Goal: Task Accomplishment & Management: Complete application form

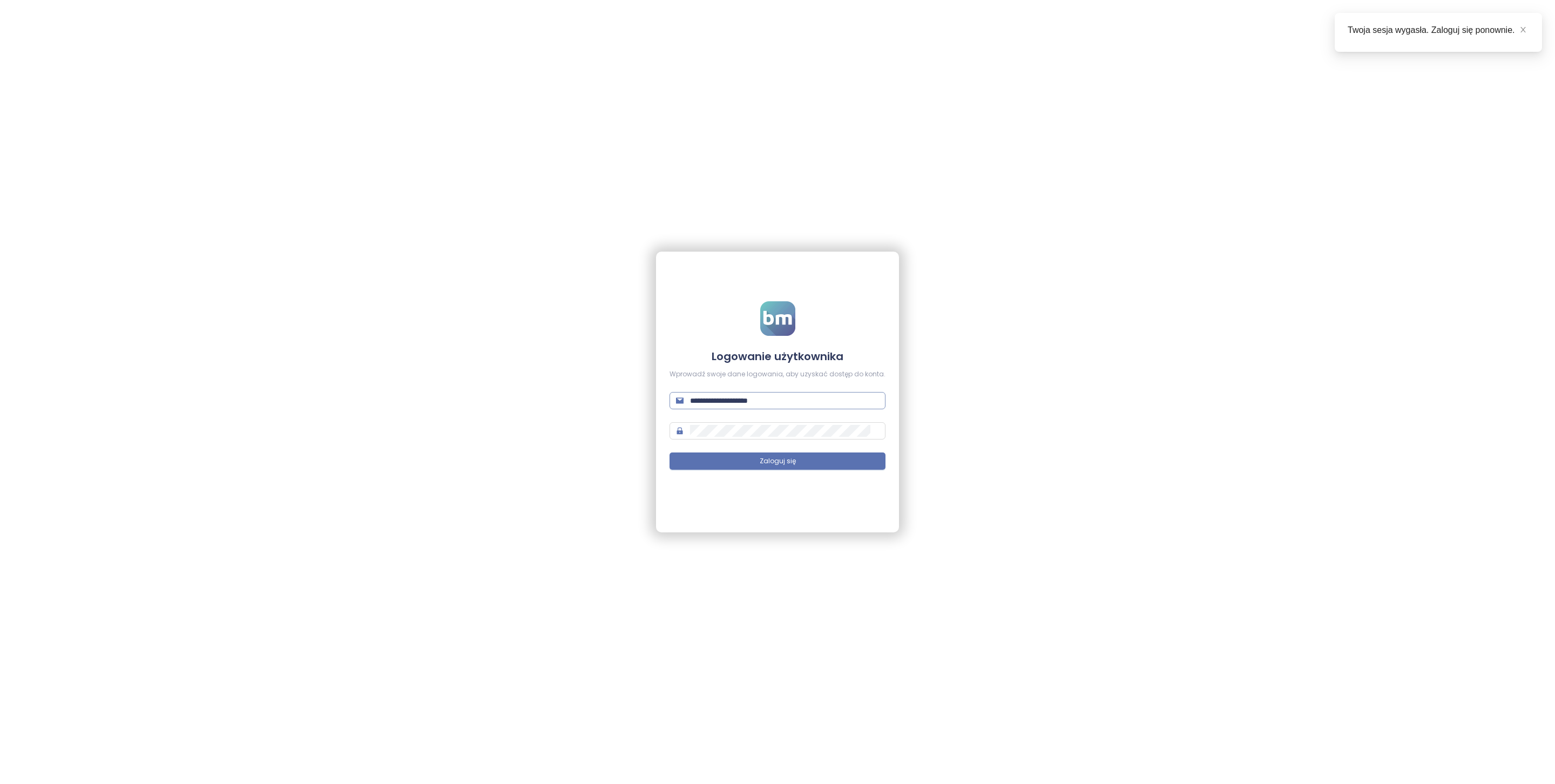
click at [745, 403] on input "**********" at bounding box center [784, 401] width 189 height 12
type input "*"
type input "**********"
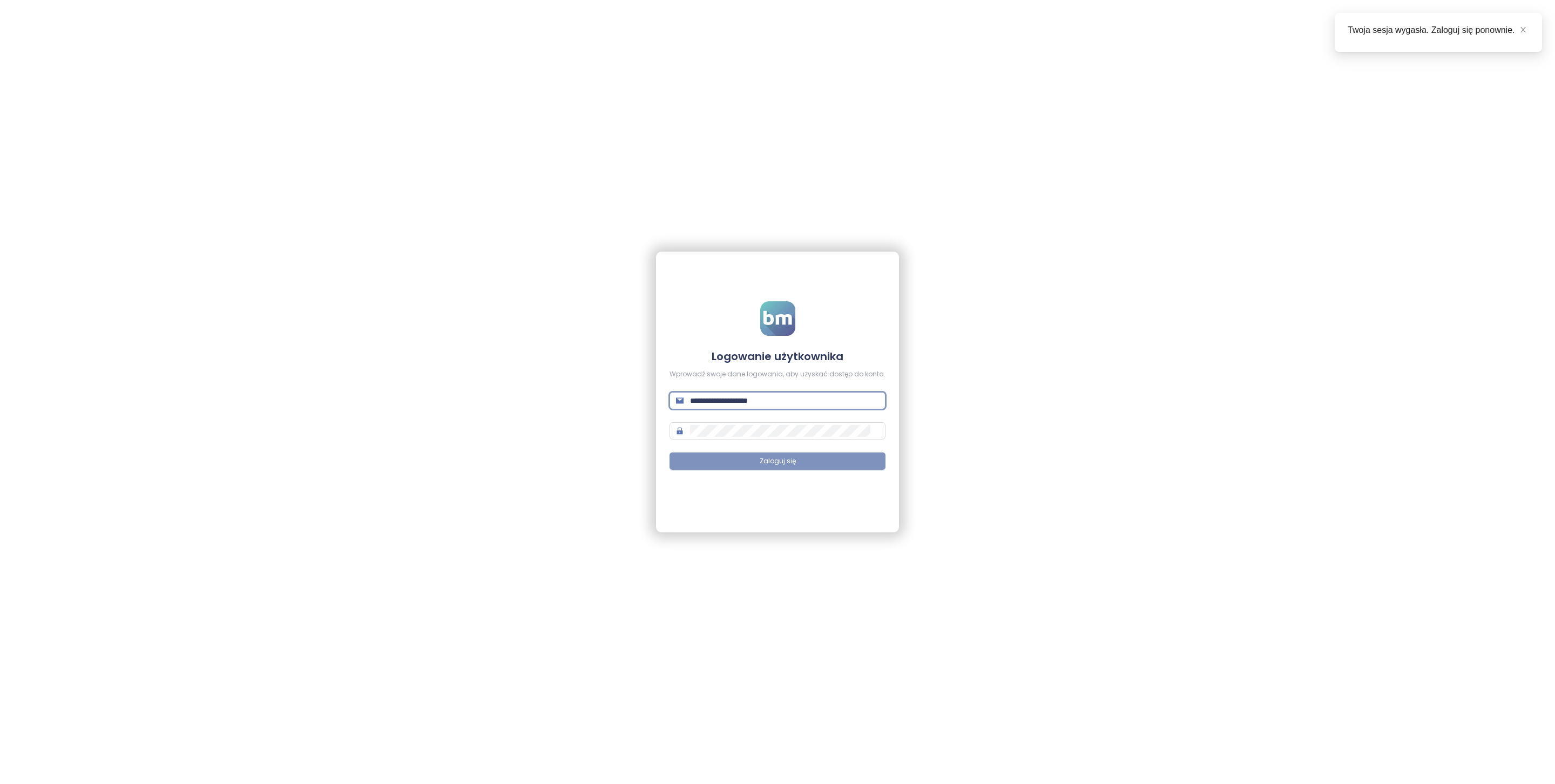
click at [800, 468] on button "Zaloguj się" at bounding box center [778, 461] width 216 height 18
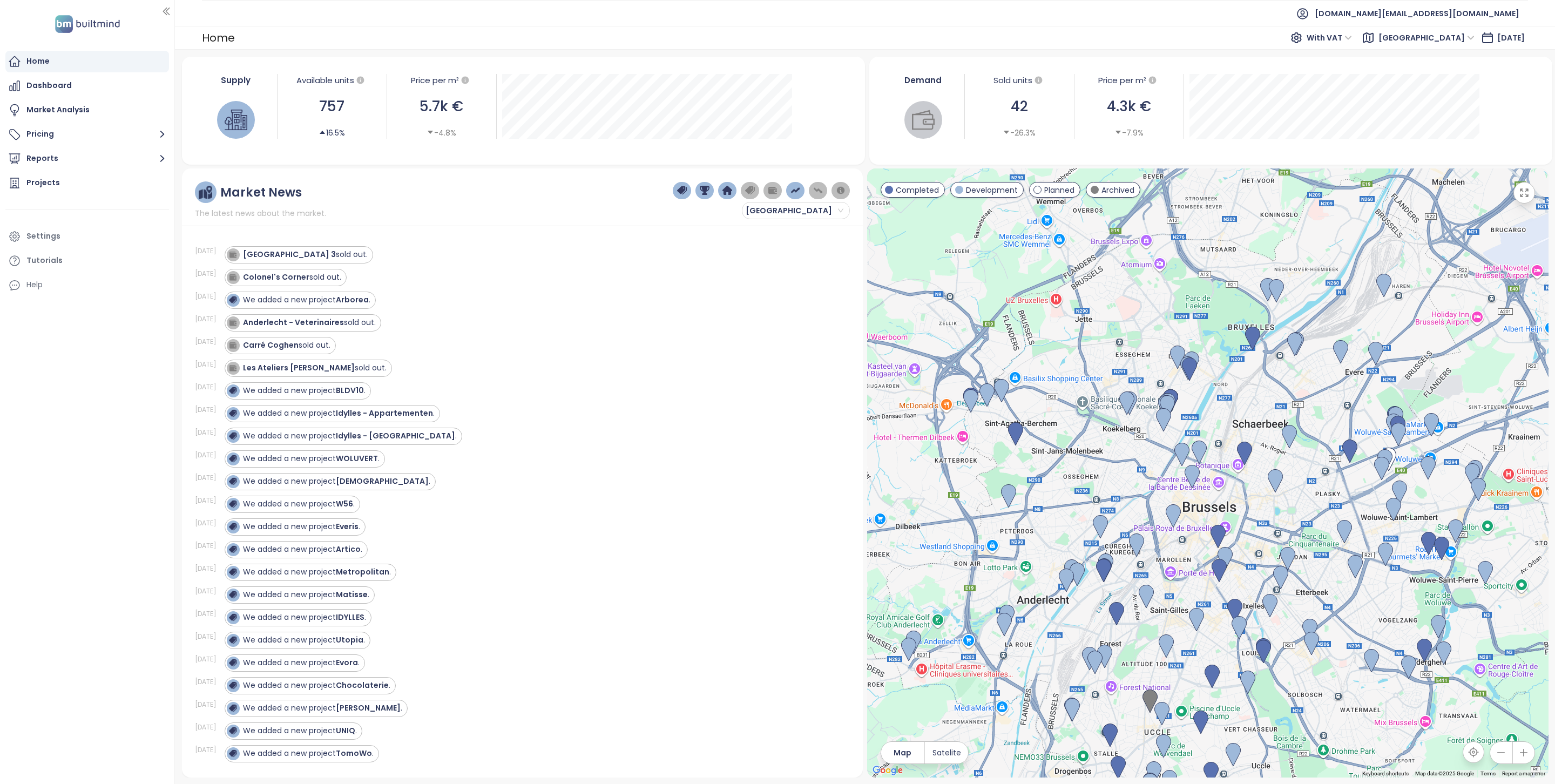
drag, startPoint x: 1064, startPoint y: 357, endPoint x: 1054, endPoint y: 456, distance: 99.5
click at [1054, 456] on div at bounding box center [1207, 473] width 682 height 609
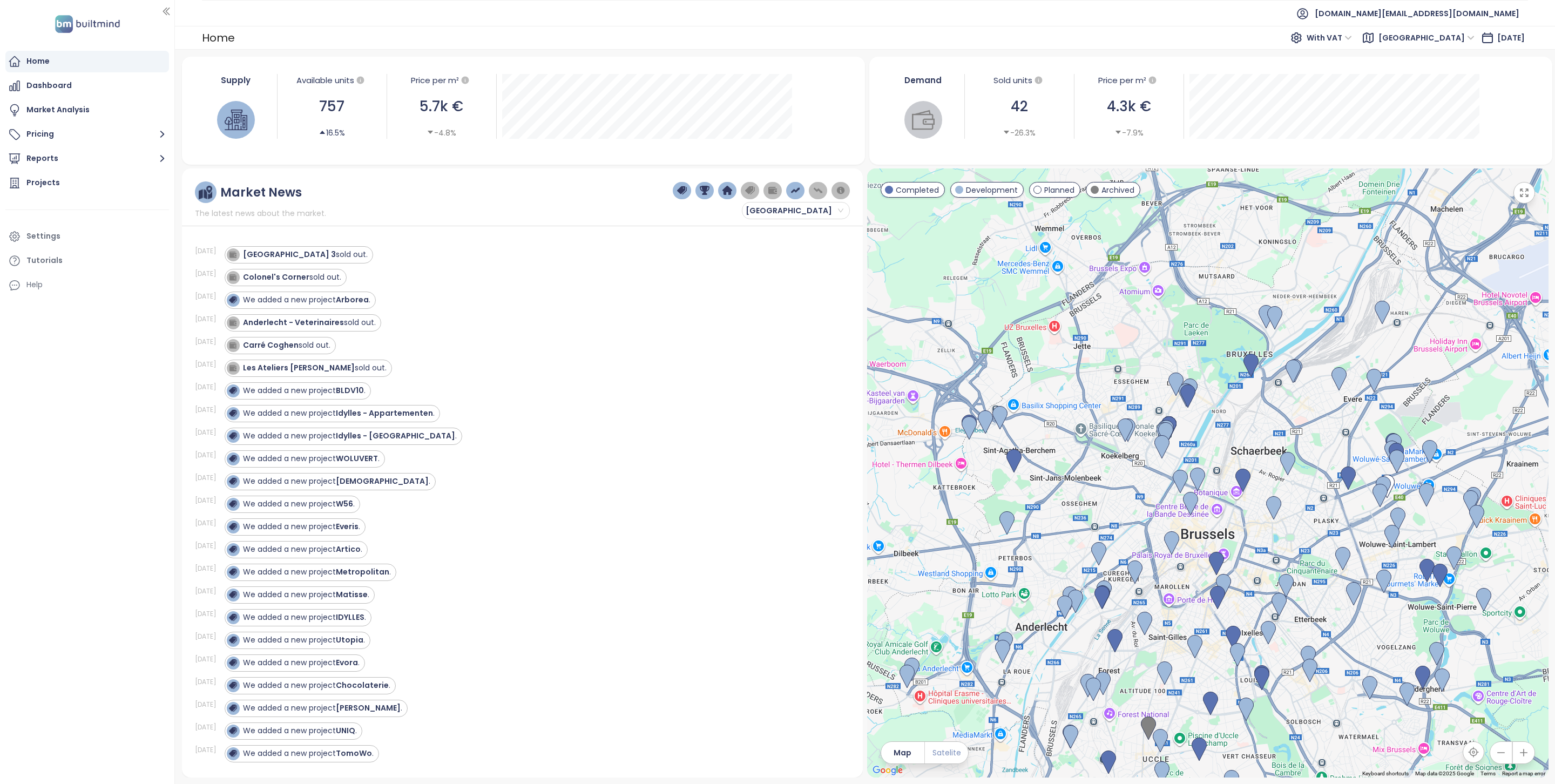
click at [942, 753] on span "Satelite" at bounding box center [947, 753] width 28 height 12
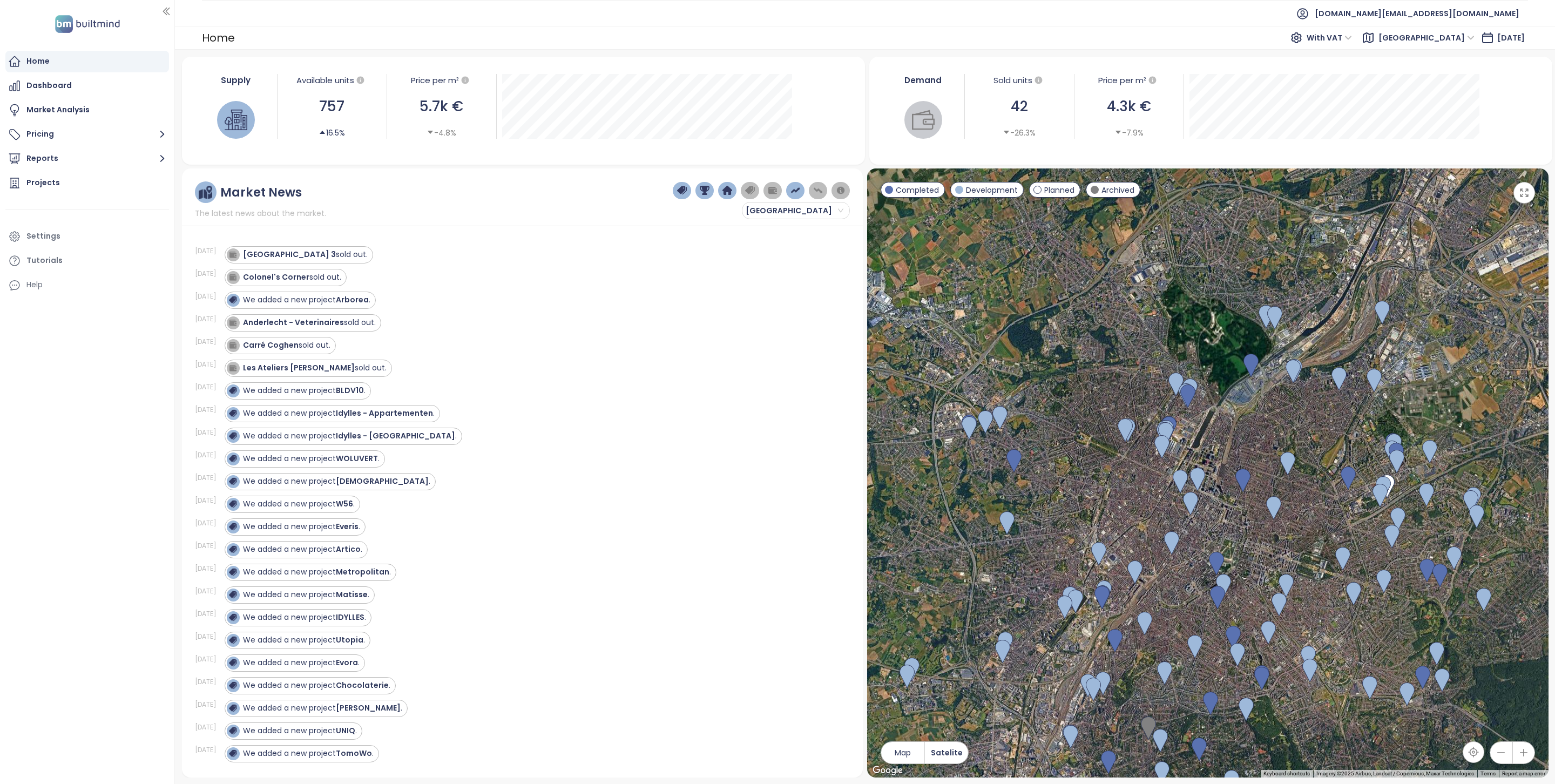
click at [1519, 197] on icon "button" at bounding box center [1524, 193] width 11 height 11
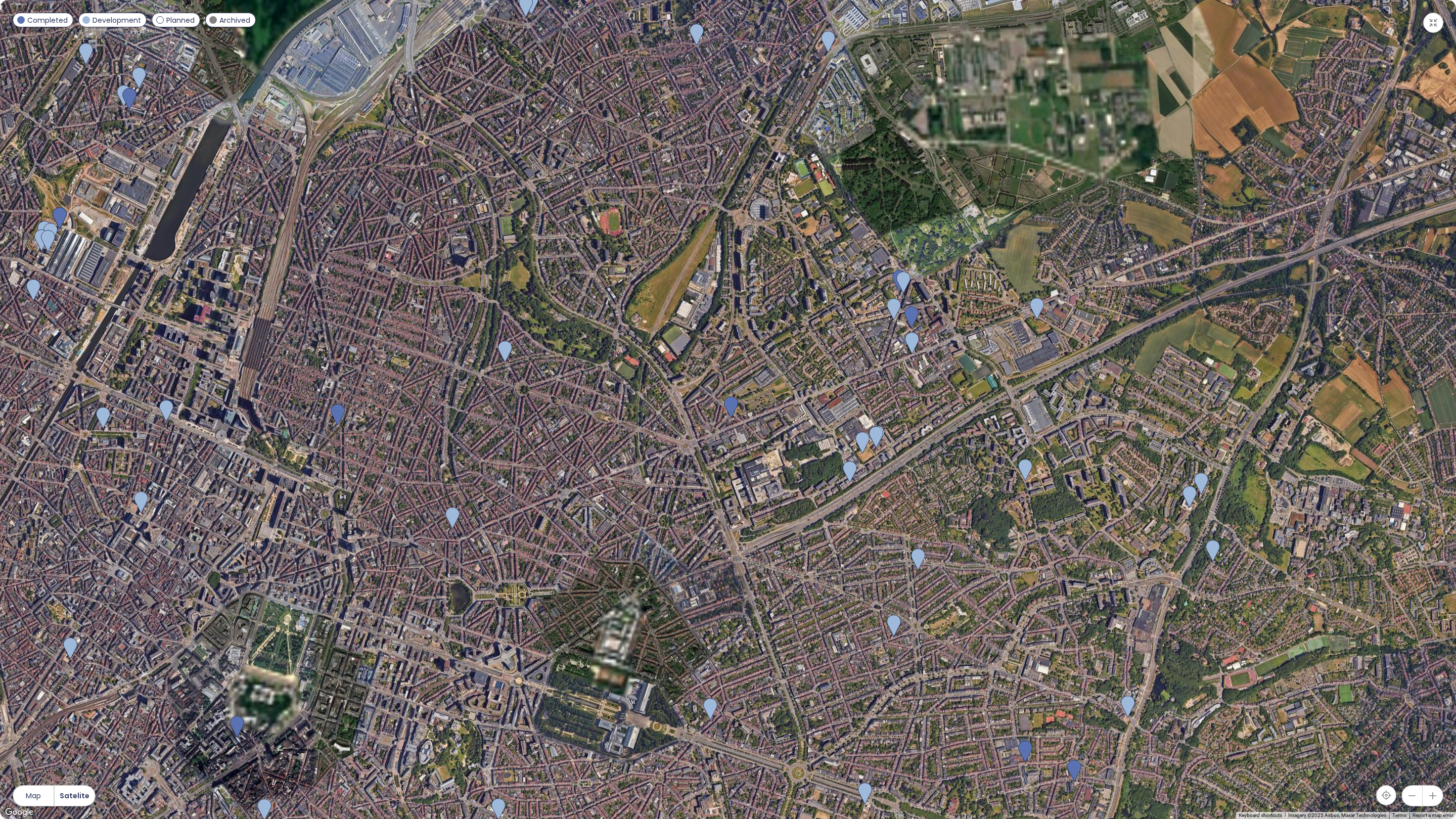
drag, startPoint x: 1004, startPoint y: 383, endPoint x: 881, endPoint y: 450, distance: 140.1
click at [881, 450] on div at bounding box center [728, 409] width 1456 height 819
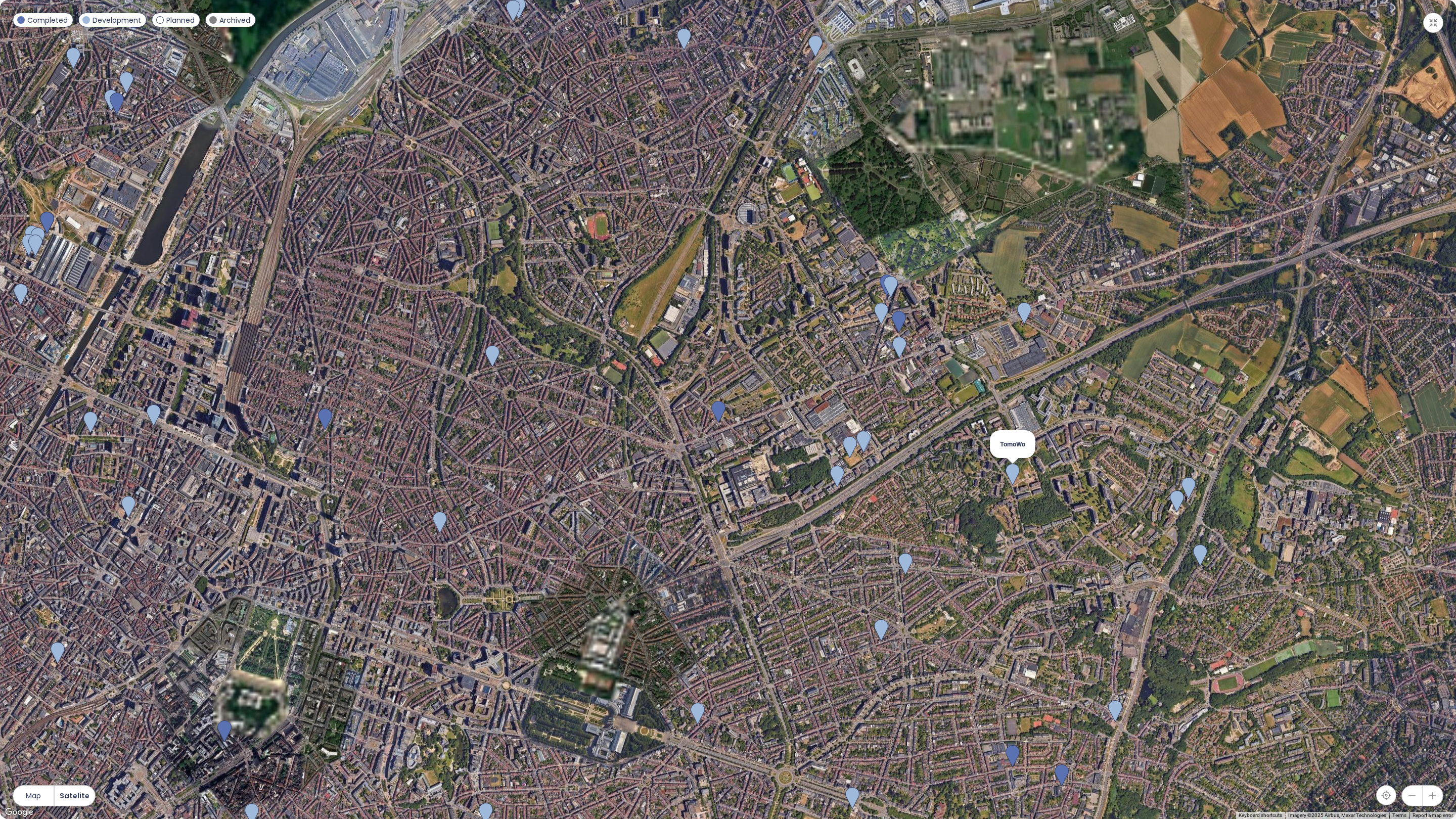
click at [1008, 472] on img at bounding box center [1012, 474] width 14 height 22
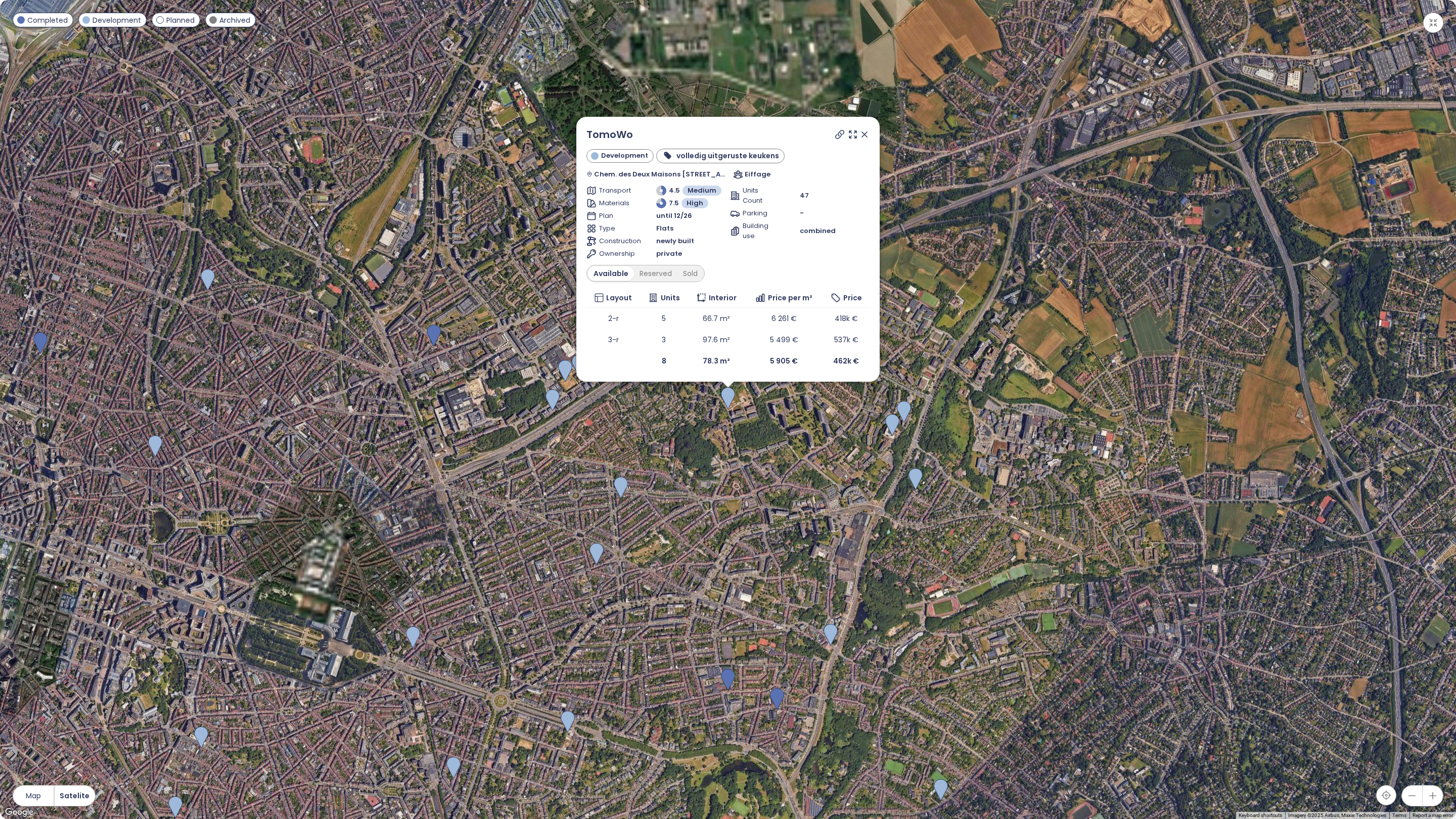
click at [865, 132] on icon at bounding box center [865, 135] width 10 height 10
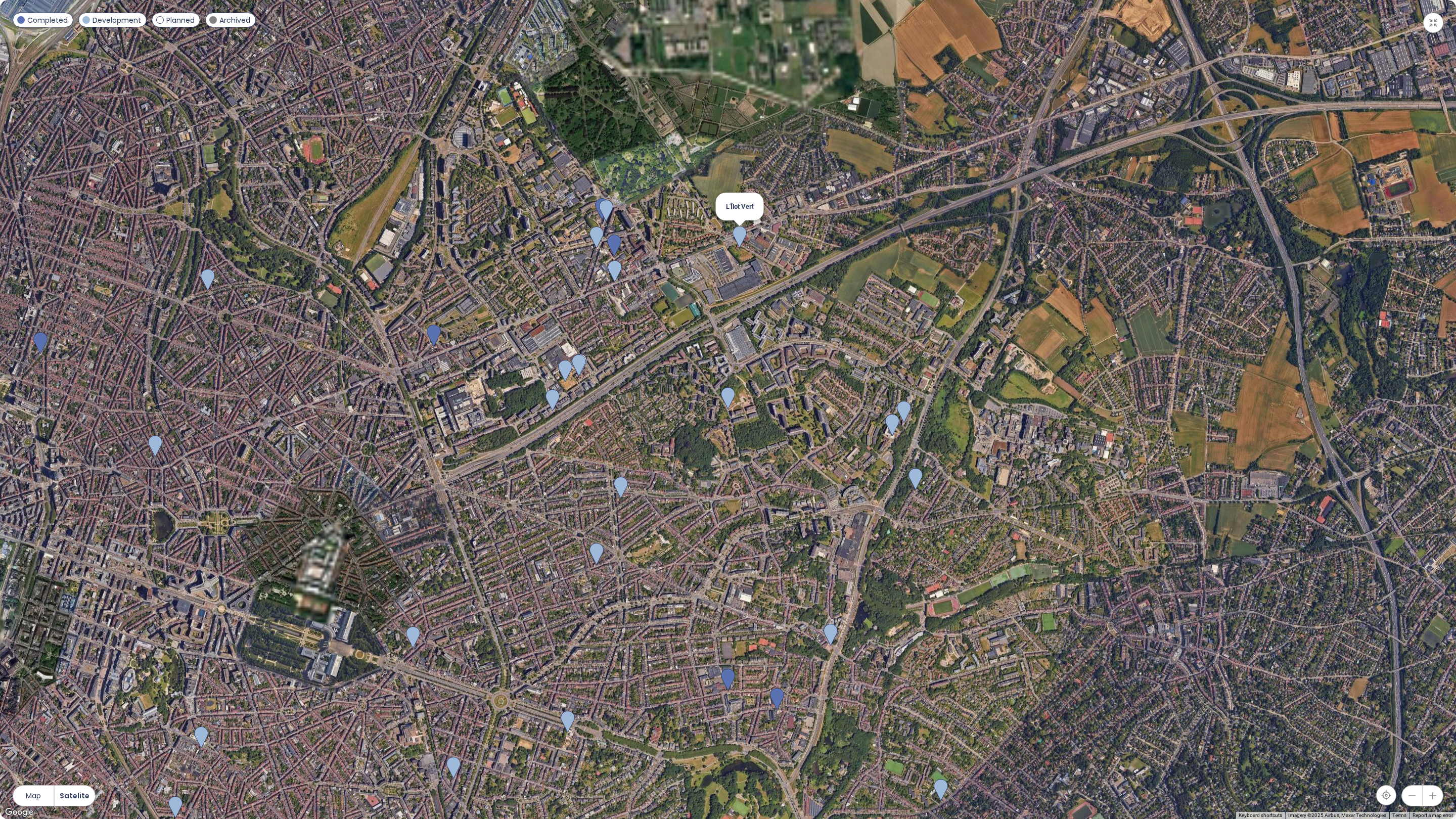
click at [741, 242] on img at bounding box center [739, 237] width 14 height 22
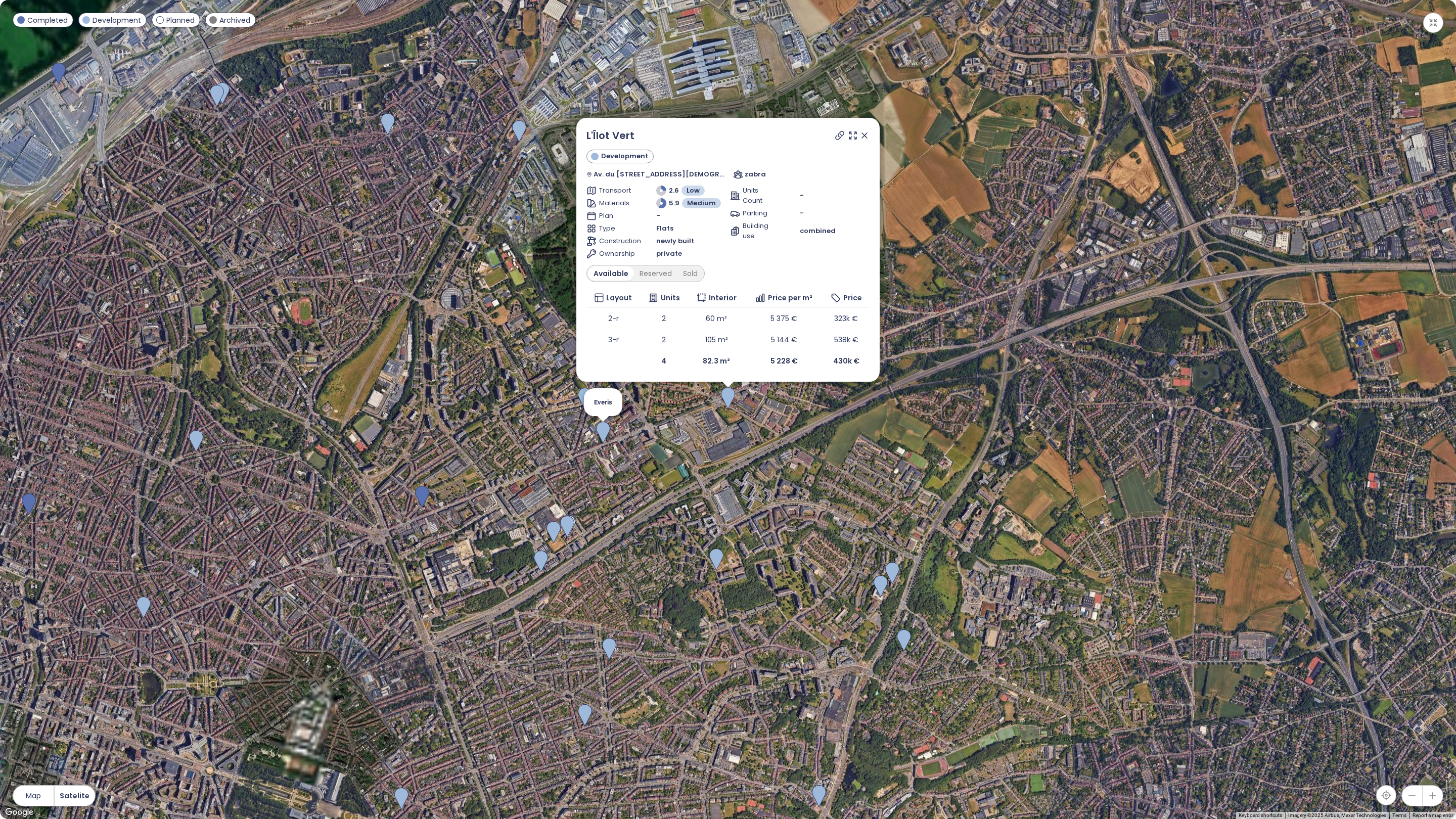
click at [603, 436] on img at bounding box center [603, 432] width 14 height 22
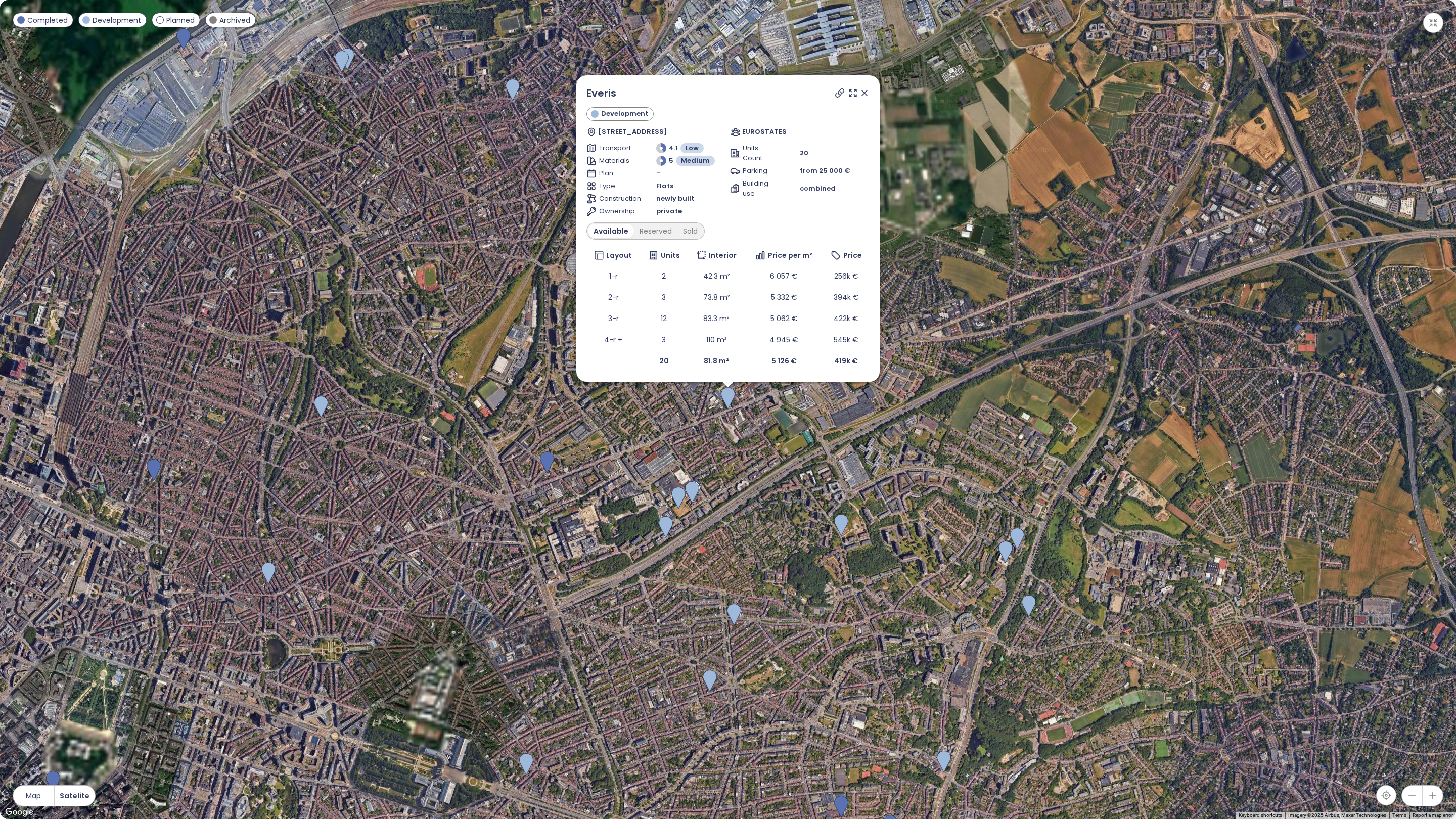
click at [863, 88] on icon at bounding box center [865, 93] width 10 height 10
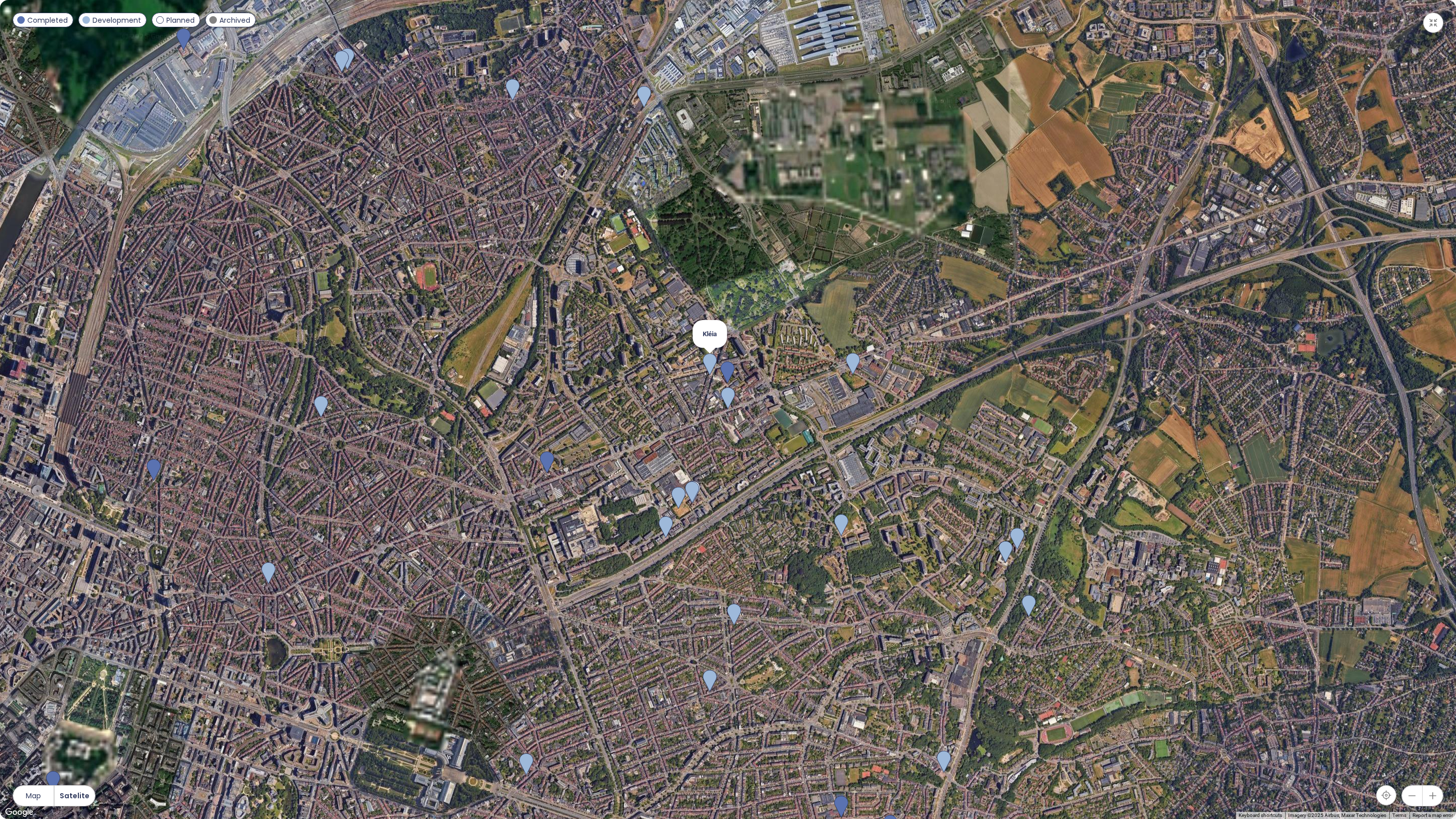
click at [706, 366] on img at bounding box center [709, 364] width 14 height 22
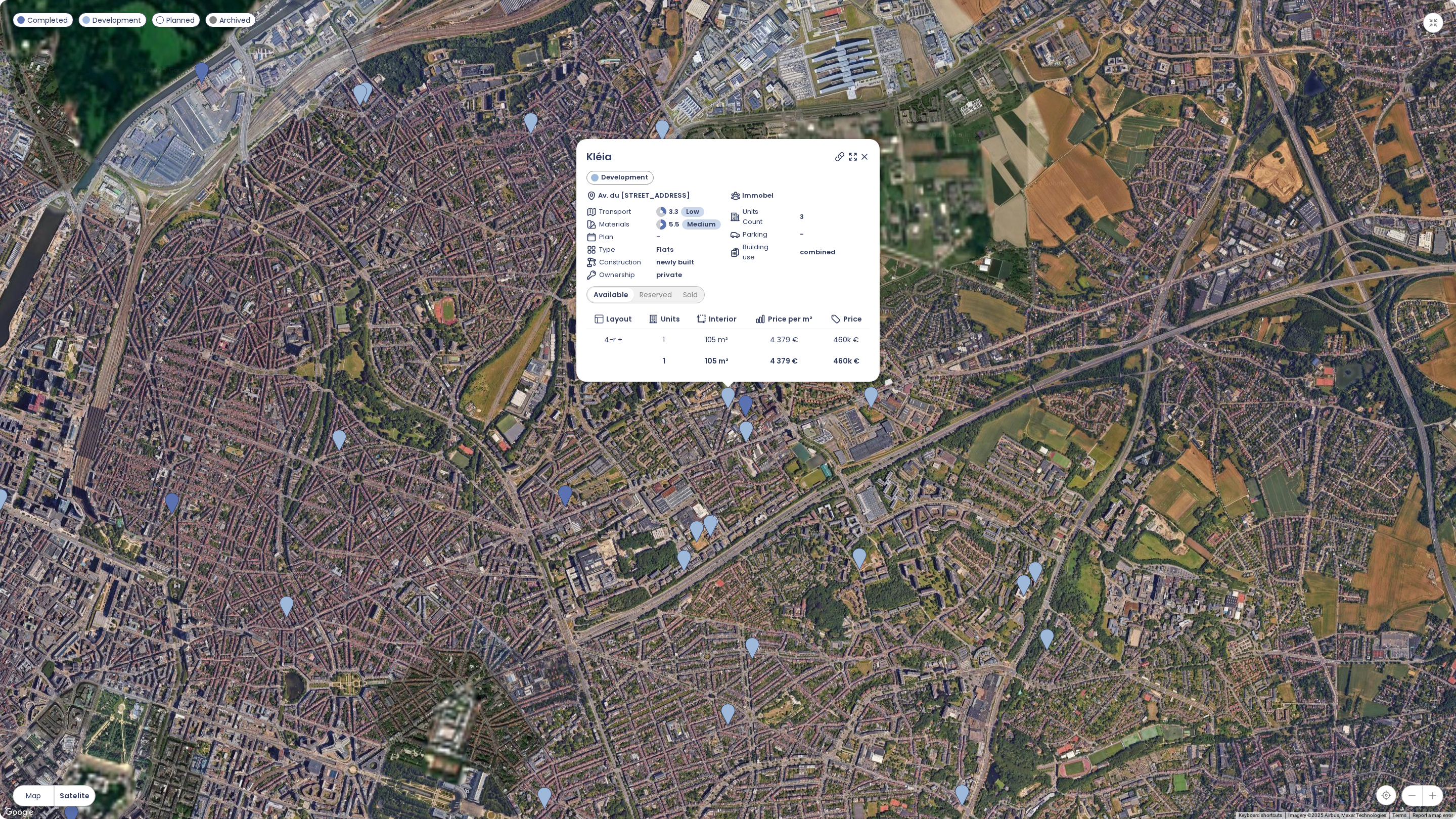
click at [866, 155] on icon at bounding box center [865, 157] width 10 height 10
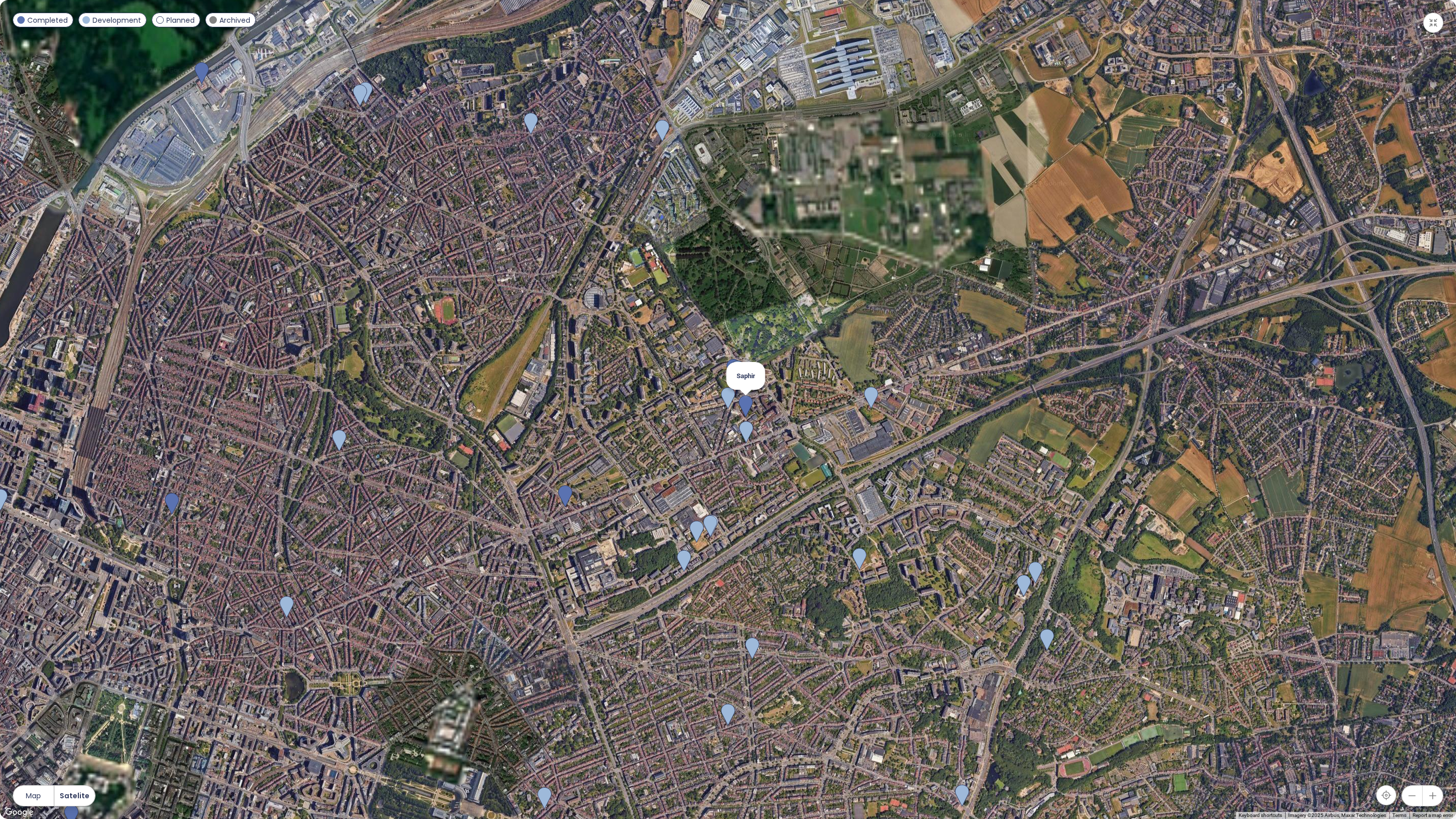
click at [745, 405] on img at bounding box center [746, 406] width 14 height 22
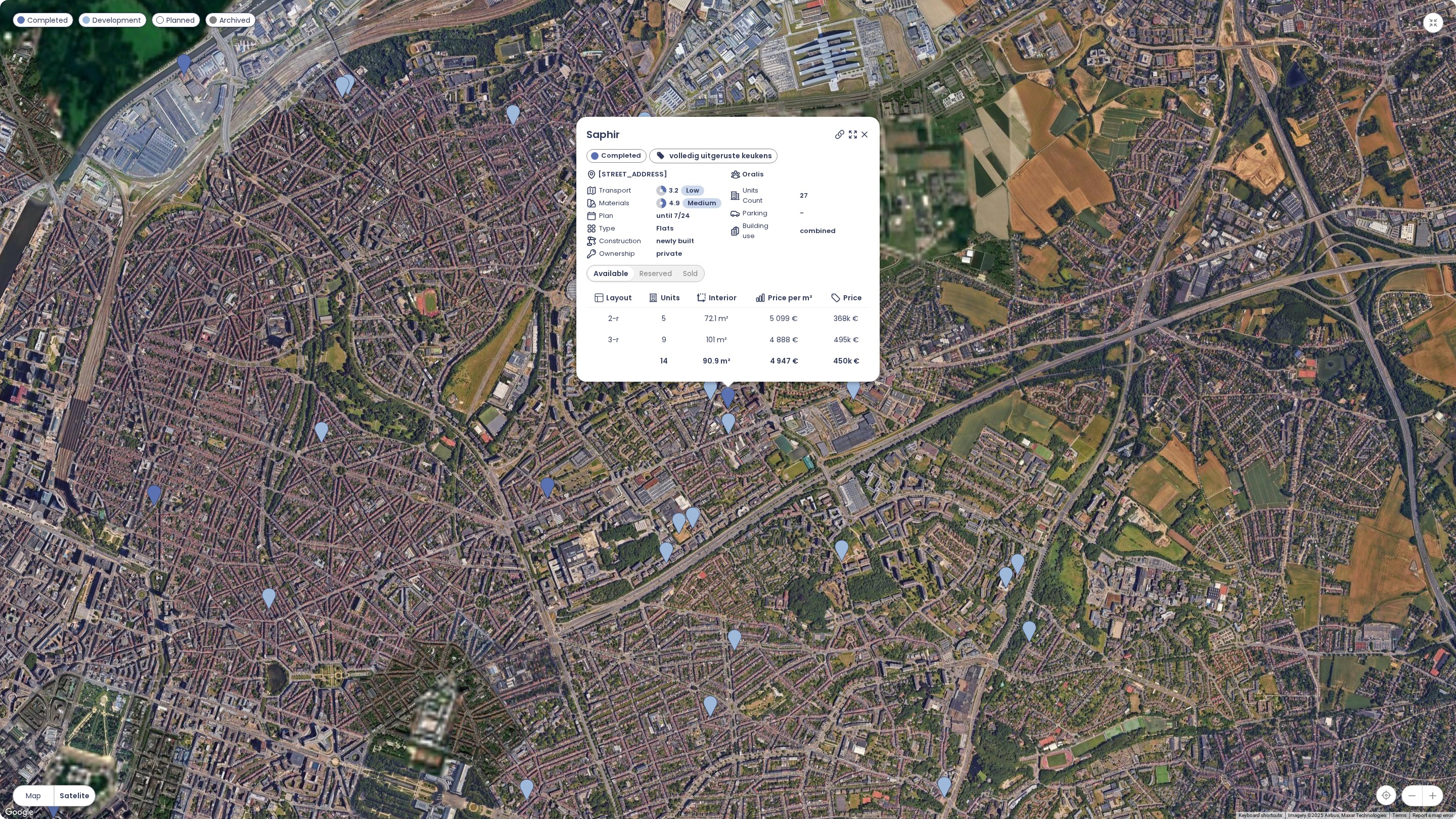
click at [869, 137] on div "Saphir Completed volledig uitgeruste keukens Rue des Deux Maisons 33, 1140 Ever…" at bounding box center [728, 249] width 304 height 265
click at [697, 519] on img at bounding box center [692, 518] width 14 height 22
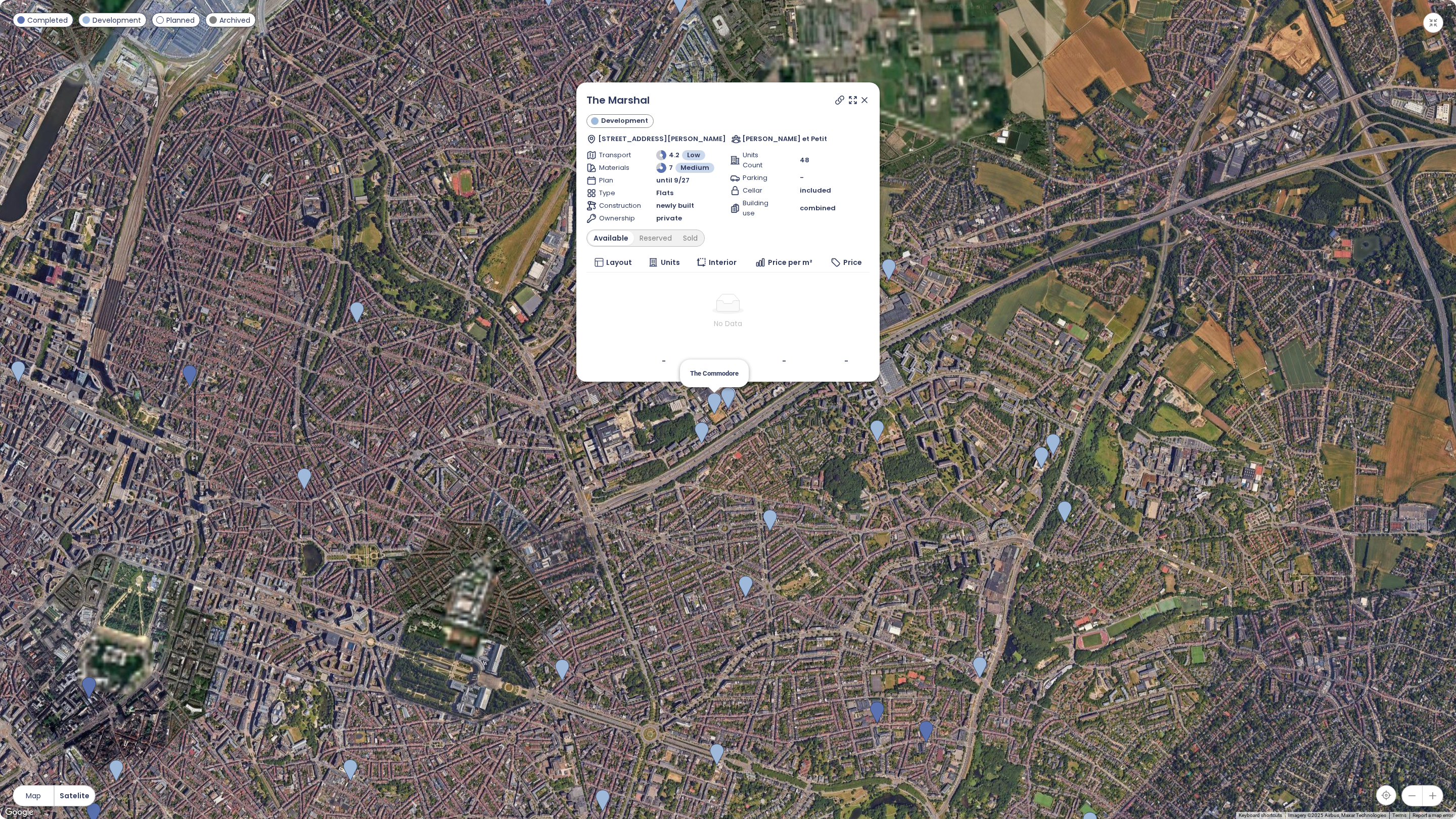
click at [710, 407] on img at bounding box center [714, 404] width 14 height 22
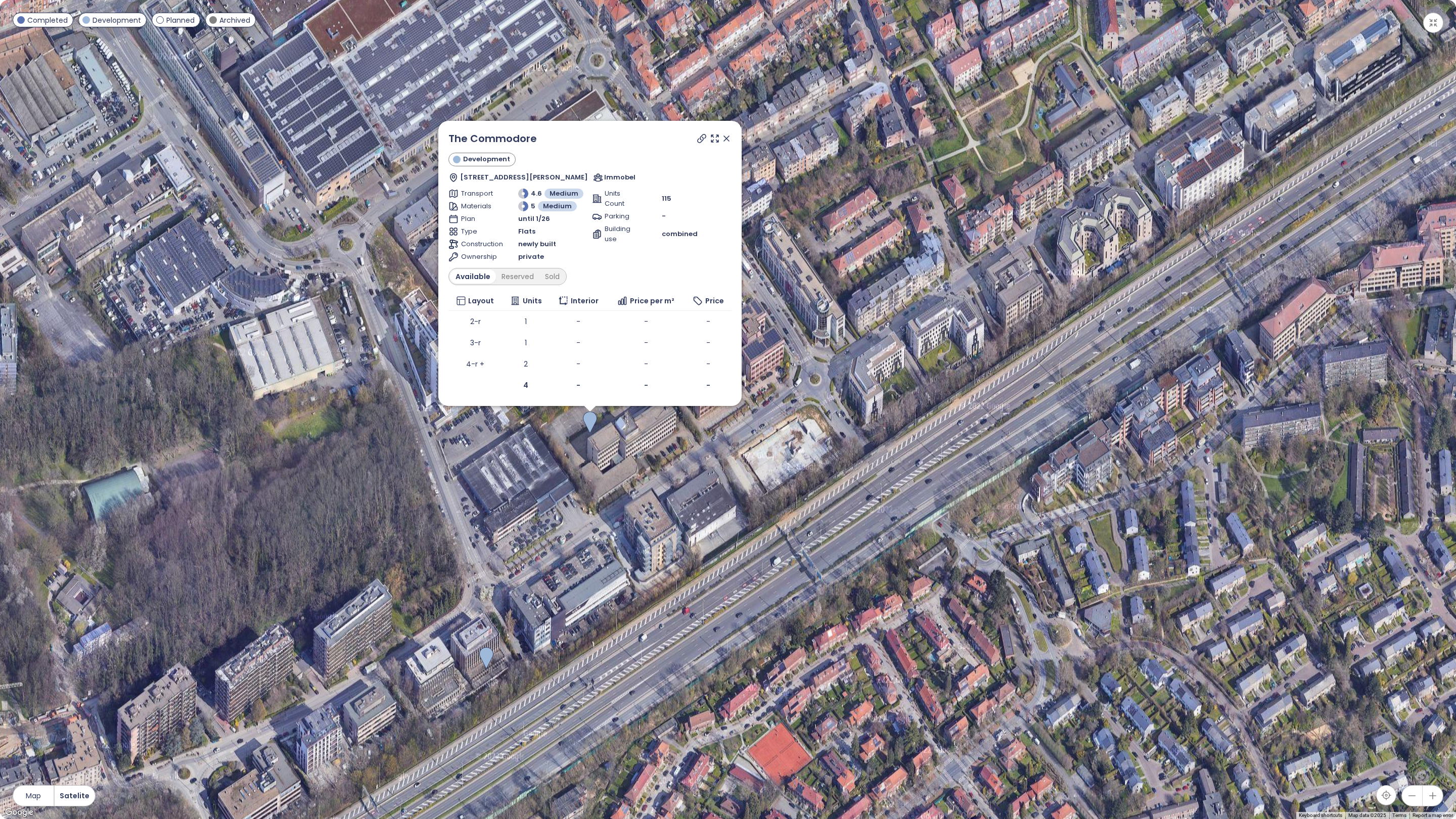
click at [728, 137] on icon at bounding box center [726, 138] width 10 height 10
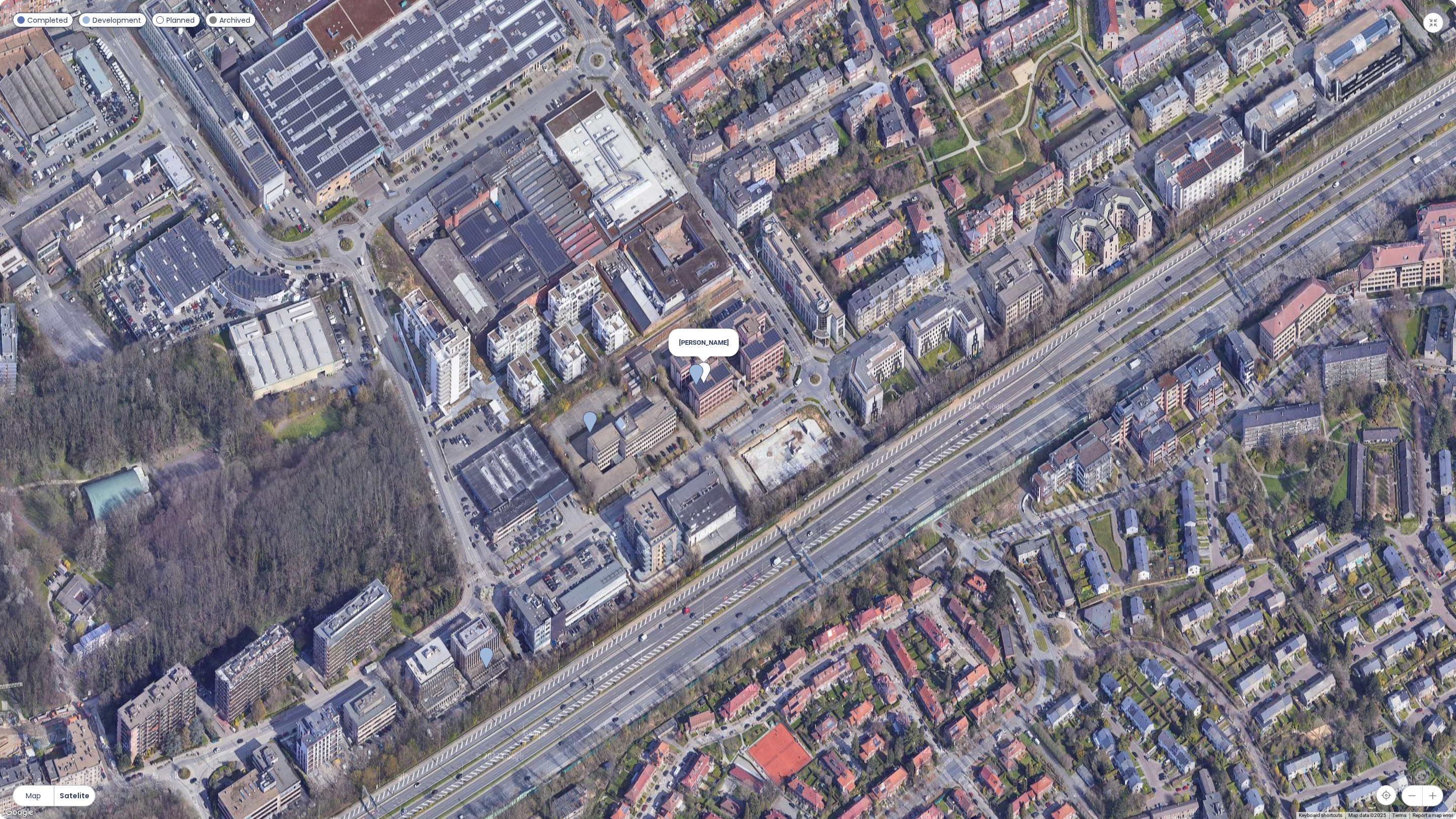
click at [709, 372] on img at bounding box center [704, 372] width 14 height 22
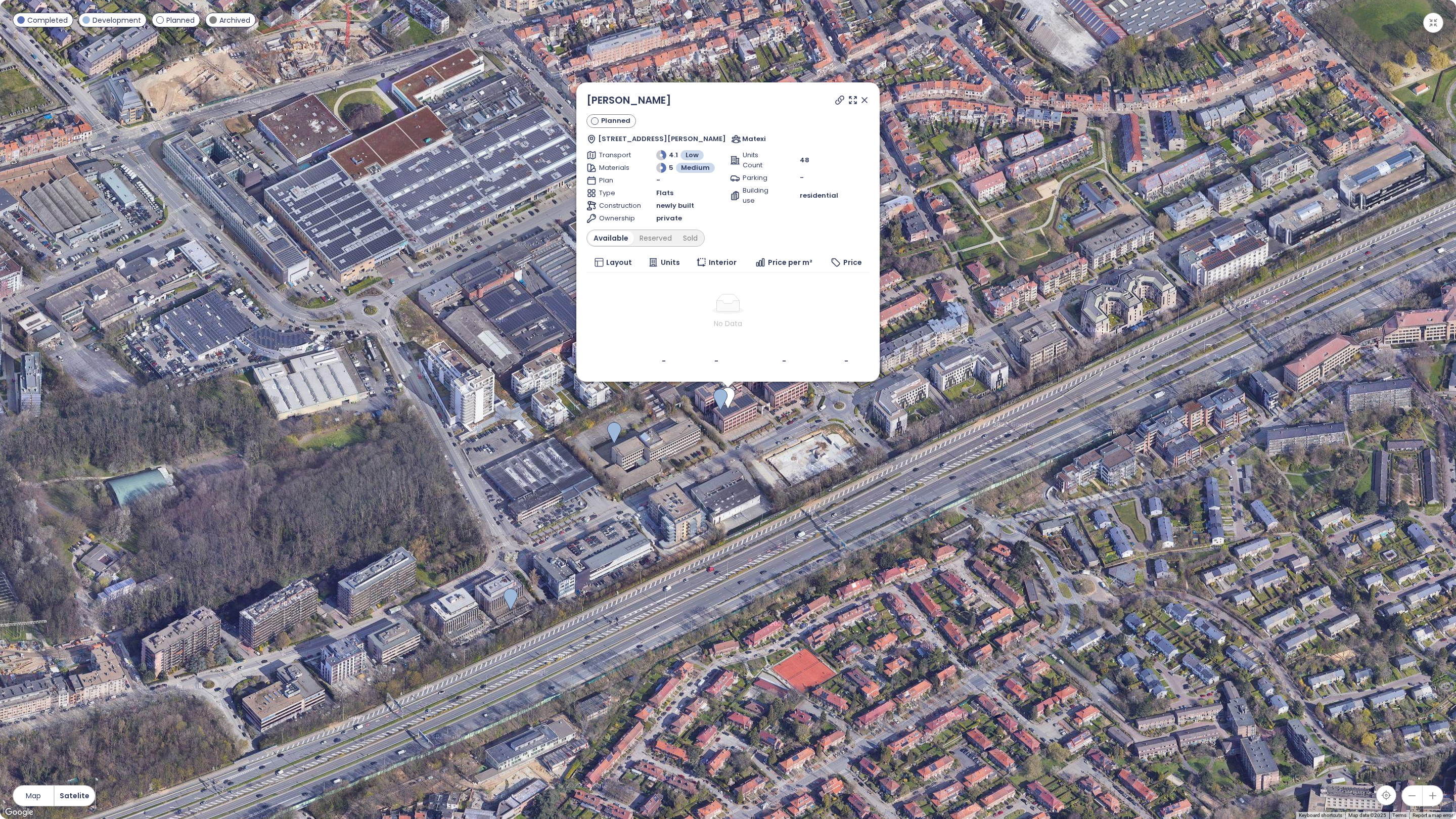
click at [865, 98] on icon at bounding box center [864, 100] width 5 height 5
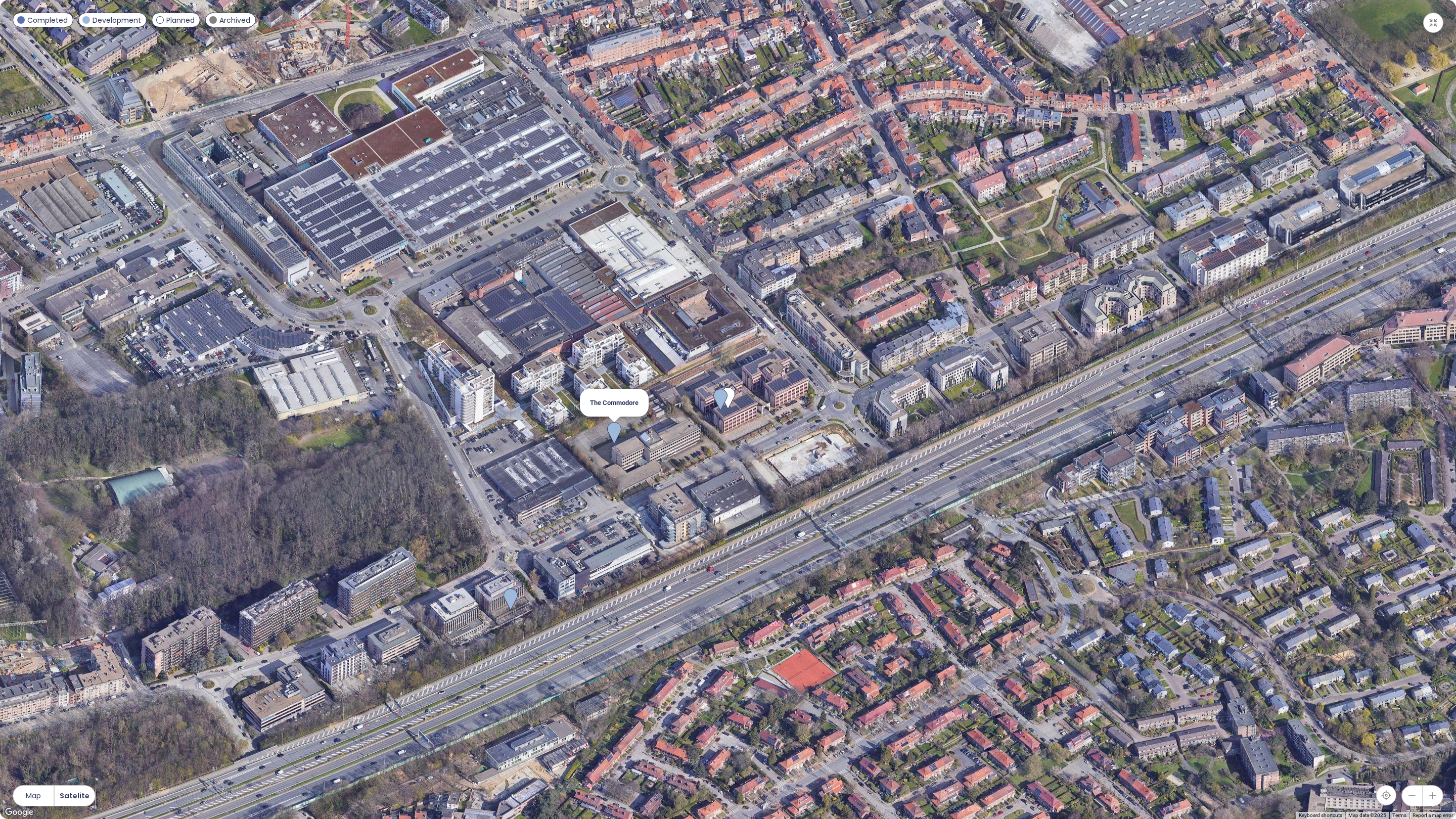
click at [618, 435] on img at bounding box center [614, 433] width 14 height 22
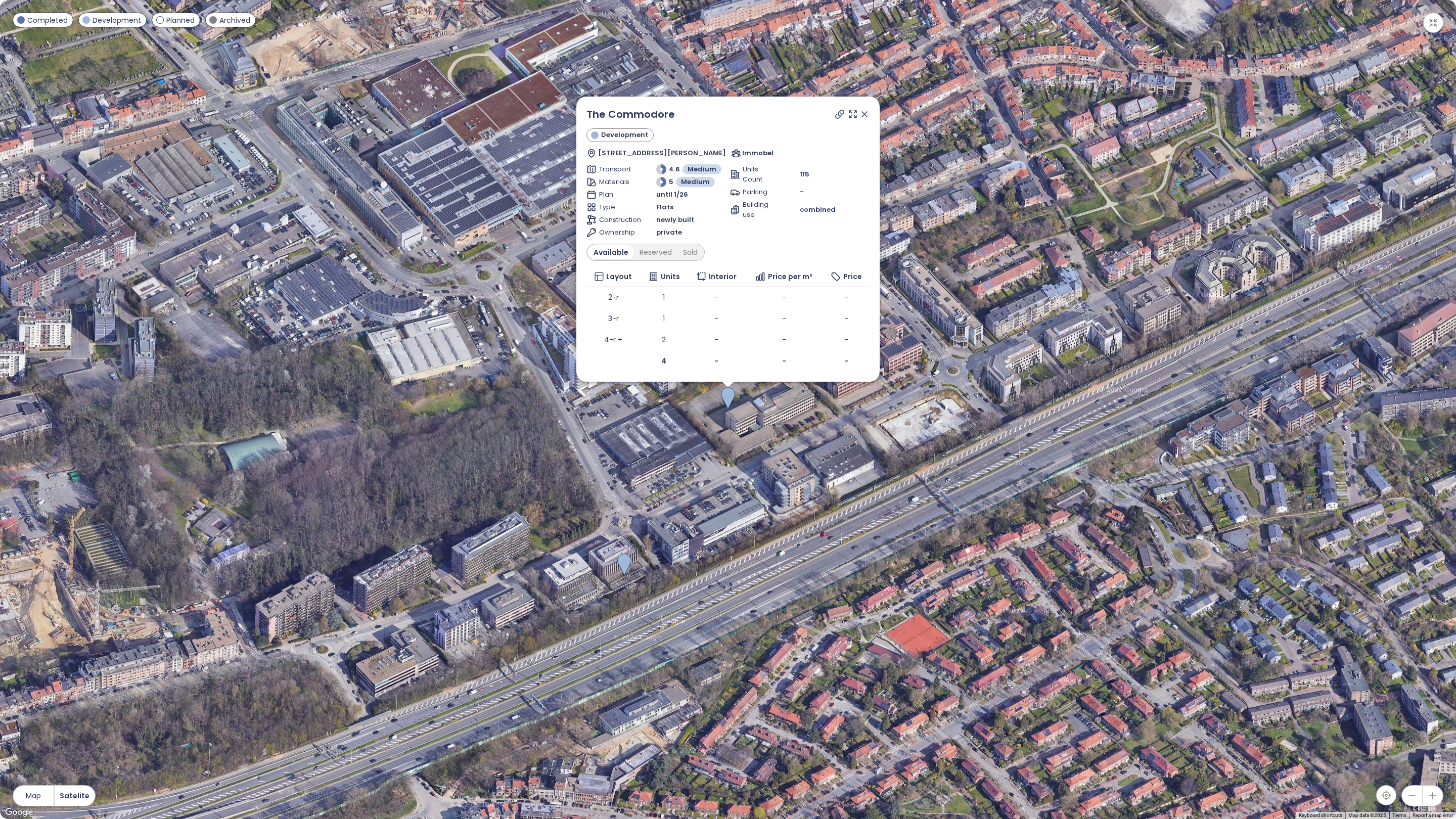
click at [868, 115] on icon at bounding box center [865, 114] width 10 height 10
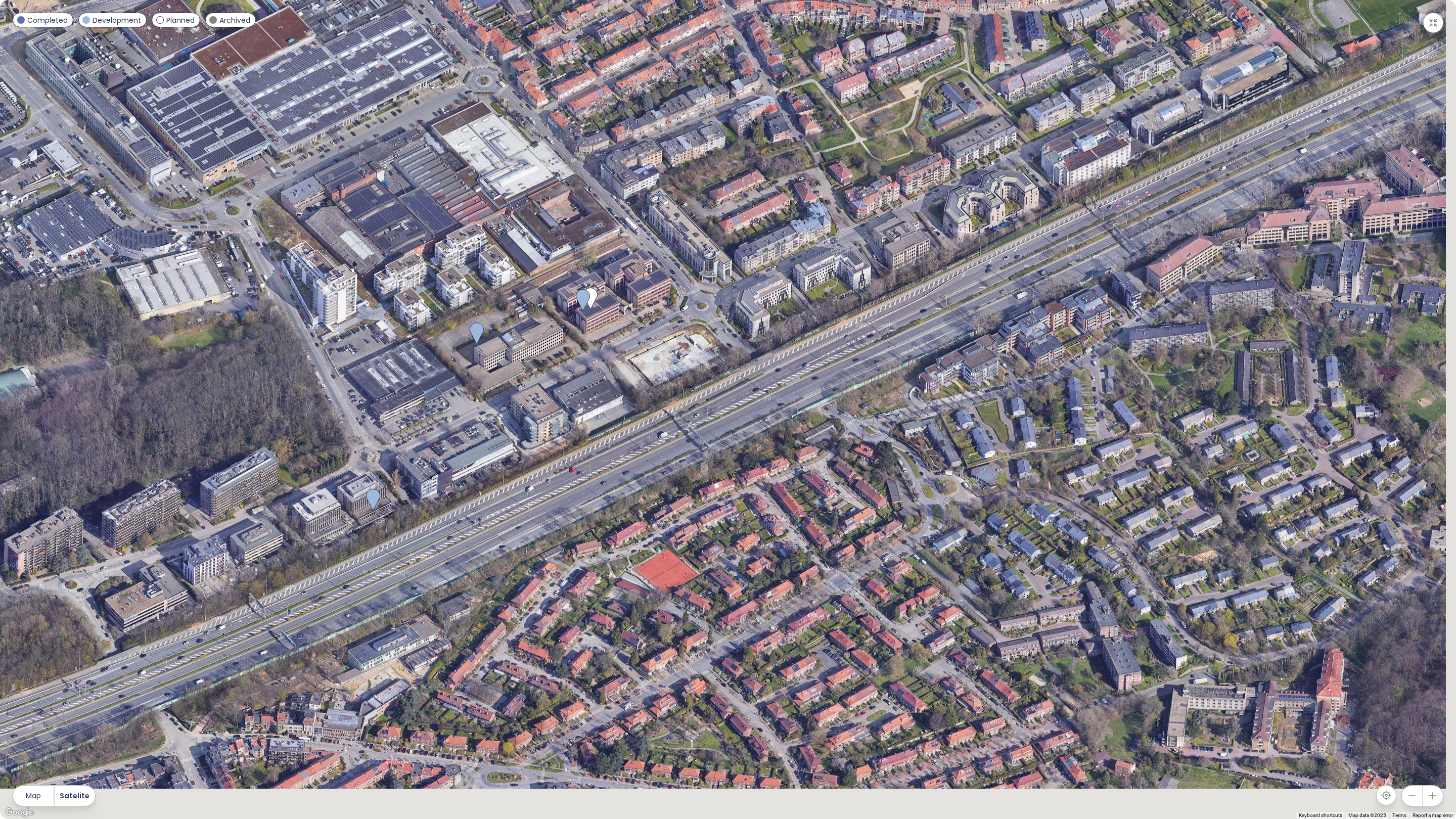
drag, startPoint x: 1047, startPoint y: 273, endPoint x: 770, endPoint y: 202, distance: 286.0
click at [771, 202] on div at bounding box center [728, 409] width 1456 height 819
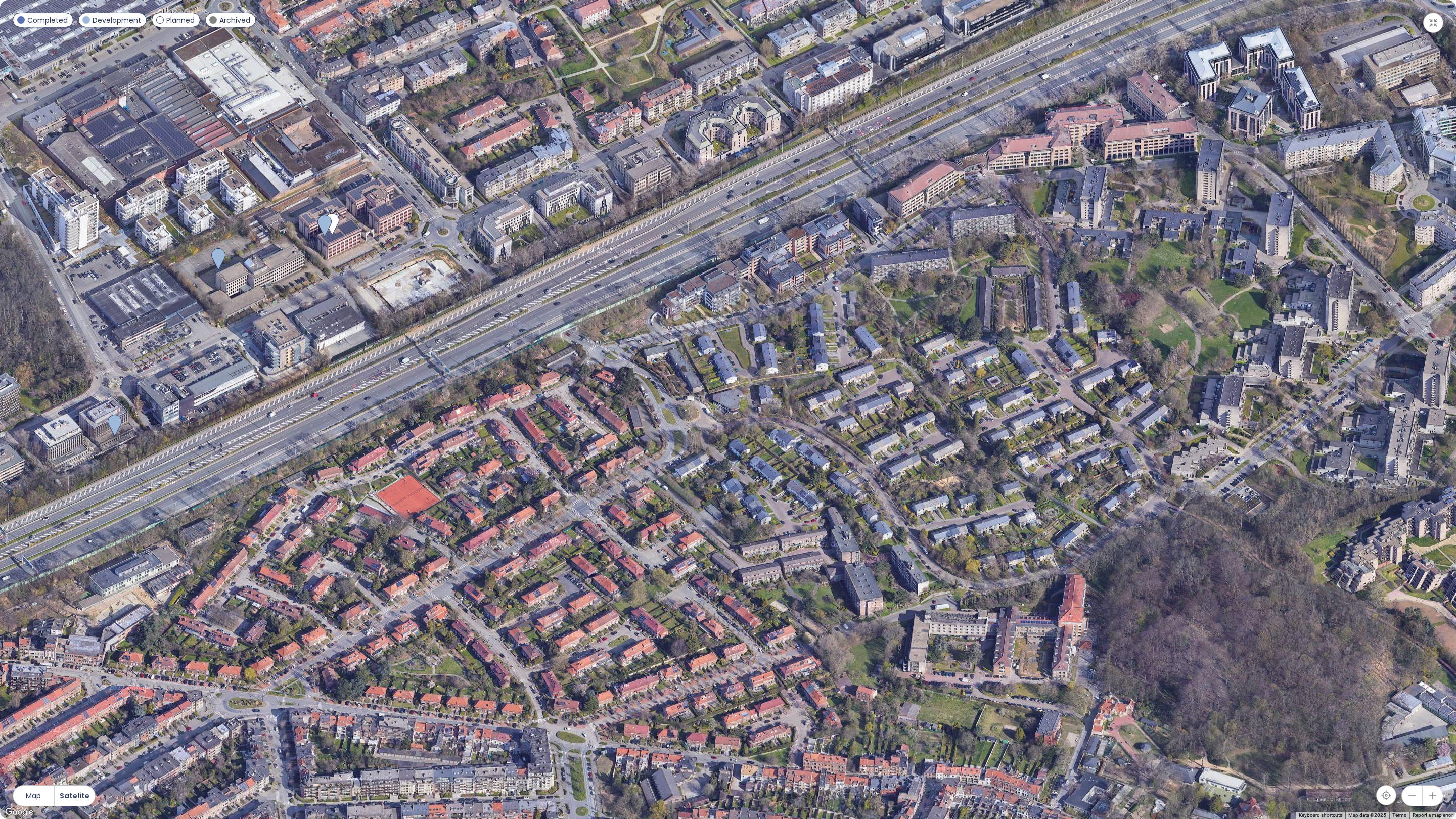
drag, startPoint x: 994, startPoint y: 355, endPoint x: 756, endPoint y: 332, distance: 239.1
click at [756, 332] on div at bounding box center [728, 409] width 1456 height 819
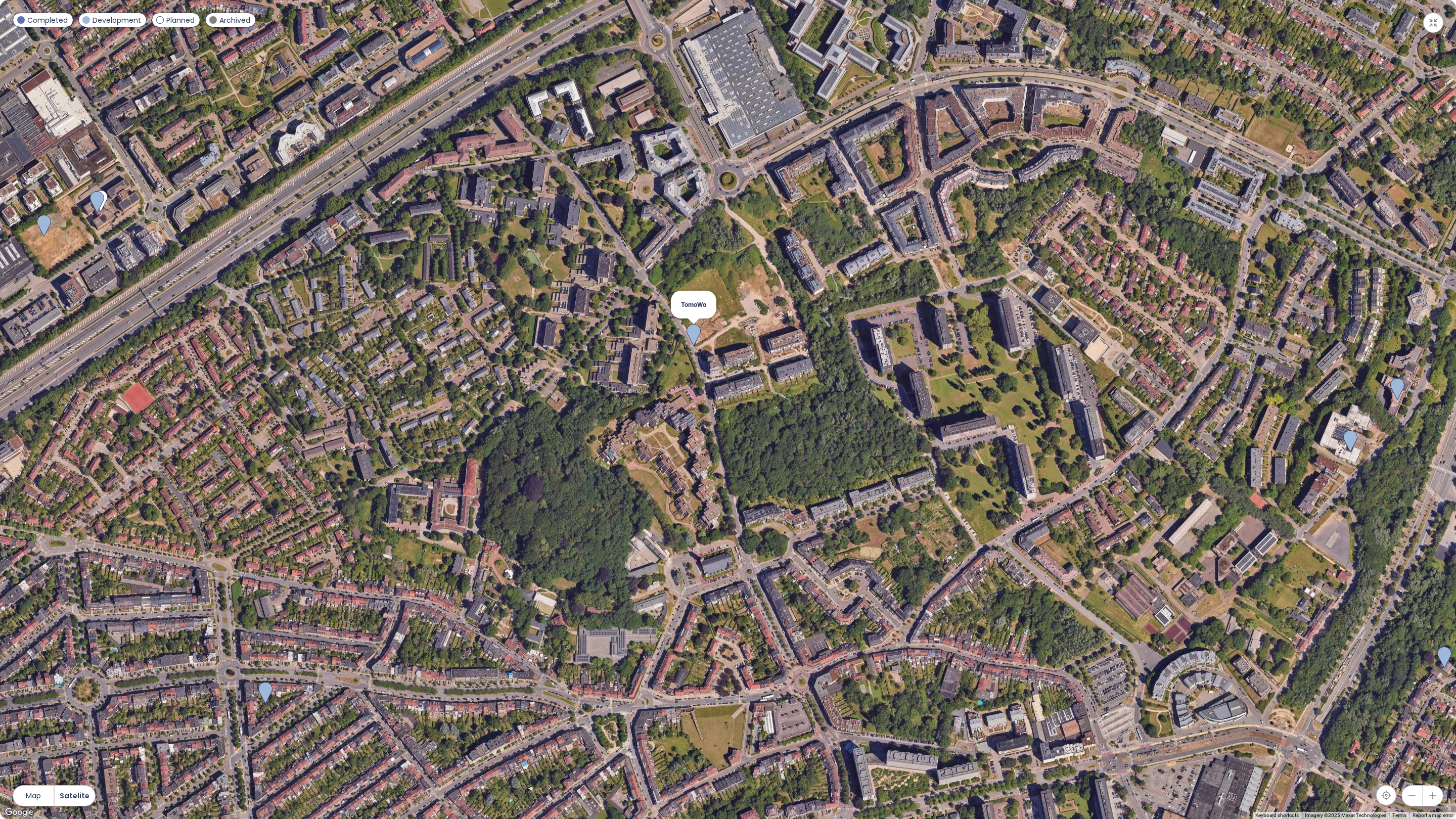
click at [698, 339] on img at bounding box center [694, 335] width 14 height 22
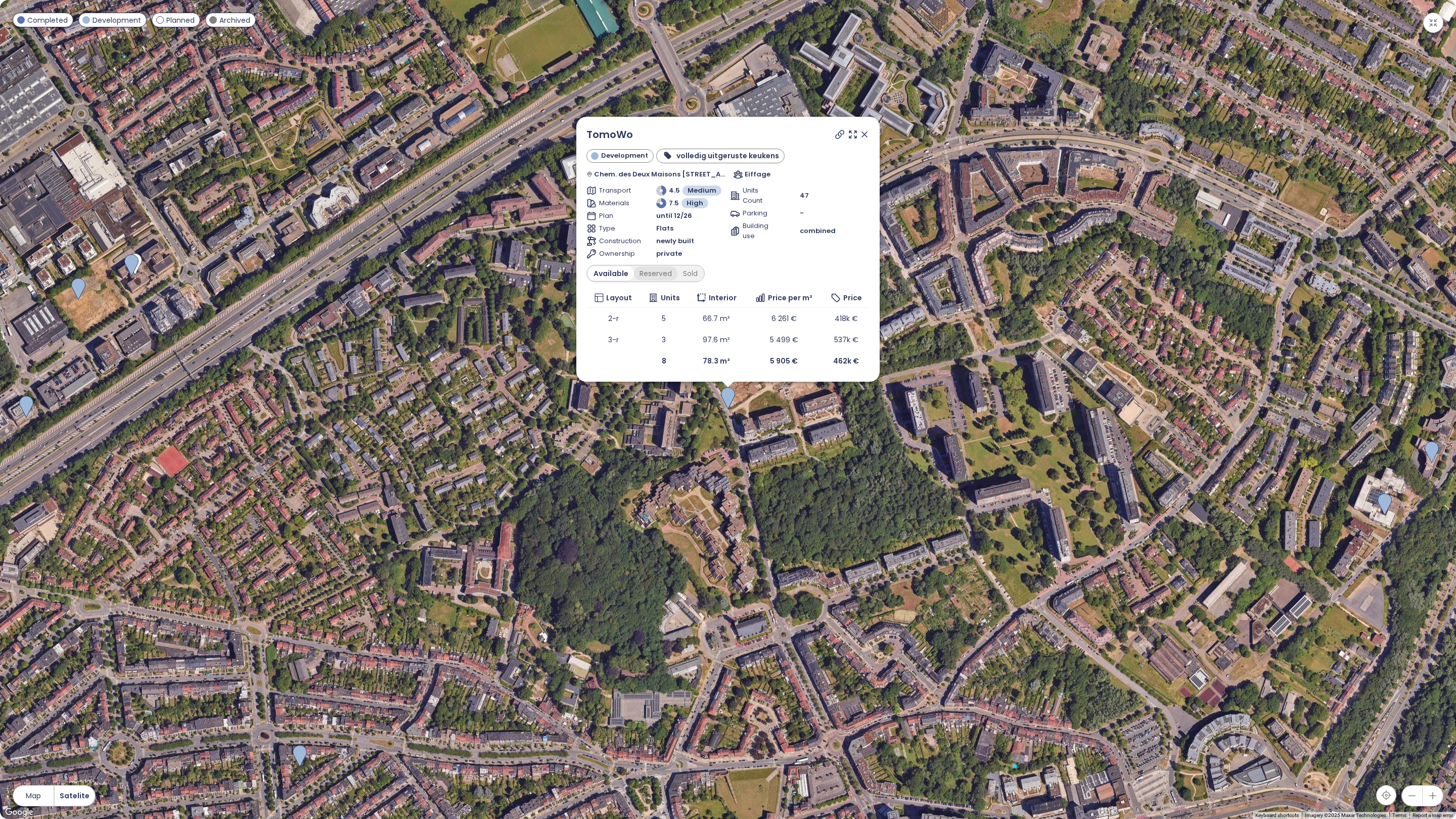
click at [652, 276] on div "Reserved" at bounding box center [656, 273] width 44 height 14
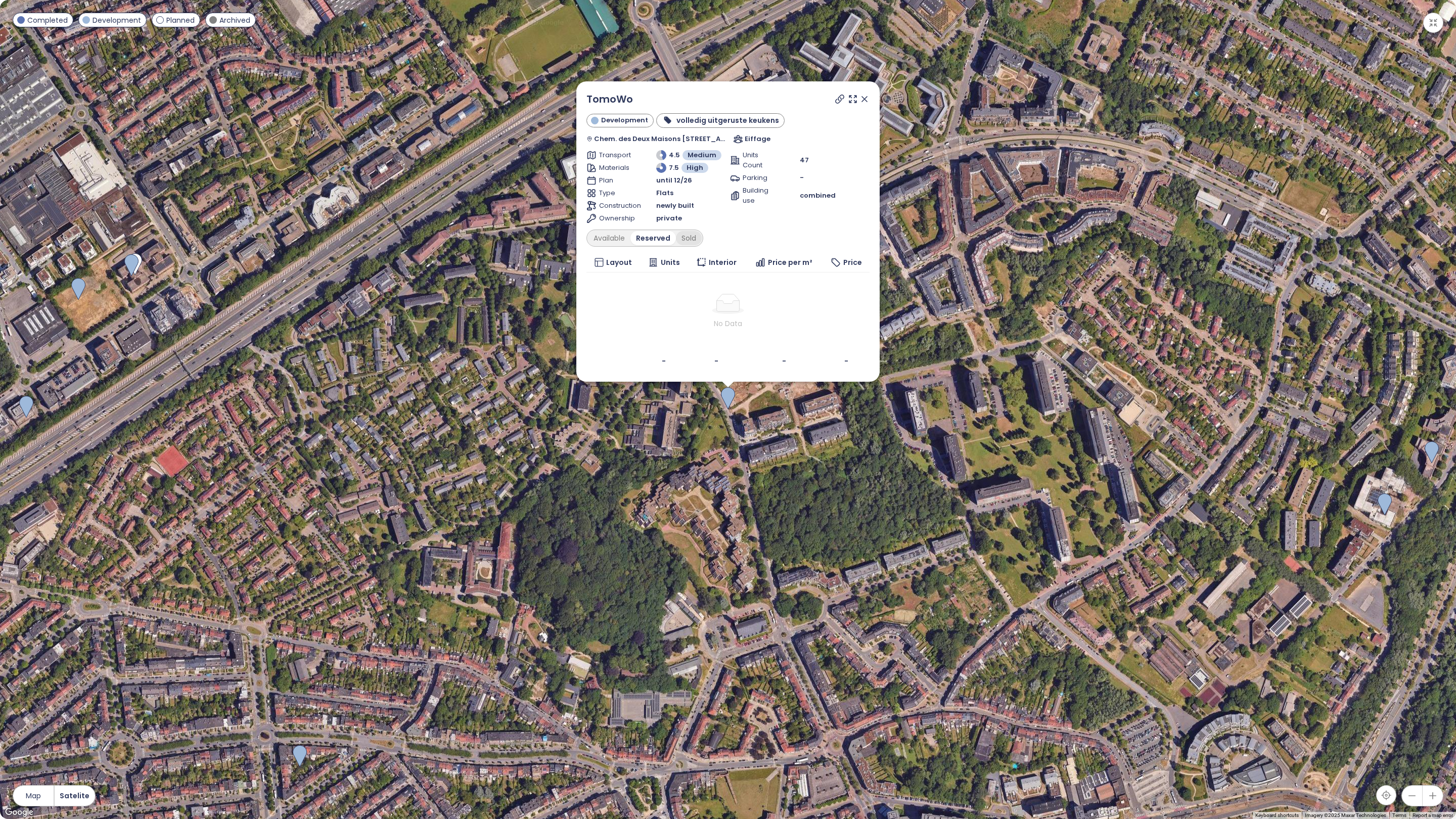
click at [691, 241] on div "Sold" at bounding box center [689, 238] width 26 height 14
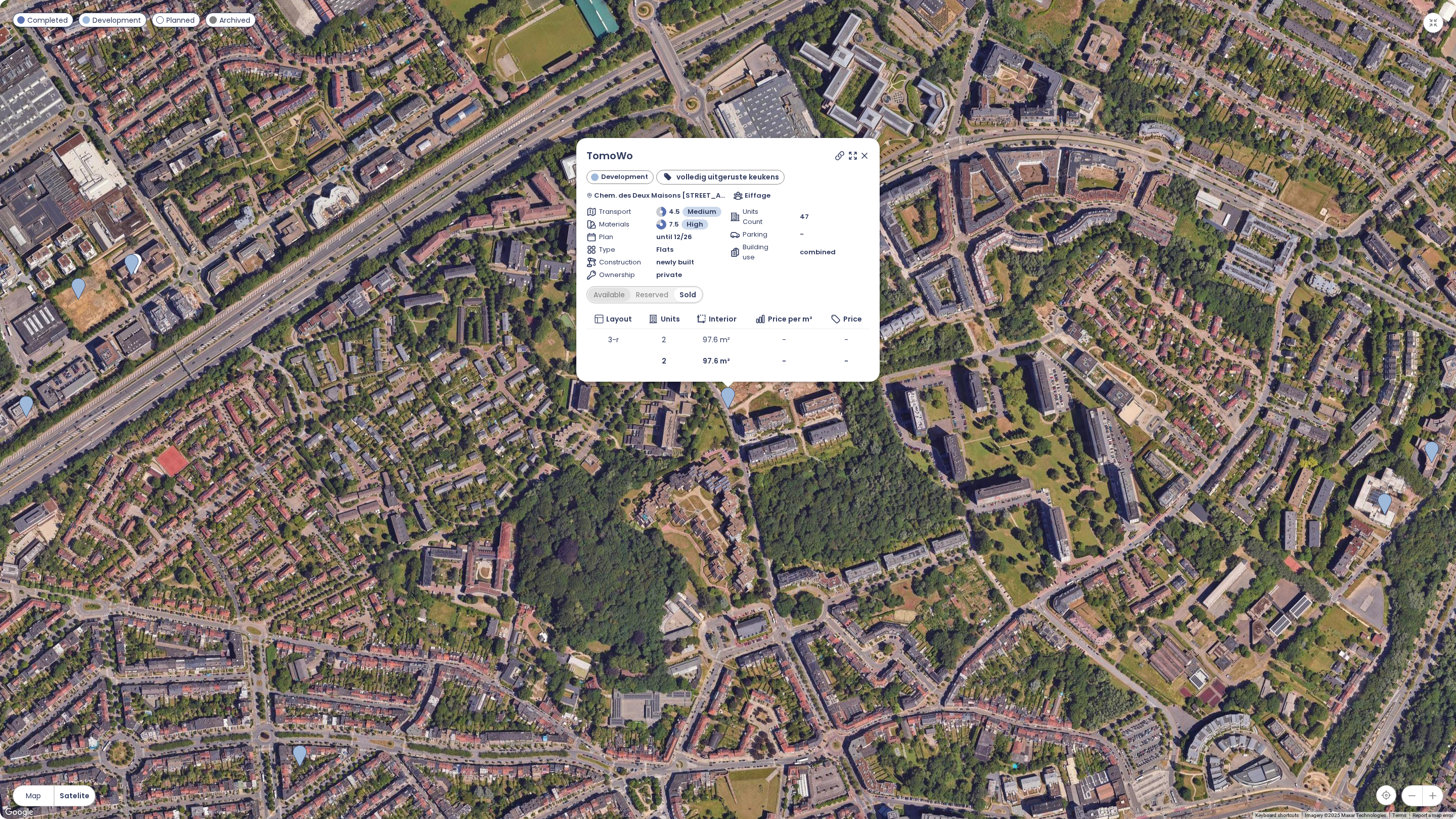
click at [625, 292] on div "Available" at bounding box center [609, 294] width 42 height 14
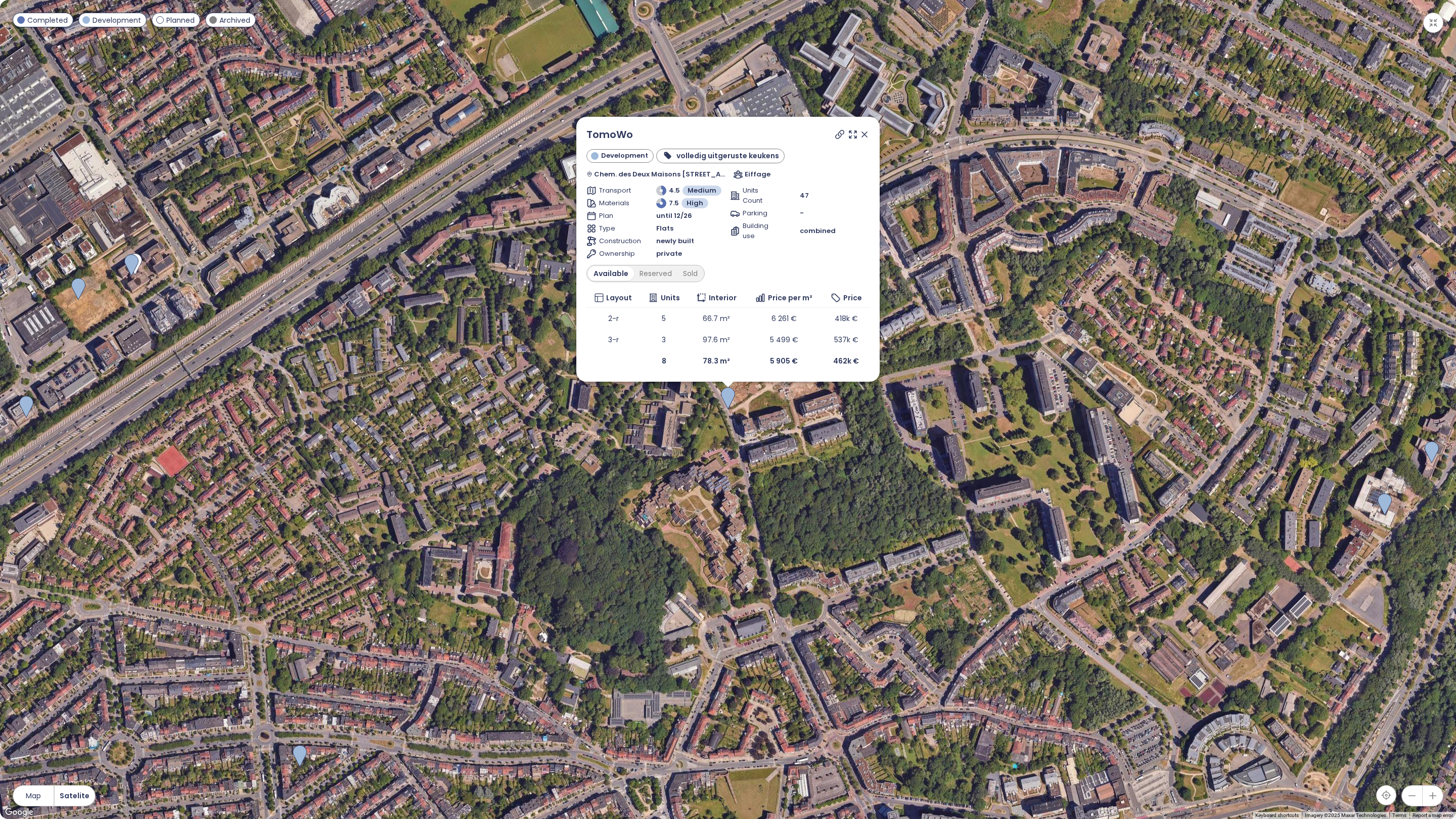
click at [868, 131] on icon at bounding box center [865, 135] width 10 height 10
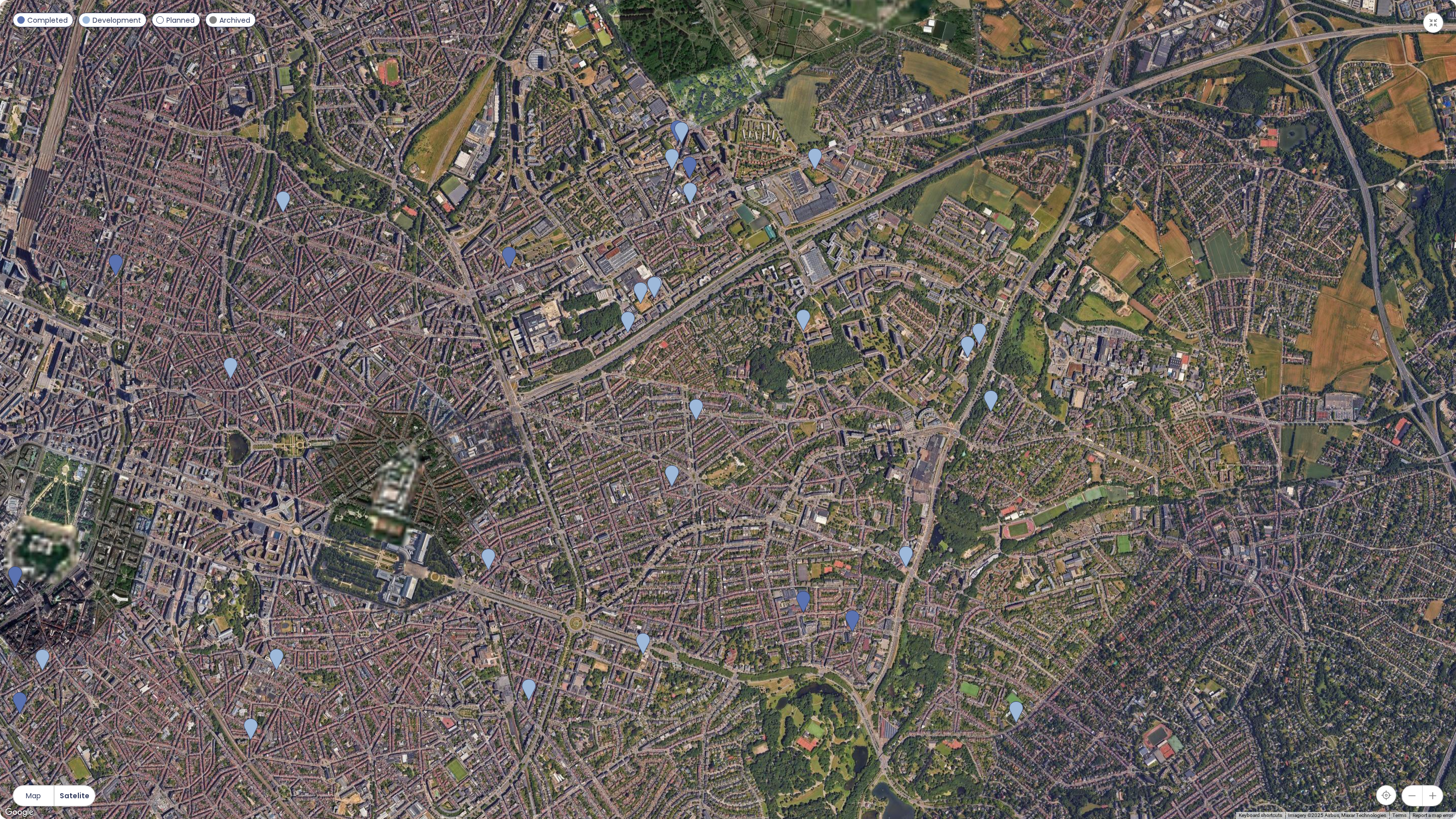
drag, startPoint x: 839, startPoint y: 287, endPoint x: 839, endPoint y: 344, distance: 57.0
click at [839, 344] on div at bounding box center [728, 409] width 1456 height 819
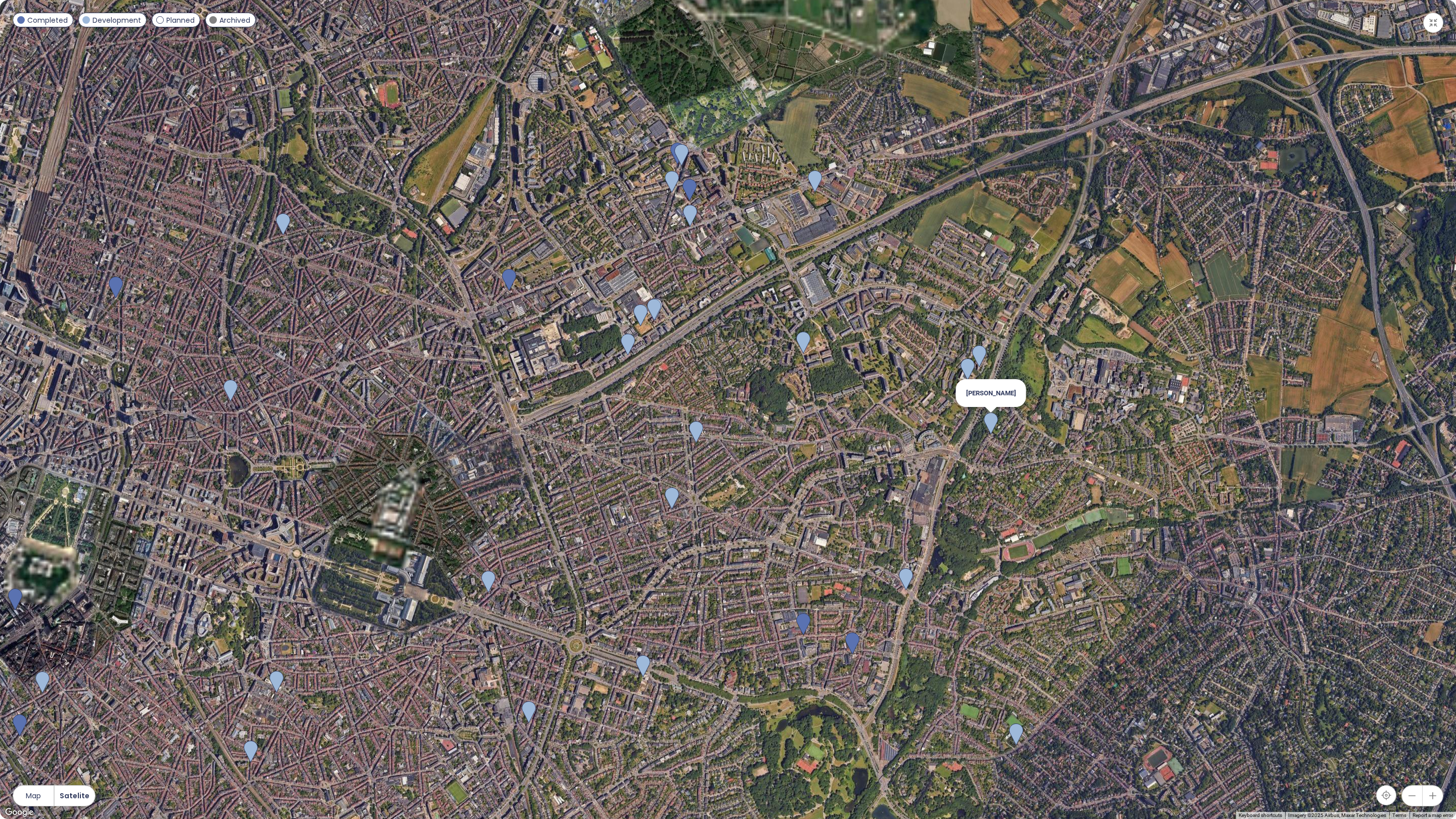
click at [995, 429] on img at bounding box center [991, 423] width 14 height 22
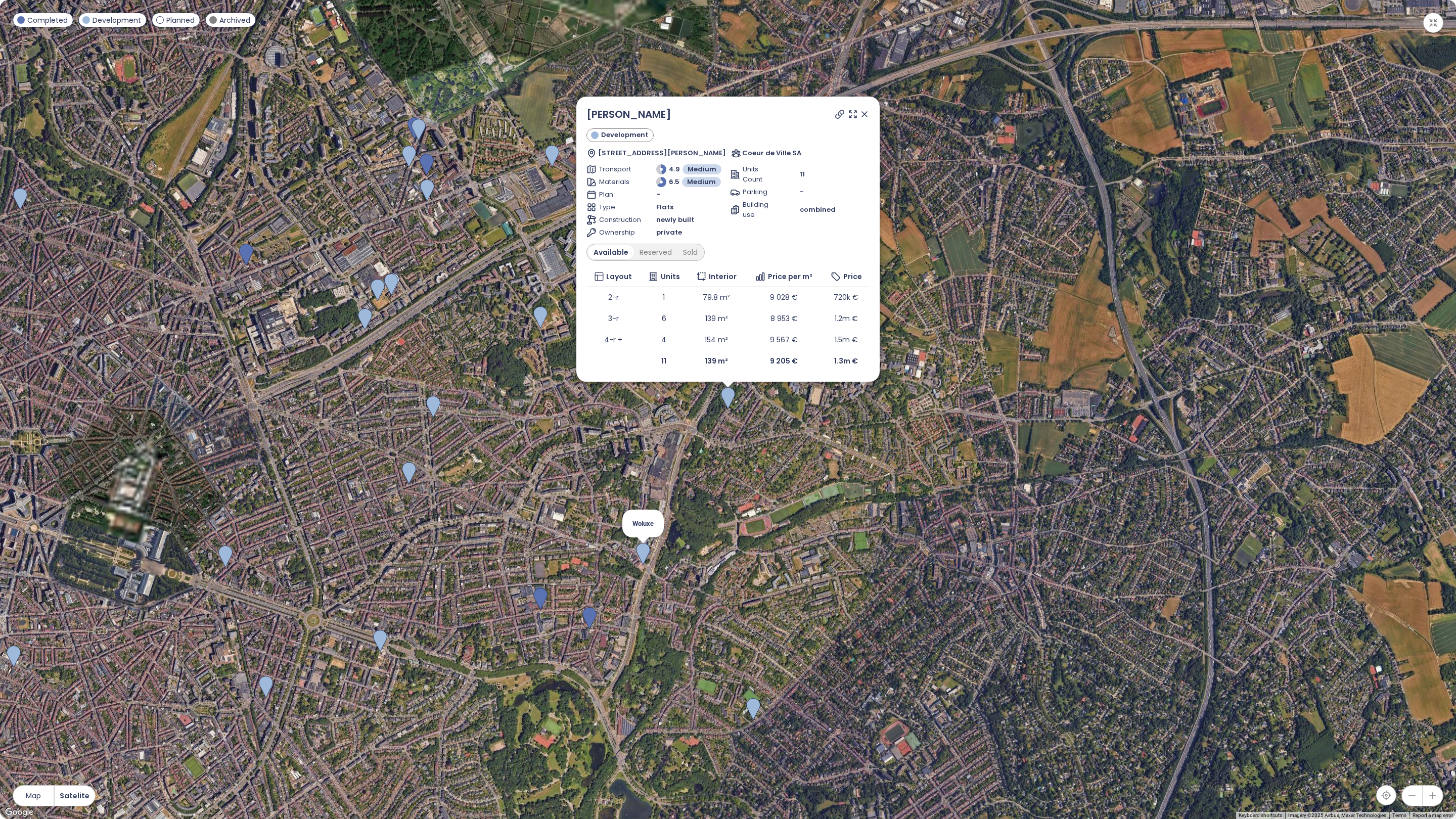
click at [647, 551] on img at bounding box center [643, 554] width 14 height 22
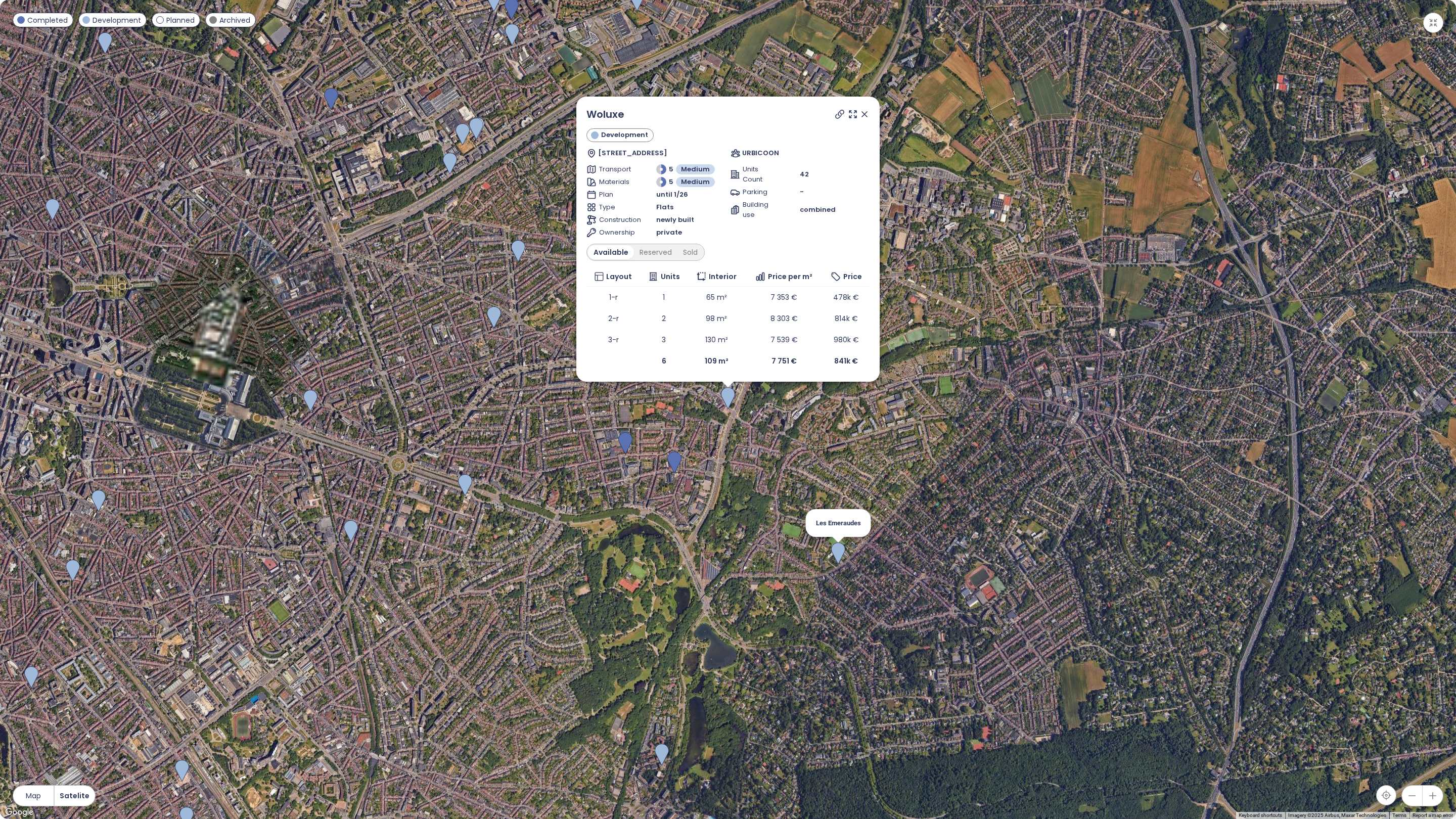
click at [840, 558] on img at bounding box center [838, 553] width 14 height 22
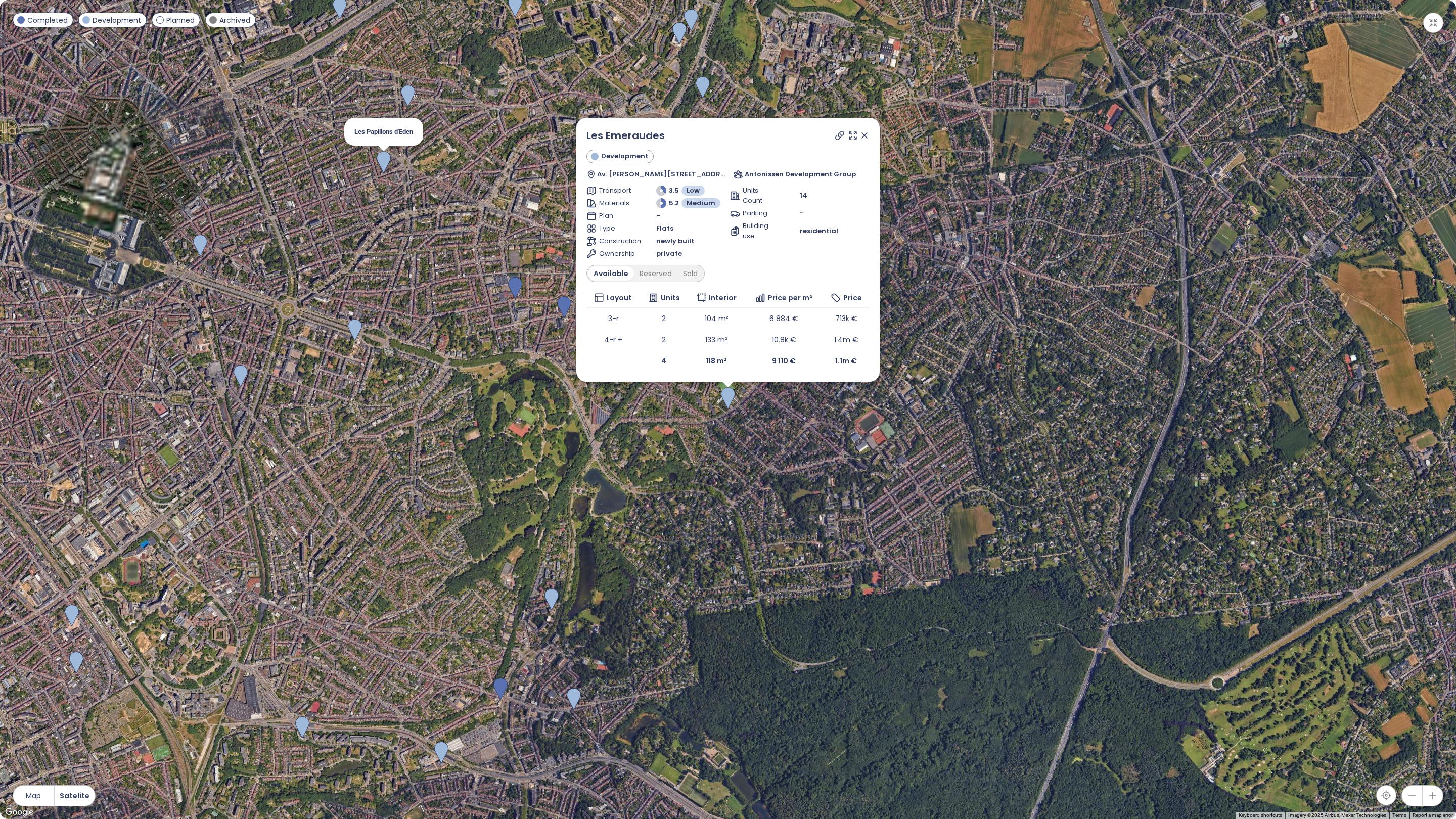
click at [379, 160] on img at bounding box center [383, 162] width 14 height 22
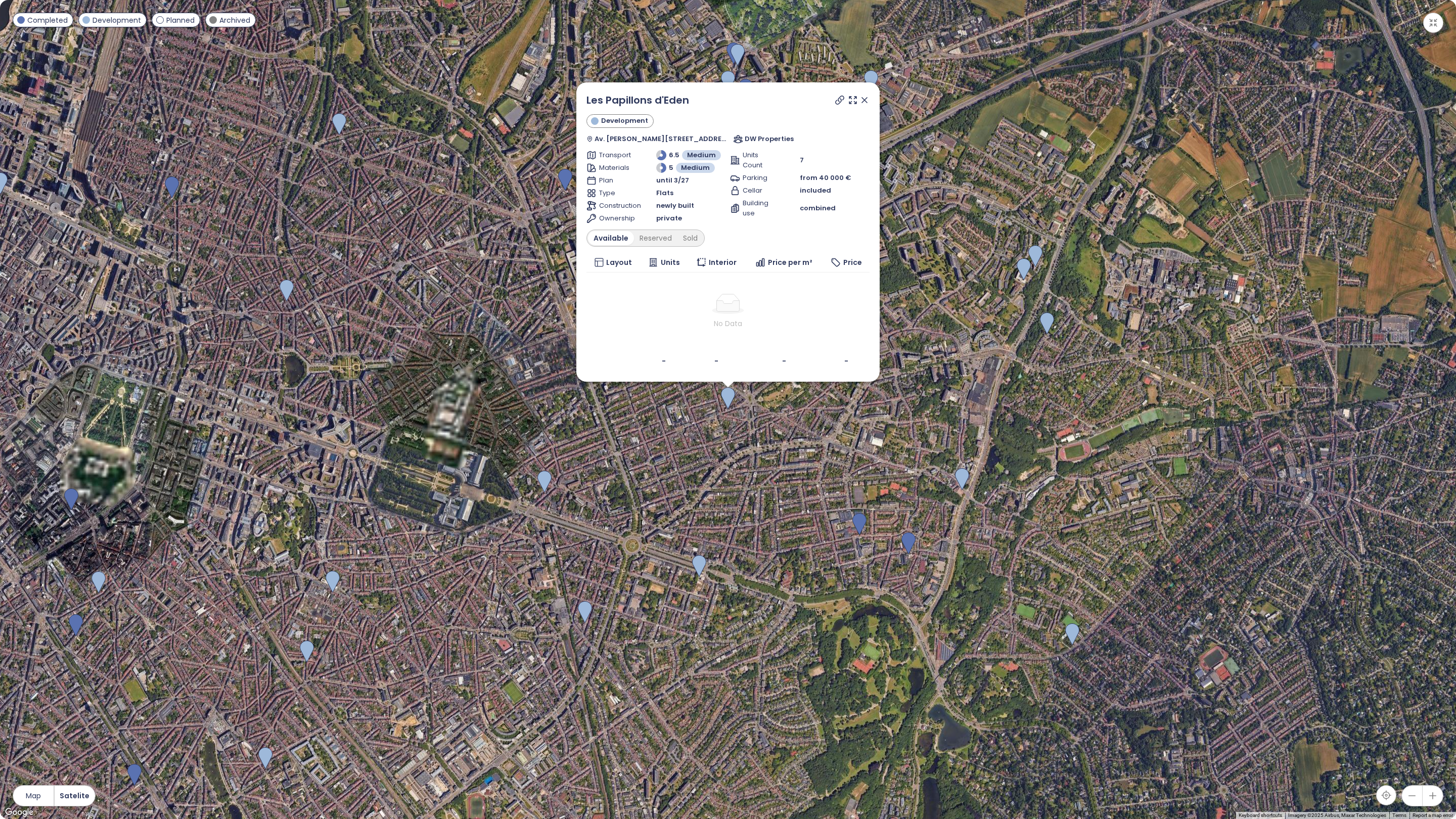
click at [860, 101] on icon at bounding box center [865, 100] width 10 height 10
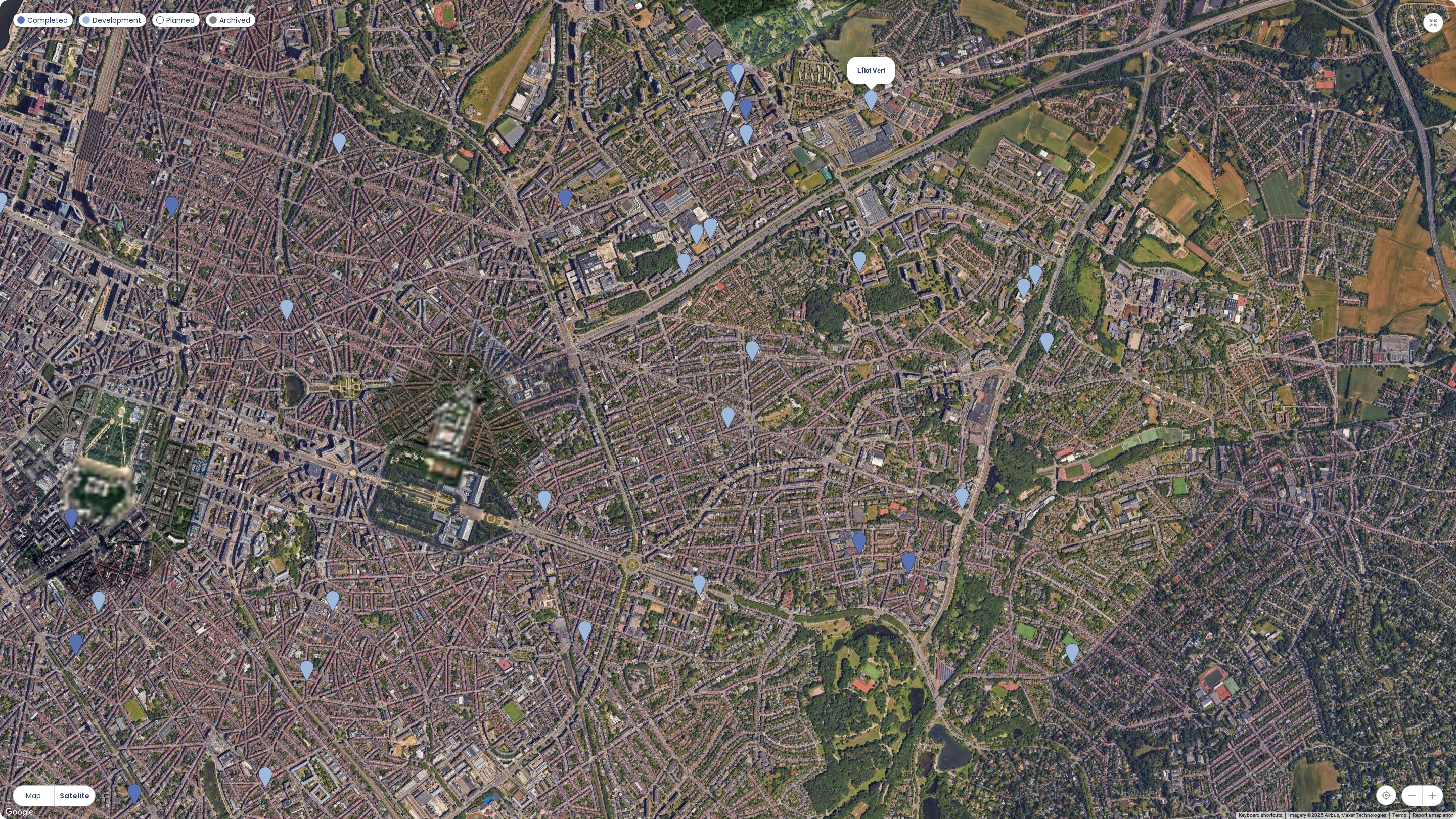
click at [868, 97] on img at bounding box center [871, 101] width 14 height 22
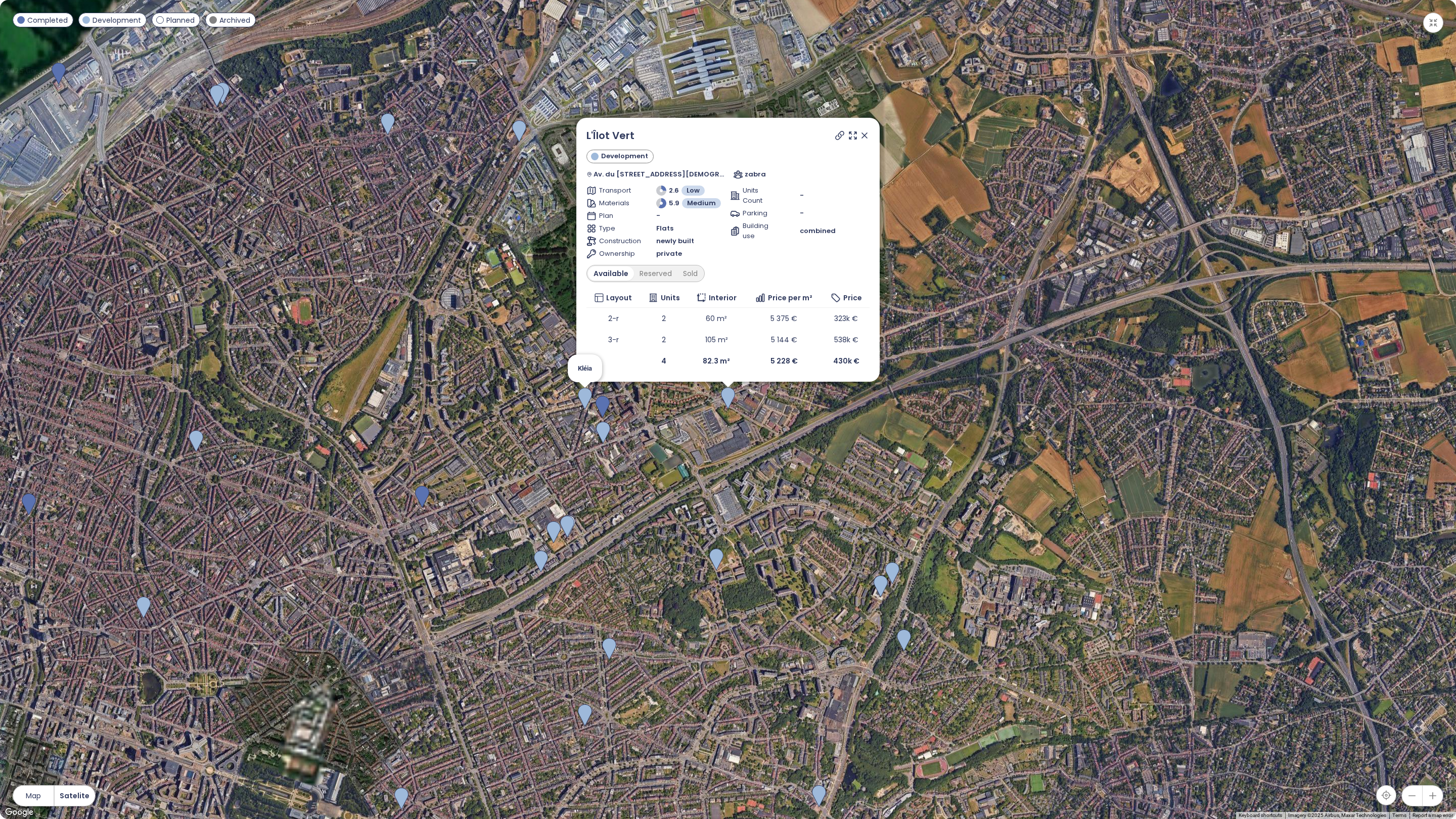
click at [590, 402] on img at bounding box center [584, 398] width 14 height 22
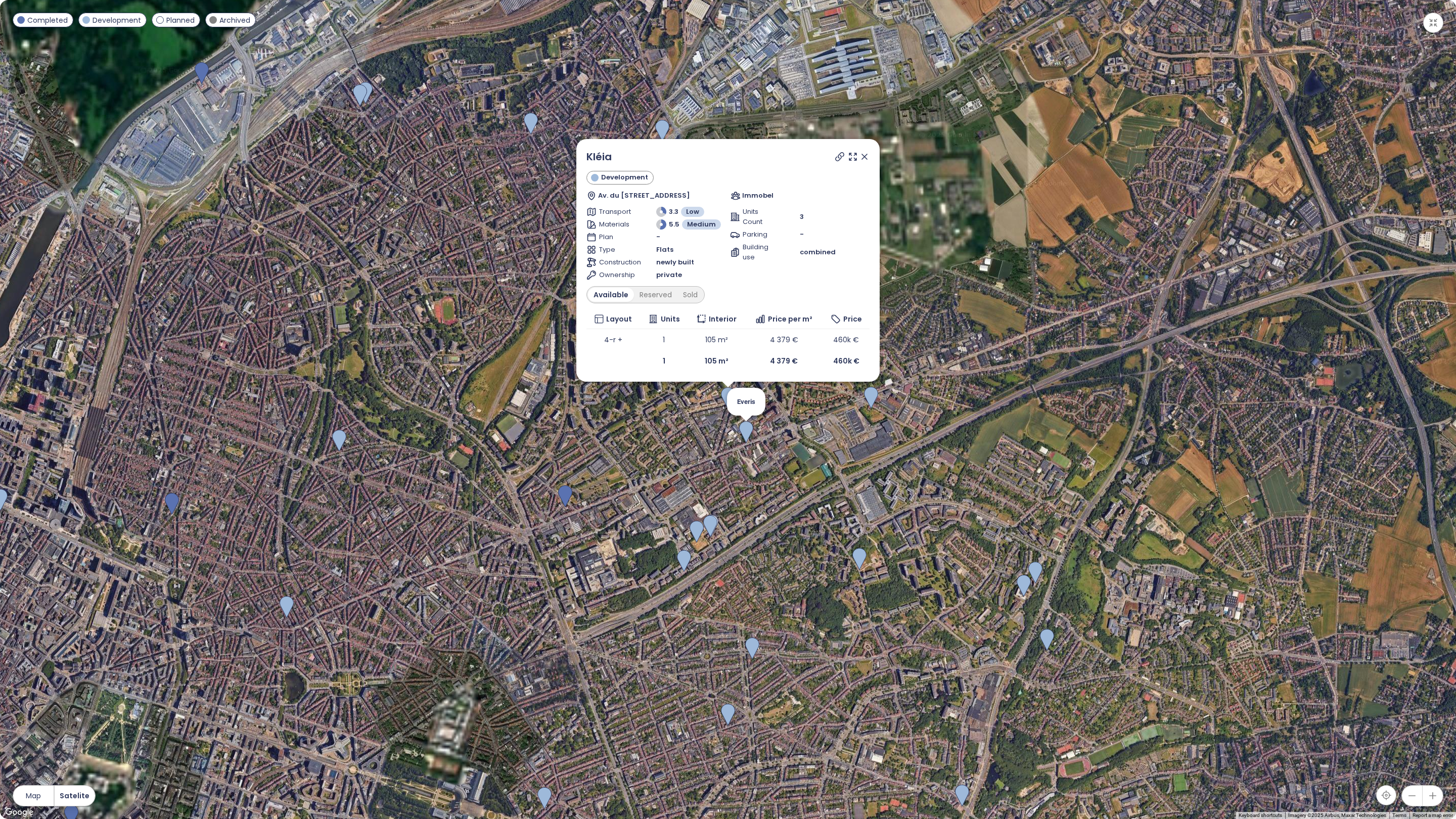
click at [747, 437] on img at bounding box center [746, 432] width 14 height 22
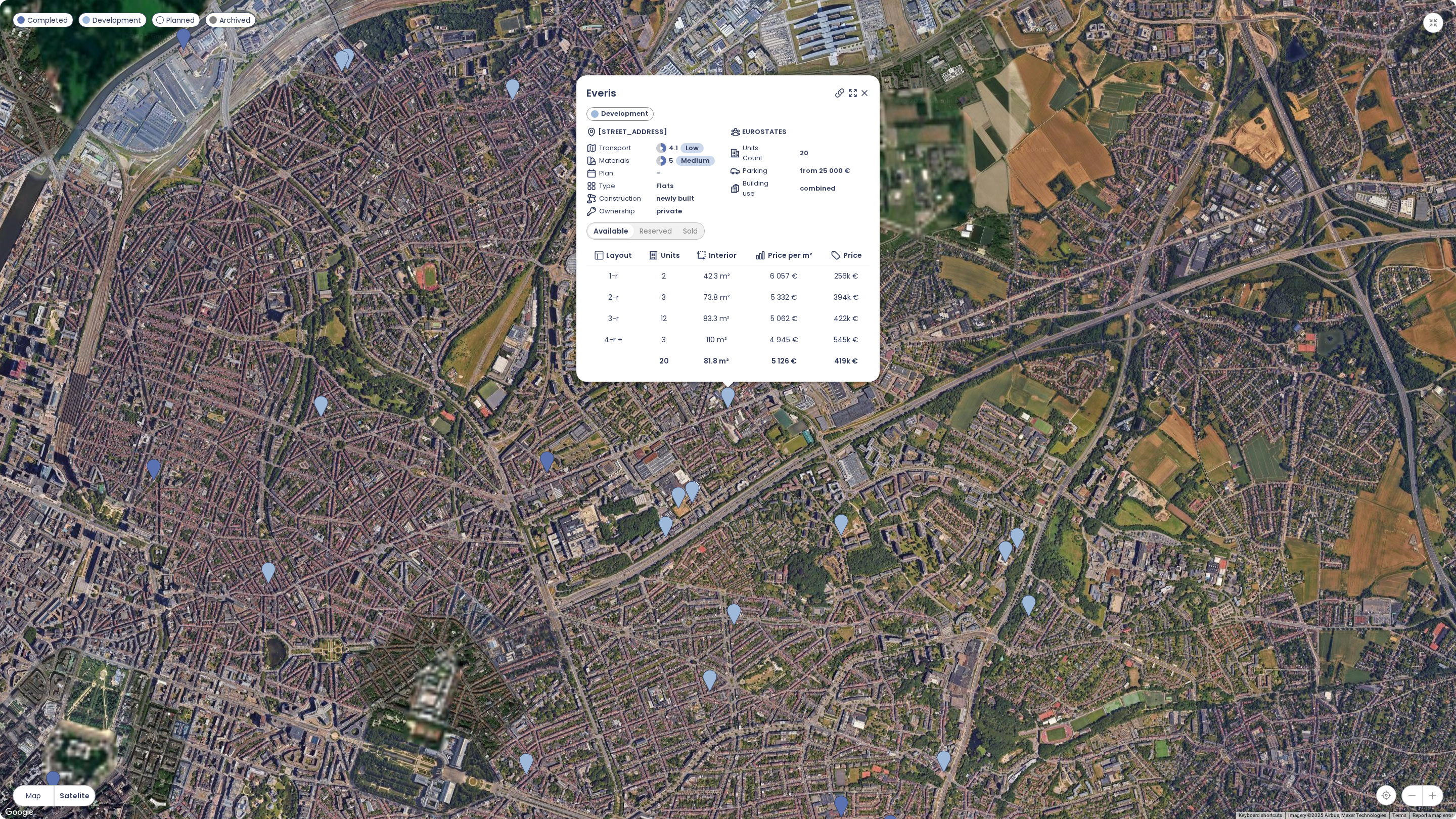
click at [864, 94] on icon at bounding box center [865, 93] width 10 height 10
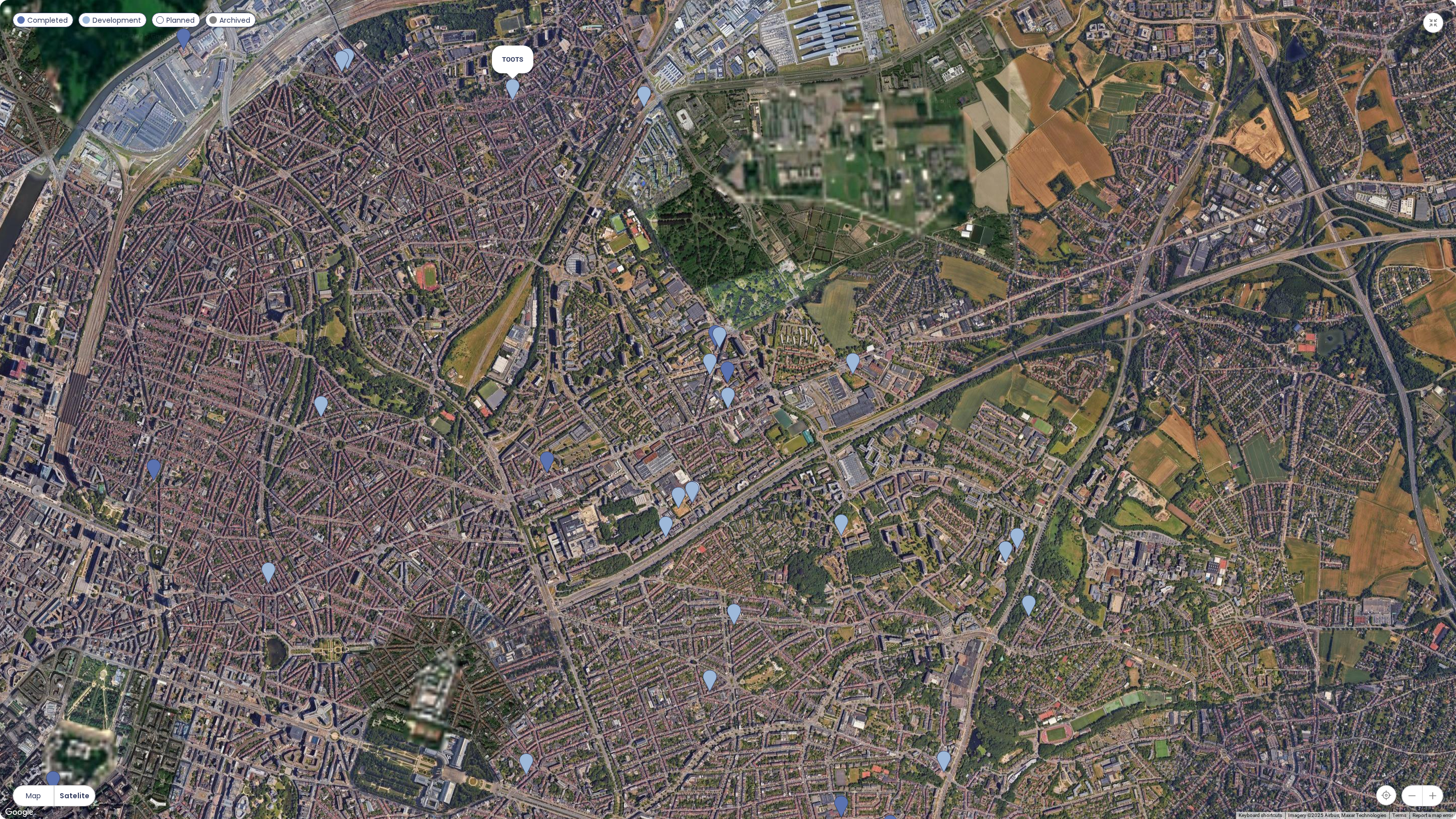
click at [514, 90] on img at bounding box center [512, 90] width 14 height 22
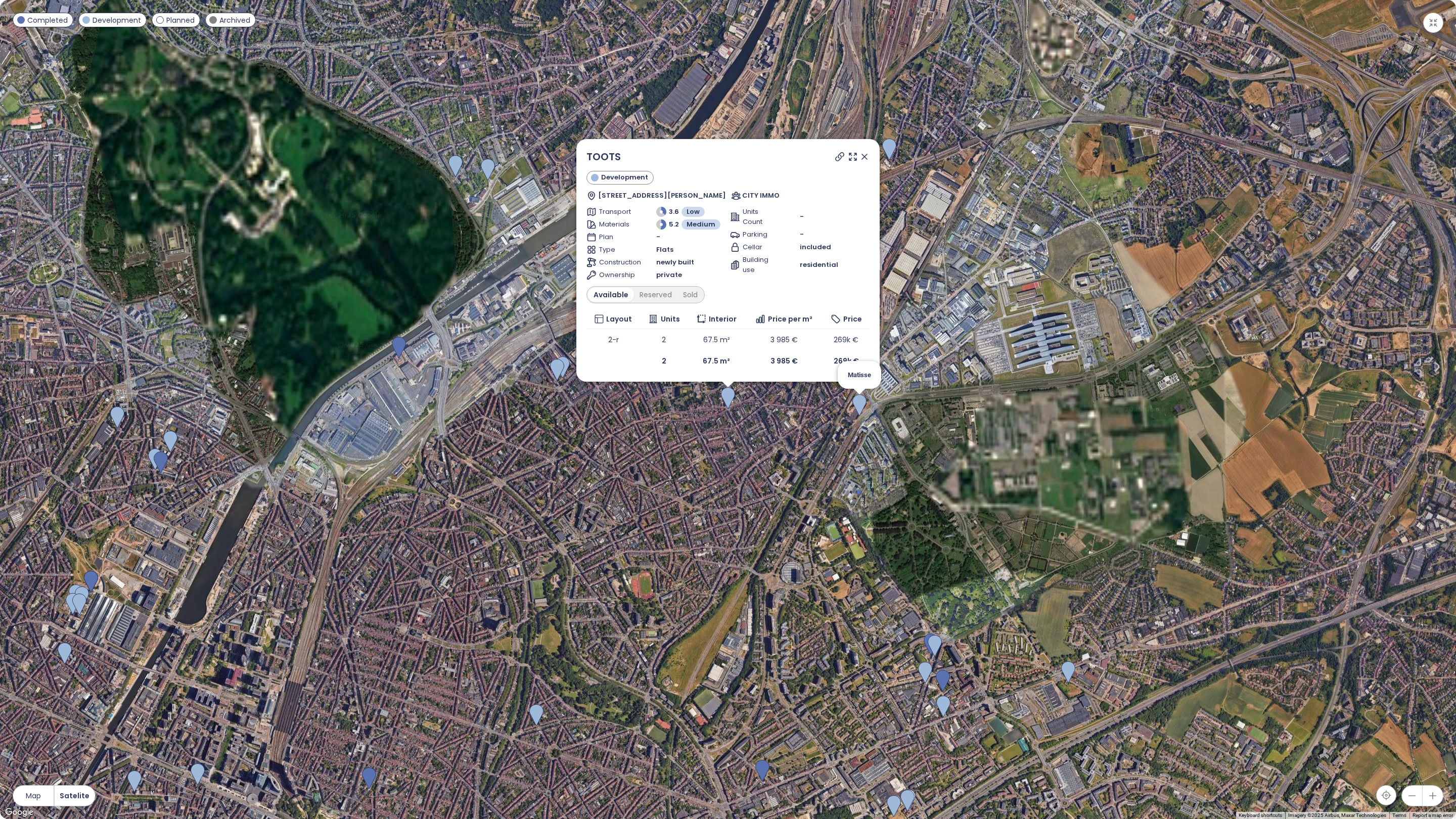
click at [865, 408] on img at bounding box center [859, 405] width 14 height 22
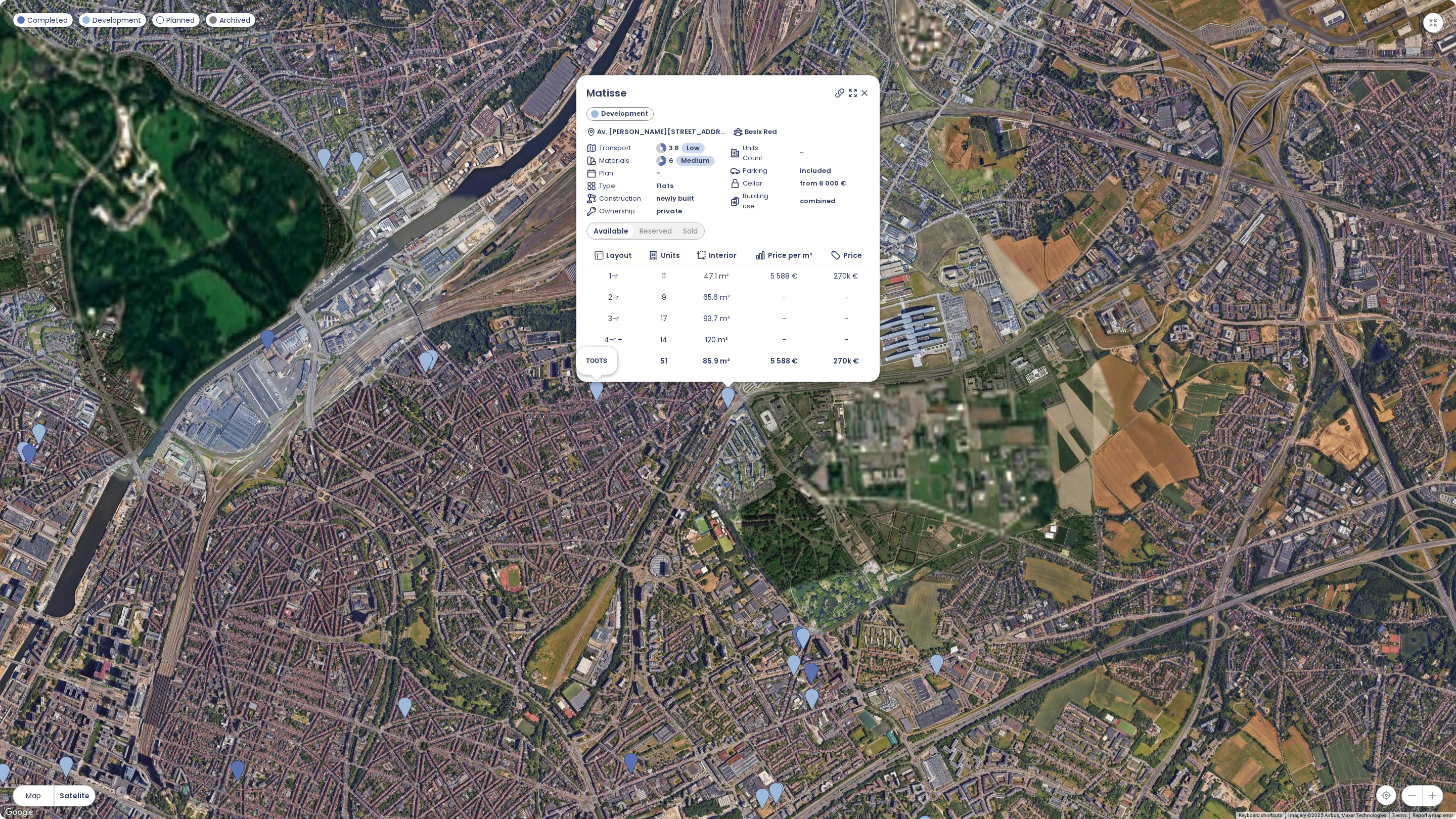
click at [601, 392] on img at bounding box center [596, 391] width 14 height 22
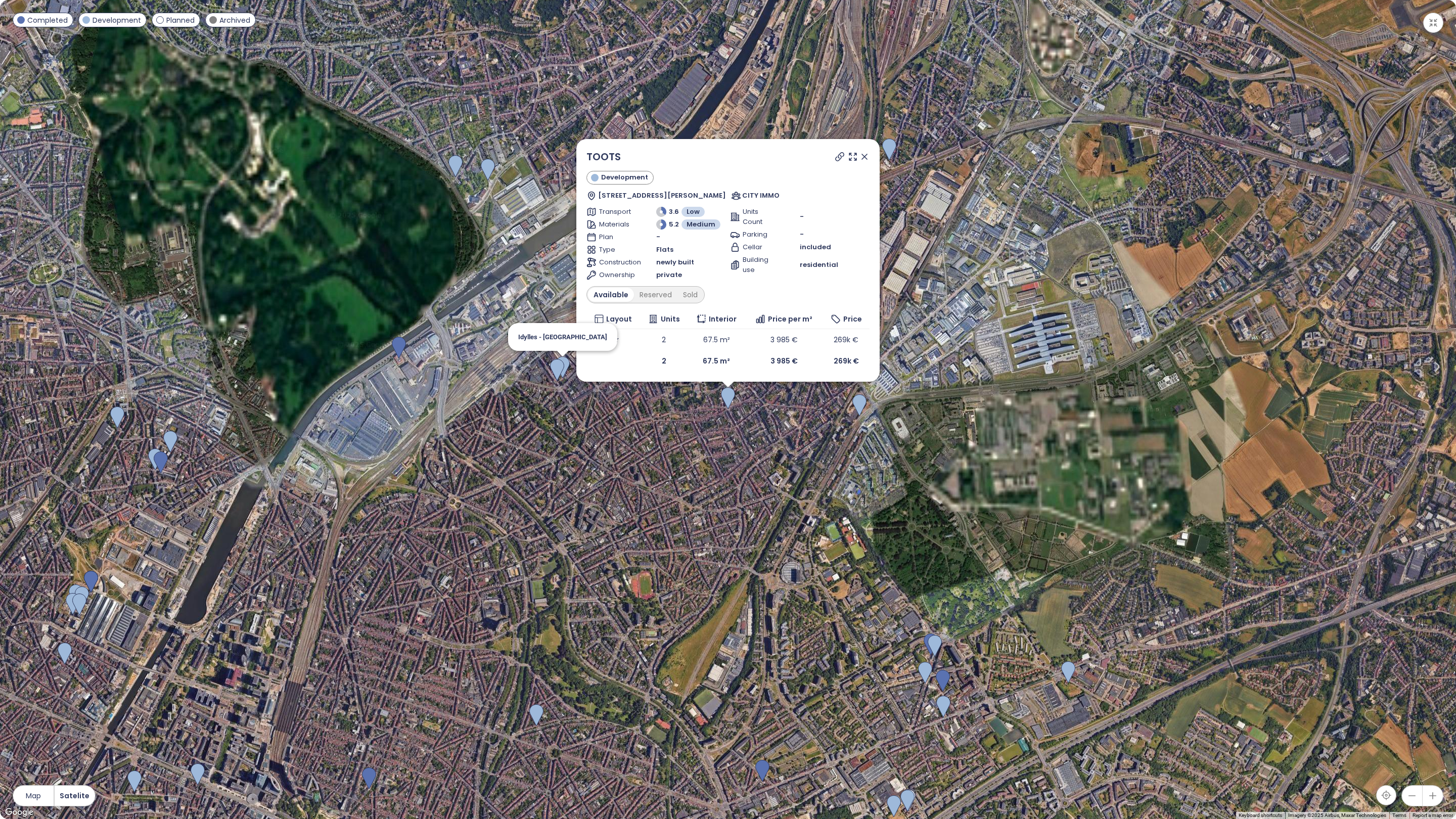
click at [567, 365] on img at bounding box center [562, 367] width 14 height 22
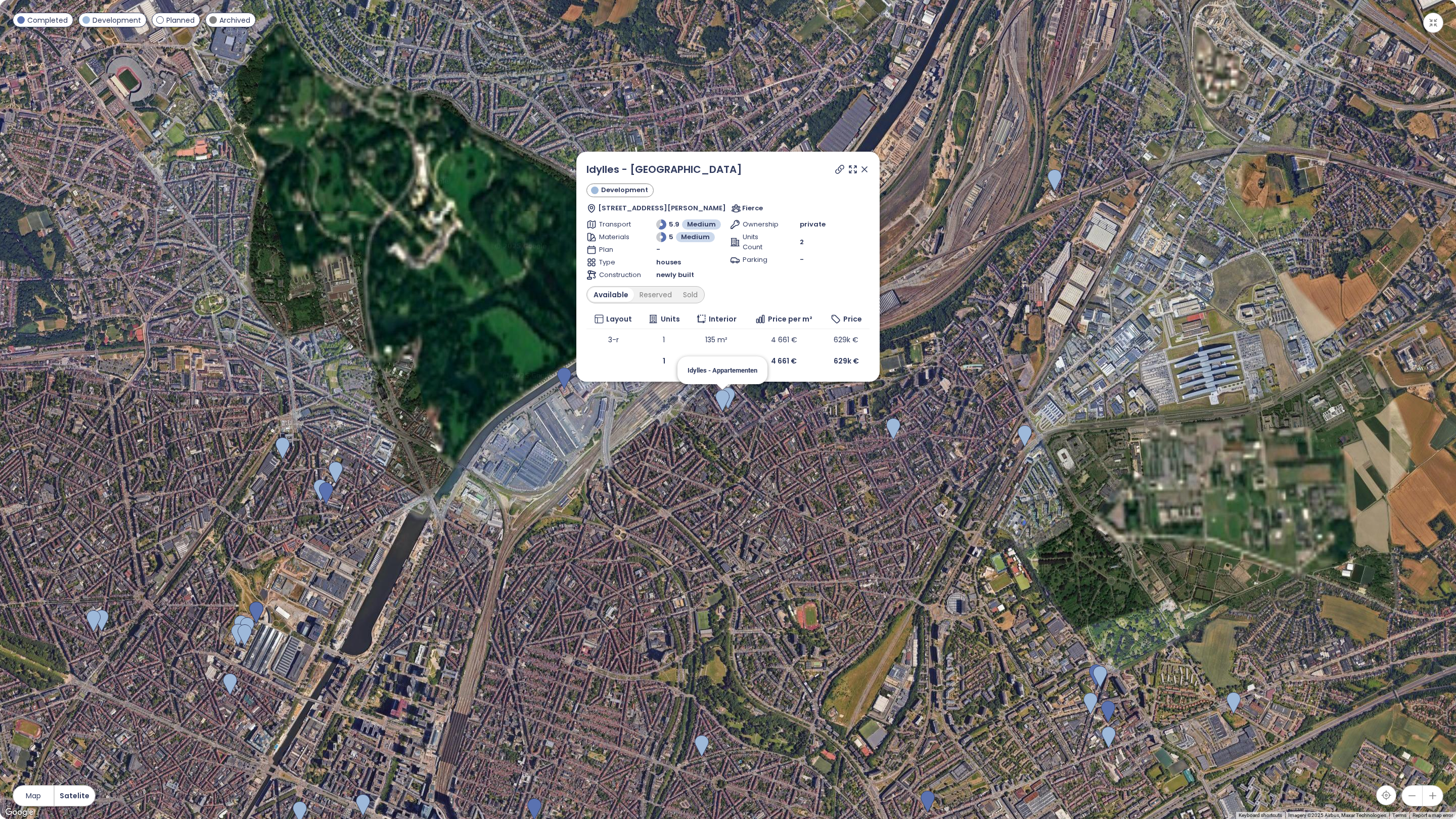
click at [721, 403] on img at bounding box center [722, 401] width 14 height 22
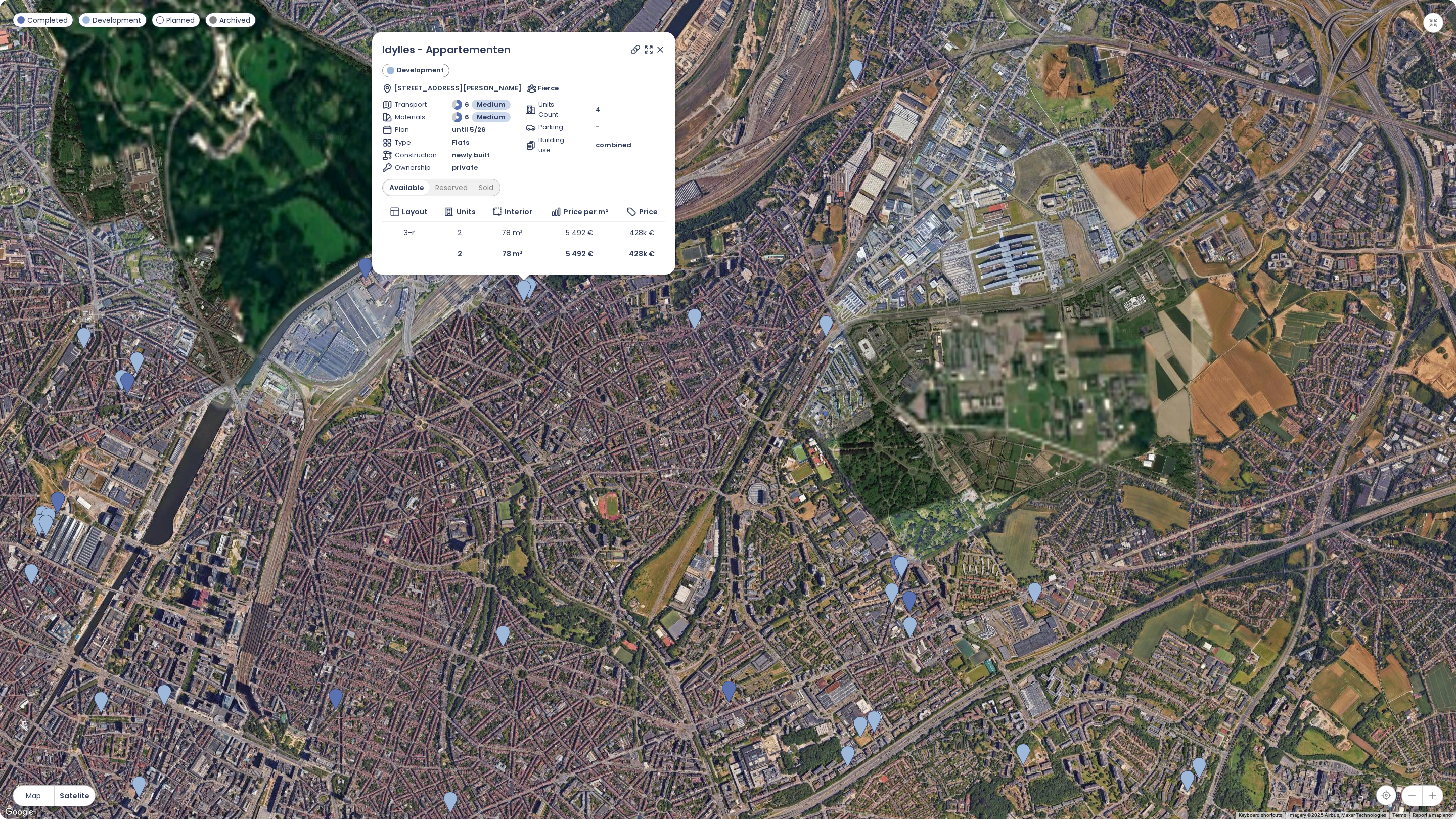
drag, startPoint x: 1129, startPoint y: 657, endPoint x: 940, endPoint y: 561, distance: 212.0
click at [940, 561] on div "Idylles - Appartementen Development Rue Anatole France 64, 1030 Schaerbeek, Bel…" at bounding box center [728, 409] width 1456 height 819
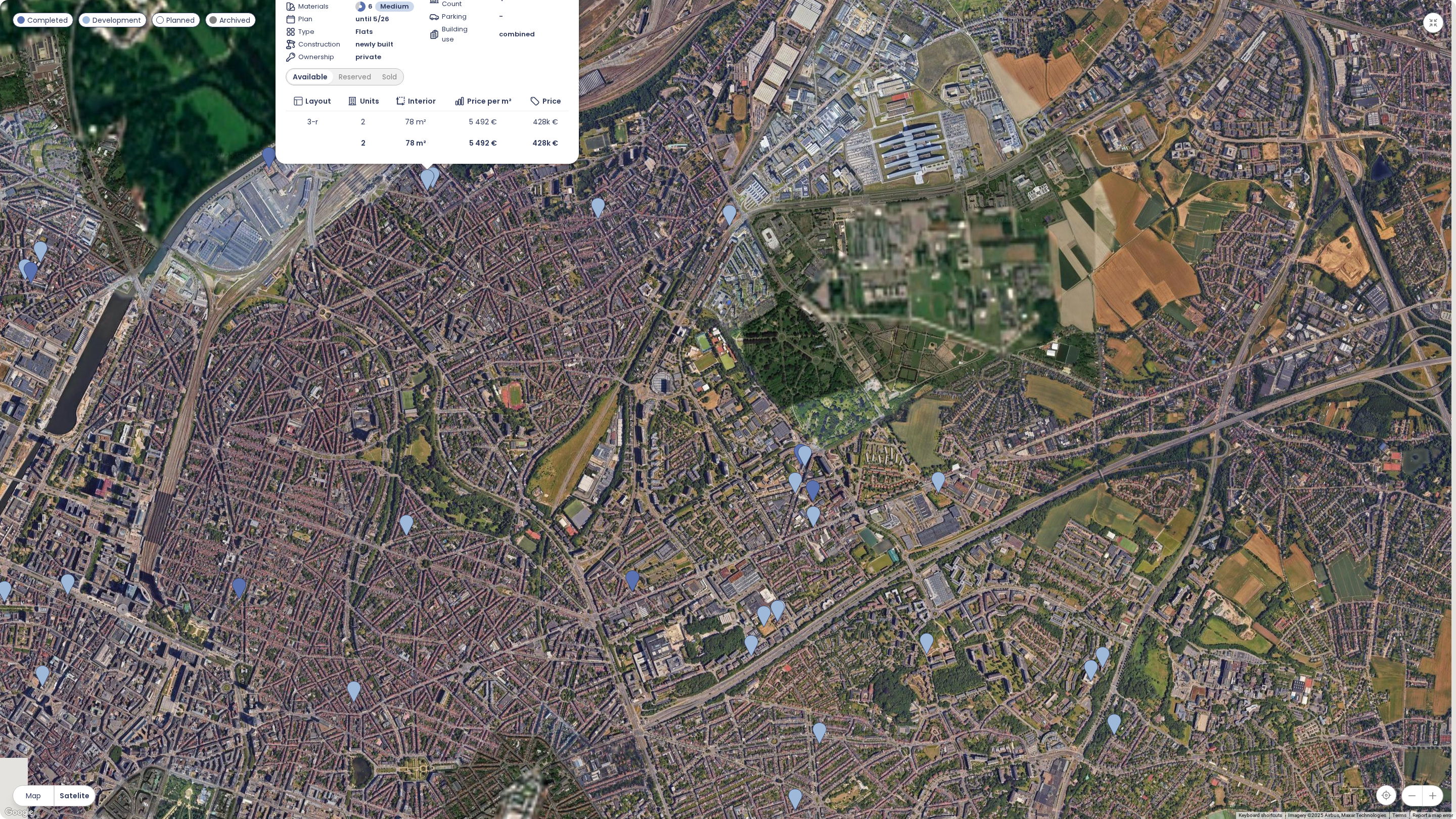
drag, startPoint x: 987, startPoint y: 581, endPoint x: 872, endPoint y: 480, distance: 153.1
click at [872, 480] on div "Idylles - Appartementen Development Rue Anatole France 64, 1030 Schaerbeek, Bel…" at bounding box center [728, 409] width 1456 height 819
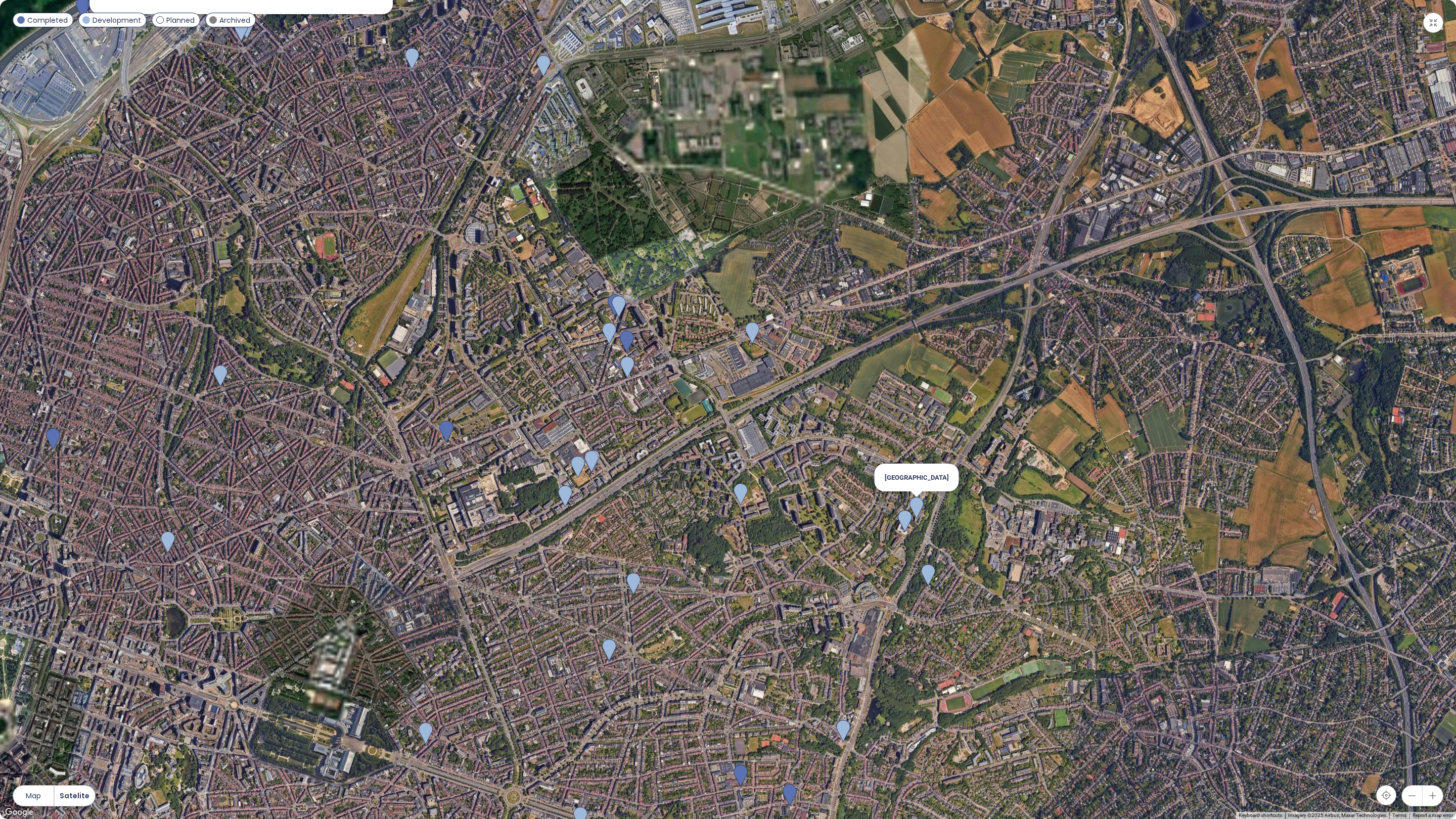
click at [921, 509] on img at bounding box center [916, 508] width 14 height 22
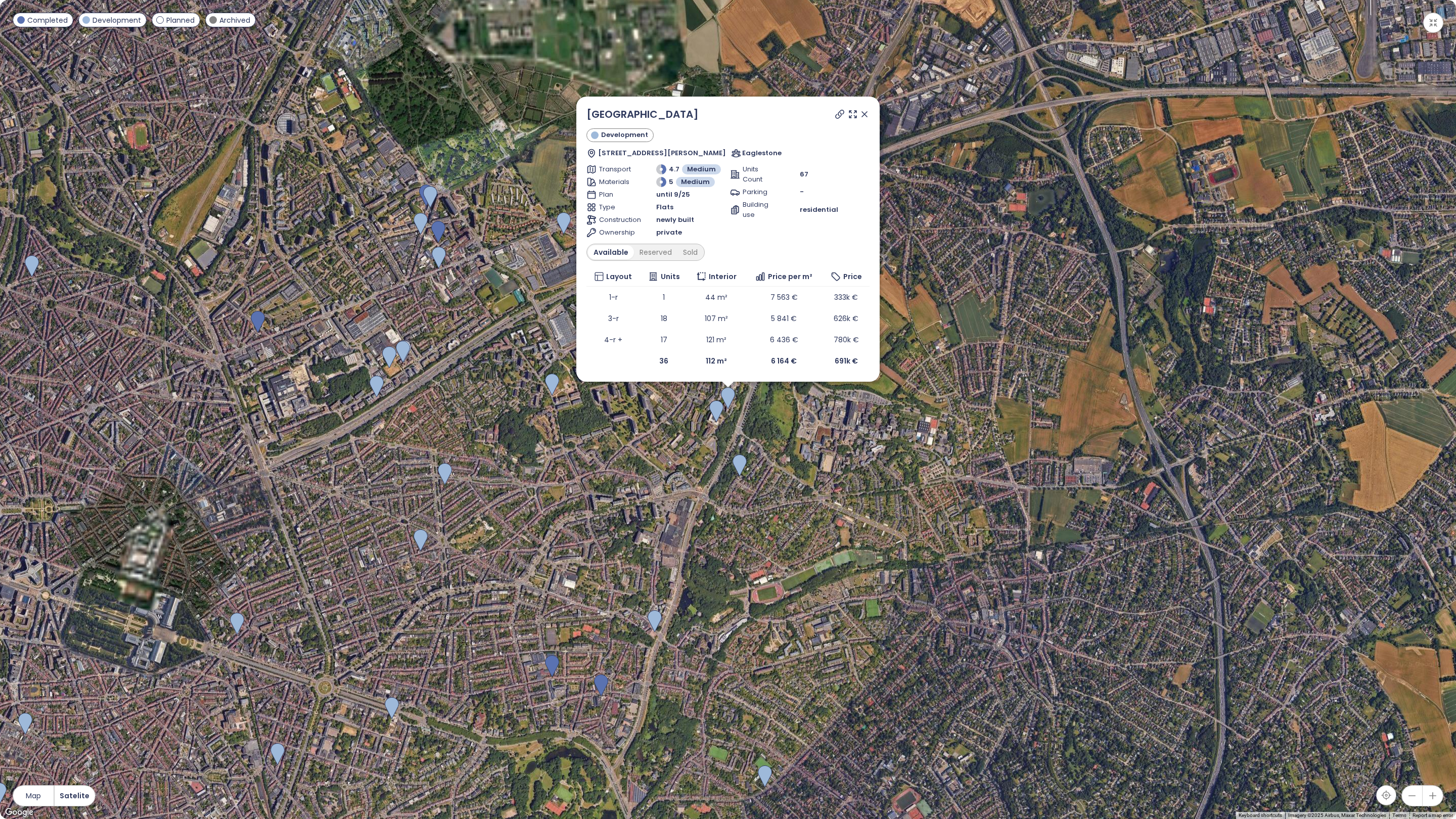
click at [864, 115] on icon at bounding box center [865, 114] width 10 height 10
click at [864, 115] on div "Twin Falls Development Rue Neerveld 105, 1200 Woluwe-Saint-Lambert, Belgium Eag…" at bounding box center [728, 409] width 1456 height 819
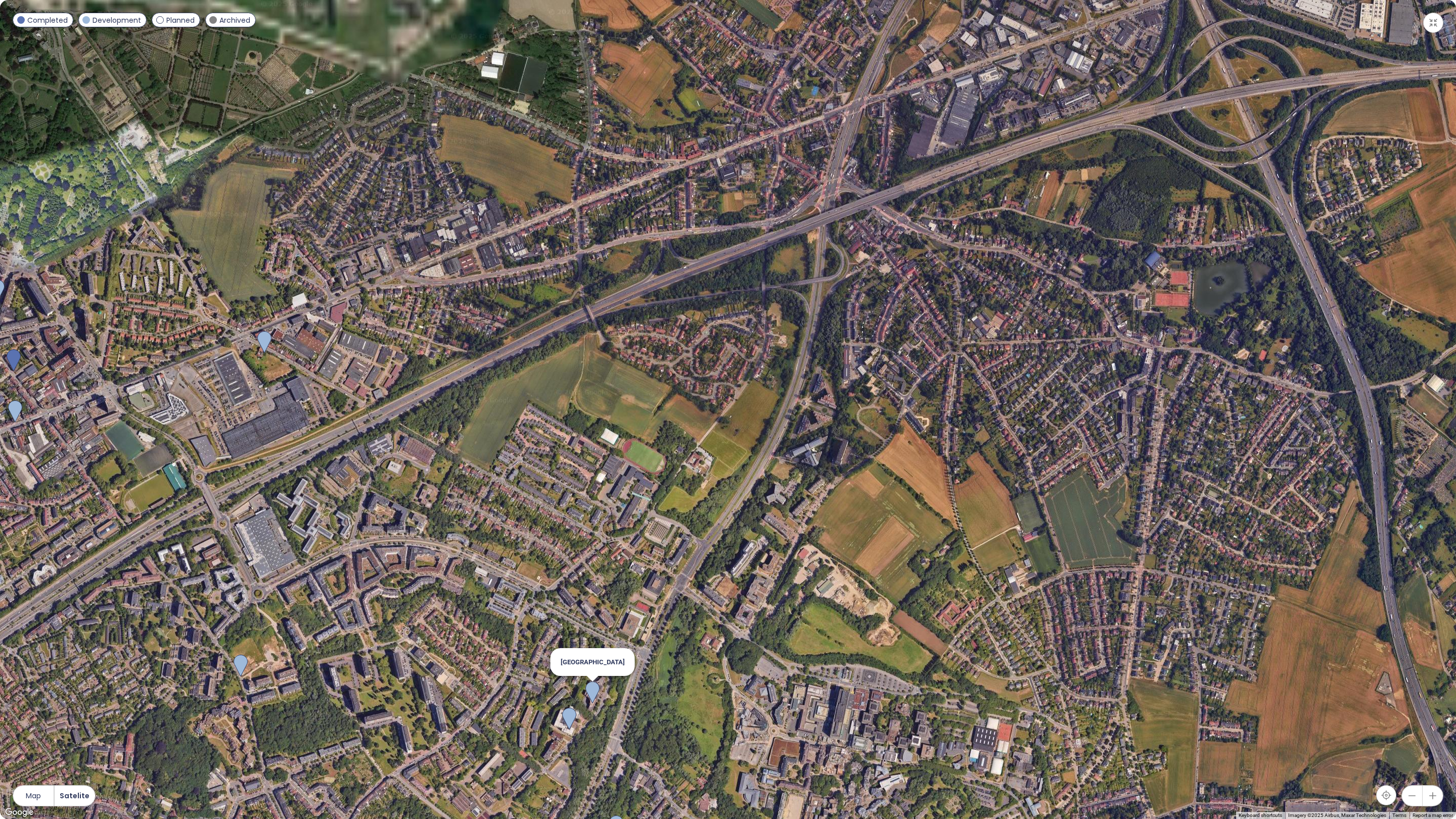
click at [592, 691] on img at bounding box center [592, 692] width 14 height 22
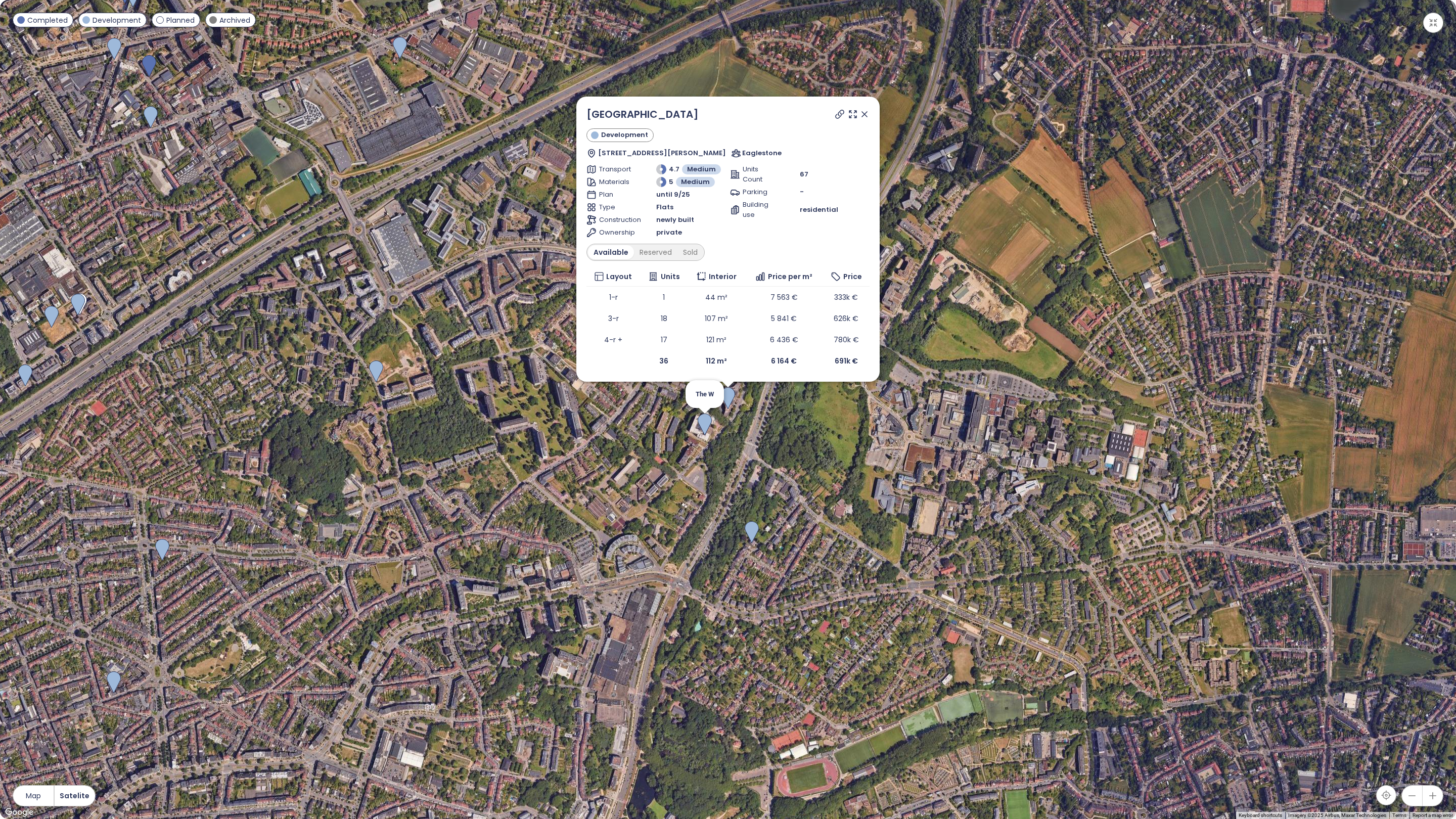
click at [708, 423] on img at bounding box center [704, 424] width 14 height 22
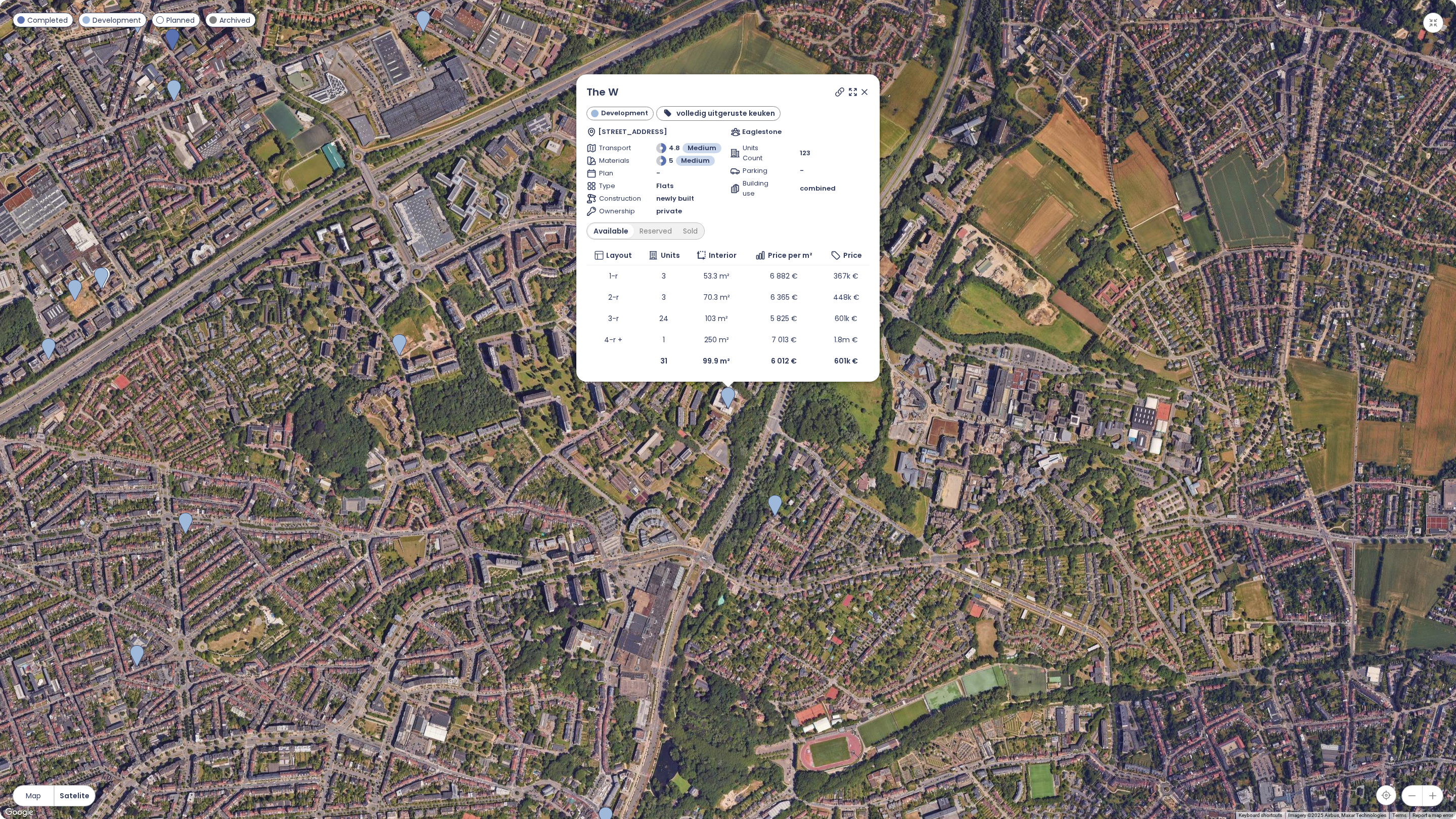
click at [866, 91] on icon at bounding box center [865, 92] width 10 height 10
click at [866, 91] on div "The W Development volledig uitgeruste keuken Rue Neerveld 101, 1200 Bruxelles, …" at bounding box center [728, 409] width 1456 height 819
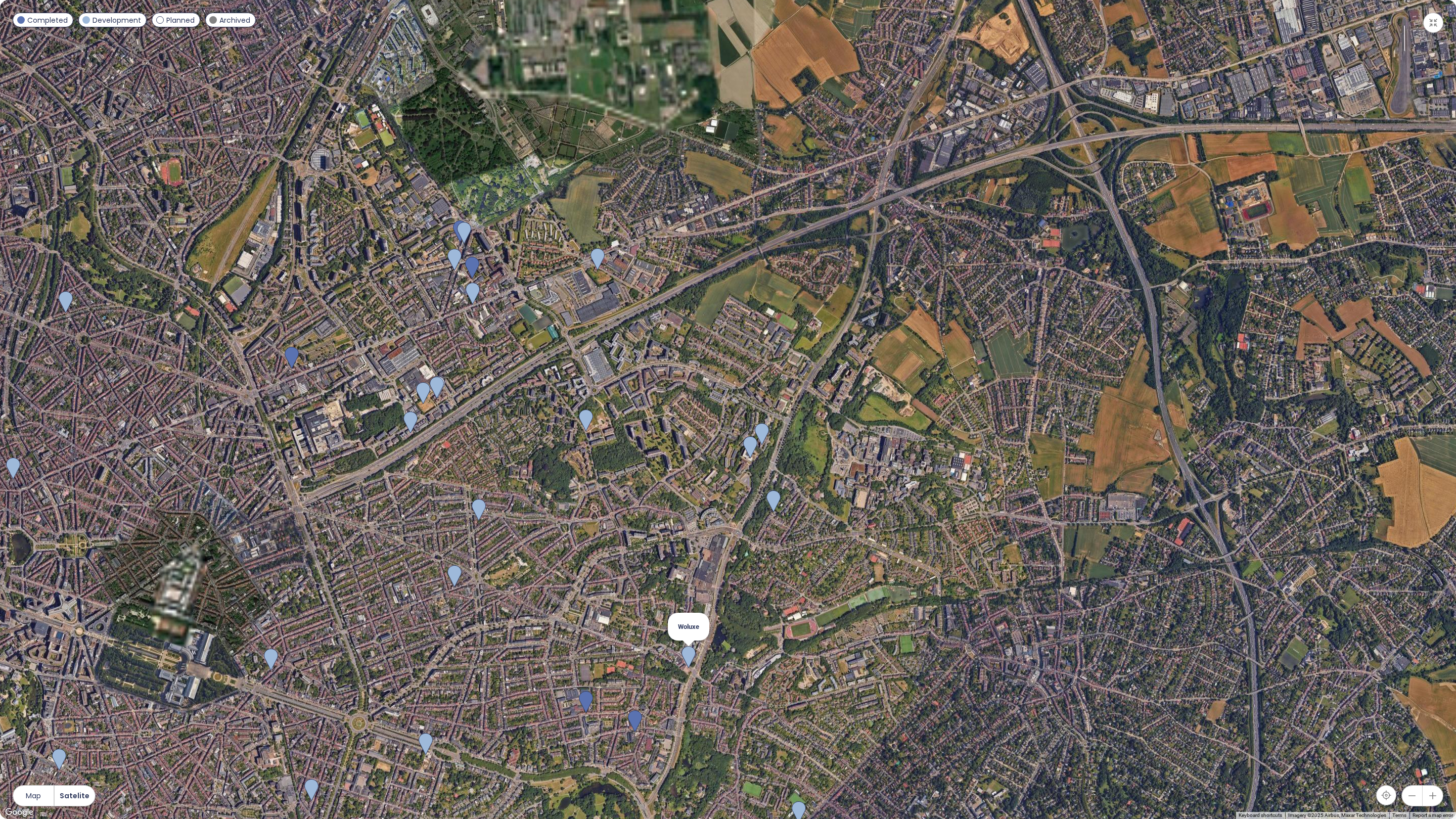
click at [684, 660] on img at bounding box center [688, 657] width 14 height 22
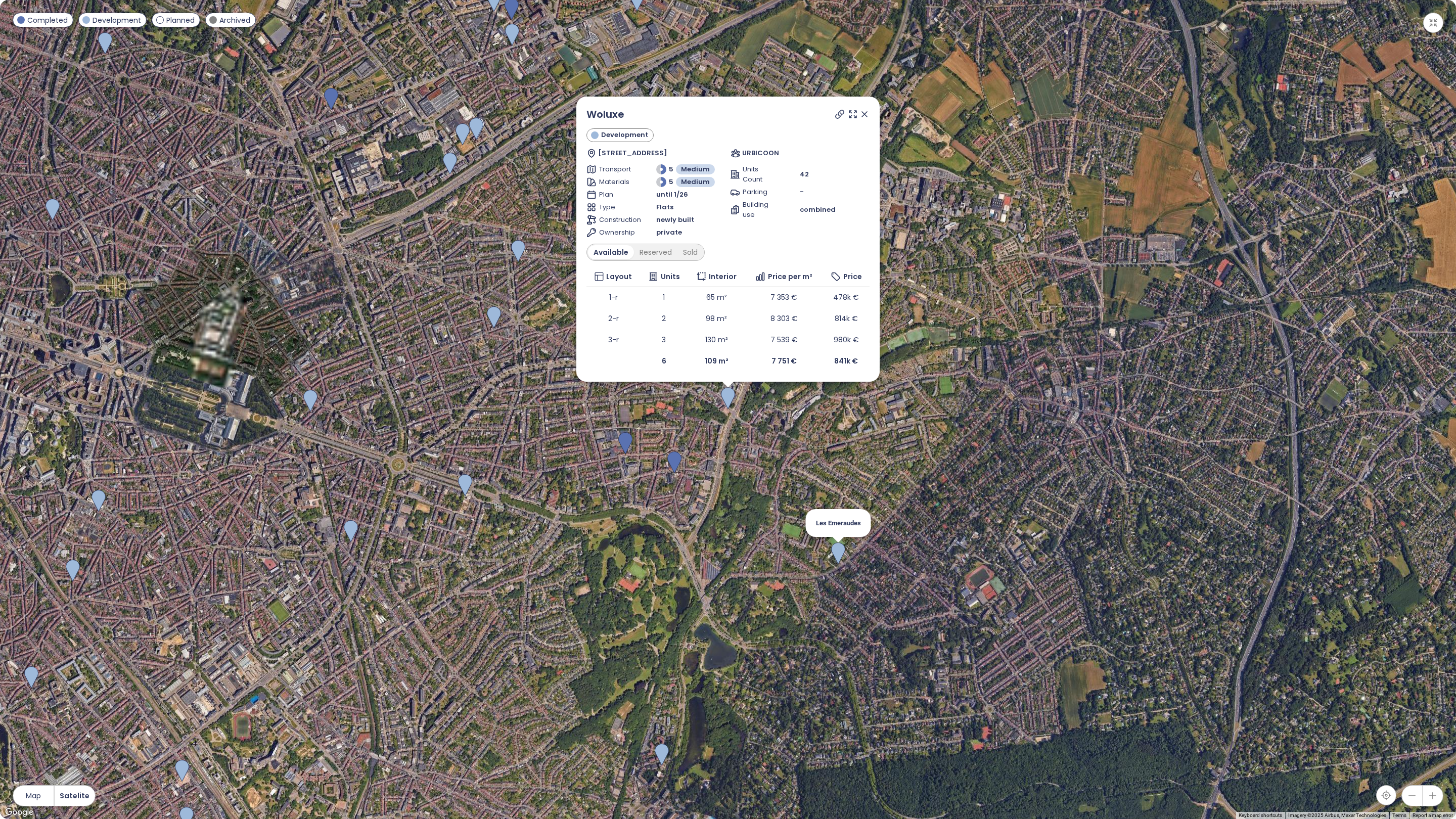
click at [844, 556] on img at bounding box center [838, 553] width 14 height 22
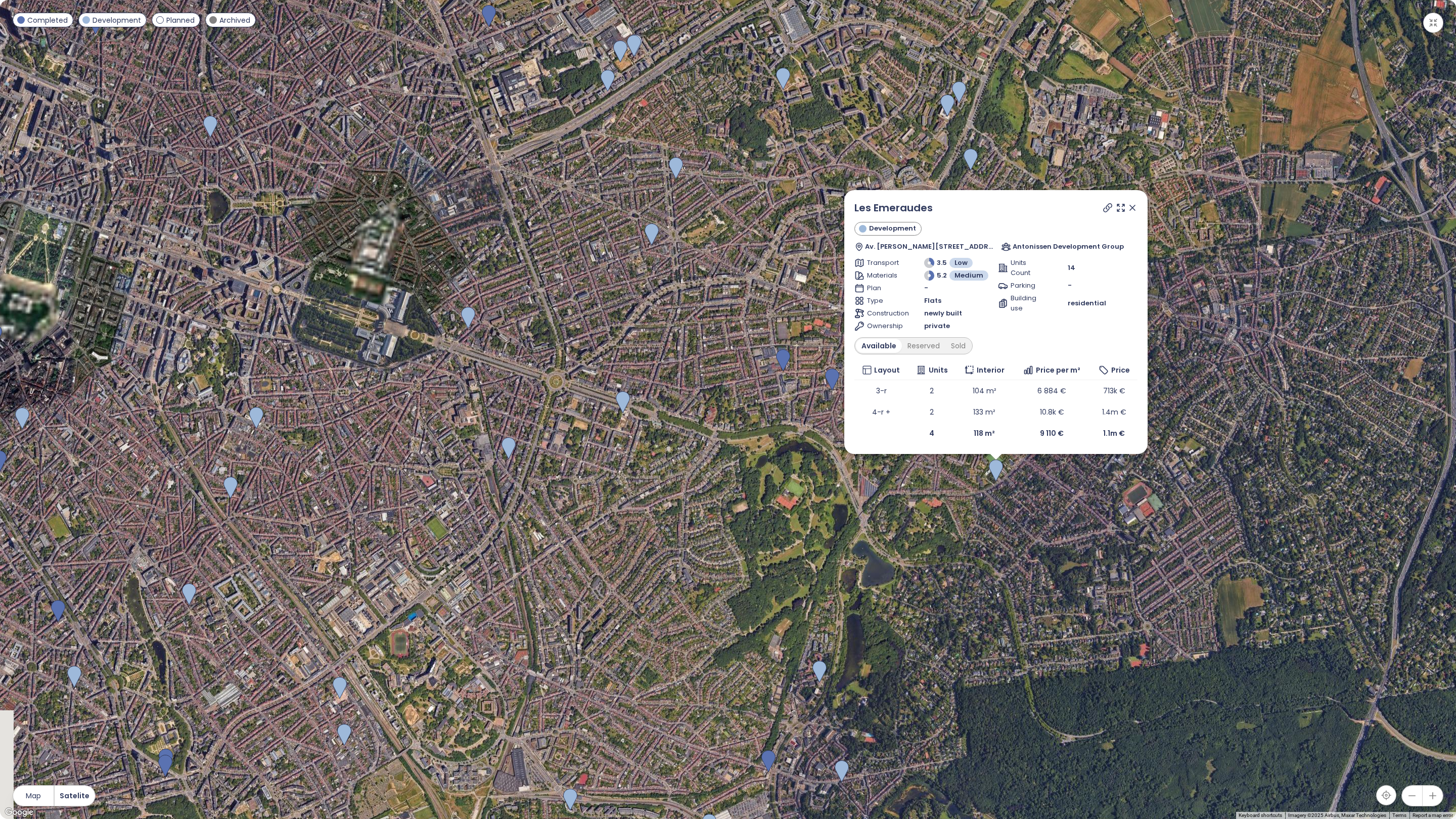
drag, startPoint x: 618, startPoint y: 476, endPoint x: 888, endPoint y: 549, distance: 279.7
click at [889, 549] on div "Les Emeraudes Development Av. Edmond Parmentier 138, 1150 Woluwe-Saint-Pierre, …" at bounding box center [728, 409] width 1456 height 819
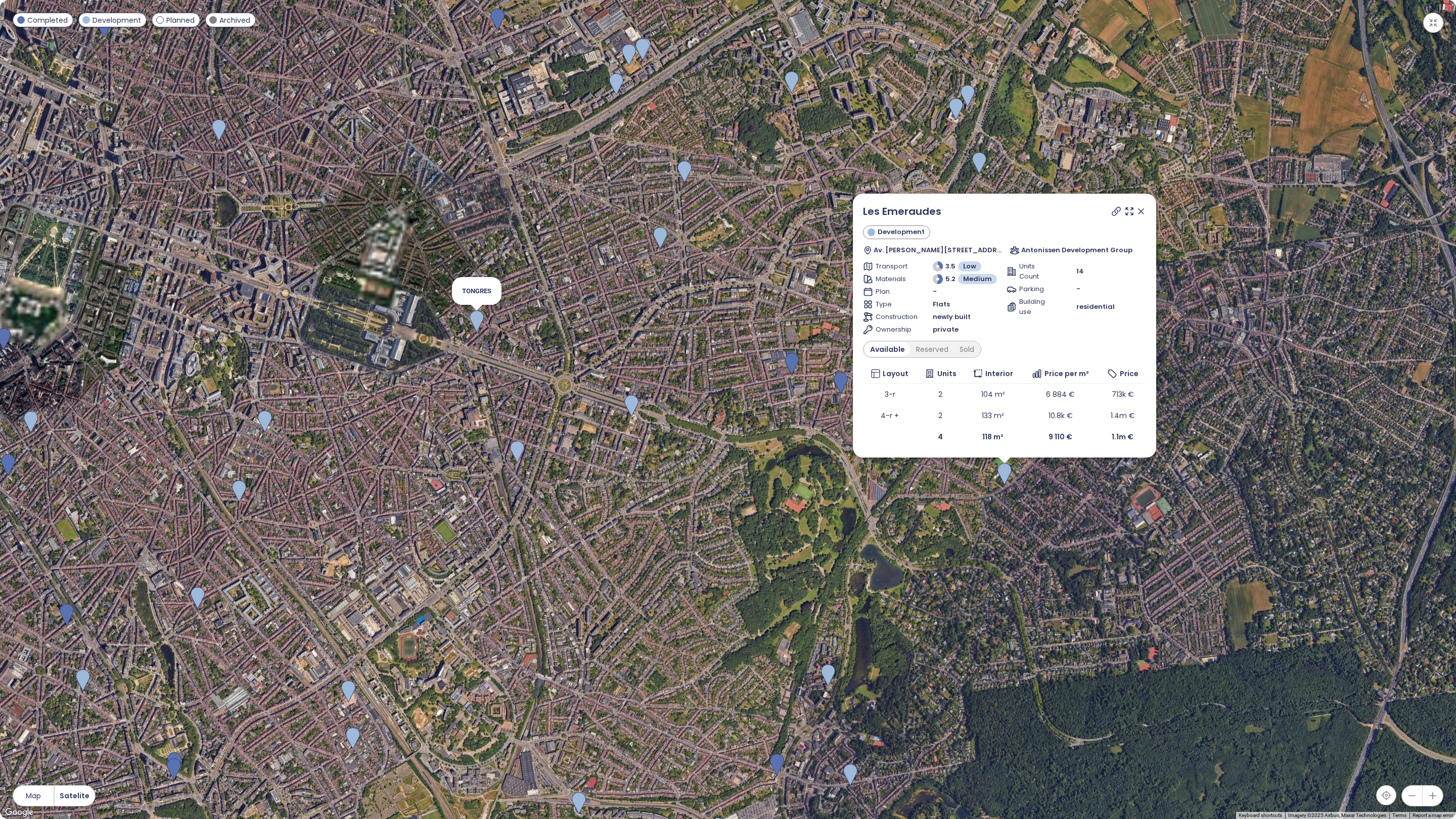
click at [481, 321] on img at bounding box center [476, 321] width 14 height 22
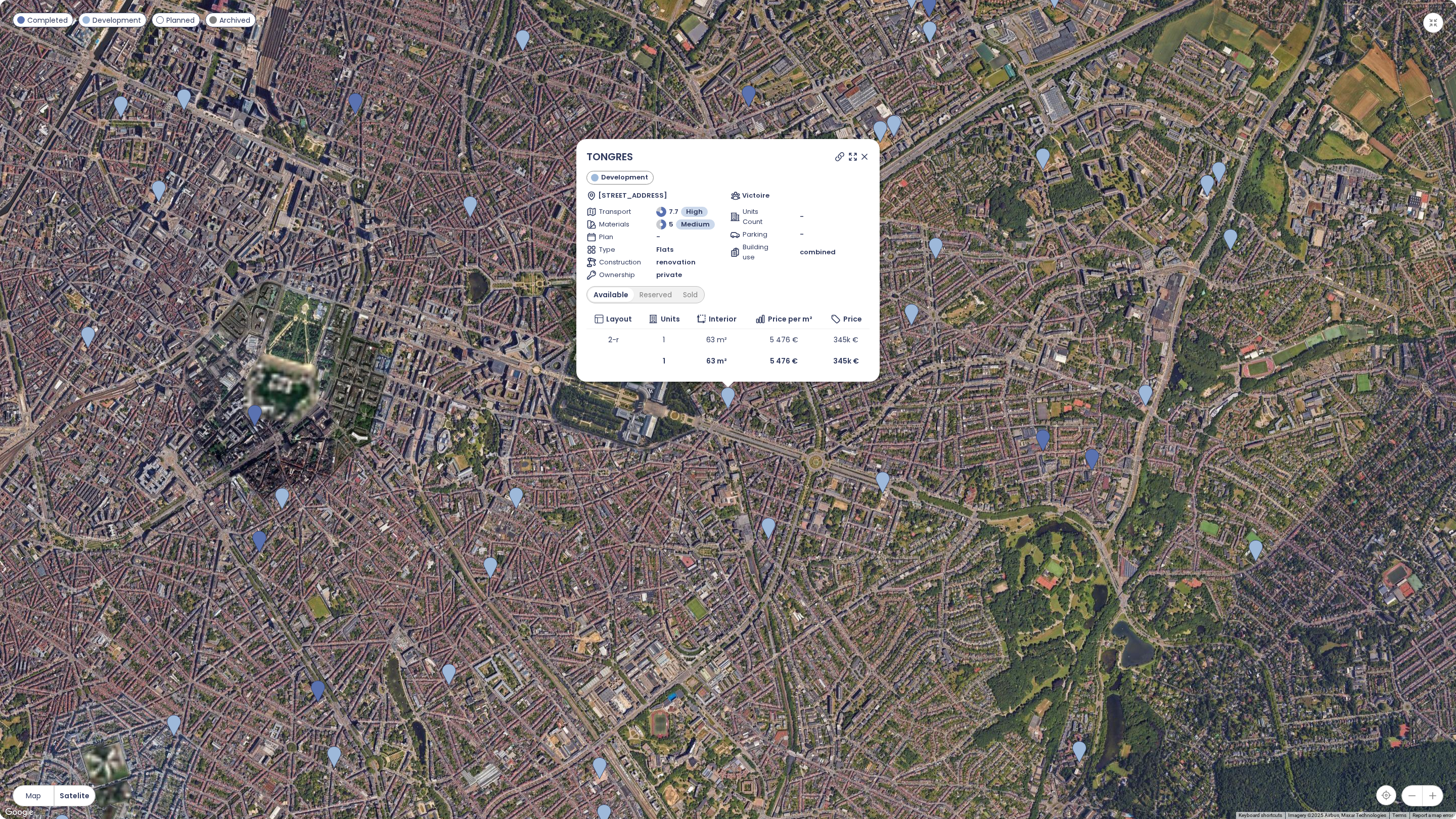
click at [876, 479] on img at bounding box center [882, 483] width 14 height 22
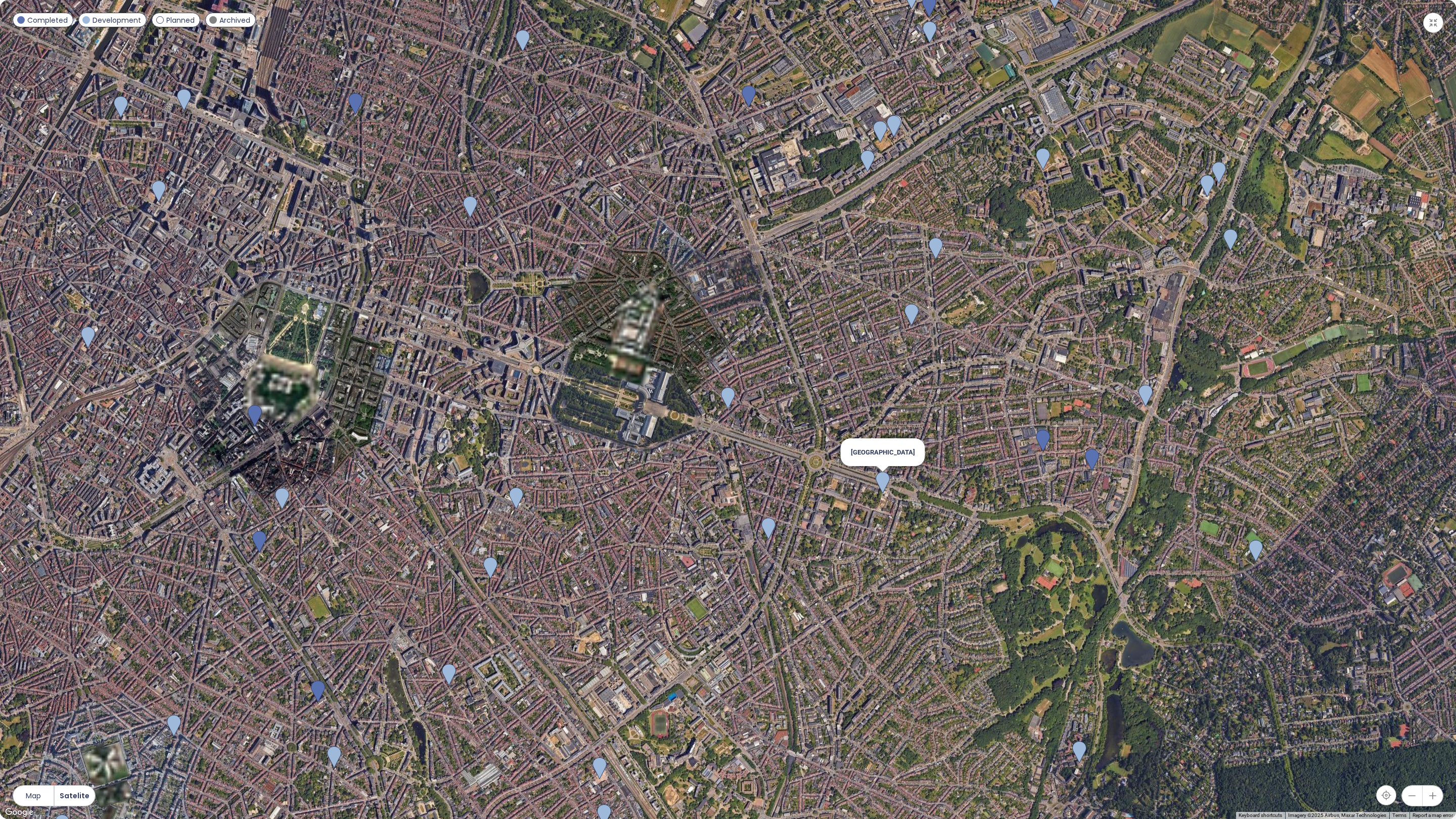
click at [879, 479] on div "To navigate, press the arrow keys. Tervuren Square" at bounding box center [728, 409] width 1456 height 819
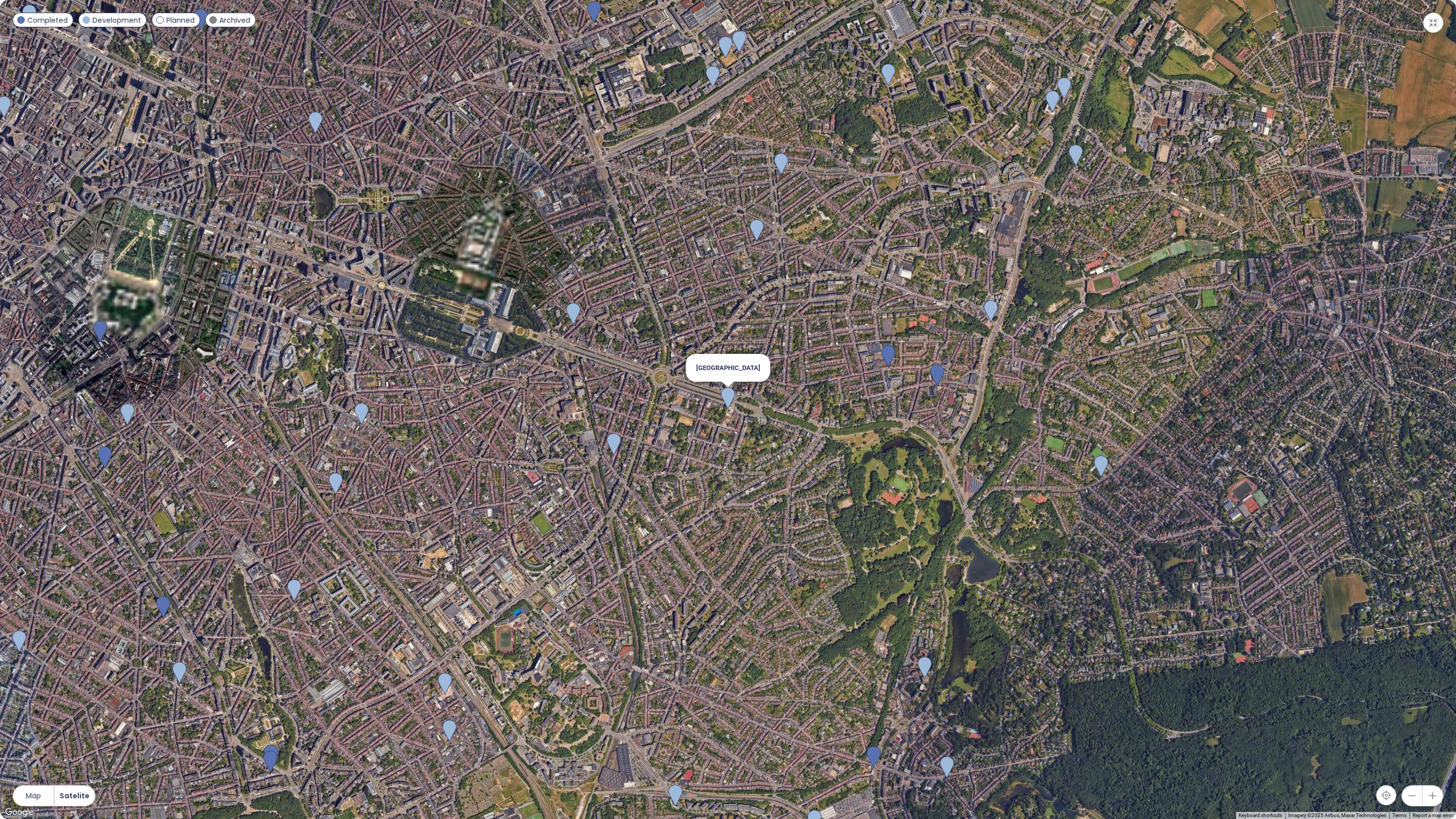
click at [730, 400] on img at bounding box center [727, 398] width 14 height 22
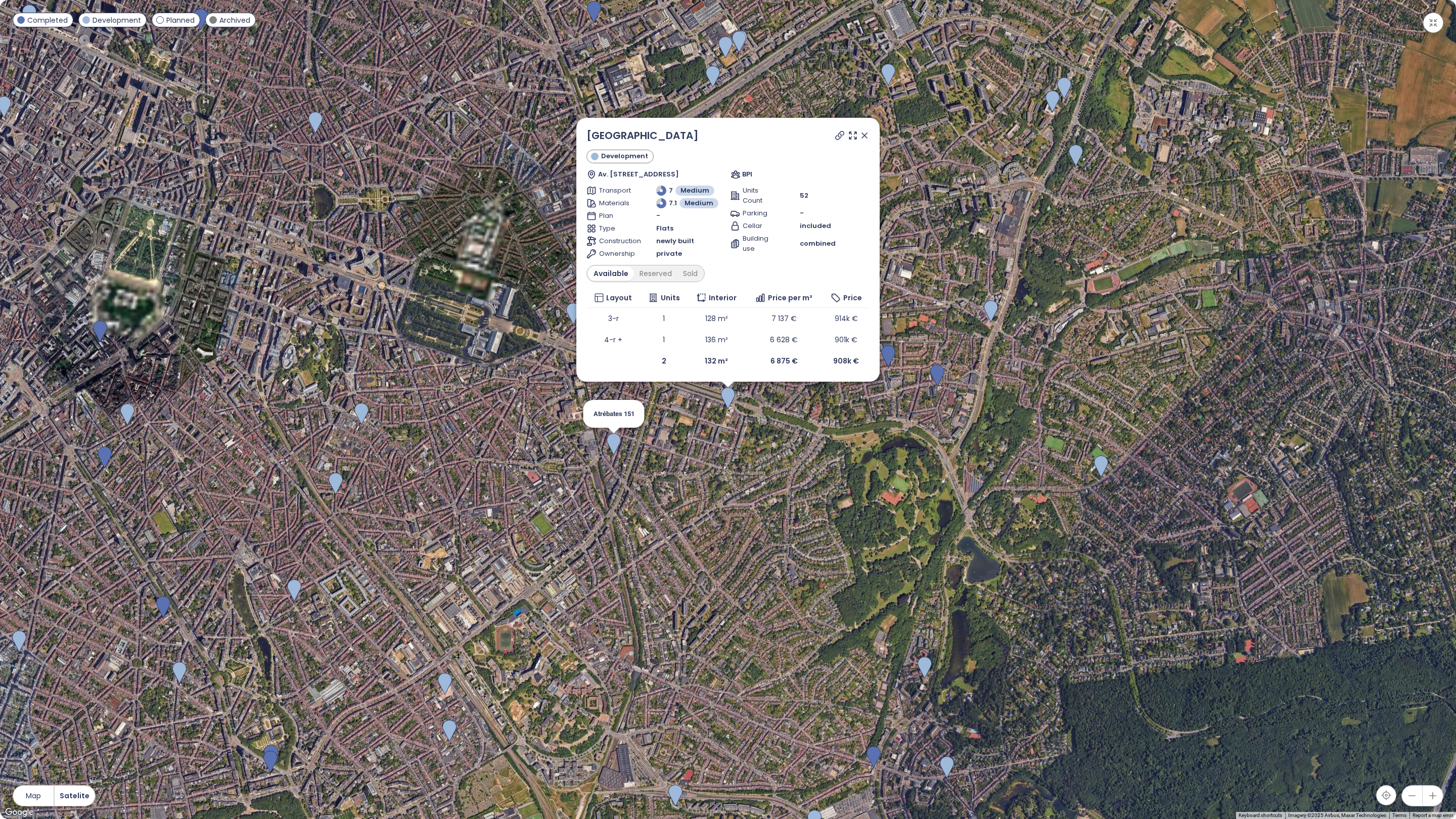
click at [615, 451] on img at bounding box center [613, 444] width 14 height 22
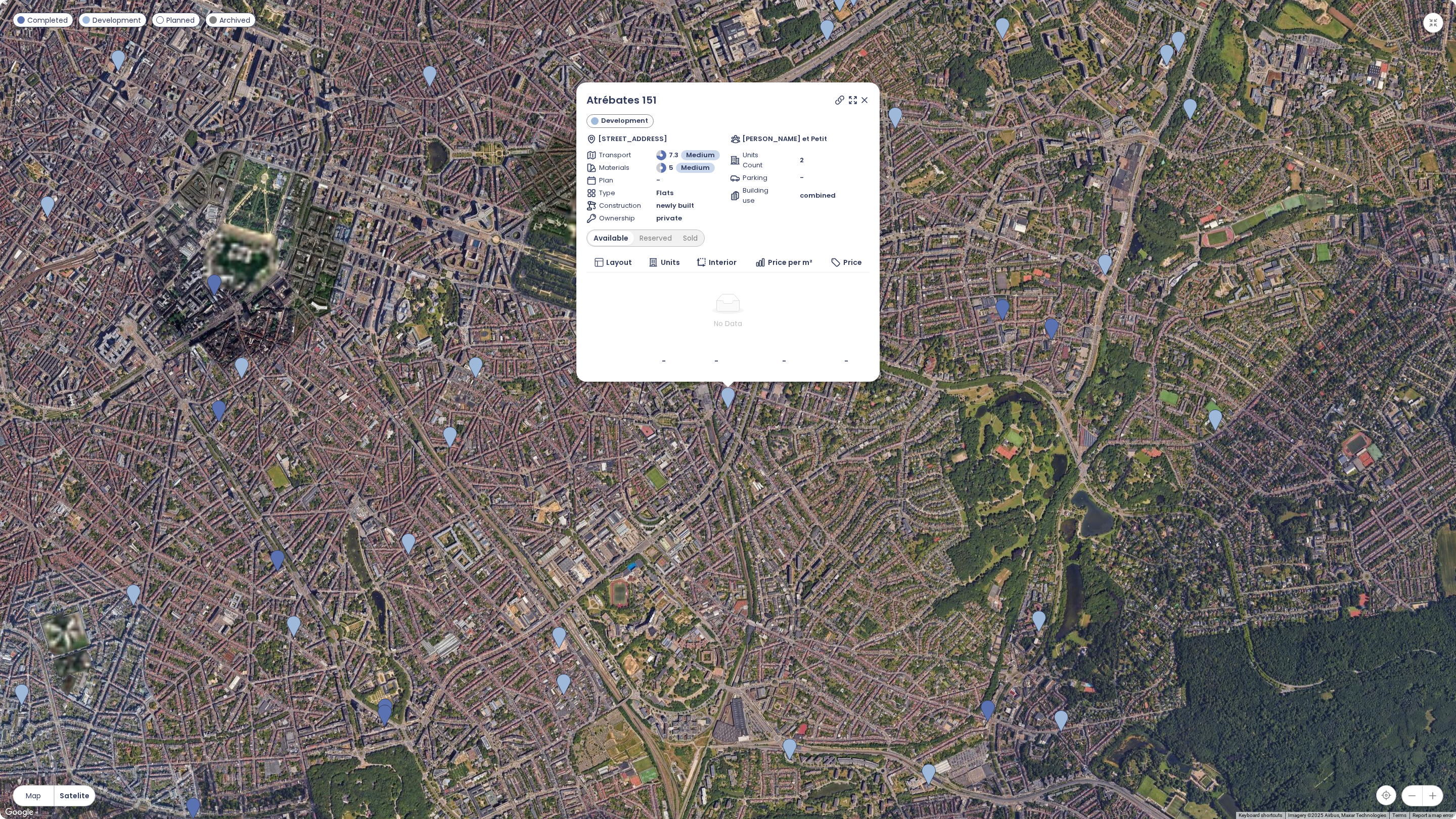
click at [862, 105] on div at bounding box center [851, 100] width 36 height 15
click at [866, 98] on icon at bounding box center [864, 100] width 5 height 5
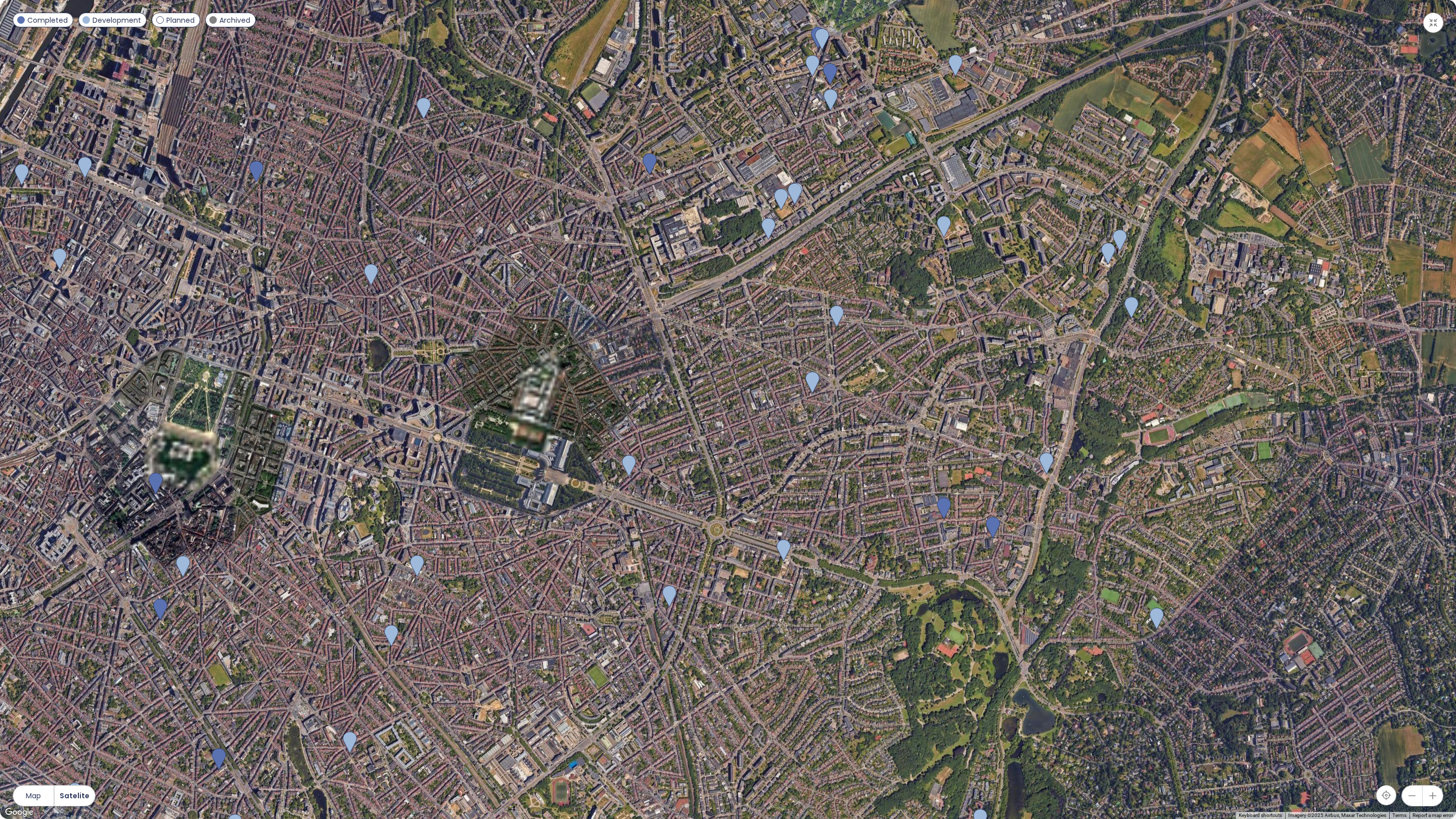
drag, startPoint x: 792, startPoint y: 194, endPoint x: 732, endPoint y: 395, distance: 209.8
click at [733, 396] on div at bounding box center [728, 409] width 1456 height 819
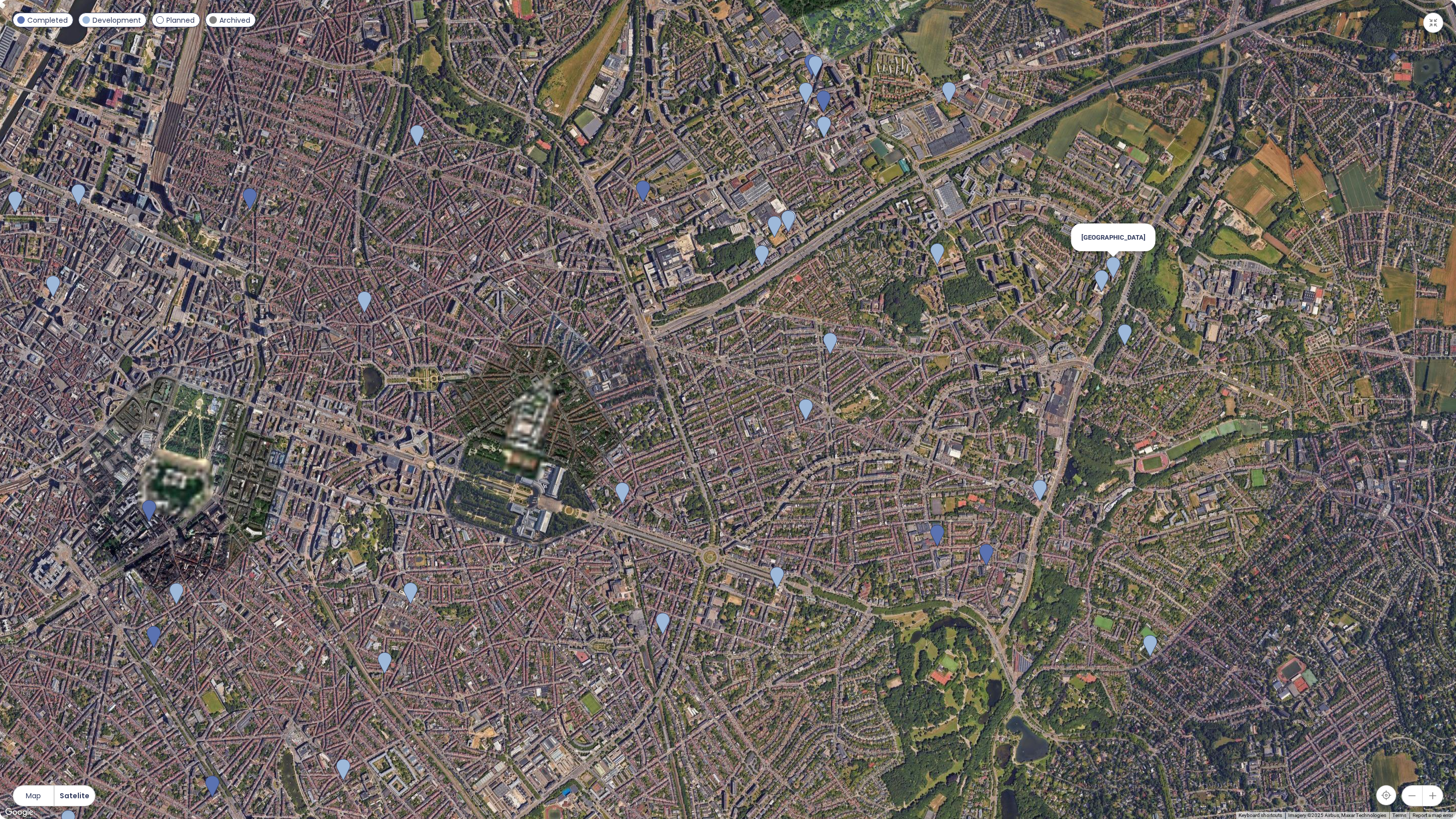
click at [1117, 271] on img at bounding box center [1113, 267] width 14 height 22
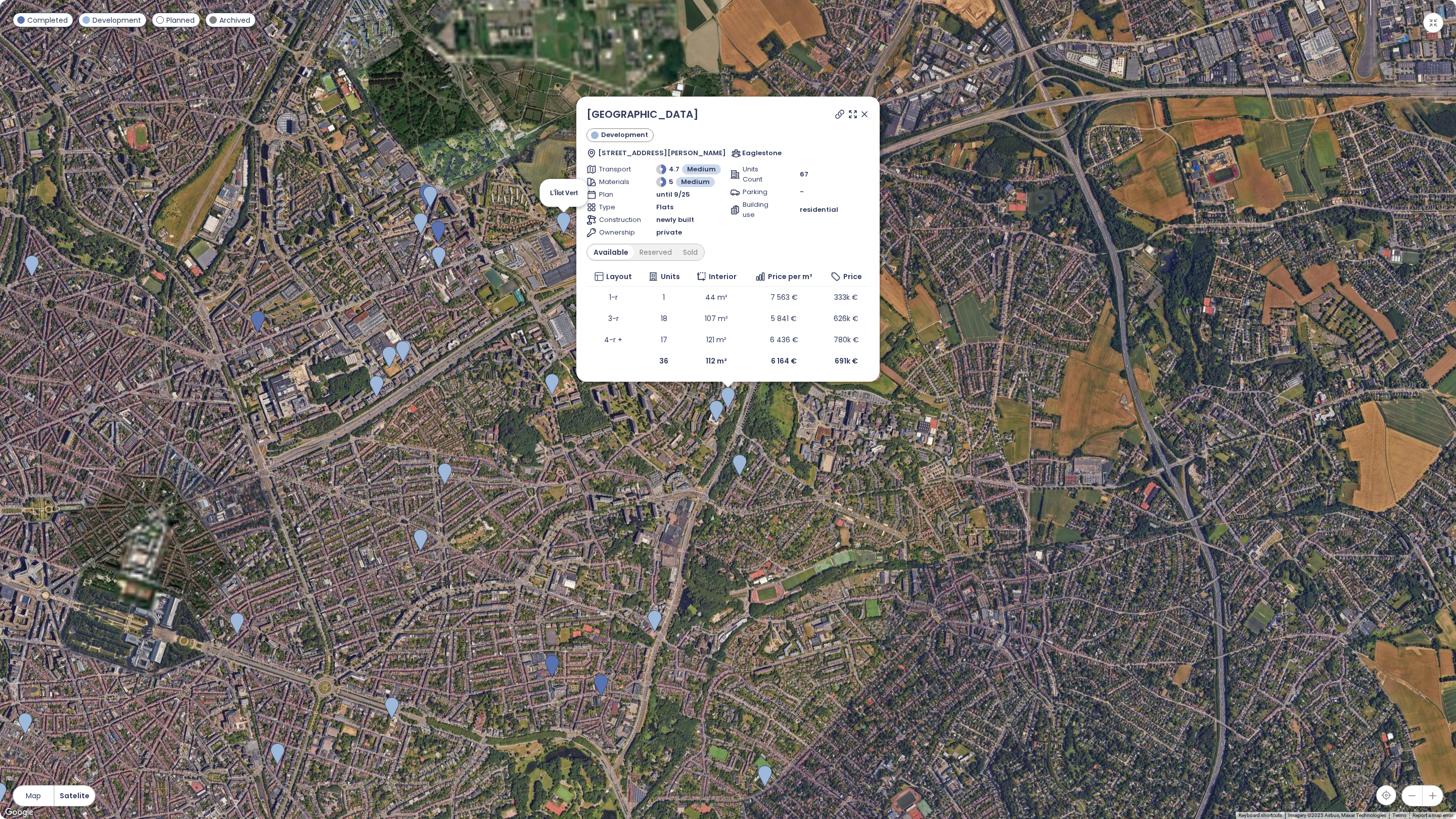
click at [570, 228] on img at bounding box center [564, 223] width 14 height 22
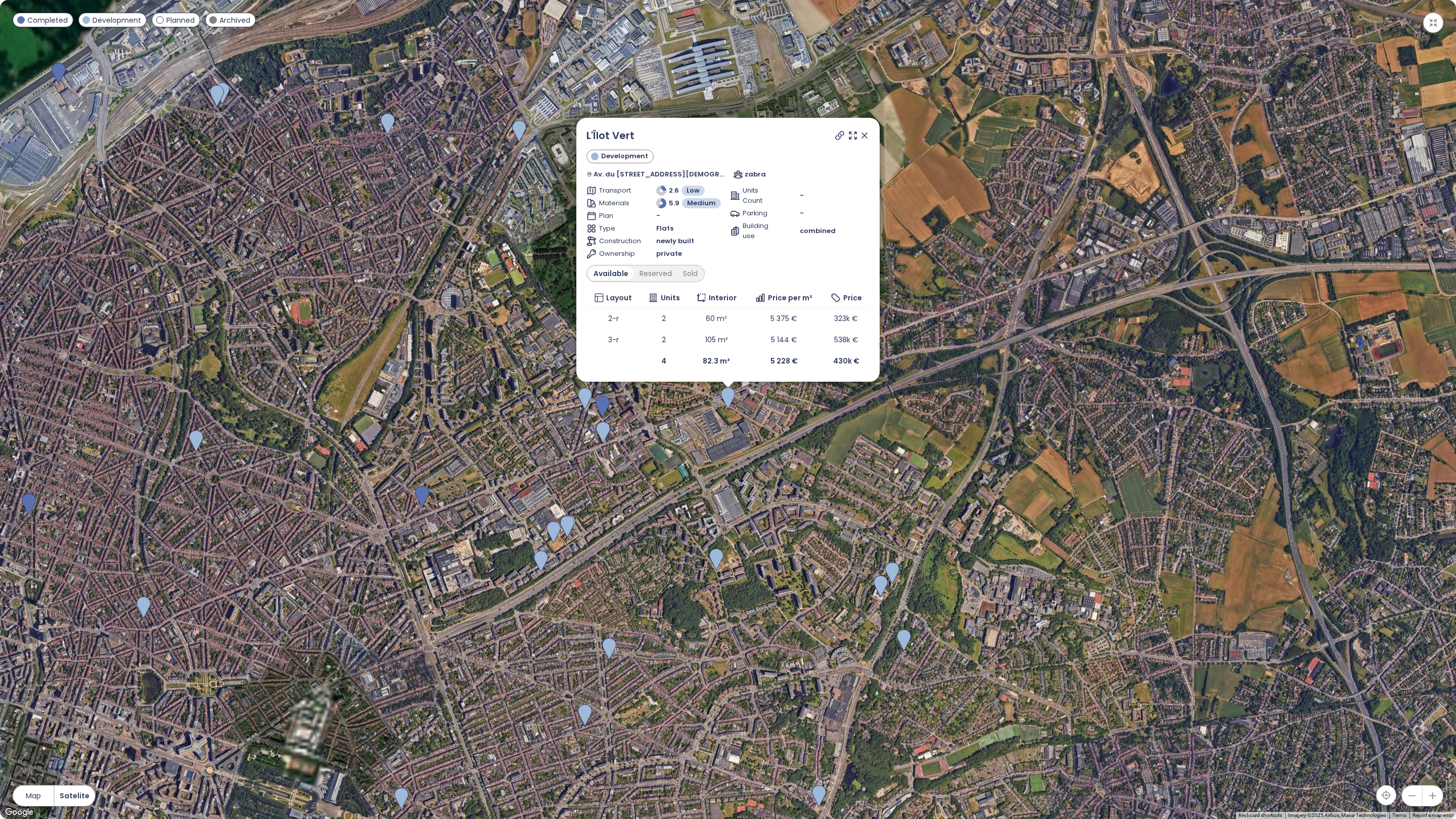
click at [868, 132] on icon at bounding box center [865, 136] width 10 height 10
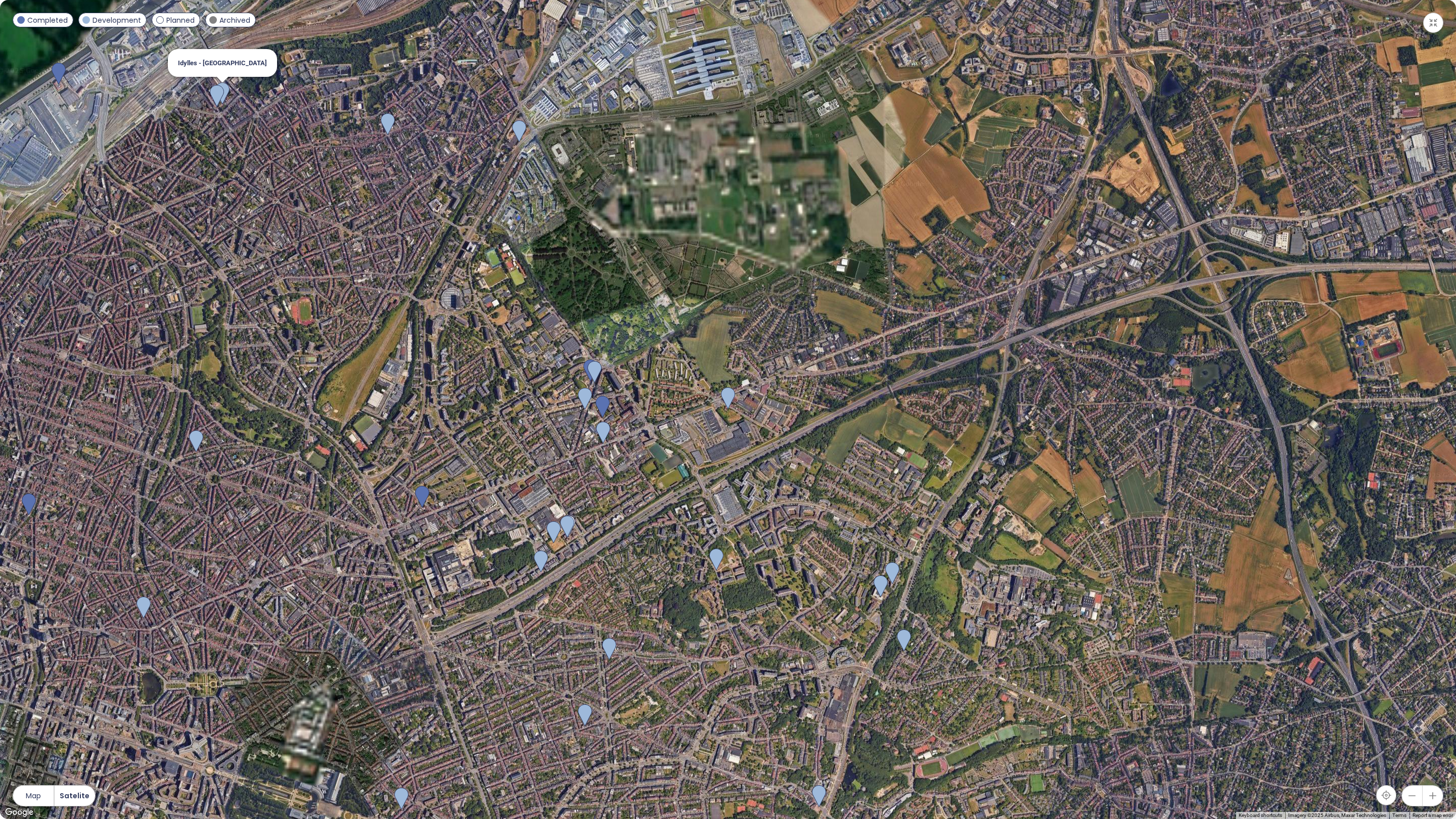
click at [226, 94] on img at bounding box center [222, 93] width 14 height 22
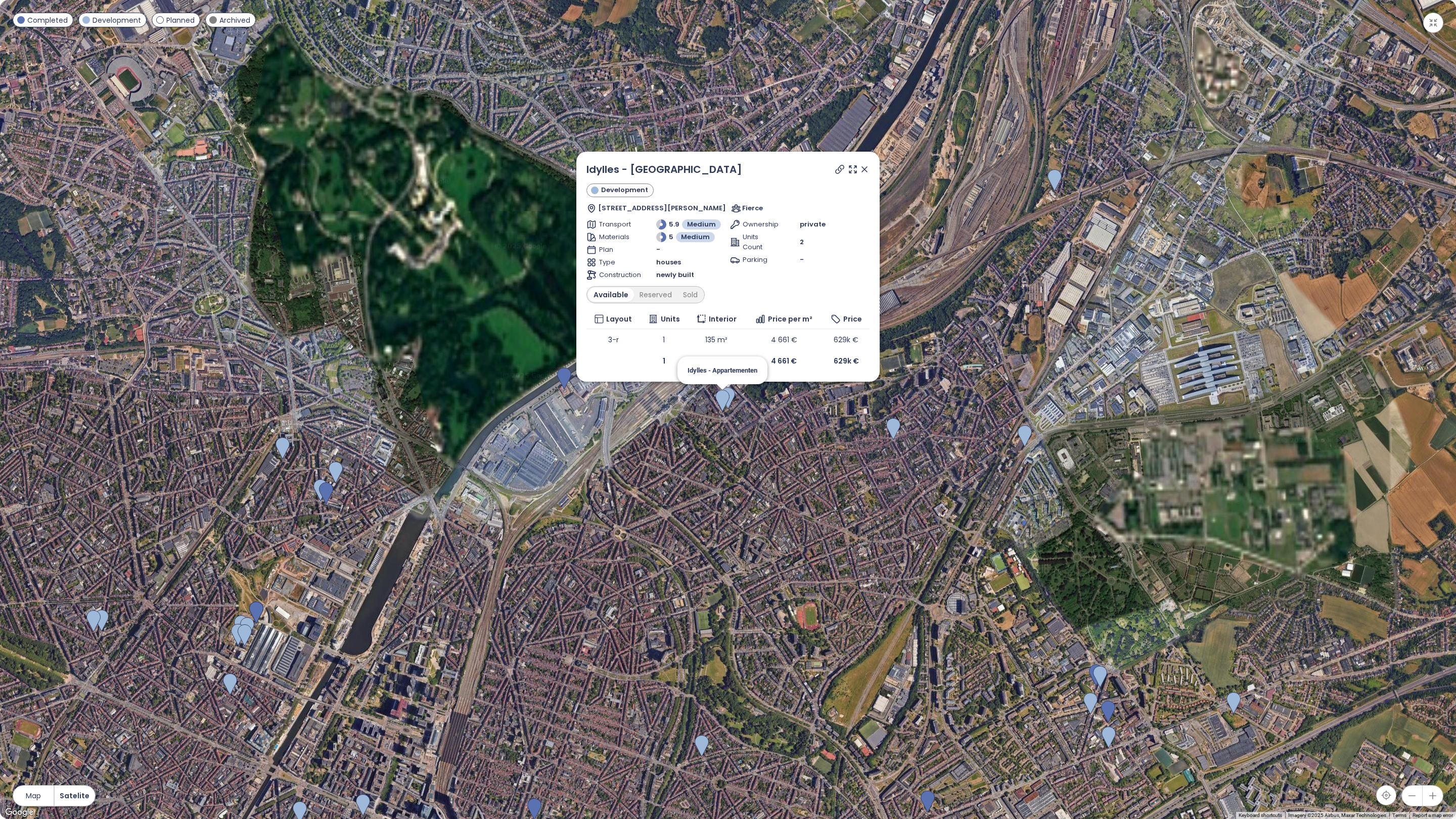
click at [722, 405] on img at bounding box center [722, 401] width 14 height 22
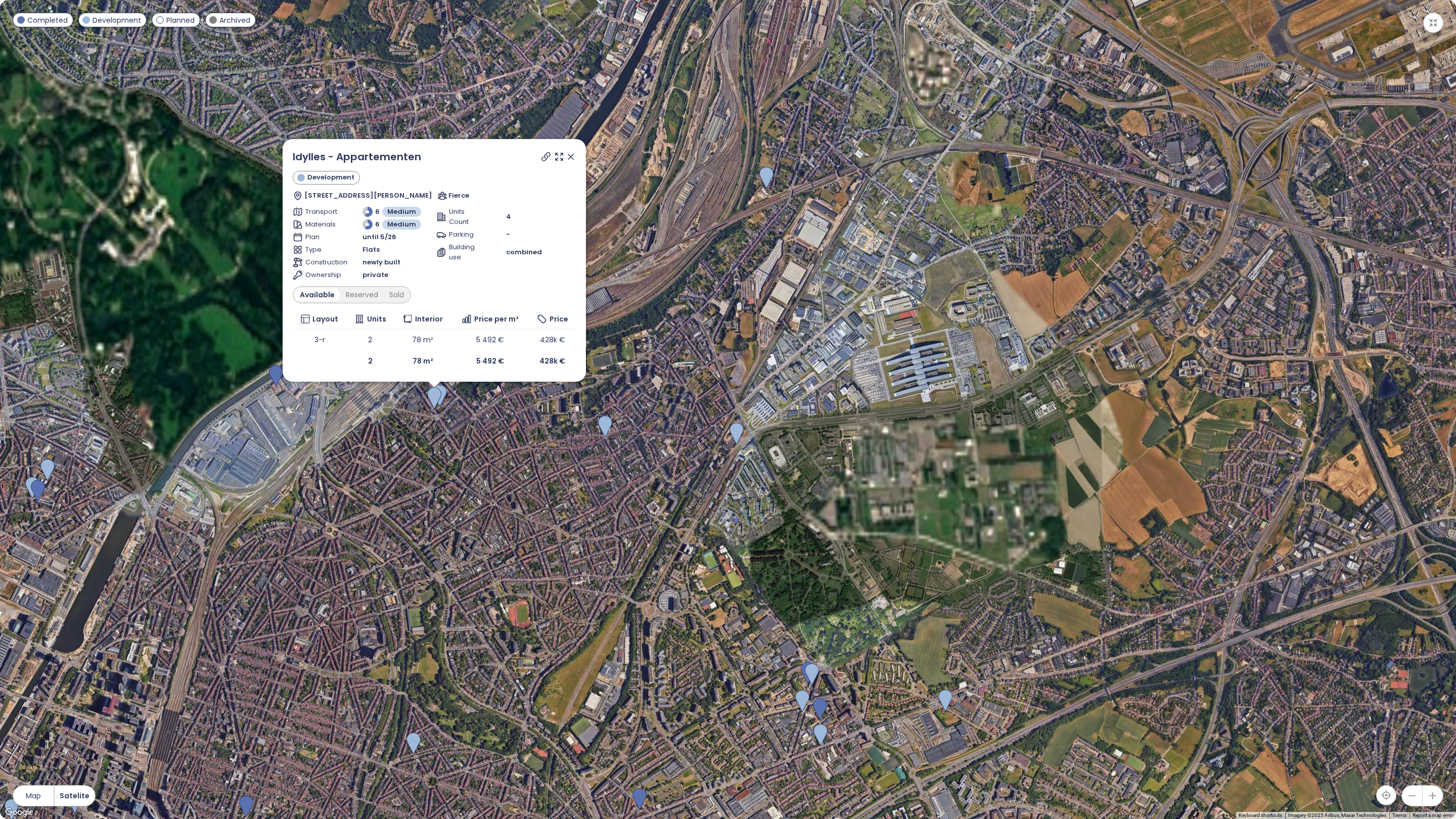
drag, startPoint x: 895, startPoint y: 493, endPoint x: 593, endPoint y: 492, distance: 302.0
click at [593, 493] on div "Idylles - Appartementen Development Rue Anatole France 64, 1030 Schaerbeek, Bel…" at bounding box center [728, 409] width 1456 height 819
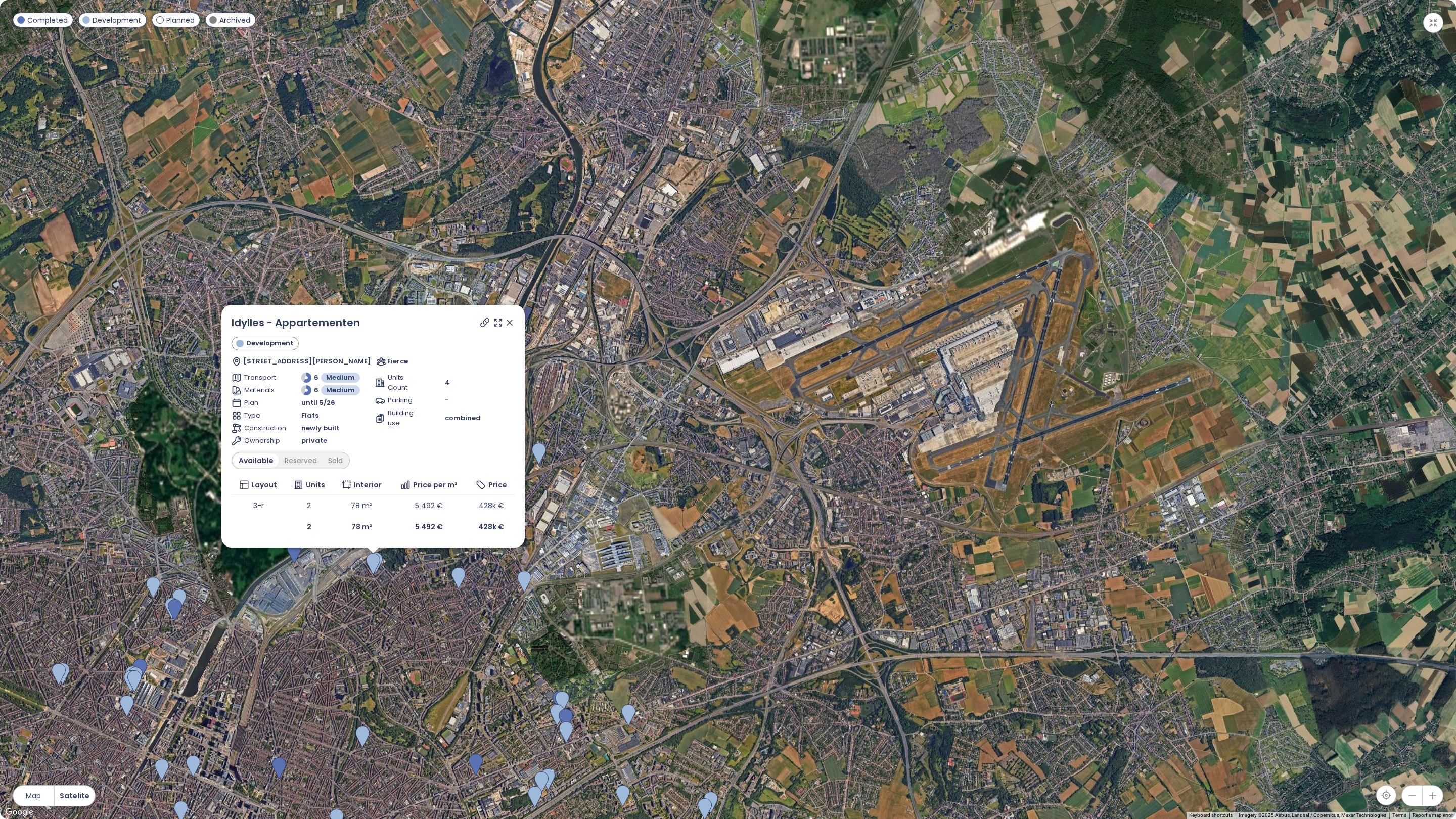
drag, startPoint x: 875, startPoint y: 588, endPoint x: 874, endPoint y: 755, distance: 167.0
click at [874, 734] on div "Idylles - Appartementen Development Rue Anatole France 64, 1030 Schaerbeek, Bel…" at bounding box center [728, 409] width 1456 height 819
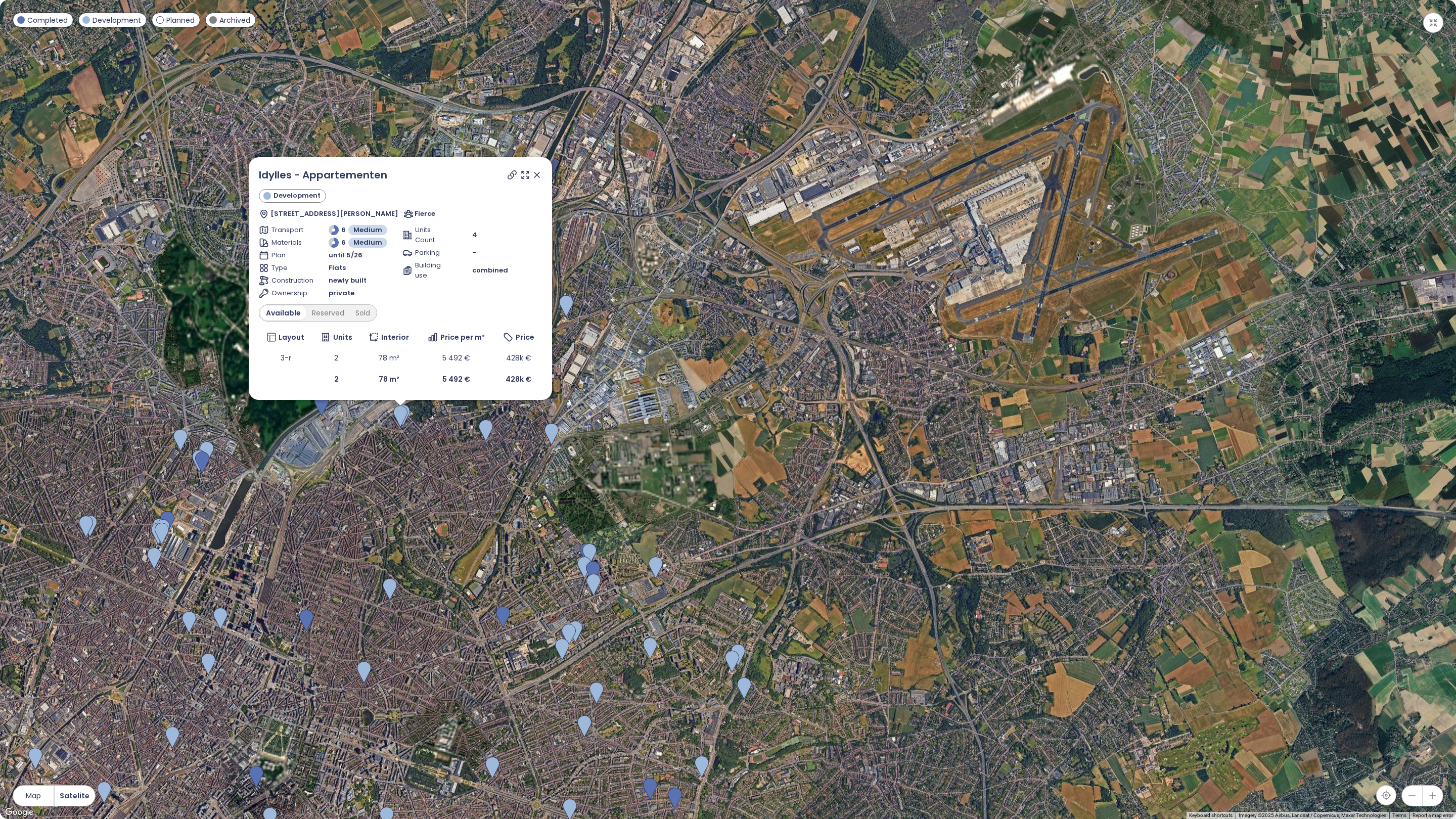
drag, startPoint x: 843, startPoint y: 587, endPoint x: 843, endPoint y: 344, distance: 243.0
click at [843, 346] on div "Idylles - Appartementen Development Rue Anatole France 64, 1030 Schaerbeek, Bel…" at bounding box center [728, 409] width 1456 height 819
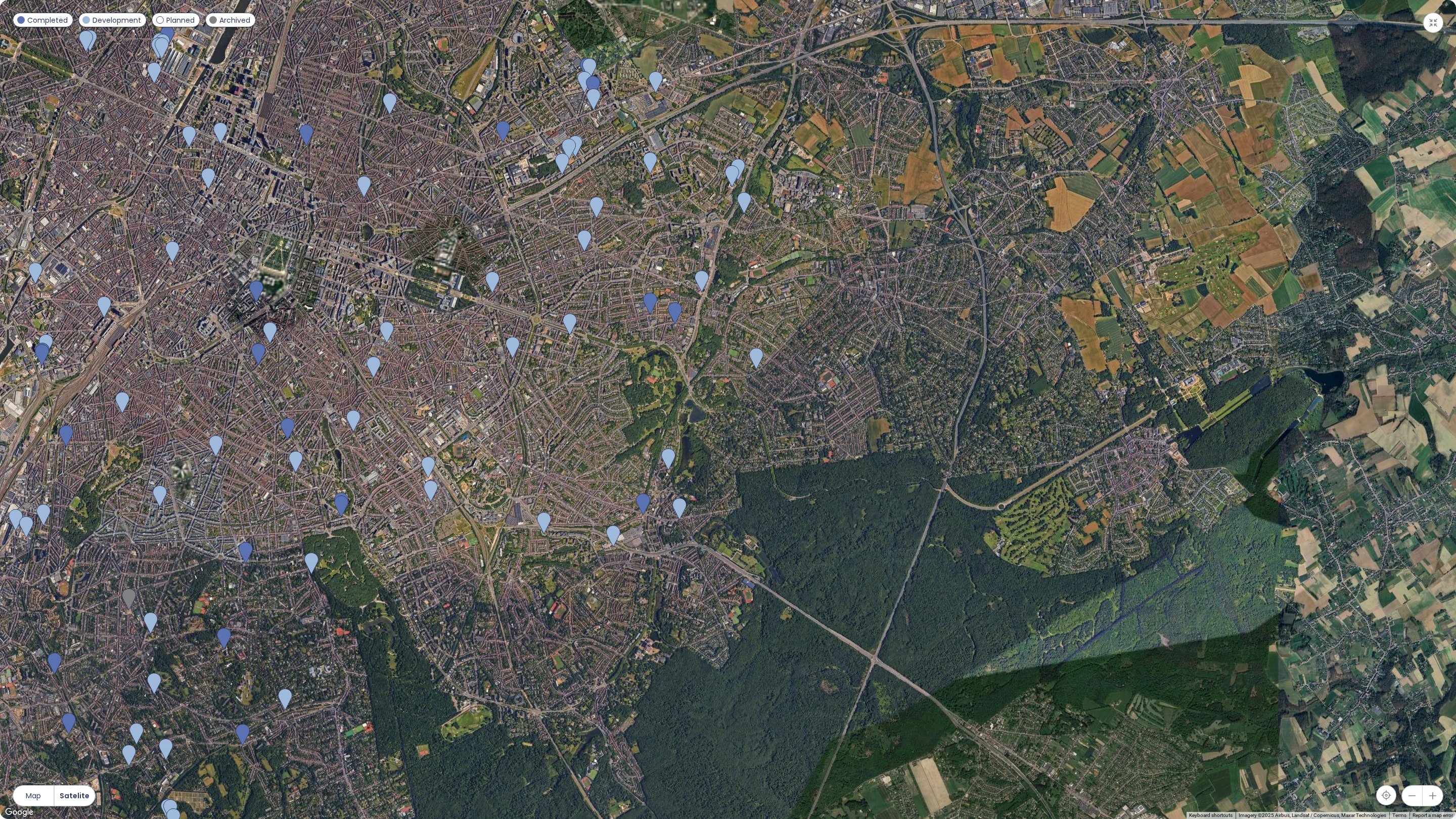
drag, startPoint x: 773, startPoint y: 443, endPoint x: 773, endPoint y: 423, distance: 20.0
click at [773, 423] on div "Idylles - Appartementen Development Rue Anatole France 64, 1030 Schaerbeek, Bel…" at bounding box center [728, 409] width 1456 height 819
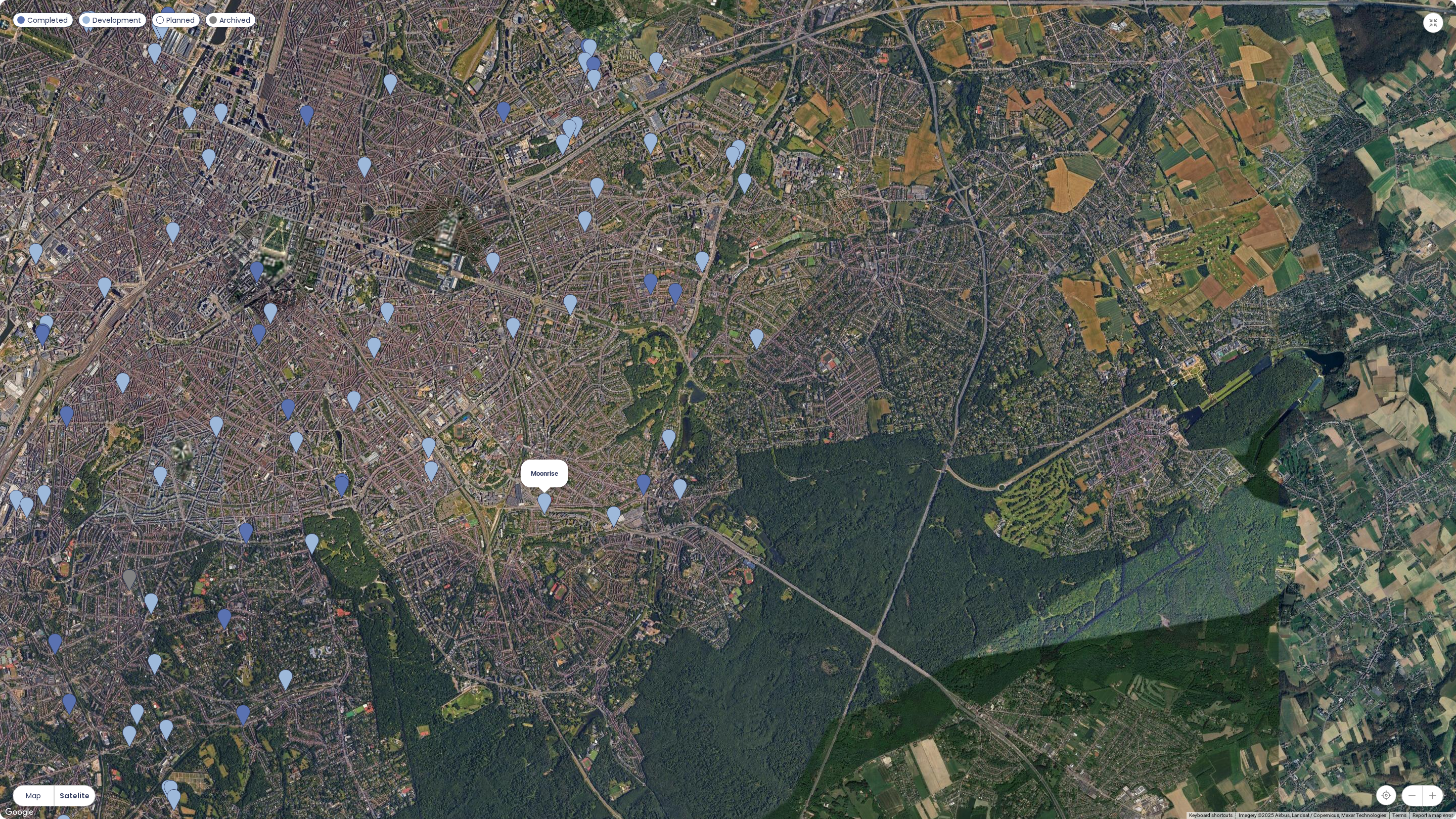
click at [544, 505] on img at bounding box center [544, 504] width 14 height 22
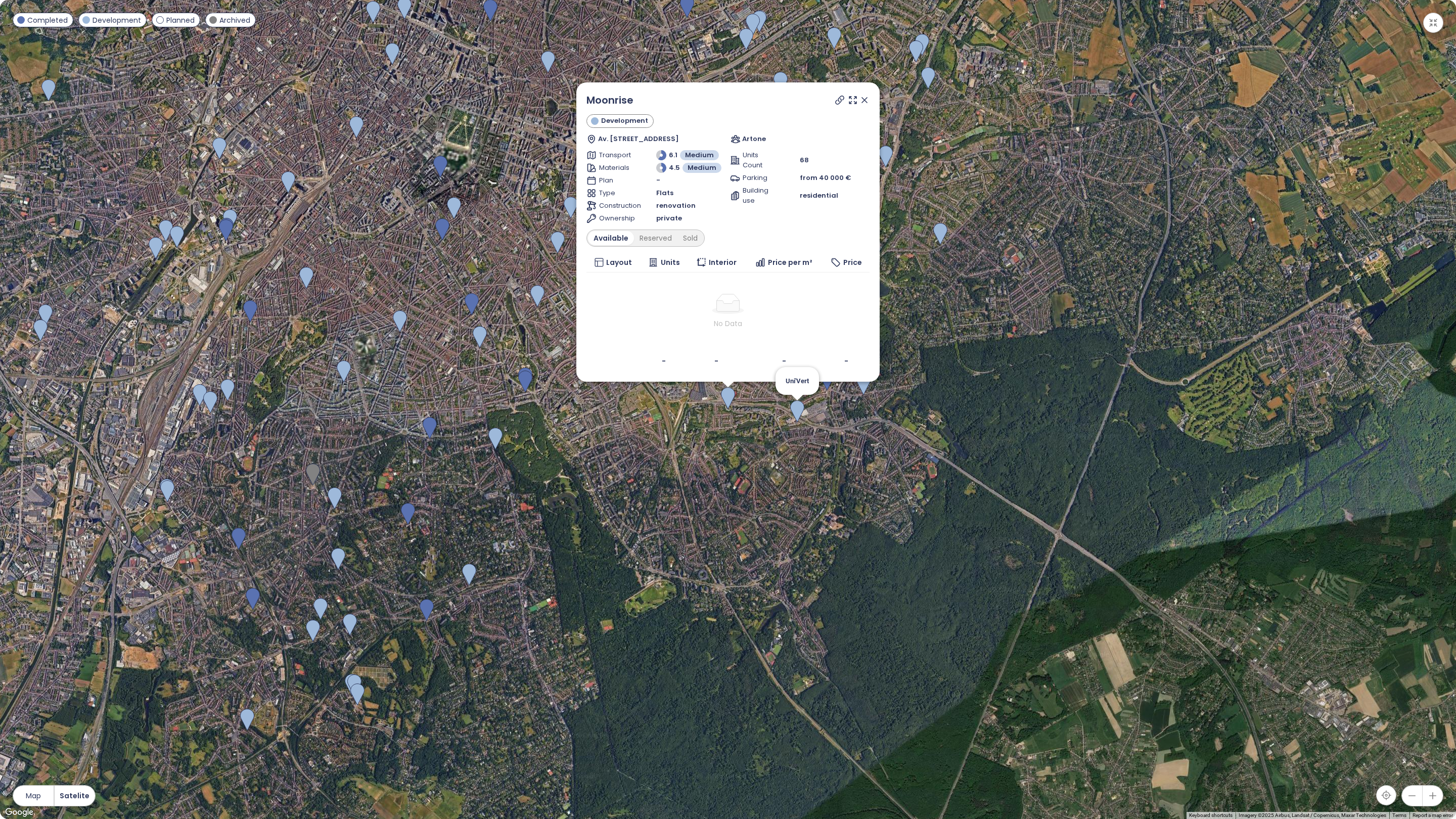
click at [798, 413] on img at bounding box center [797, 411] width 14 height 22
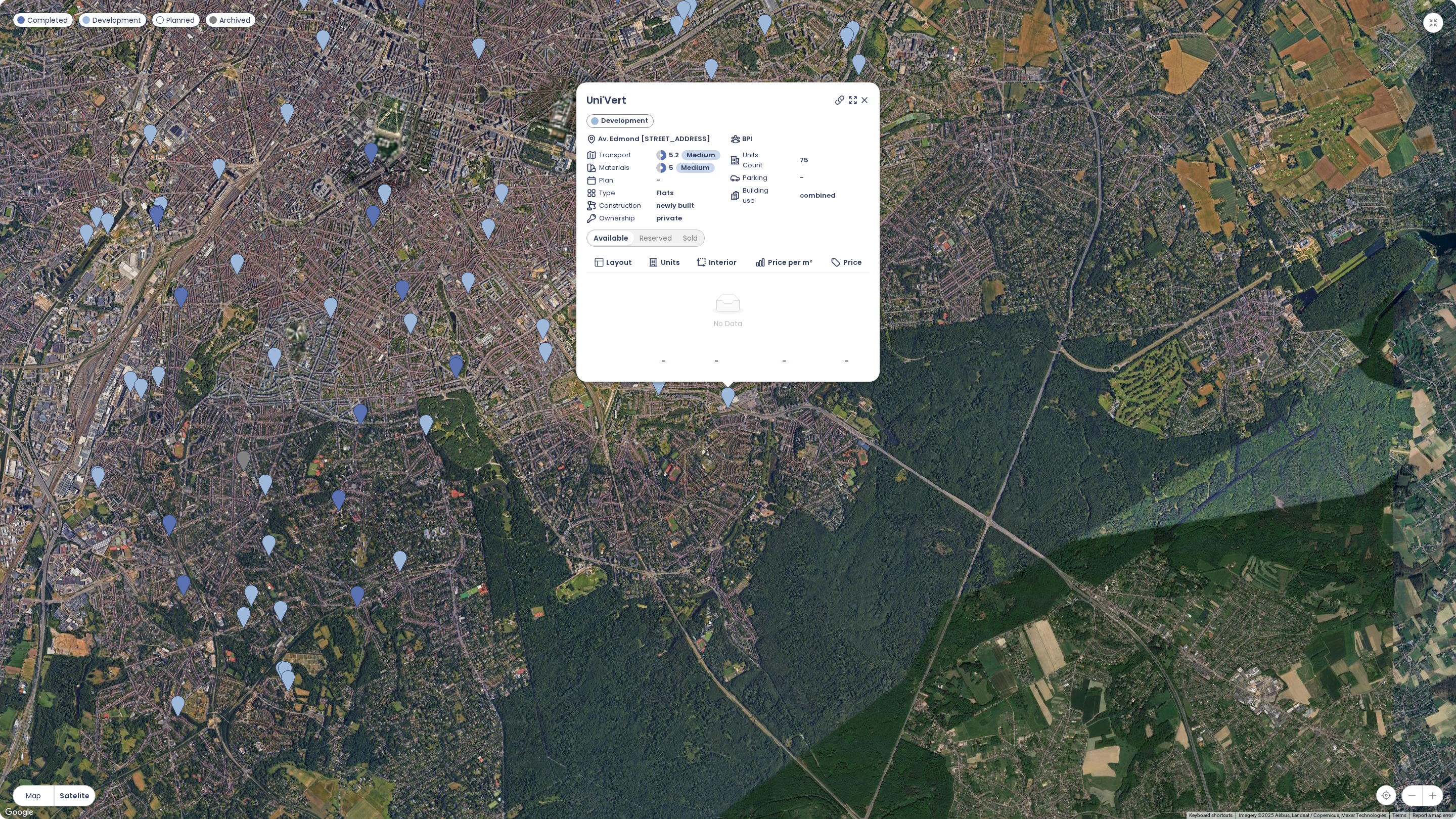
click at [868, 99] on icon at bounding box center [865, 100] width 10 height 10
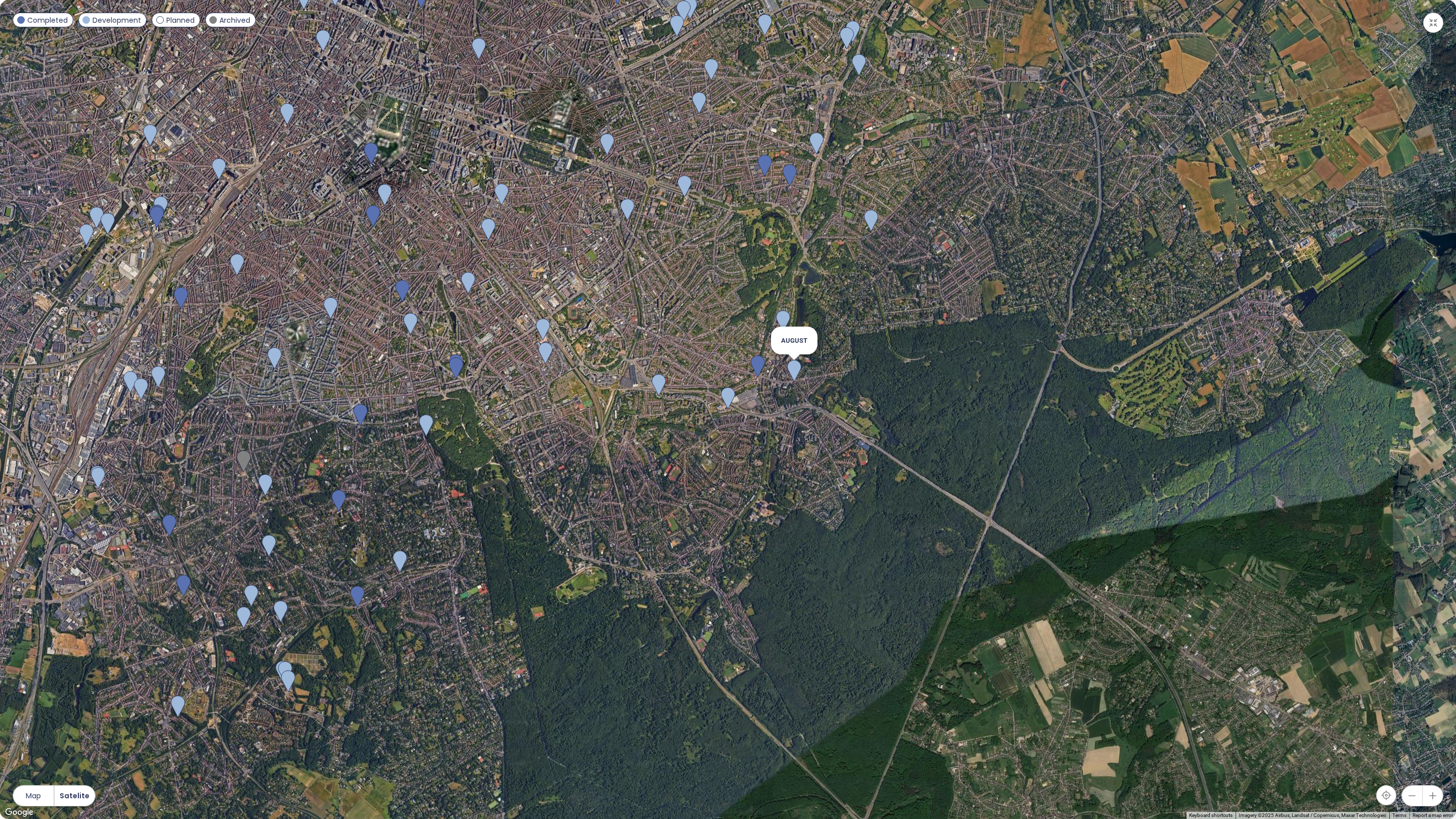
click at [795, 379] on img at bounding box center [794, 371] width 14 height 22
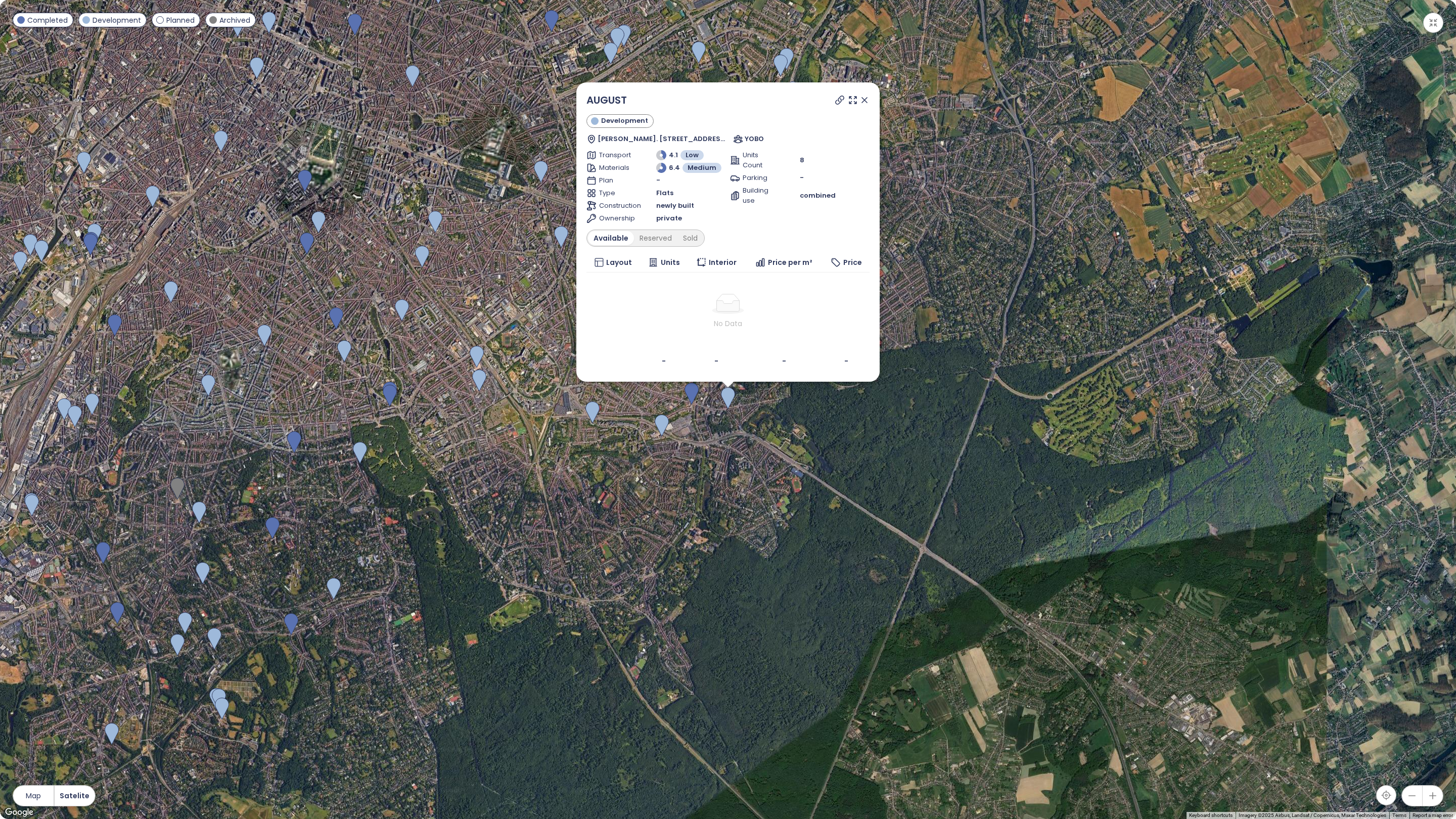
click at [870, 101] on div "AUGUST Development Chau. de Tervueren 1, 1160 Auderghem, Belgium YOBO Transport…" at bounding box center [728, 232] width 304 height 300
click at [870, 101] on div "AUGUST Development Chau. de Tervueren 1, 1160 Auderghem, Belgium YOBO Transport…" at bounding box center [728, 232] width 304 height 300
click at [864, 99] on icon at bounding box center [864, 100] width 5 height 5
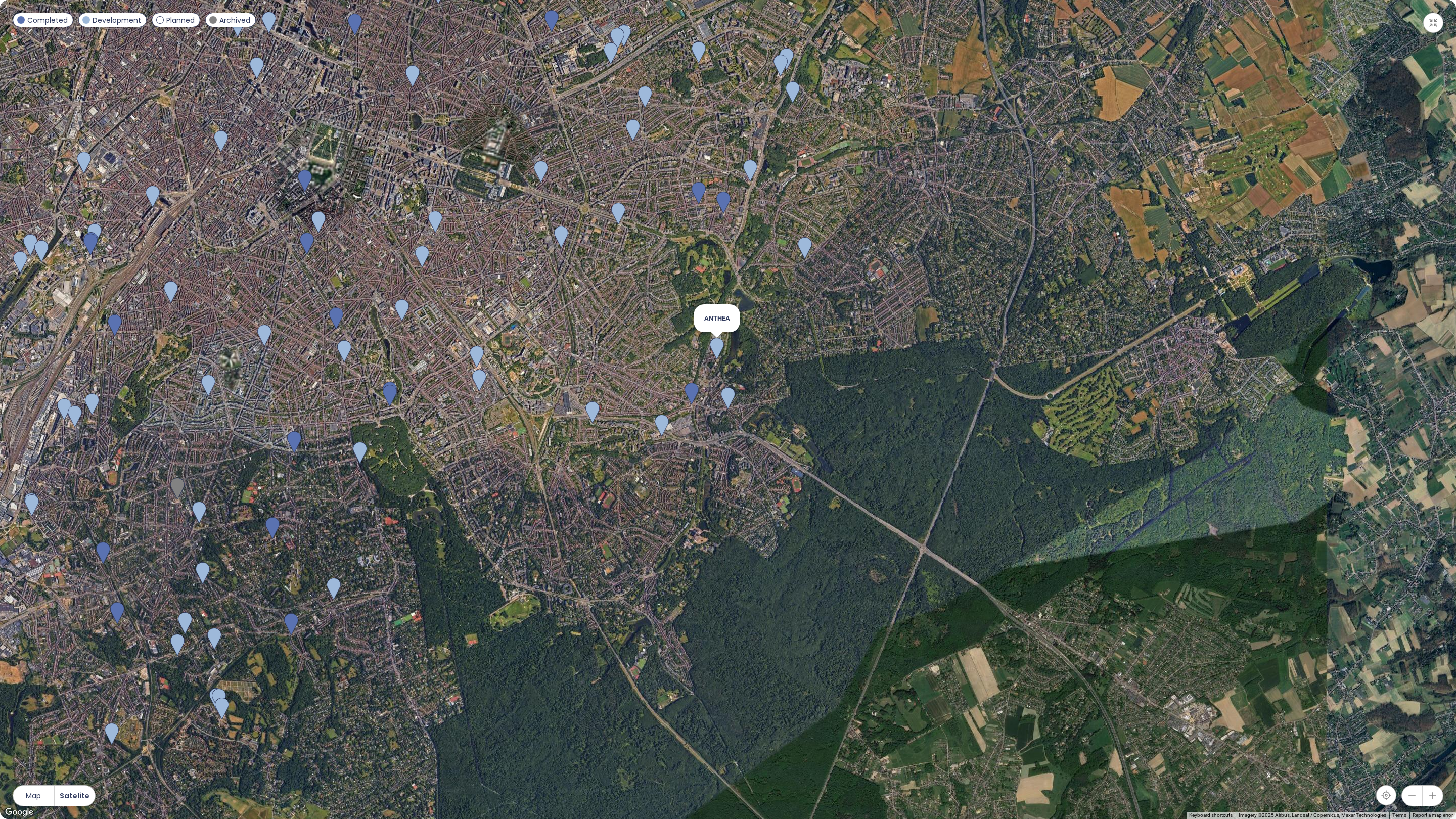
click at [720, 352] on img at bounding box center [717, 348] width 14 height 22
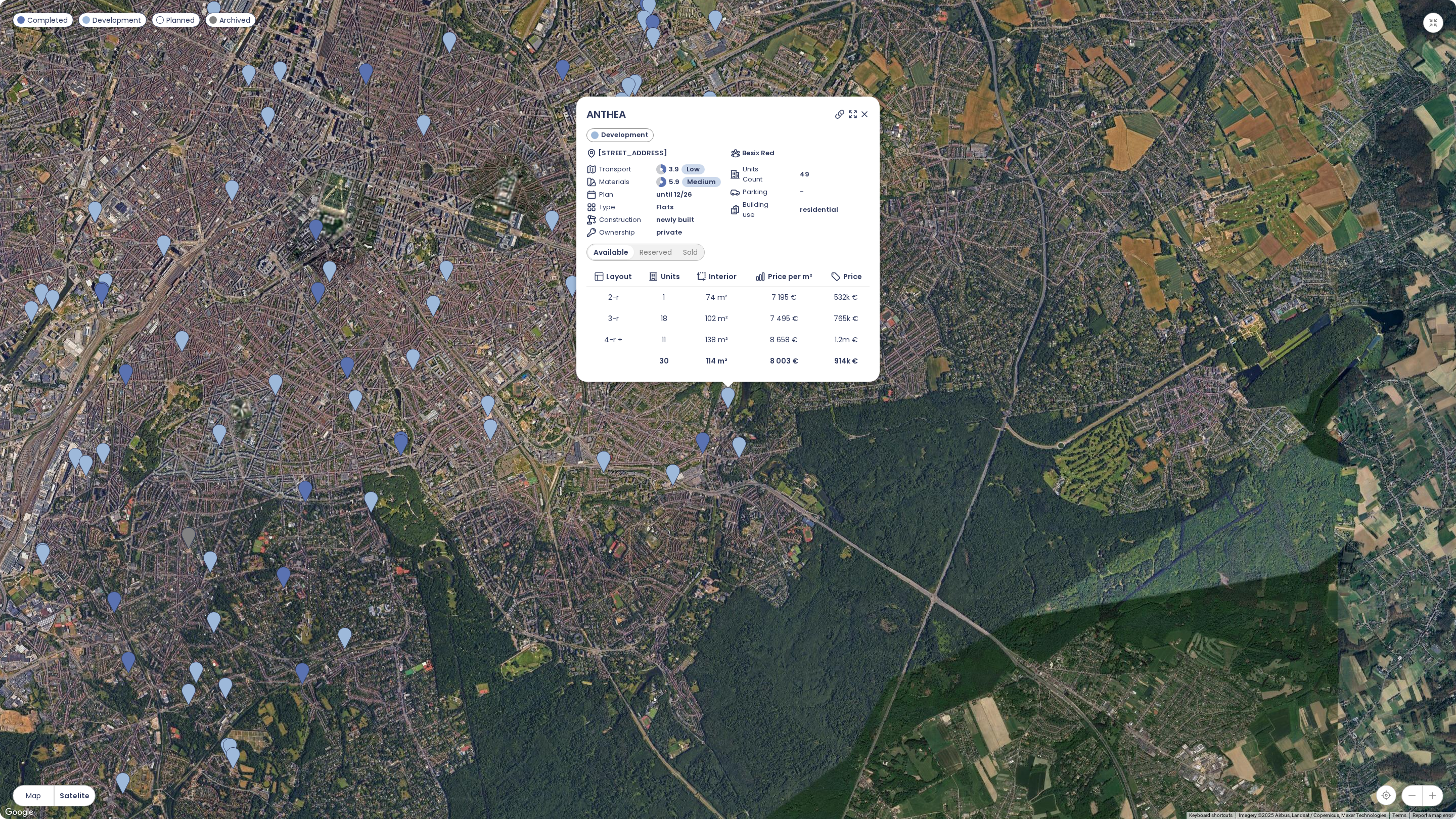
click at [865, 111] on icon at bounding box center [865, 114] width 10 height 10
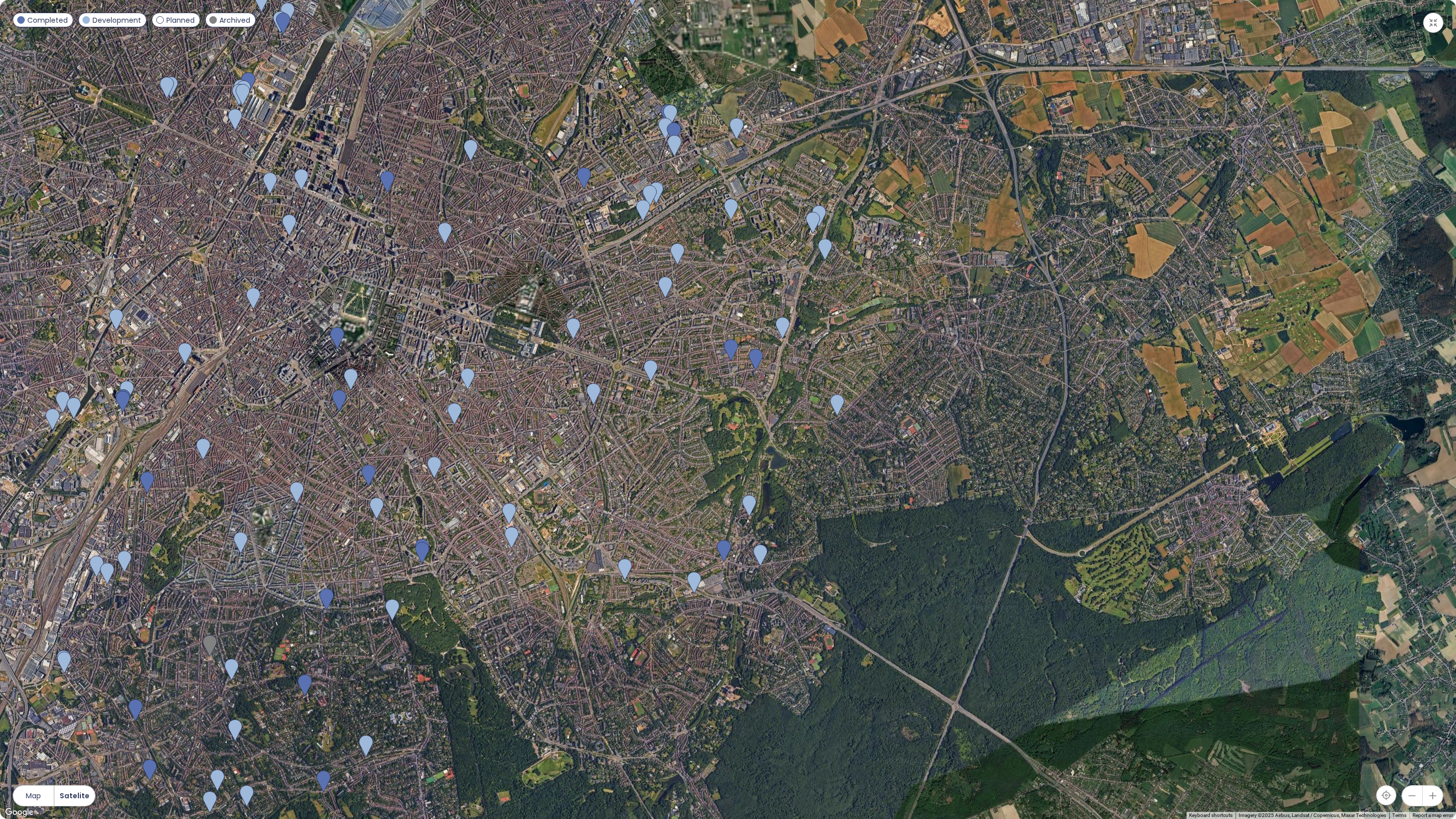
drag, startPoint x: 565, startPoint y: 183, endPoint x: 588, endPoint y: 302, distance: 121.2
click at [588, 302] on div at bounding box center [728, 409] width 1456 height 819
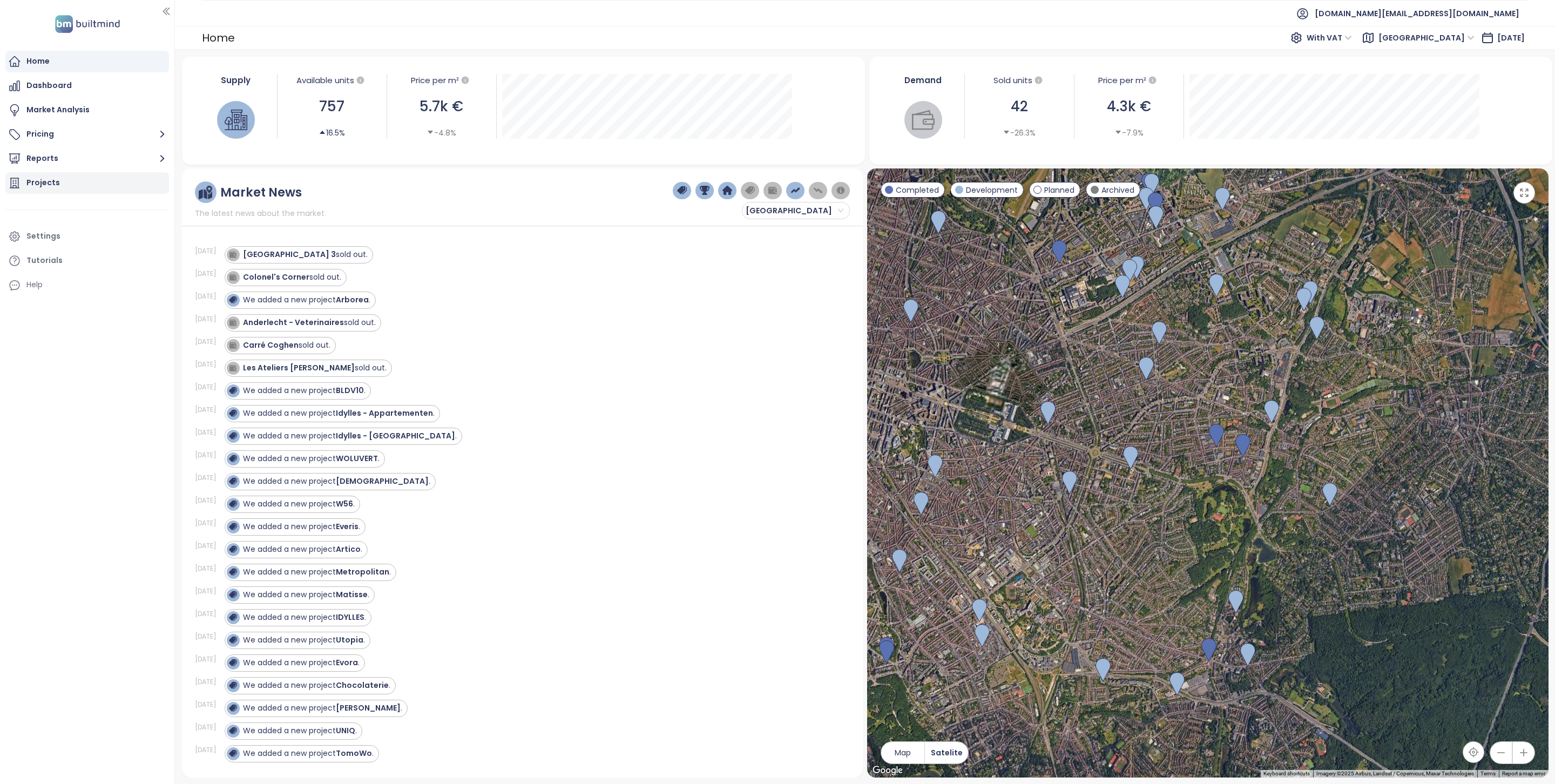
click at [102, 190] on div "Projects" at bounding box center [87, 183] width 164 height 22
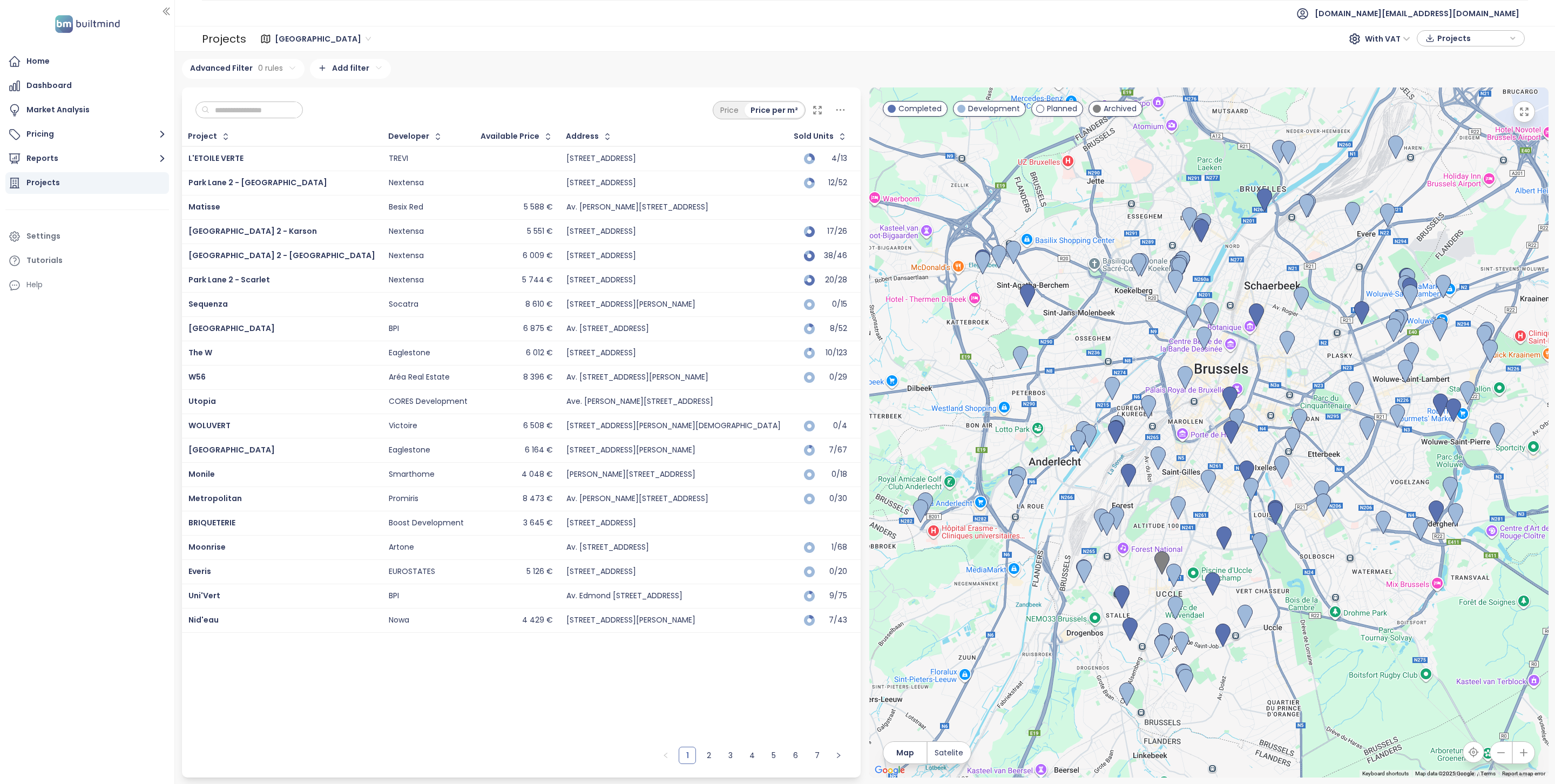
click at [240, 113] on input "text" at bounding box center [253, 110] width 88 height 16
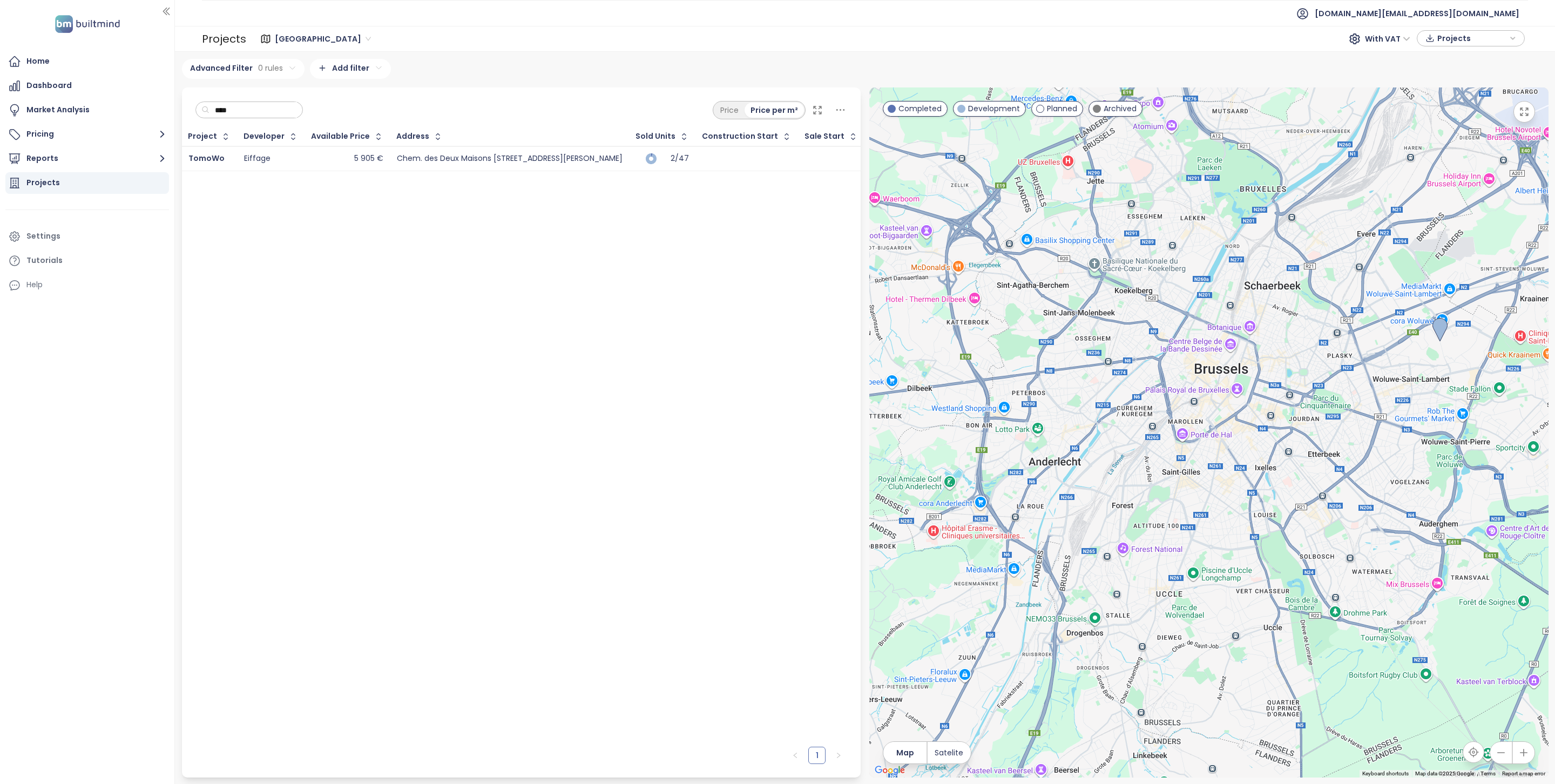
type input "****"
click at [339, 69] on html "Home Dashboard Market Analysis Pricing Reports Projects Settings Tutorials Help…" at bounding box center [778, 392] width 1555 height 784
click at [330, 89] on span "Project" at bounding box center [346, 91] width 108 height 15
click at [308, 112] on html "Home Dashboard Market Analysis Pricing Reports Projects Settings Tutorials Help…" at bounding box center [778, 392] width 1555 height 784
click at [290, 139] on input at bounding box center [269, 139] width 74 height 15
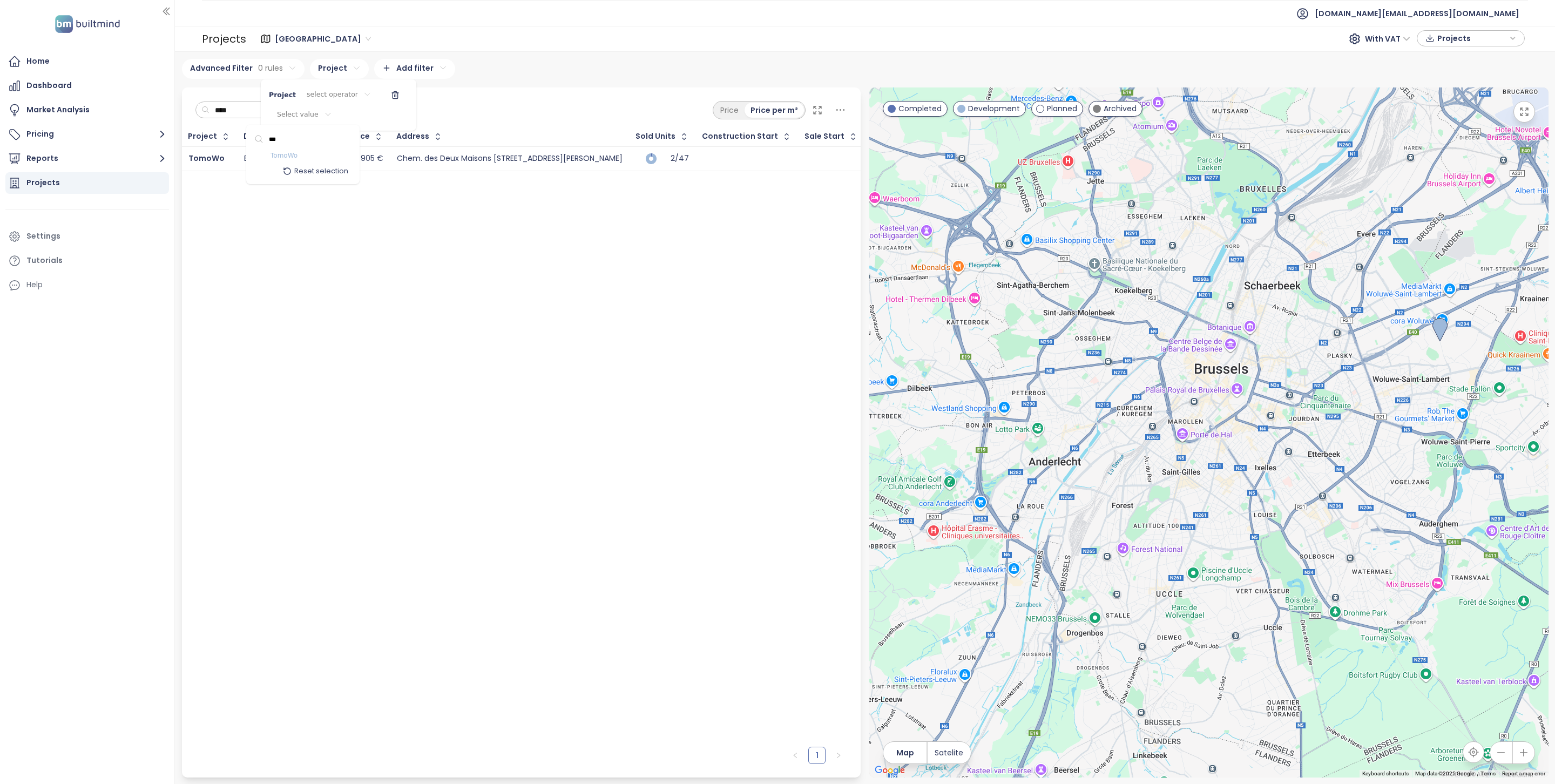
click at [289, 156] on span "TomoWo" at bounding box center [284, 156] width 27 height 11
click at [293, 140] on input "***" at bounding box center [298, 139] width 74 height 15
click at [287, 159] on span "The W" at bounding box center [279, 156] width 21 height 11
click at [301, 139] on input "*****" at bounding box center [299, 139] width 74 height 15
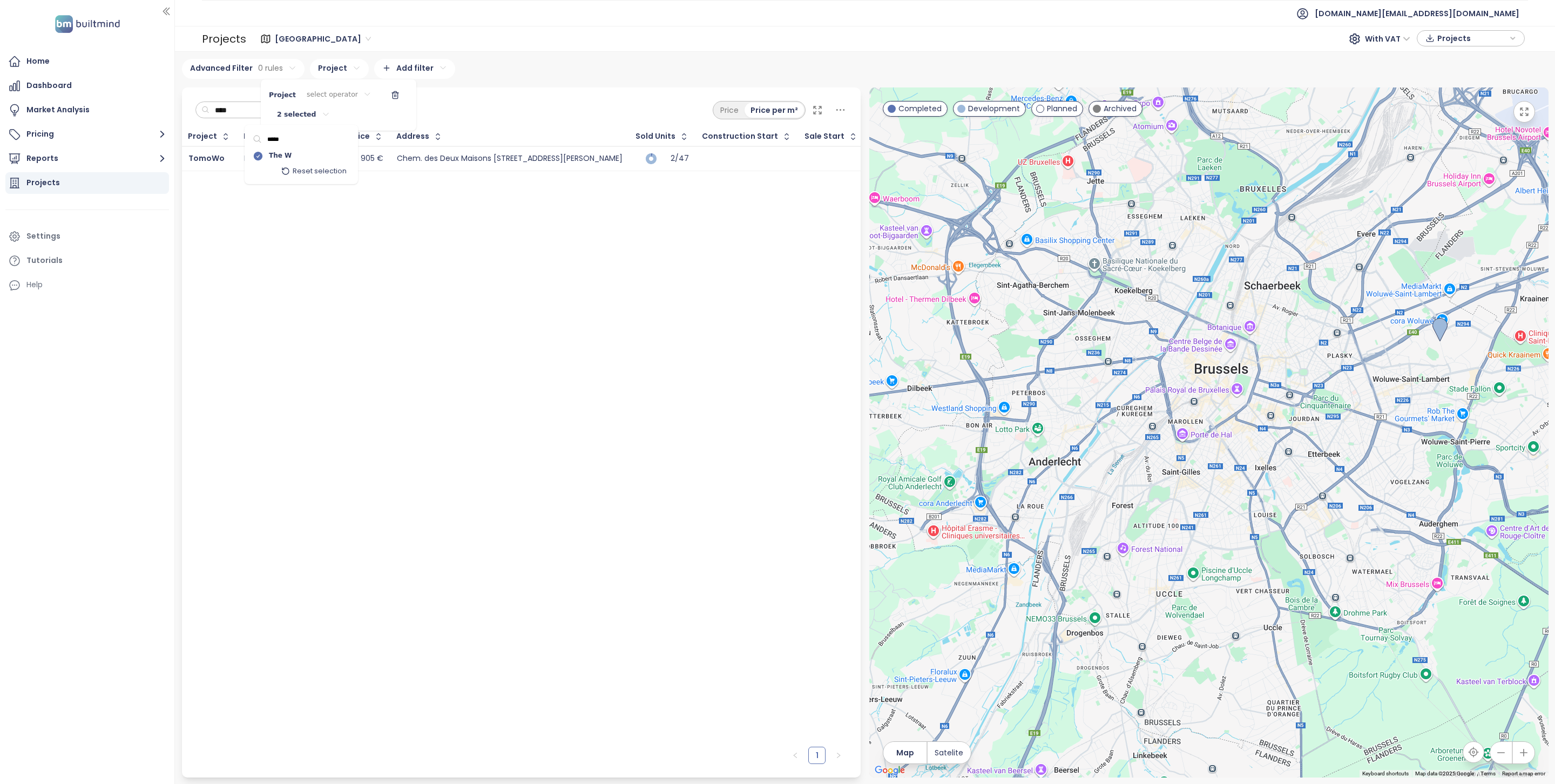
click at [301, 139] on input "*****" at bounding box center [299, 139] width 74 height 15
click at [302, 161] on div "Everis" at bounding box center [301, 156] width 108 height 13
click at [303, 141] on input "*****" at bounding box center [299, 139] width 74 height 15
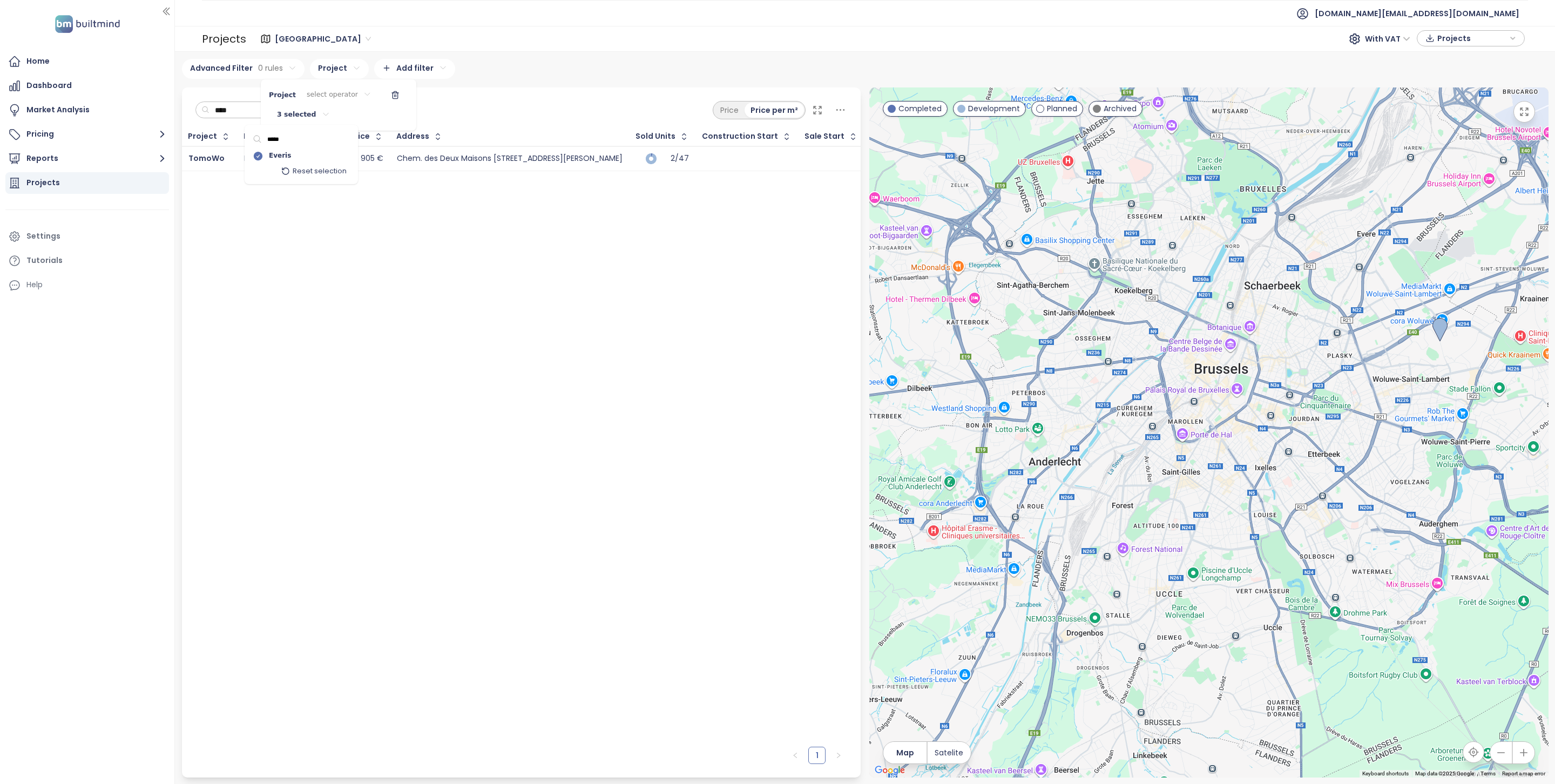
click at [303, 141] on input "*****" at bounding box center [299, 139] width 74 height 15
click at [304, 160] on div "Twin Falls" at bounding box center [301, 156] width 108 height 13
click at [304, 141] on input "****" at bounding box center [299, 139] width 74 height 15
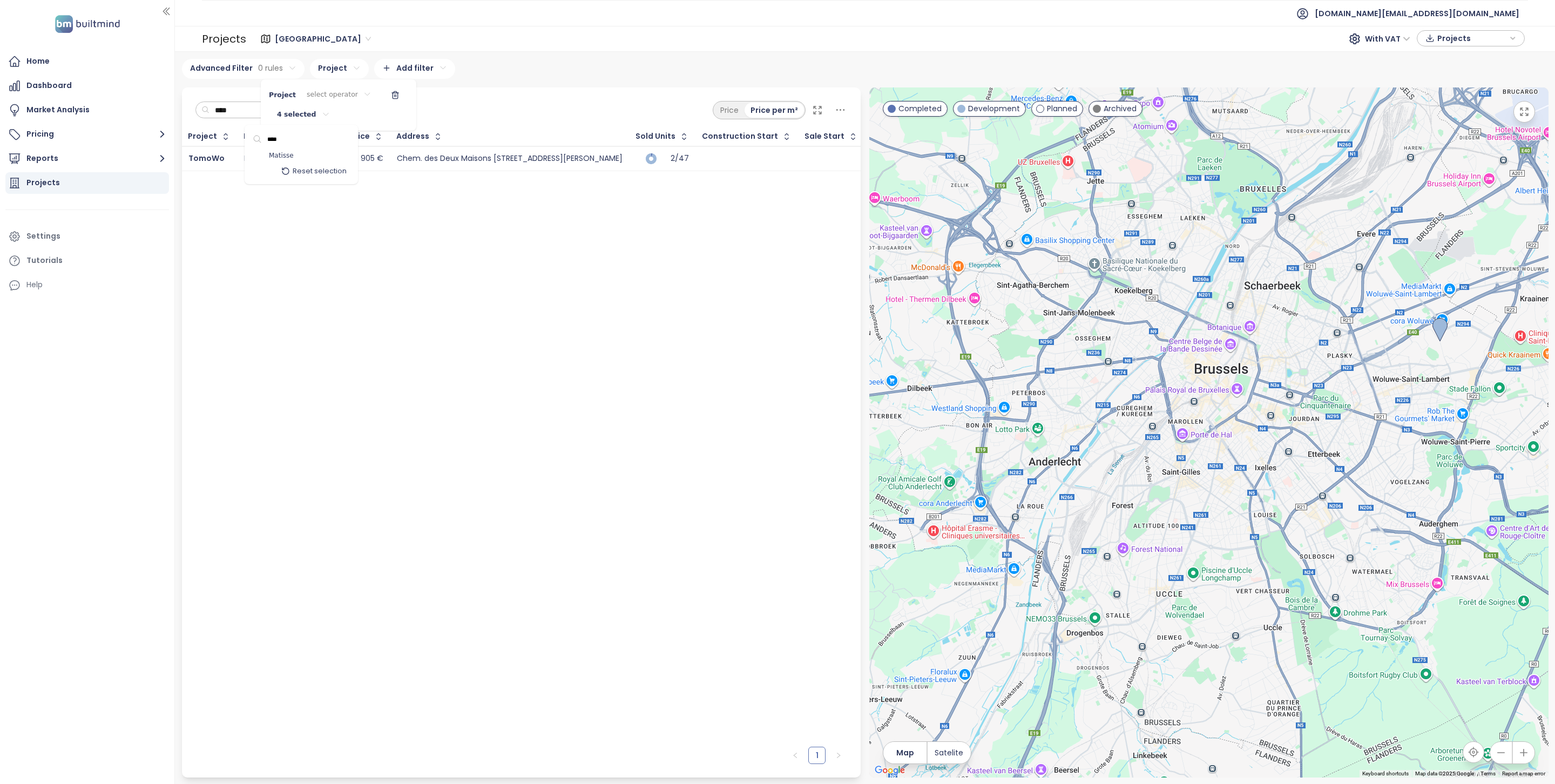
click at [305, 159] on div "Matisse" at bounding box center [301, 156] width 108 height 13
click at [305, 137] on input "****" at bounding box center [299, 139] width 74 height 15
type input "*****"
click at [307, 155] on div "ANTHEA" at bounding box center [301, 156] width 108 height 13
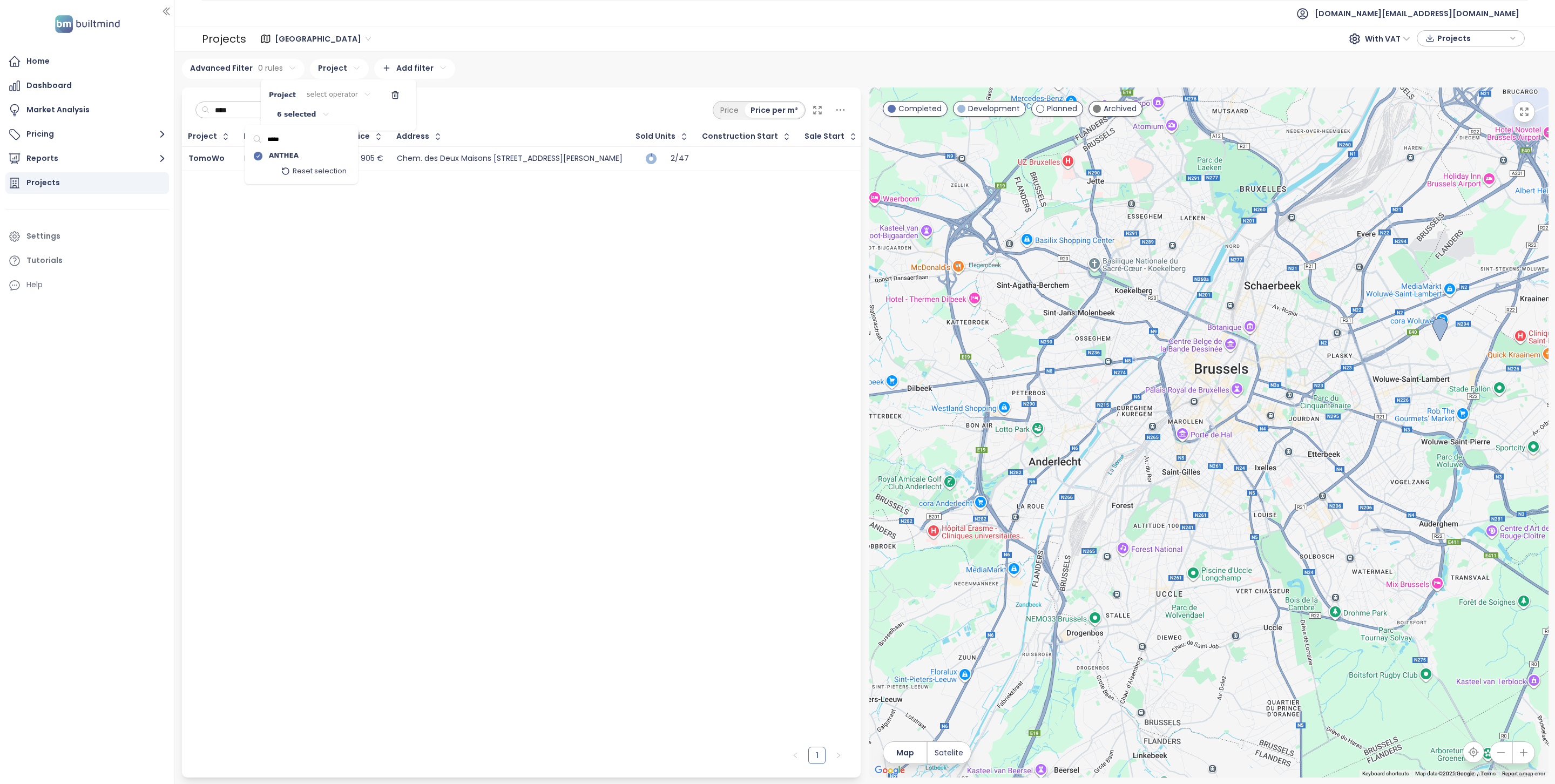
click at [386, 110] on html "Home Dashboard Market Analysis Pricing Reports Projects Settings Tutorials Help…" at bounding box center [778, 392] width 1555 height 784
click at [345, 110] on div "Project select operator 6 selected" at bounding box center [338, 106] width 150 height 43
click at [319, 110] on html "Home Dashboard Market Analysis Pricing Reports Projects Settings Tutorials Help…" at bounding box center [778, 392] width 1555 height 784
click at [325, 97] on html "Home Dashboard Market Analysis Pricing Reports Projects Settings Tutorials Help…" at bounding box center [778, 392] width 1555 height 784
click at [415, 64] on html "Home Dashboard Market Analysis Pricing Reports Projects Settings Tutorials Help…" at bounding box center [778, 392] width 1555 height 784
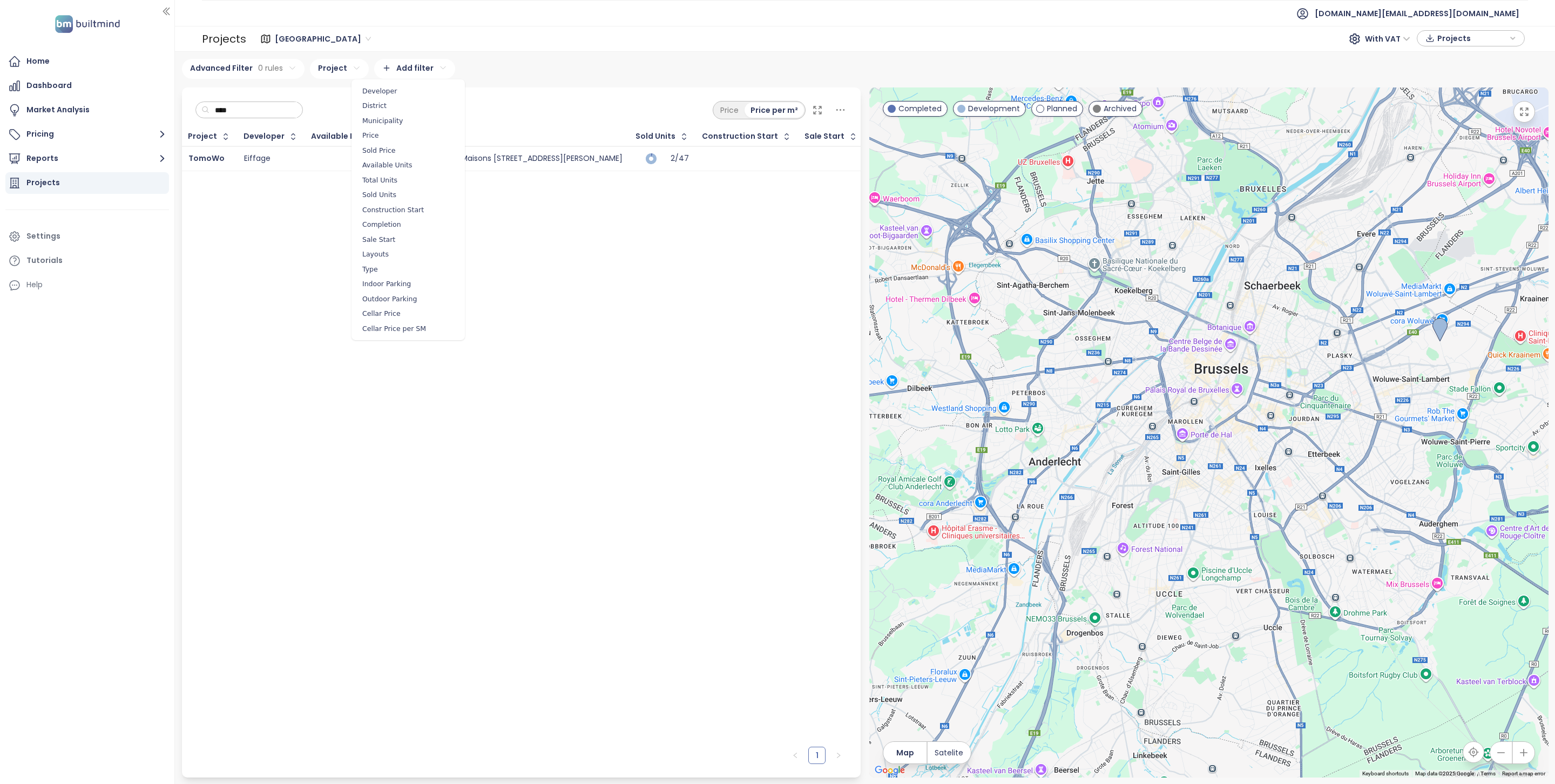
click at [415, 64] on html "Home Dashboard Market Analysis Pricing Reports Projects Settings Tutorials Help…" at bounding box center [778, 392] width 1555 height 784
click at [340, 59] on html "Home Dashboard Market Analysis Pricing Reports Projects Settings Tutorials Help…" at bounding box center [778, 392] width 1555 height 784
click at [340, 65] on html "Home Dashboard Market Analysis Pricing Reports Projects Settings Tutorials Help…" at bounding box center [778, 392] width 1555 height 784
click at [342, 104] on div "Project select operator 6 selected" at bounding box center [338, 106] width 150 height 43
click at [339, 97] on html "Home Dashboard Market Analysis Pricing Reports Projects Settings Tutorials Help…" at bounding box center [778, 392] width 1555 height 784
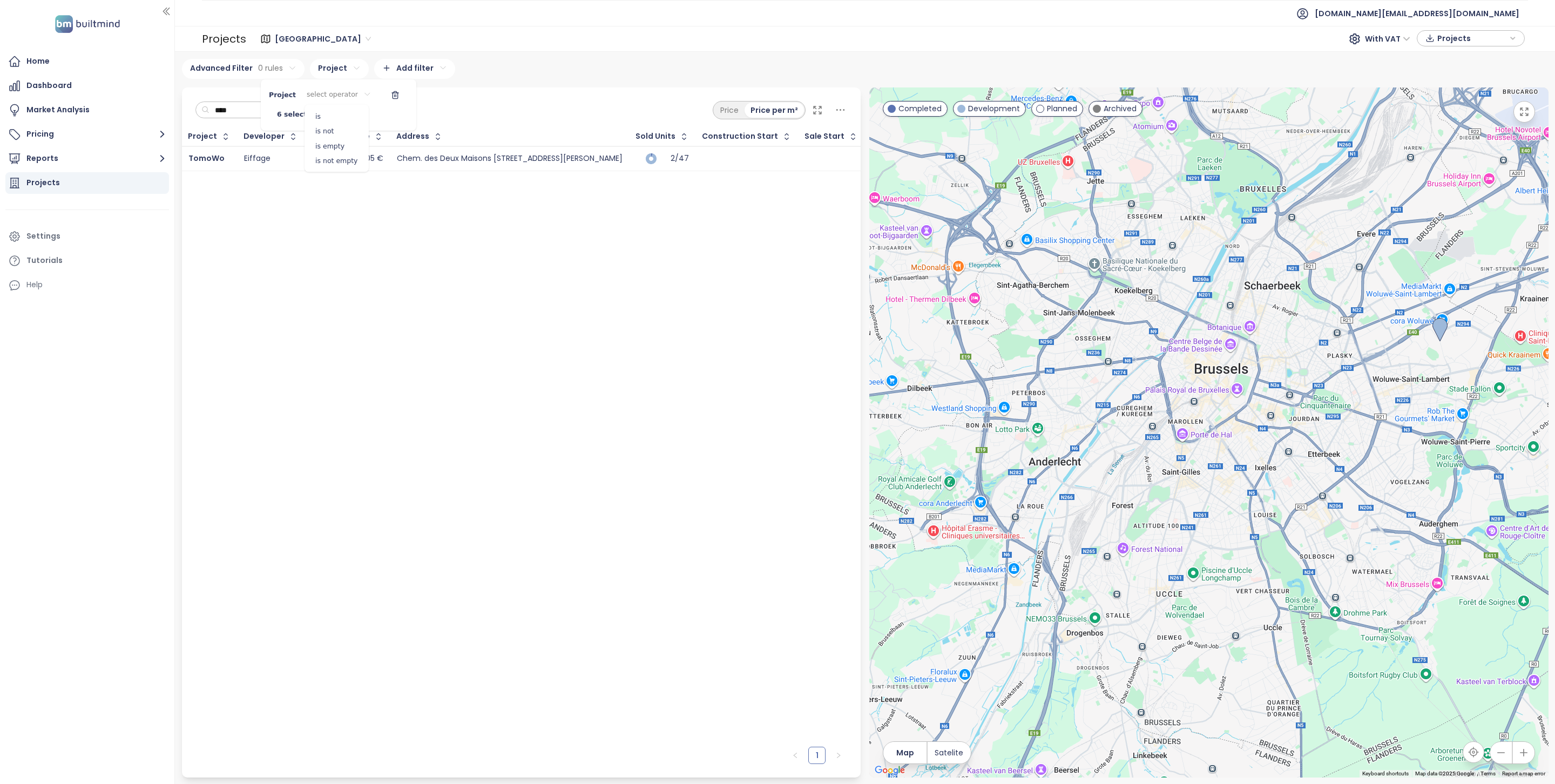
click at [339, 97] on html "Home Dashboard Market Analysis Pricing Reports Projects Settings Tutorials Help…" at bounding box center [778, 392] width 1555 height 784
click at [242, 112] on html "Home Dashboard Market Analysis Pricing Reports Projects Settings Tutorials Help…" at bounding box center [778, 392] width 1555 height 784
click at [242, 112] on input "****" at bounding box center [253, 110] width 88 height 16
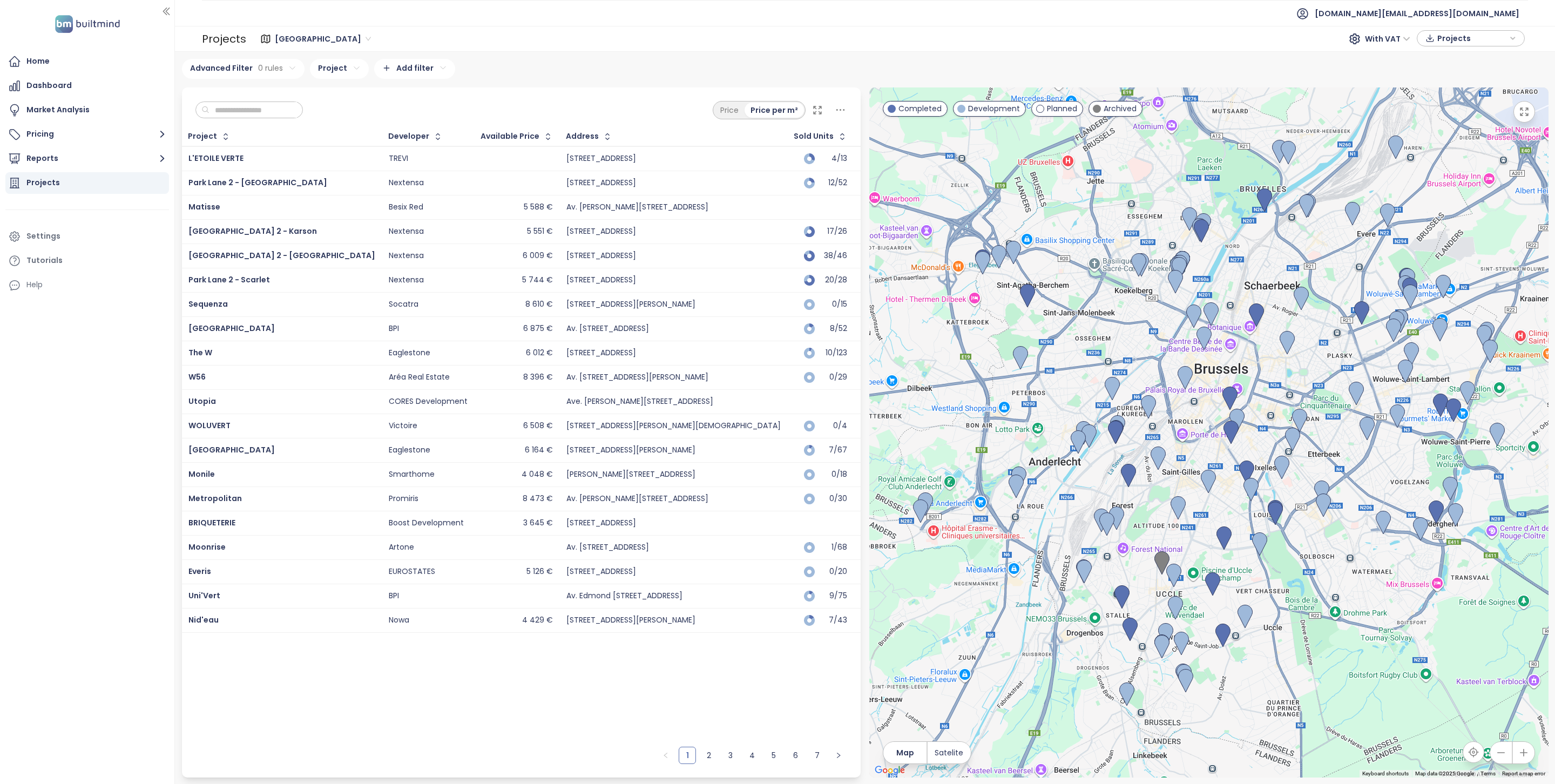
click at [337, 80] on div "Brussels 121 project Area Vienna 358 project Area Antwerp 63 project Area West …" at bounding box center [865, 418] width 1367 height 719
click at [337, 70] on html "Home Dashboard Market Analysis Pricing Reports Projects Settings Tutorials Help…" at bounding box center [778, 392] width 1555 height 784
click at [321, 110] on html "Home Dashboard Market Analysis Pricing Reports Projects Settings Tutorials Help…" at bounding box center [778, 392] width 1555 height 784
click at [318, 116] on html "Home Dashboard Market Analysis Pricing Reports Projects Settings Tutorials Help…" at bounding box center [778, 392] width 1555 height 784
click at [320, 111] on html "Home Dashboard Market Analysis Pricing Reports Projects Settings Tutorials Help…" at bounding box center [778, 392] width 1555 height 784
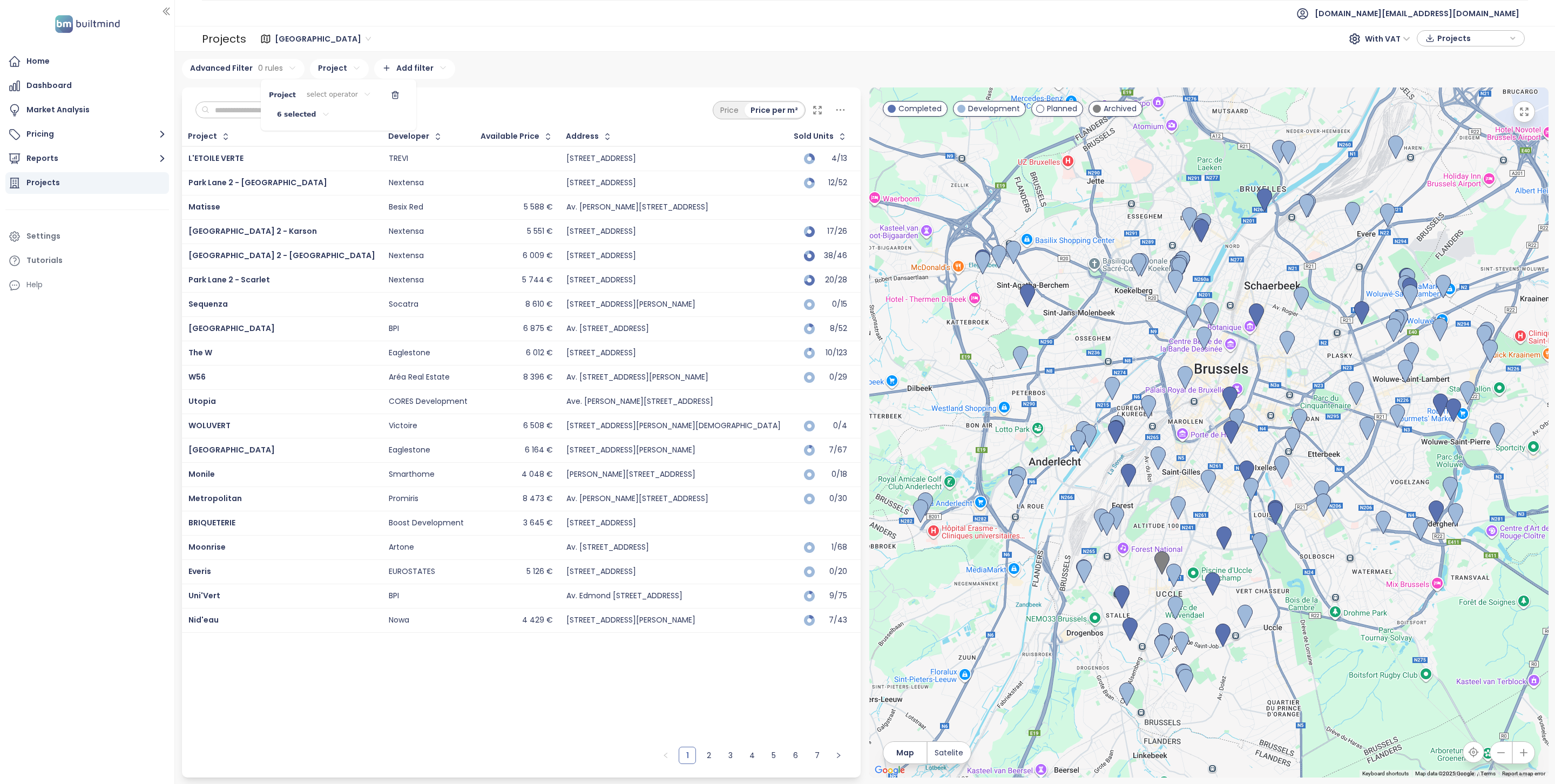
click at [344, 68] on html "Home Dashboard Market Analysis Pricing Reports Projects Settings Tutorials Help…" at bounding box center [778, 392] width 1555 height 784
click at [343, 68] on html "Home Dashboard Market Analysis Pricing Reports Projects Settings Tutorials Help…" at bounding box center [778, 392] width 1555 height 784
click at [333, 94] on html "Home Dashboard Market Analysis Pricing Reports Projects Settings Tutorials Help…" at bounding box center [778, 392] width 1555 height 784
click at [325, 114] on span "is" at bounding box center [336, 116] width 59 height 15
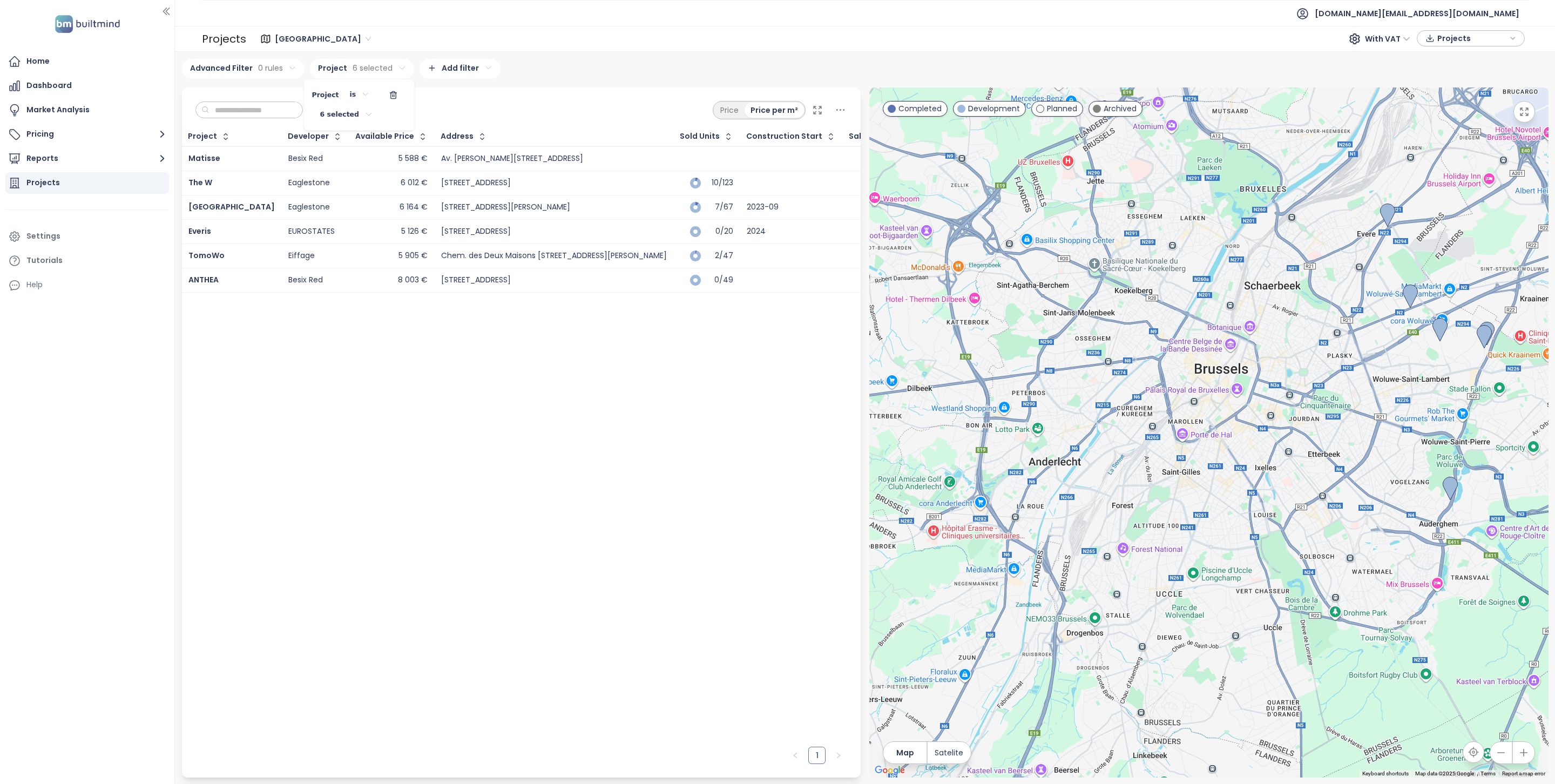
click at [401, 321] on html "Home Dashboard Market Analysis Pricing Reports Projects Settings Tutorials Help…" at bounding box center [778, 392] width 1555 height 784
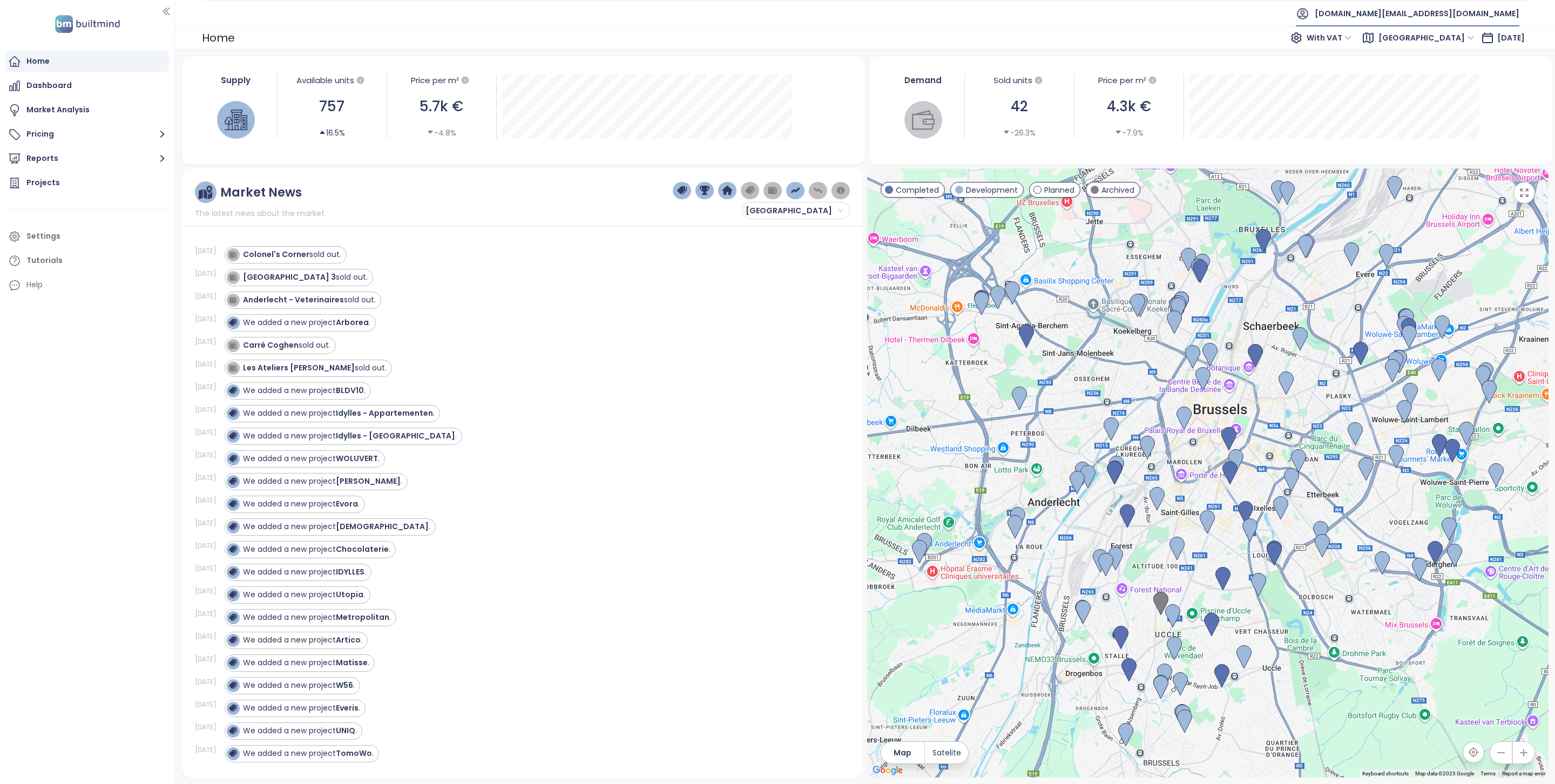
click at [1483, 10] on span "[DOMAIN_NAME][EMAIL_ADDRESS][DOMAIN_NAME]" at bounding box center [1417, 13] width 205 height 26
click at [1474, 41] on li "Log out" at bounding box center [1464, 44] width 105 height 22
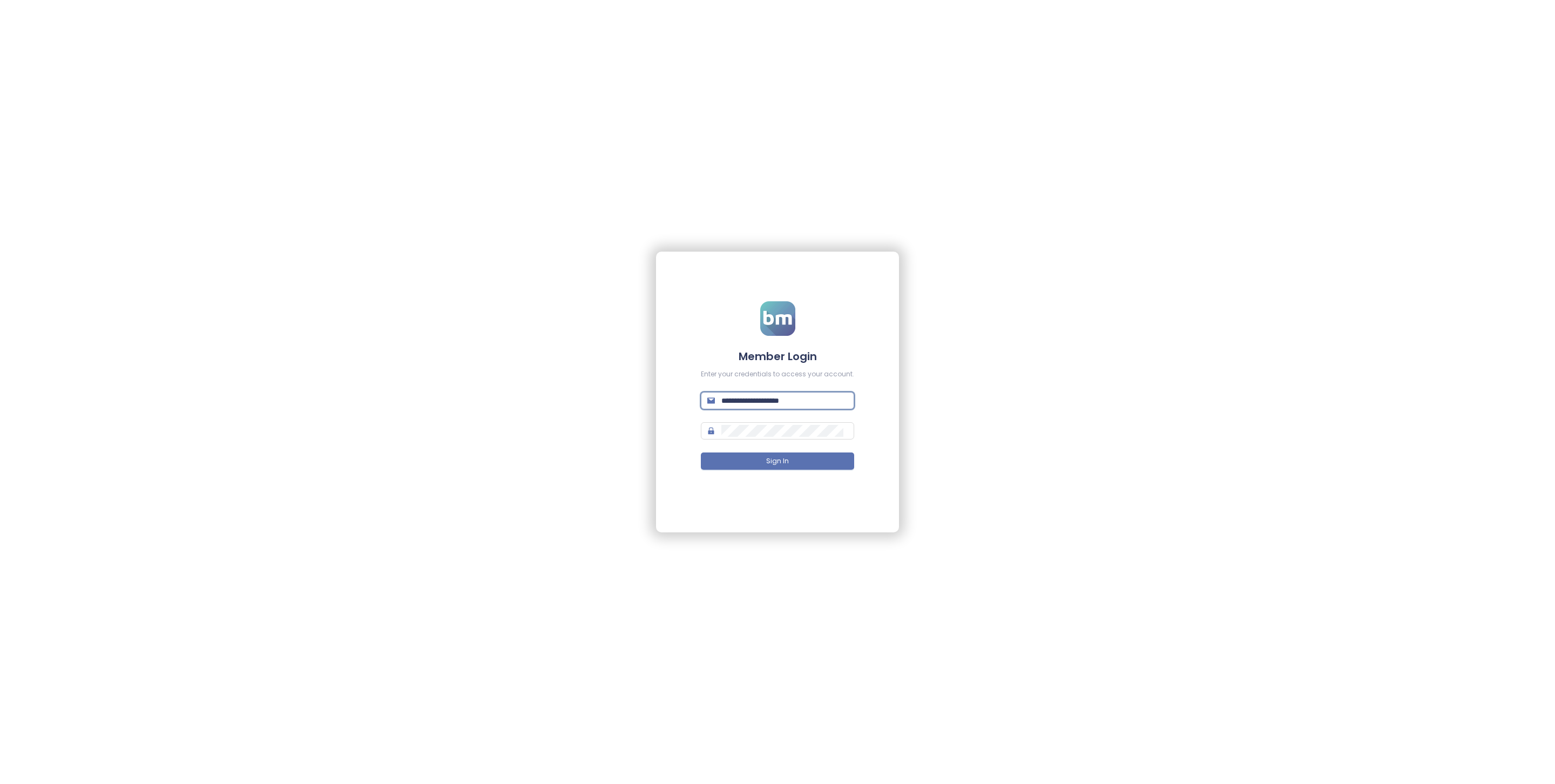
click at [761, 402] on input "**********" at bounding box center [784, 401] width 126 height 12
click at [762, 418] on div "Invalid email!" at bounding box center [778, 414] width 153 height 10
click at [762, 401] on input "***" at bounding box center [784, 401] width 126 height 12
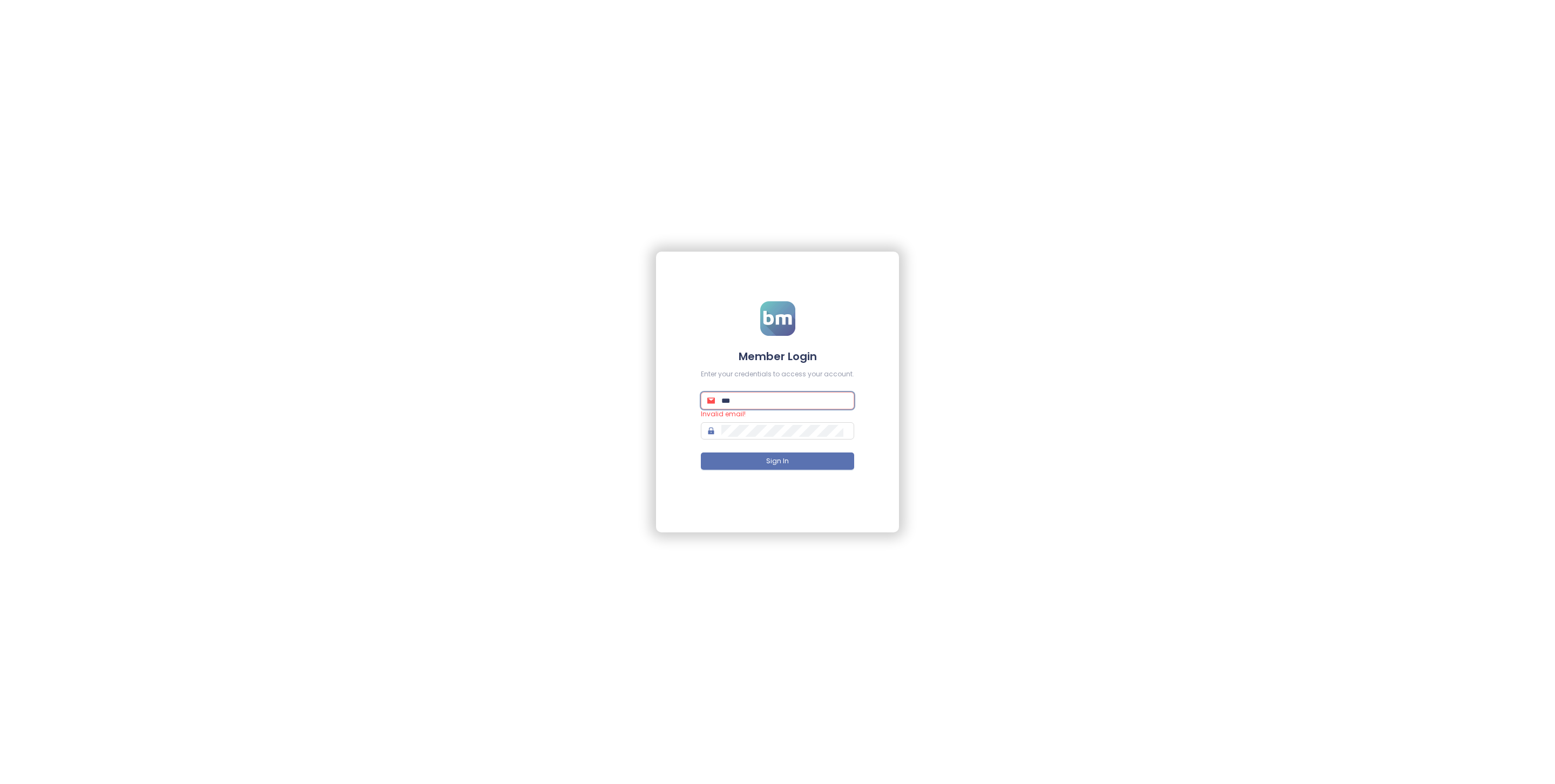
click at [762, 401] on input "***" at bounding box center [784, 401] width 126 height 12
paste input "**********"
type input "**********"
click at [830, 439] on span at bounding box center [778, 430] width 153 height 18
click at [818, 457] on button "Sign In" at bounding box center [778, 461] width 153 height 18
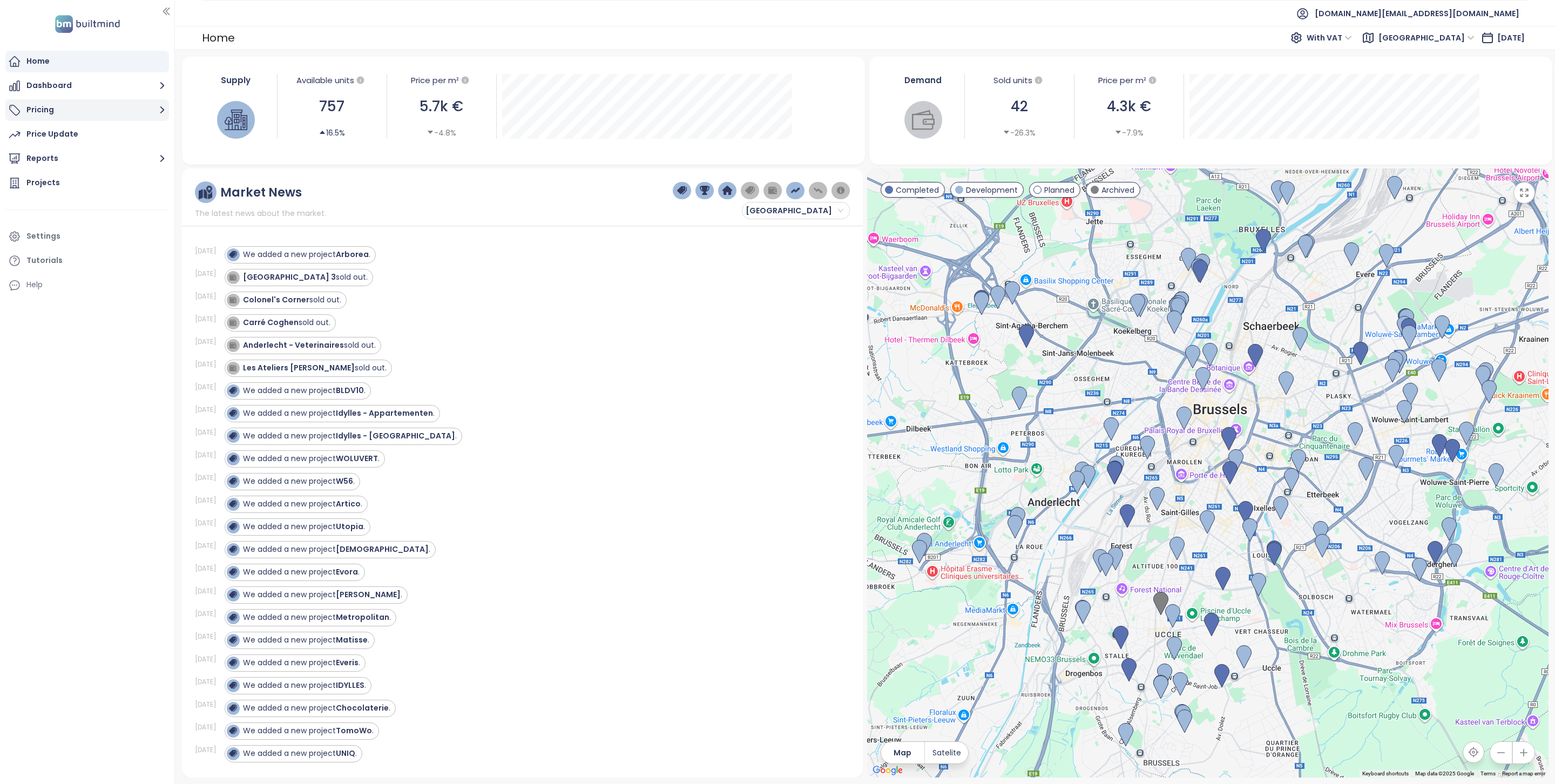
click at [156, 107] on icon "button" at bounding box center [162, 110] width 13 height 13
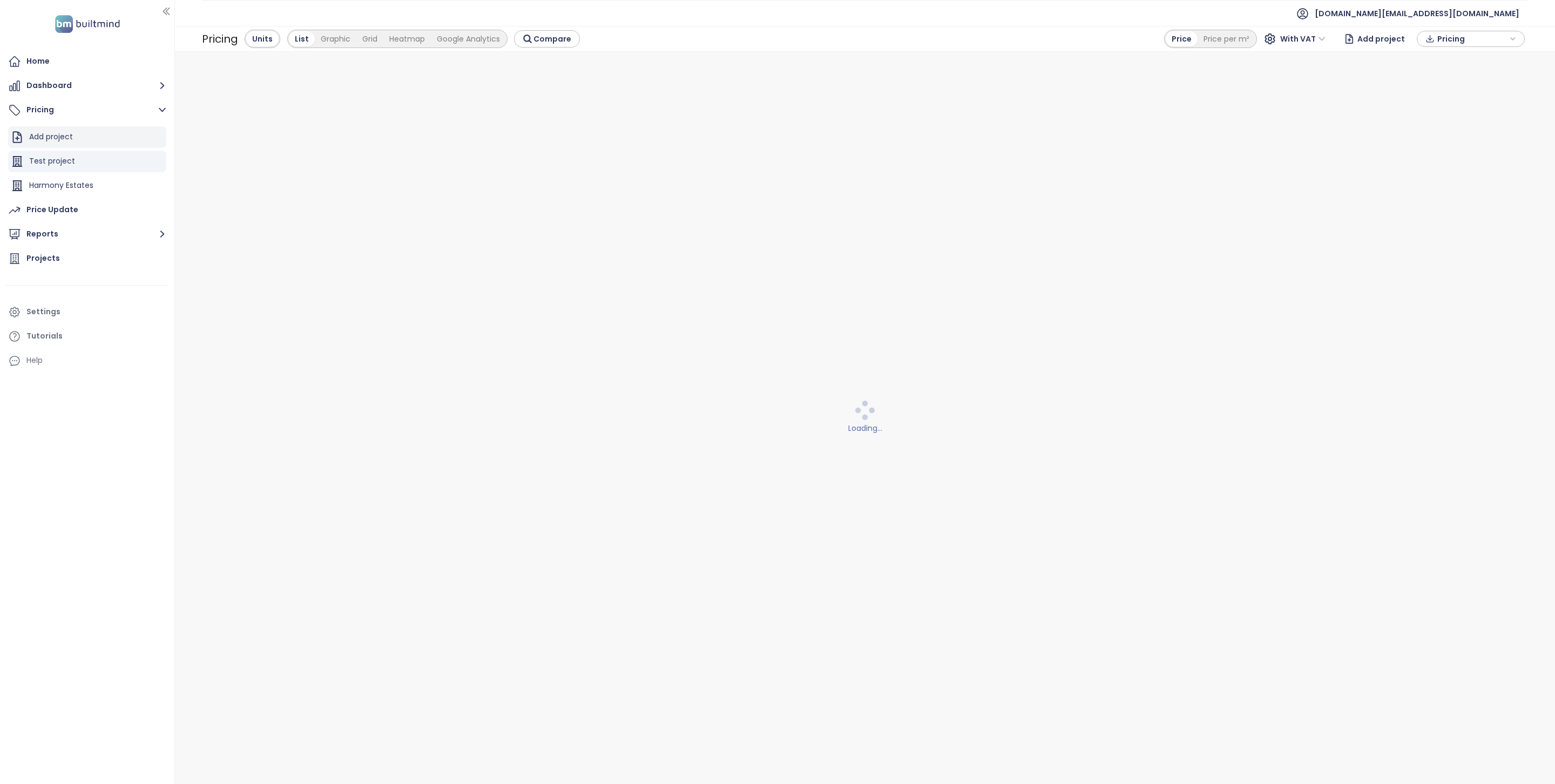
click at [86, 141] on div "Add project" at bounding box center [87, 137] width 158 height 22
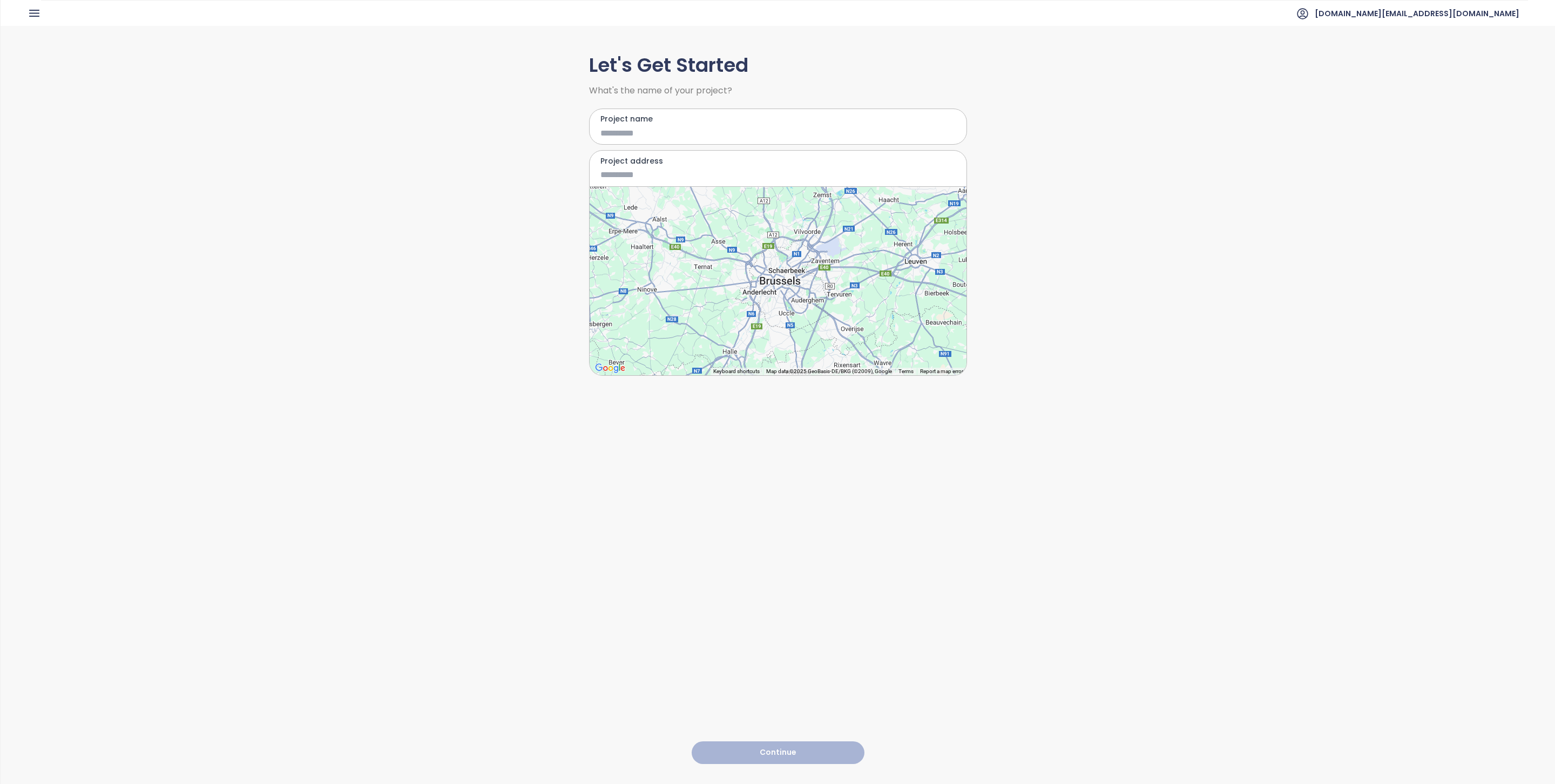
click at [698, 130] on input "Project name" at bounding box center [770, 133] width 340 height 13
type input "********"
click at [722, 171] on input "Project address" at bounding box center [770, 174] width 340 height 13
paste input "**********"
type input "**********"
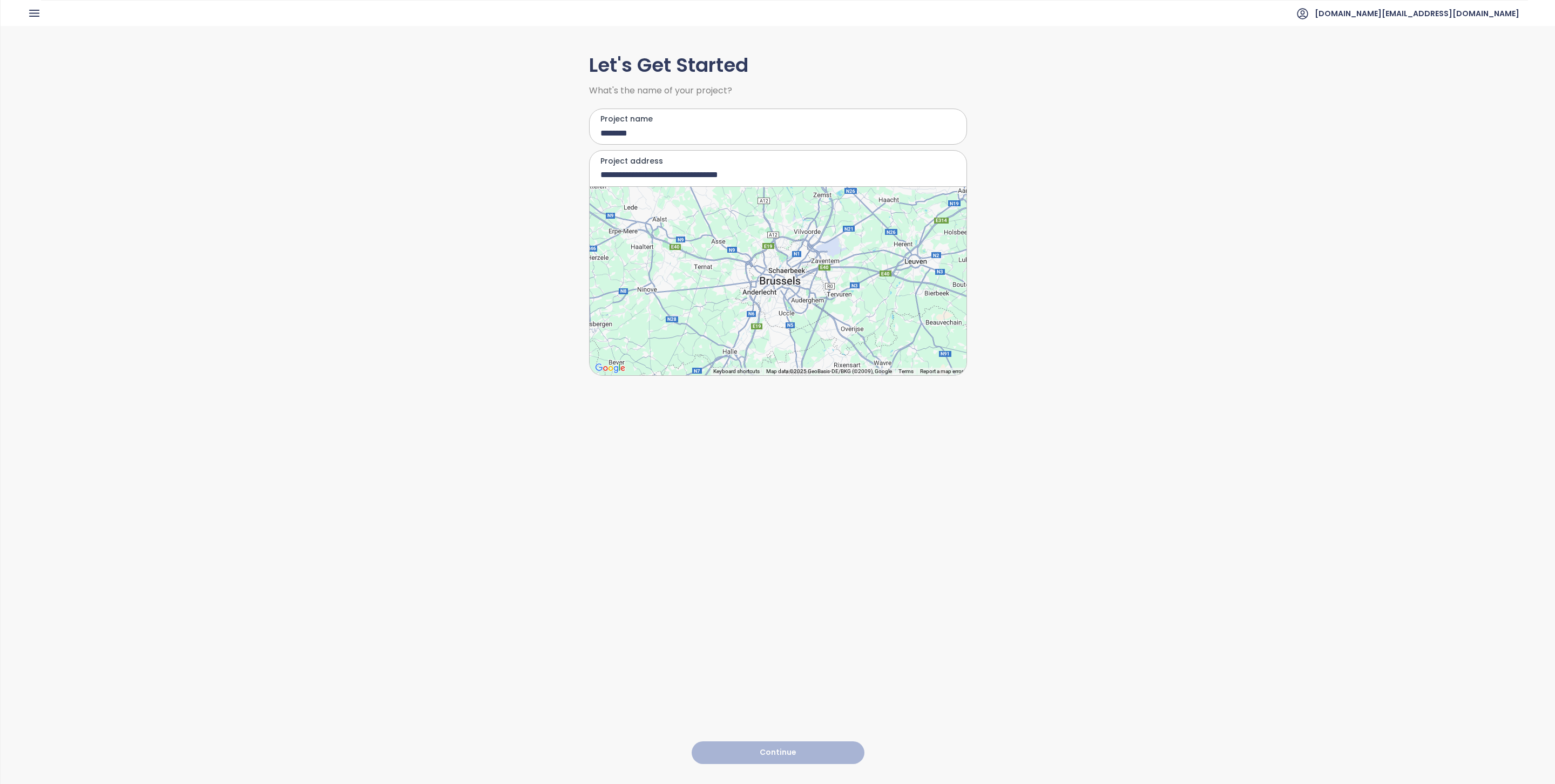
click at [739, 176] on input "**********" at bounding box center [770, 174] width 340 height 13
click at [727, 176] on input "Project address" at bounding box center [770, 174] width 340 height 13
paste input "**********"
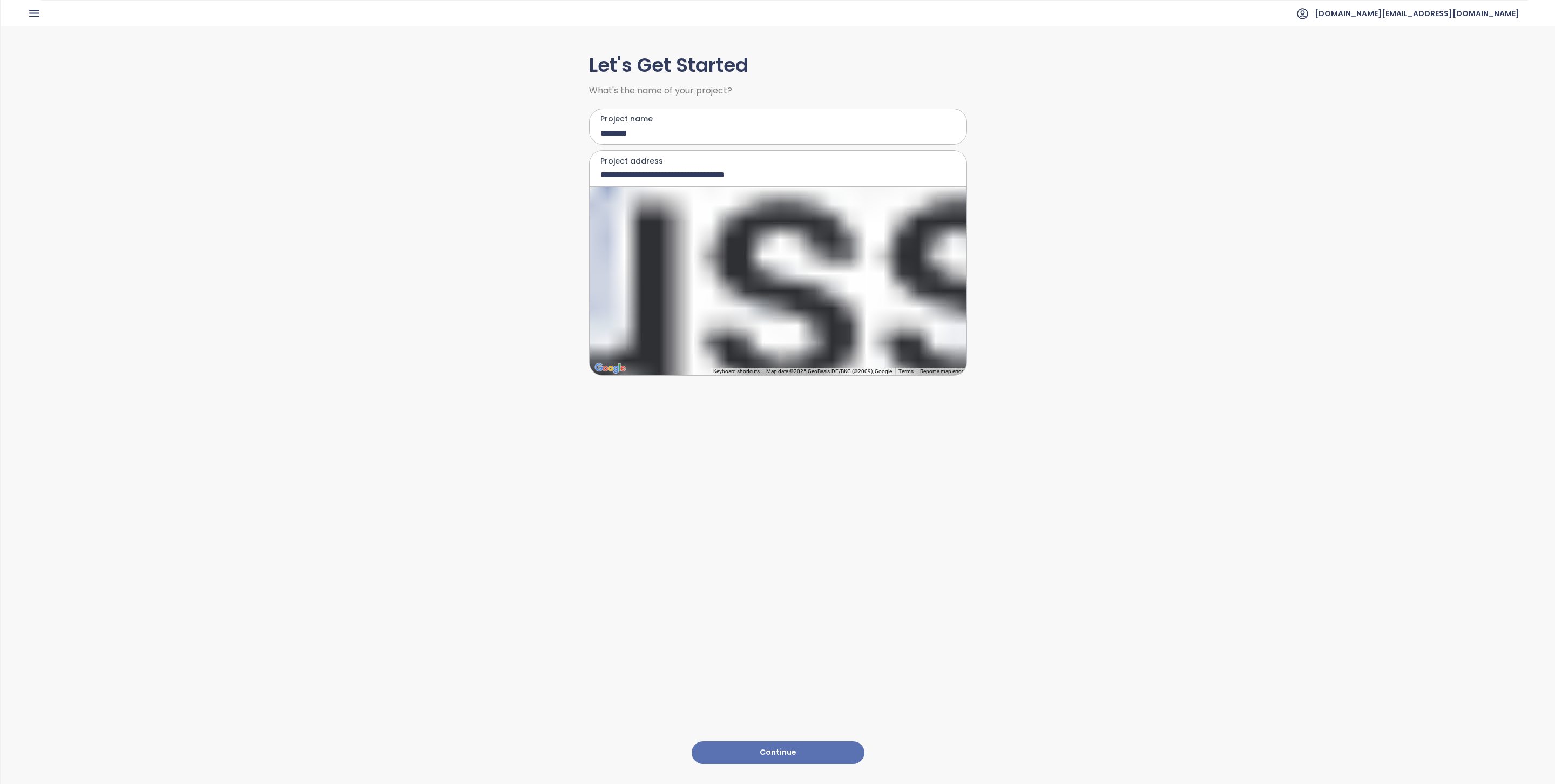
type input "**********"
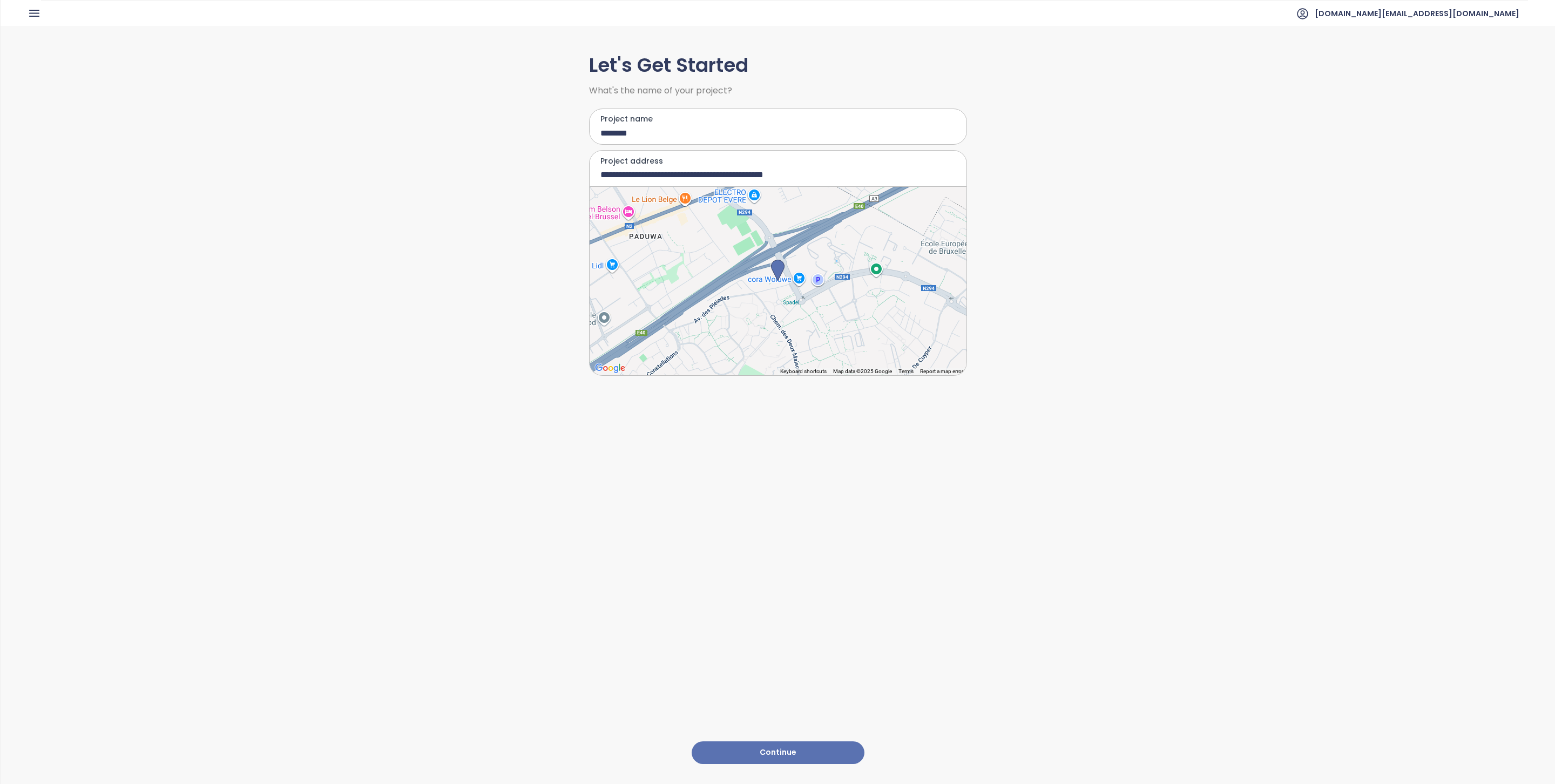
click at [788, 743] on button "Continue" at bounding box center [778, 753] width 173 height 23
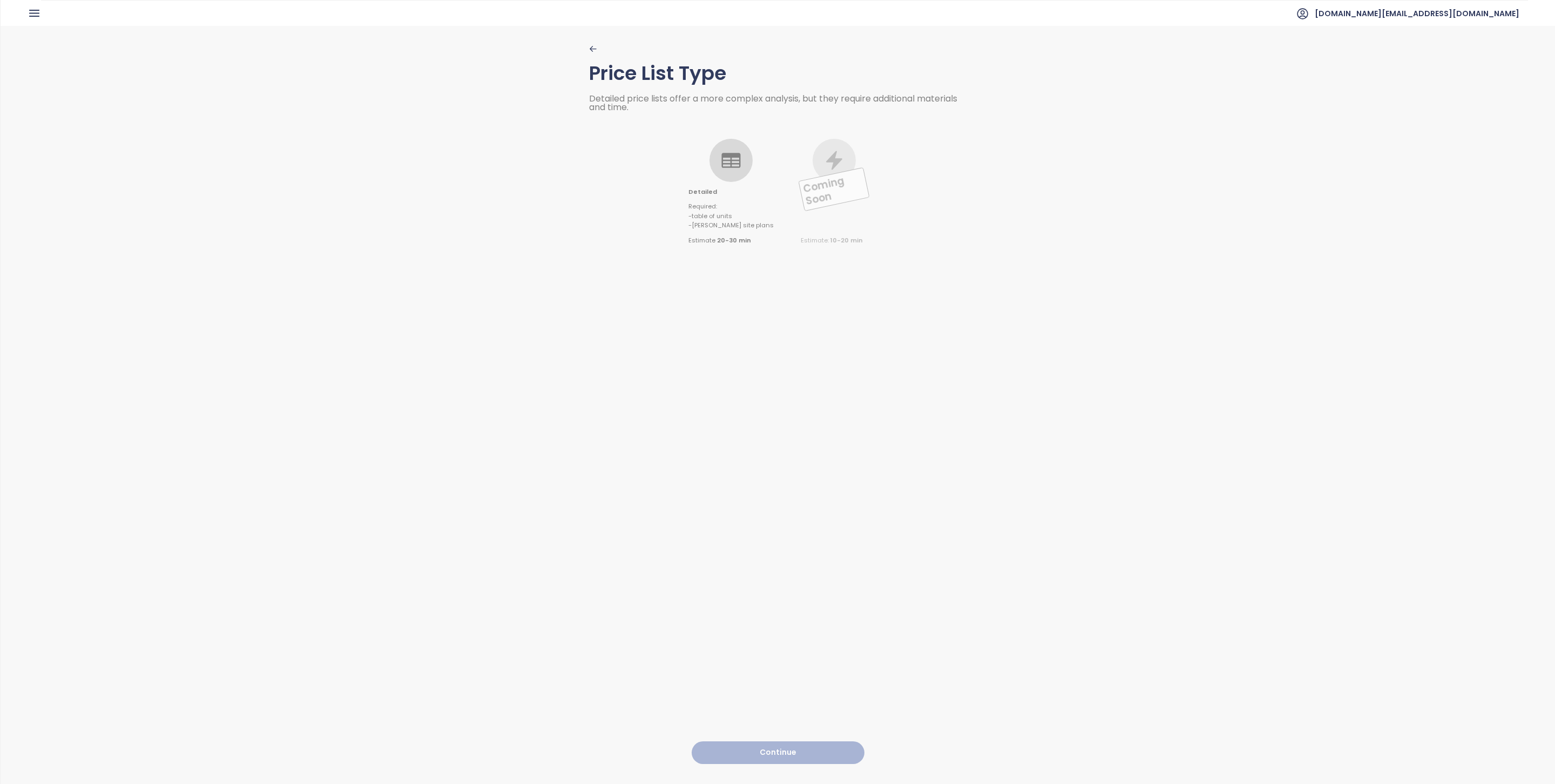
click at [720, 192] on span "Detailed" at bounding box center [730, 192] width 85 height 10
click at [816, 746] on button "Continue" at bounding box center [778, 753] width 173 height 23
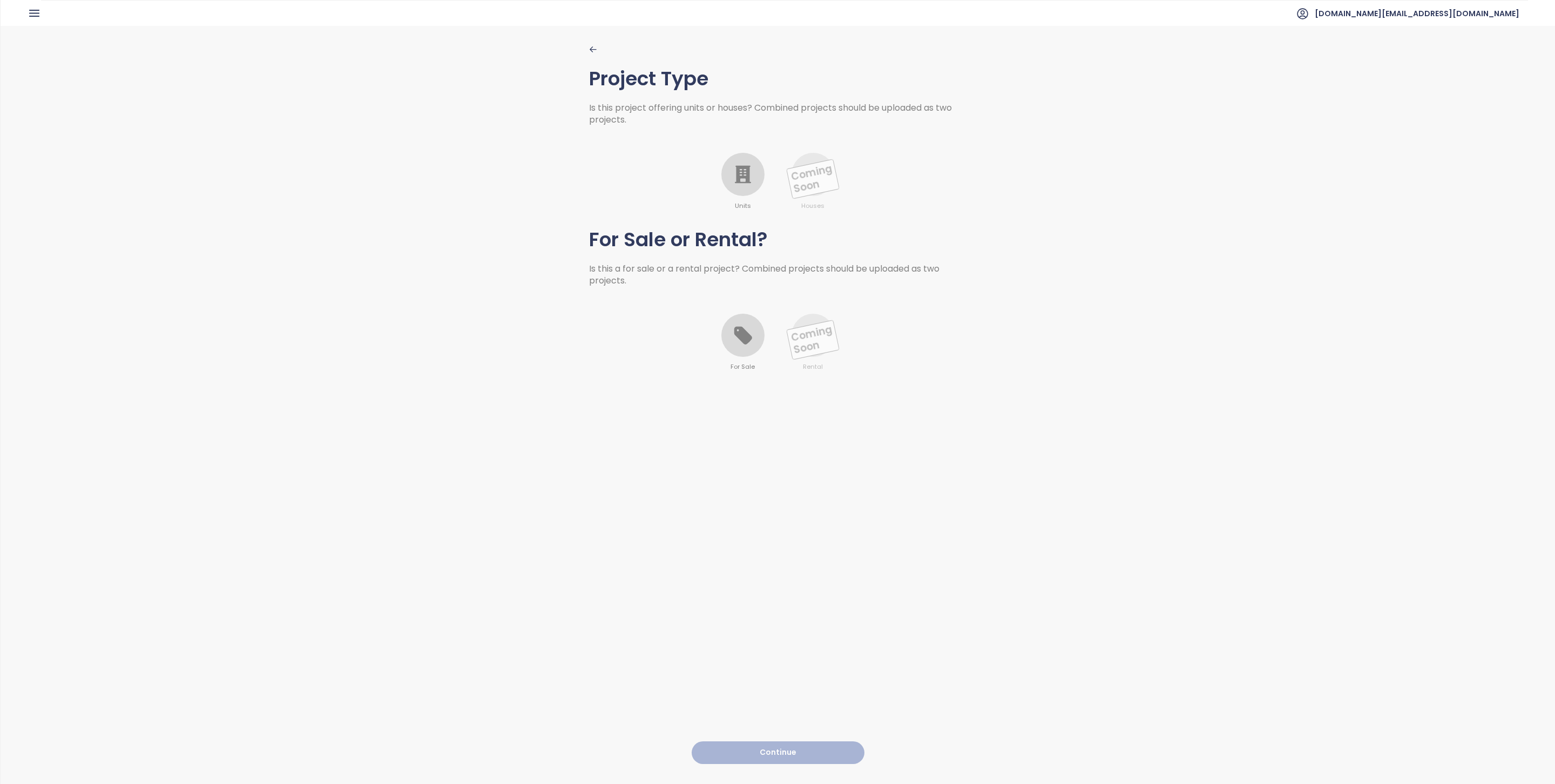
drag, startPoint x: 741, startPoint y: 197, endPoint x: 740, endPoint y: 281, distance: 84.0
click at [741, 197] on div "Units" at bounding box center [743, 182] width 43 height 59
click at [733, 349] on div at bounding box center [743, 336] width 43 height 43
click at [778, 741] on button "Continue" at bounding box center [778, 753] width 173 height 23
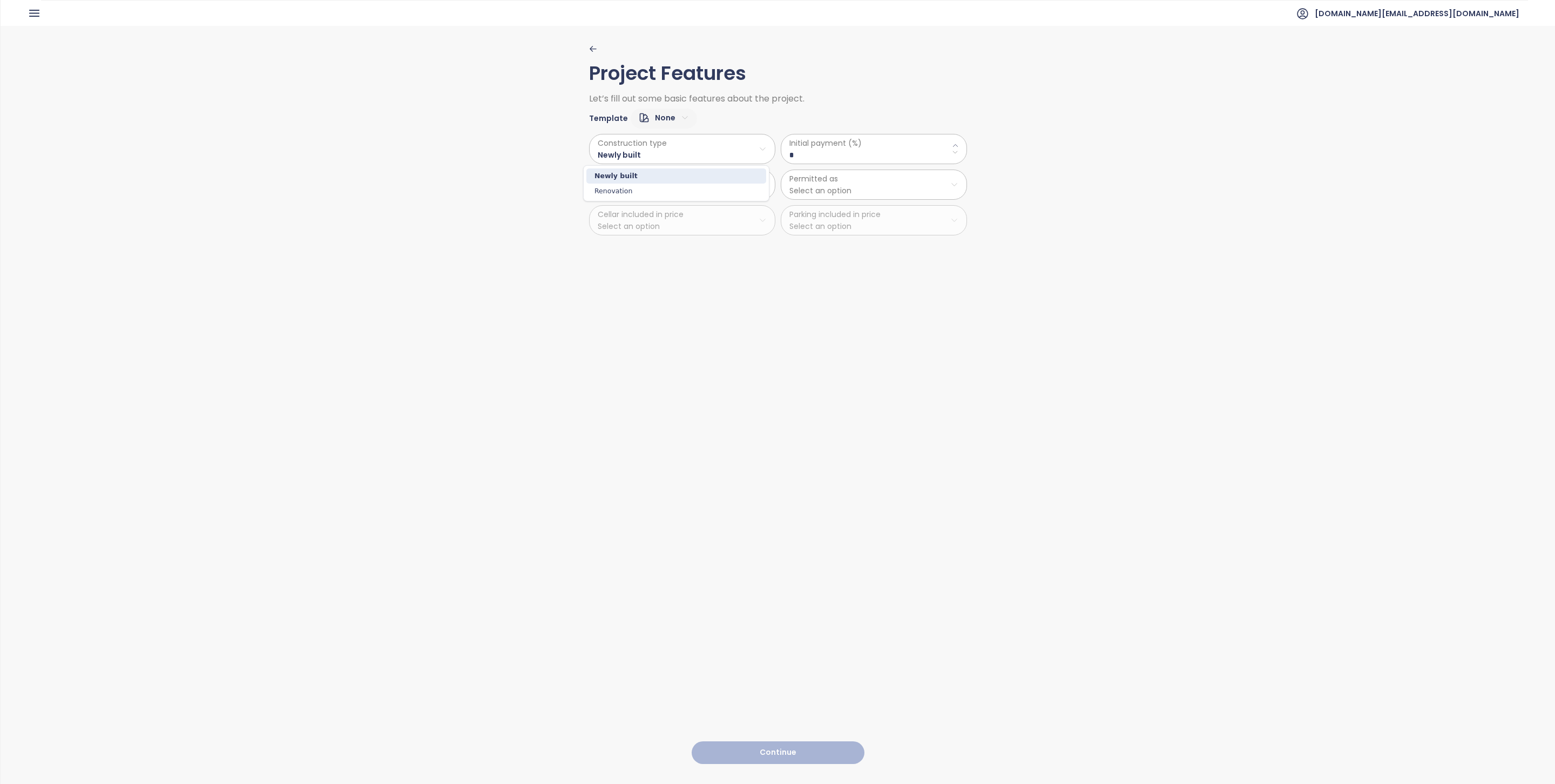
click at [660, 145] on html "Home Dashboard Pricing Price Update Reports Projects Settings Tutorials Help bu…" at bounding box center [778, 392] width 1555 height 784
click at [796, 156] on \(\%\) "*" at bounding box center [874, 155] width 169 height 12
type \(\%\) "**"
click at [682, 196] on html "Home Dashboard Pricing Price Update Reports Projects Settings Tutorials Help bu…" at bounding box center [778, 392] width 1555 height 784
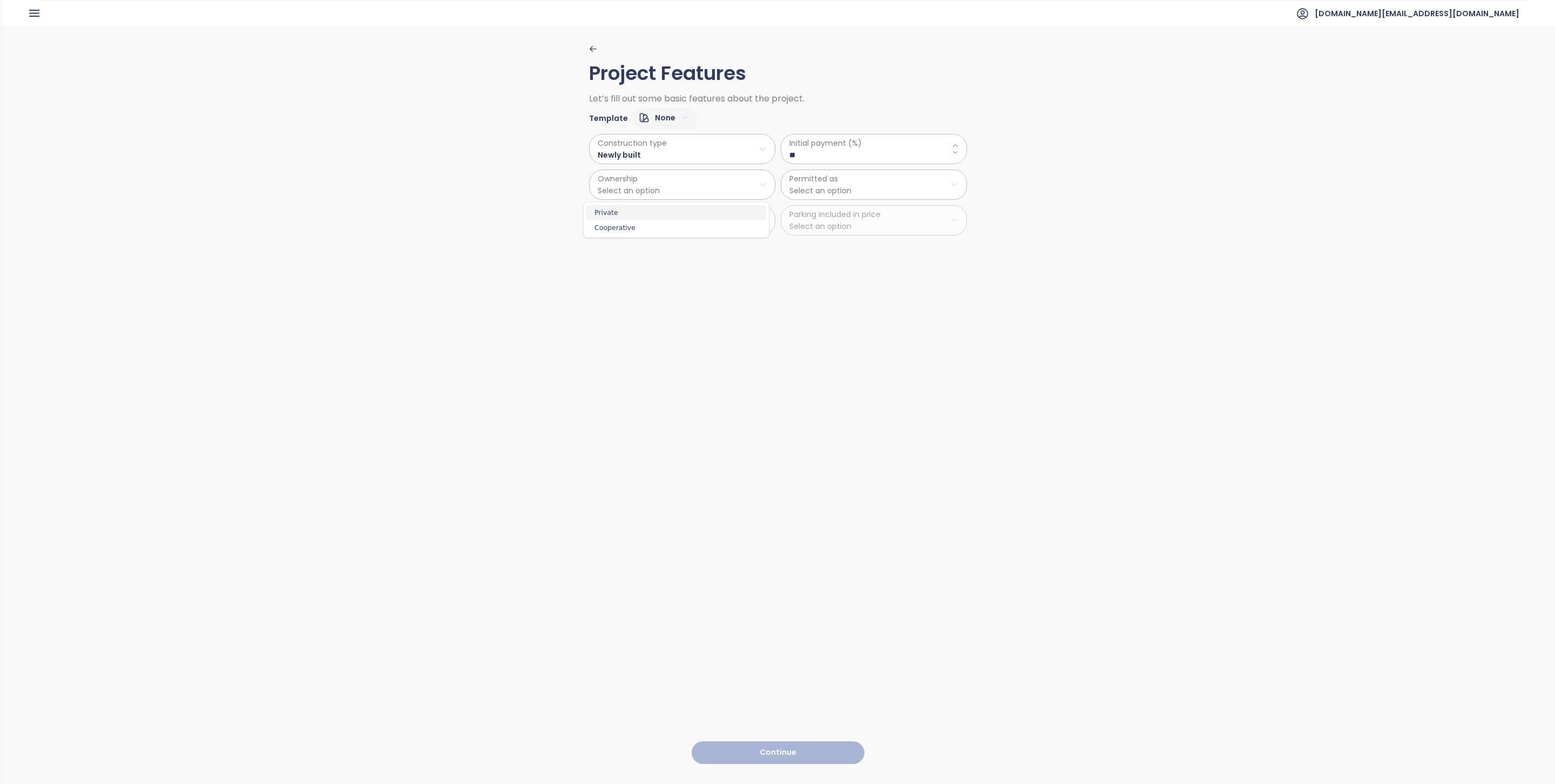
click at [659, 215] on span "Private" at bounding box center [676, 212] width 180 height 15
click at [800, 177] on html "Home Dashboard Pricing Price Update Reports Projects Settings Tutorials Help bu…" at bounding box center [778, 392] width 1555 height 784
click at [811, 213] on span "Residential" at bounding box center [867, 212] width 180 height 15
click at [663, 213] on div "Construction type Newly built Ownership Private Cellar included in price Select…" at bounding box center [682, 185] width 187 height 101
click at [855, 175] on html "Home Dashboard Pricing Price Update Reports Projects Settings Tutorials Help bu…" at bounding box center [778, 392] width 1555 height 784
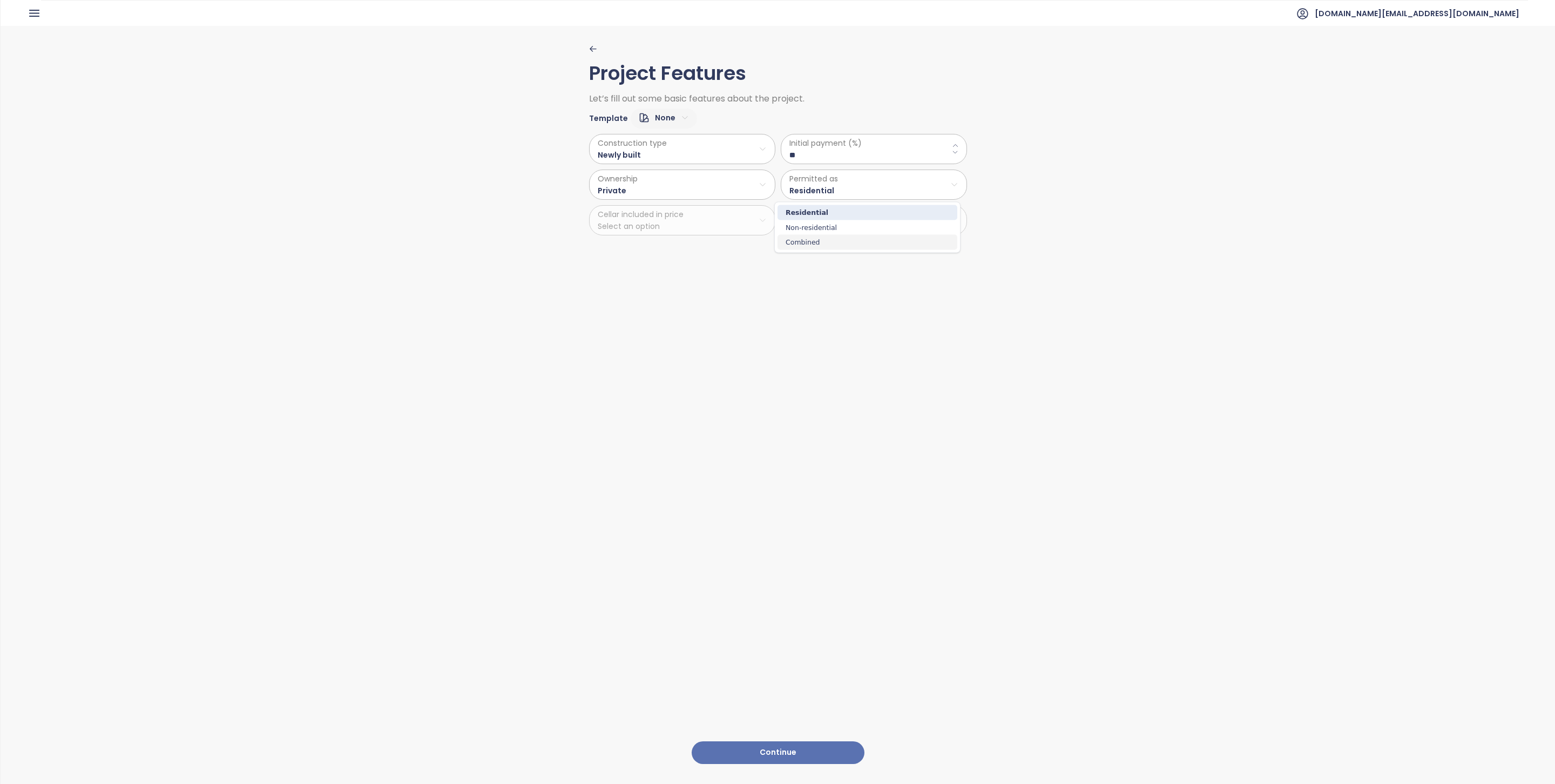
click at [817, 240] on span "Combined" at bounding box center [867, 242] width 180 height 15
click at [829, 202] on div "Initial payment (%) ** Permitted as Combined Parking included in price Select a…" at bounding box center [873, 185] width 187 height 101
click at [829, 190] on html "Home Dashboard Pricing Price Update Reports Projects Settings Tutorials Help bu…" at bounding box center [778, 392] width 1555 height 784
click at [826, 207] on span "Residential" at bounding box center [867, 212] width 180 height 15
click at [721, 232] on div "Construction type Newly built Ownership Private Cellar included in price Select…" at bounding box center [682, 185] width 187 height 101
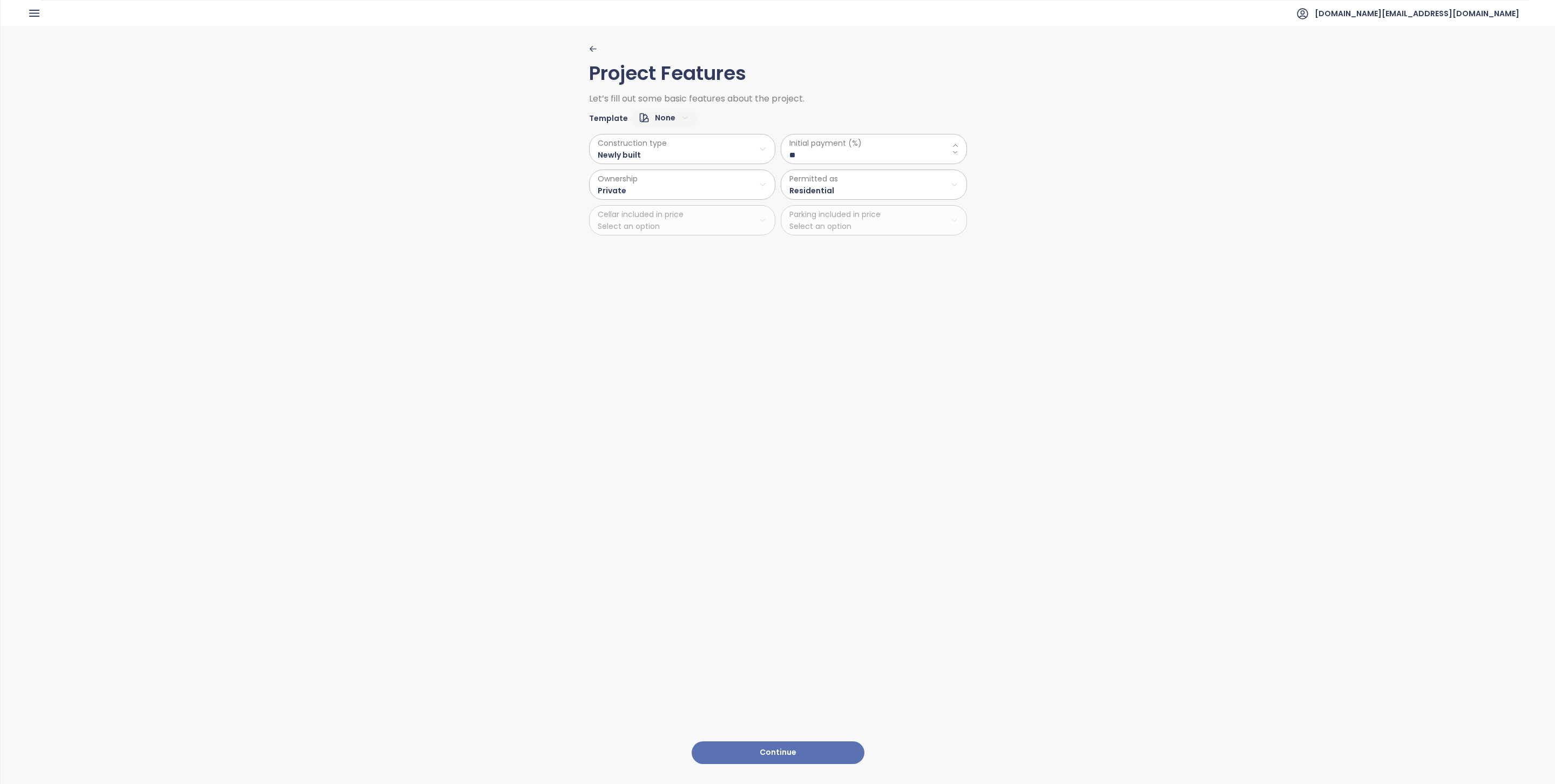
click at [721, 214] on div "Construction type Newly built Ownership Private Cellar included in price Select…" at bounding box center [682, 185] width 187 height 101
click at [755, 224] on div "Construction type Newly built Ownership Private Cellar included in price Select…" at bounding box center [682, 185] width 187 height 101
click at [768, 741] on button "Continue" at bounding box center [778, 753] width 173 height 23
click at [657, 153] on html "Home Dashboard Pricing Price Update Reports Projects Settings Tutorials Help bu…" at bounding box center [778, 392] width 1555 height 784
click at [674, 174] on span "Hardwood" at bounding box center [677, 177] width 50 height 15
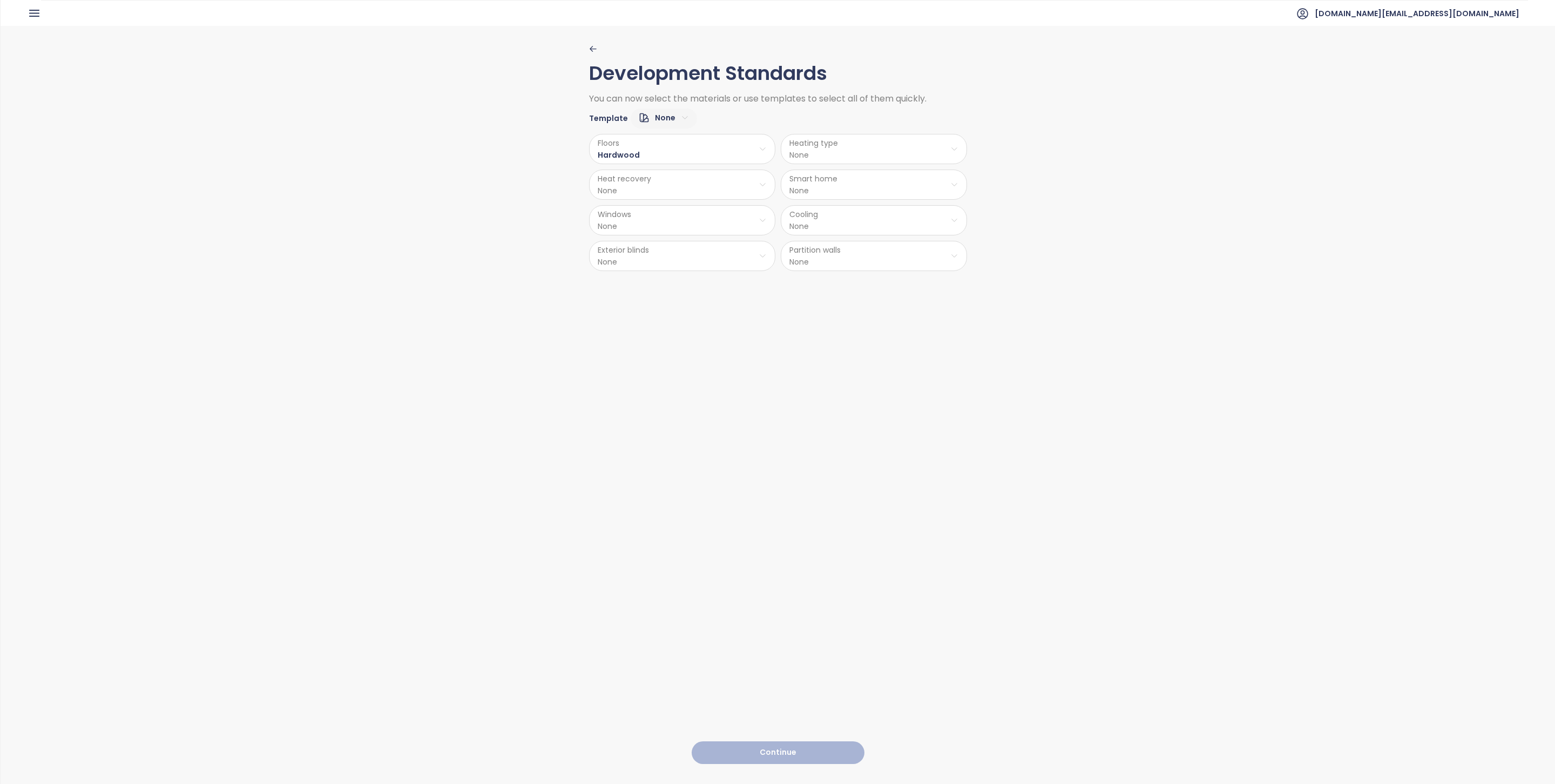
click at [814, 160] on html "Home Dashboard Pricing Price Update Reports Projects Settings Tutorials Help bu…" at bounding box center [778, 392] width 1555 height 784
click at [726, 171] on html "Home Dashboard Pricing Price Update Reports Projects Settings Tutorials Help bu…" at bounding box center [778, 392] width 1555 height 784
click at [710, 180] on html "Home Dashboard Pricing Price Update Reports Projects Settings Tutorials Help bu…" at bounding box center [778, 392] width 1555 height 784
click at [676, 207] on span "Yes" at bounding box center [675, 213] width 27 height 15
click at [709, 221] on html "Home Dashboard Pricing Price Update Reports Projects Settings Tutorials Help bu…" at bounding box center [778, 392] width 1555 height 784
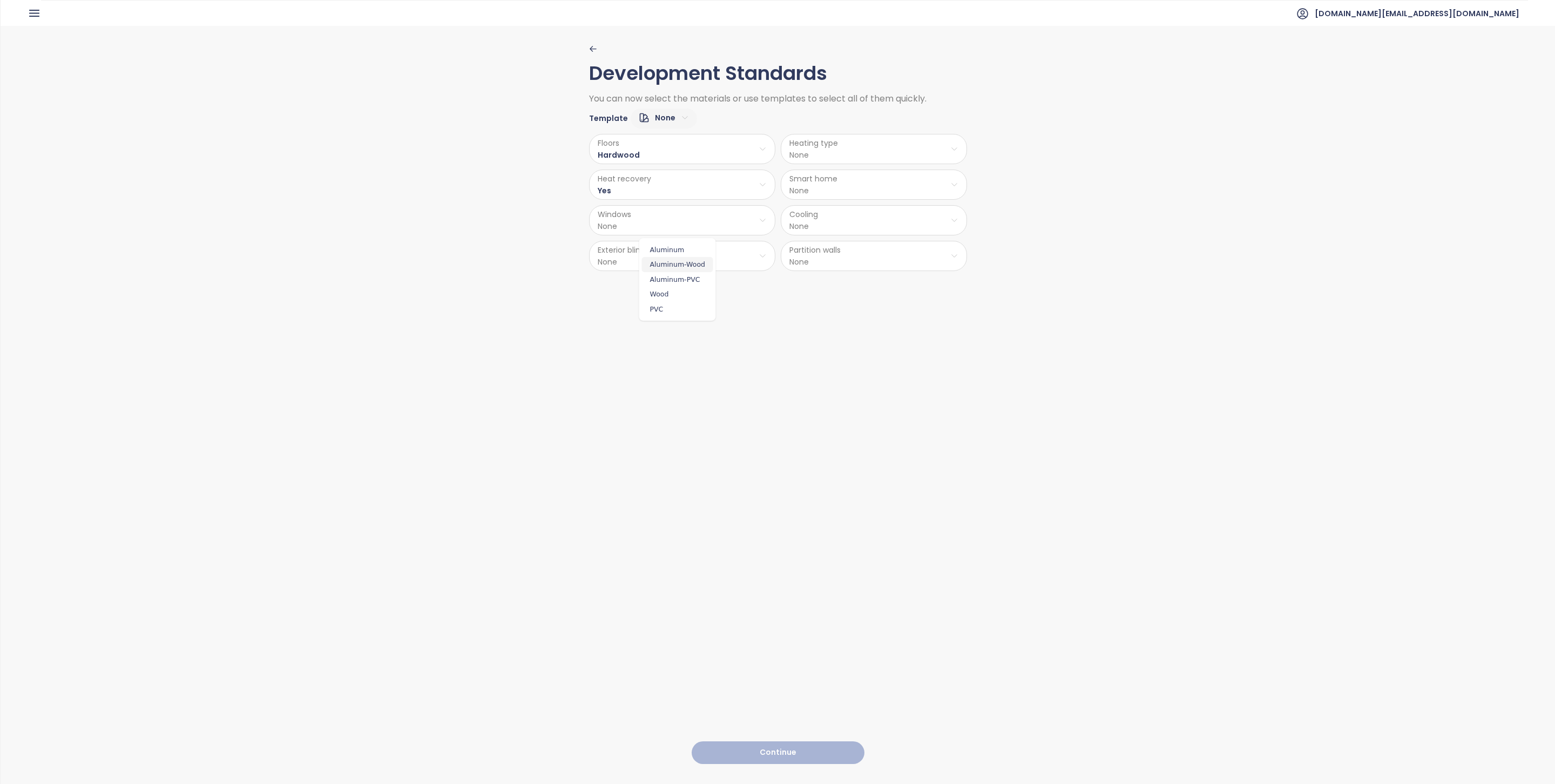
click at [683, 258] on span "Aluminum-Wood" at bounding box center [677, 264] width 71 height 15
click at [819, 151] on html "Home Dashboard Pricing Price Update Reports Projects Settings Tutorials Help bu…" at bounding box center [778, 392] width 1555 height 784
click at [854, 233] on span "Central" at bounding box center [870, 236] width 80 height 15
click at [825, 323] on div "Development Standards You can now select the materials or use templates to sele…" at bounding box center [778, 404] width 378 height 757
click at [848, 195] on html "Home Dashboard Pricing Price Update Reports Projects Settings Tutorials Help bu…" at bounding box center [778, 392] width 1555 height 784
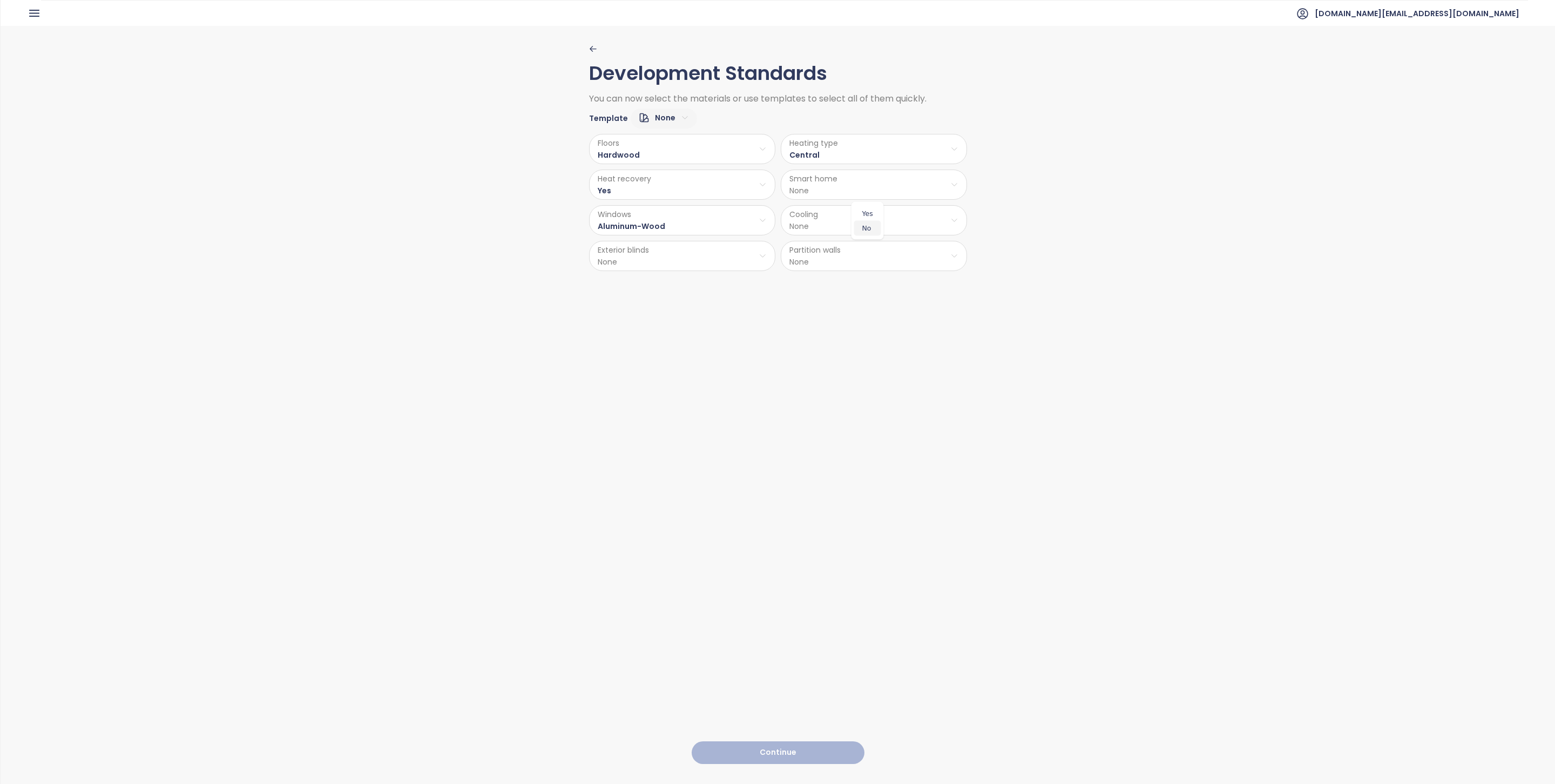
click at [862, 225] on span "No" at bounding box center [867, 228] width 27 height 15
click at [829, 225] on html "Home Dashboard Pricing Price Update Reports Projects Settings Tutorials Help bu…" at bounding box center [778, 392] width 1555 height 784
click at [856, 313] on span "None" at bounding box center [869, 309] width 67 height 15
click at [835, 269] on html "Home Dashboard Pricing Price Update Reports Projects Settings Tutorials Help bu…" at bounding box center [778, 392] width 1555 height 784
click at [867, 280] on span "Brick" at bounding box center [868, 285] width 46 height 15
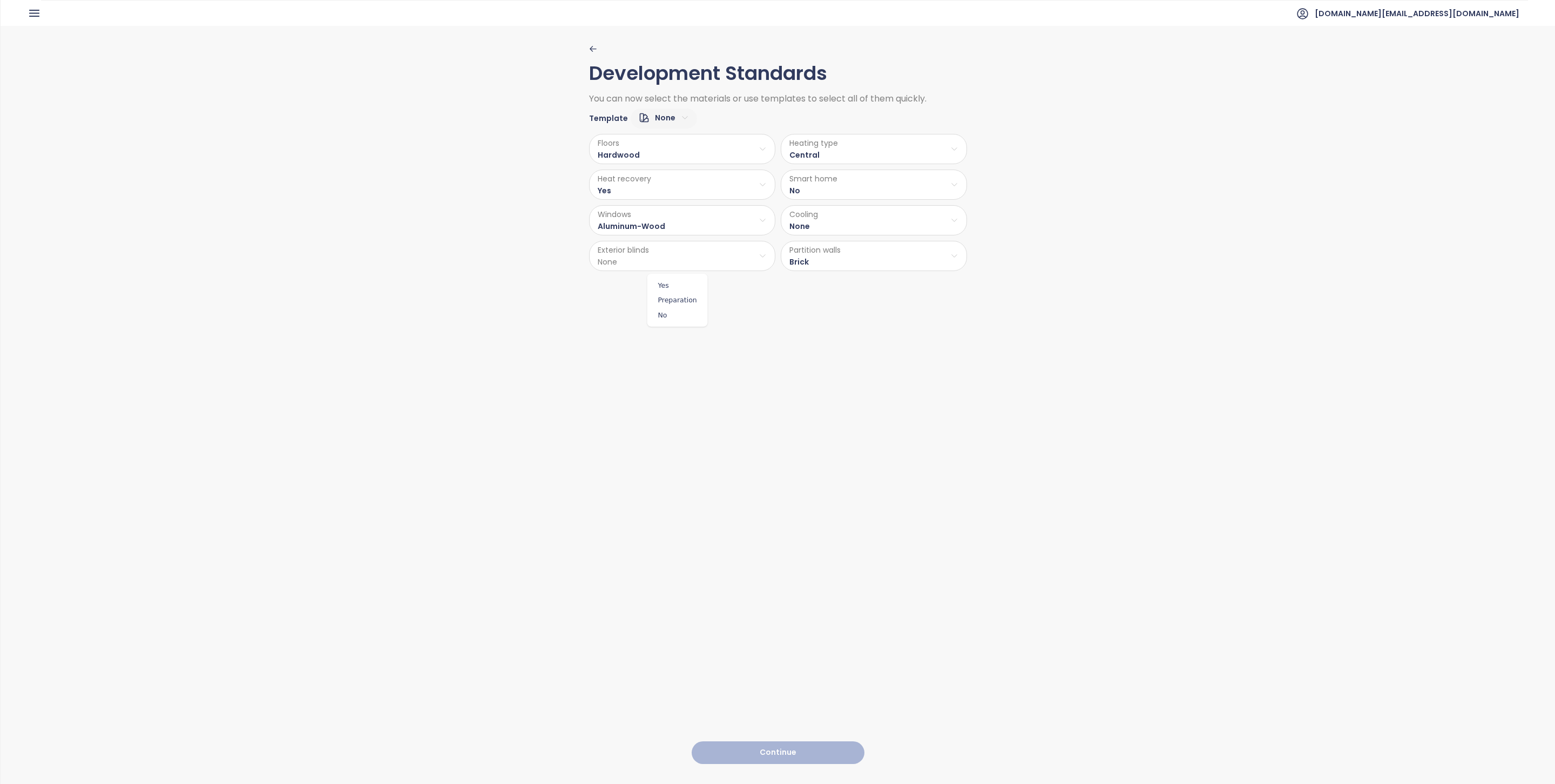
click at [687, 261] on html "Home Dashboard Pricing Price Update Reports Projects Settings Tutorials Help bu…" at bounding box center [778, 392] width 1555 height 784
click at [675, 314] on span "No" at bounding box center [677, 315] width 55 height 15
click at [813, 741] on button "Continue" at bounding box center [778, 753] width 173 height 23
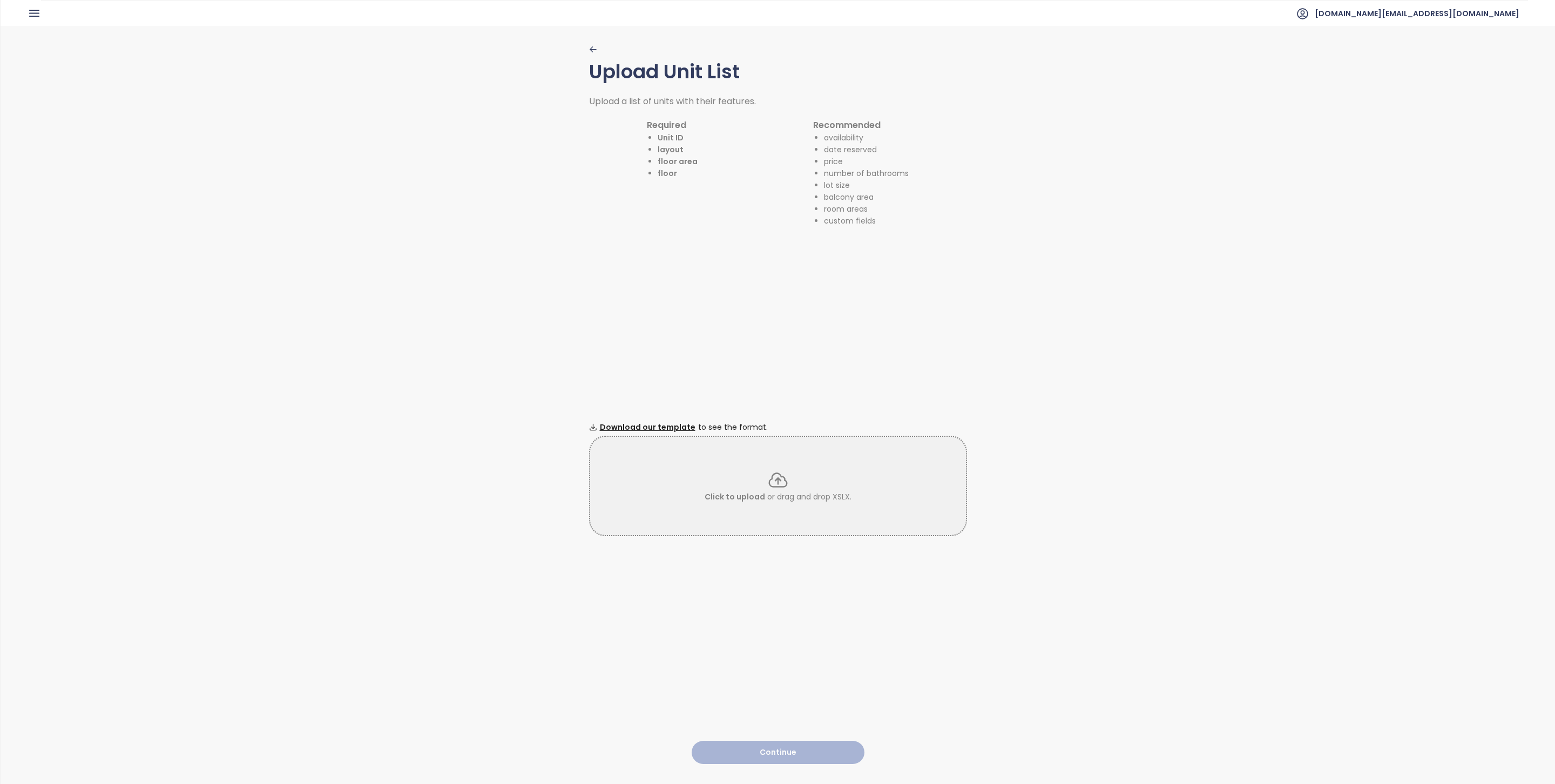
click at [781, 491] on p "Click to upload or drag and drop XSLX." at bounding box center [778, 497] width 147 height 12
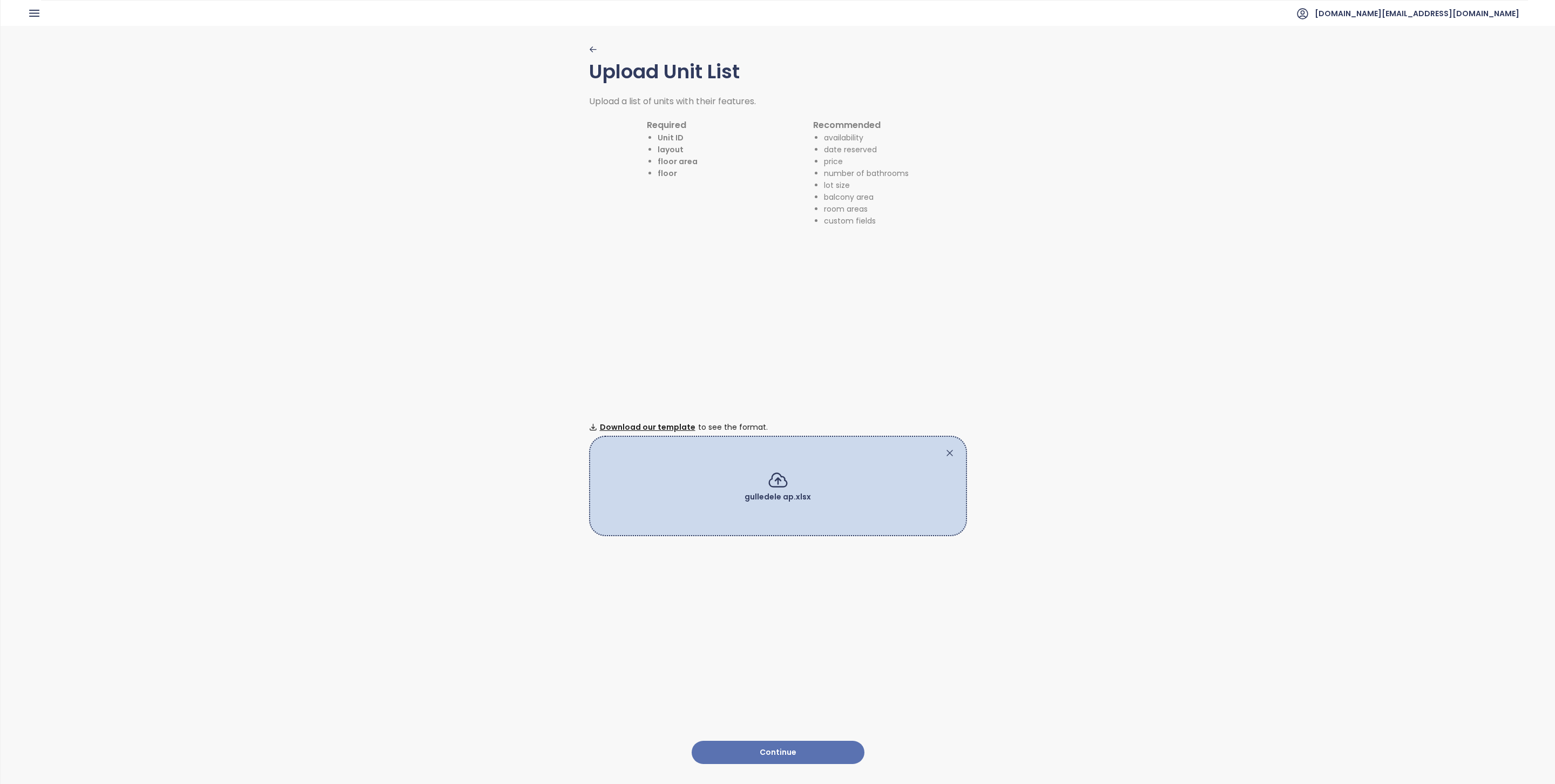
click at [791, 741] on button "Continue" at bounding box center [778, 752] width 173 height 23
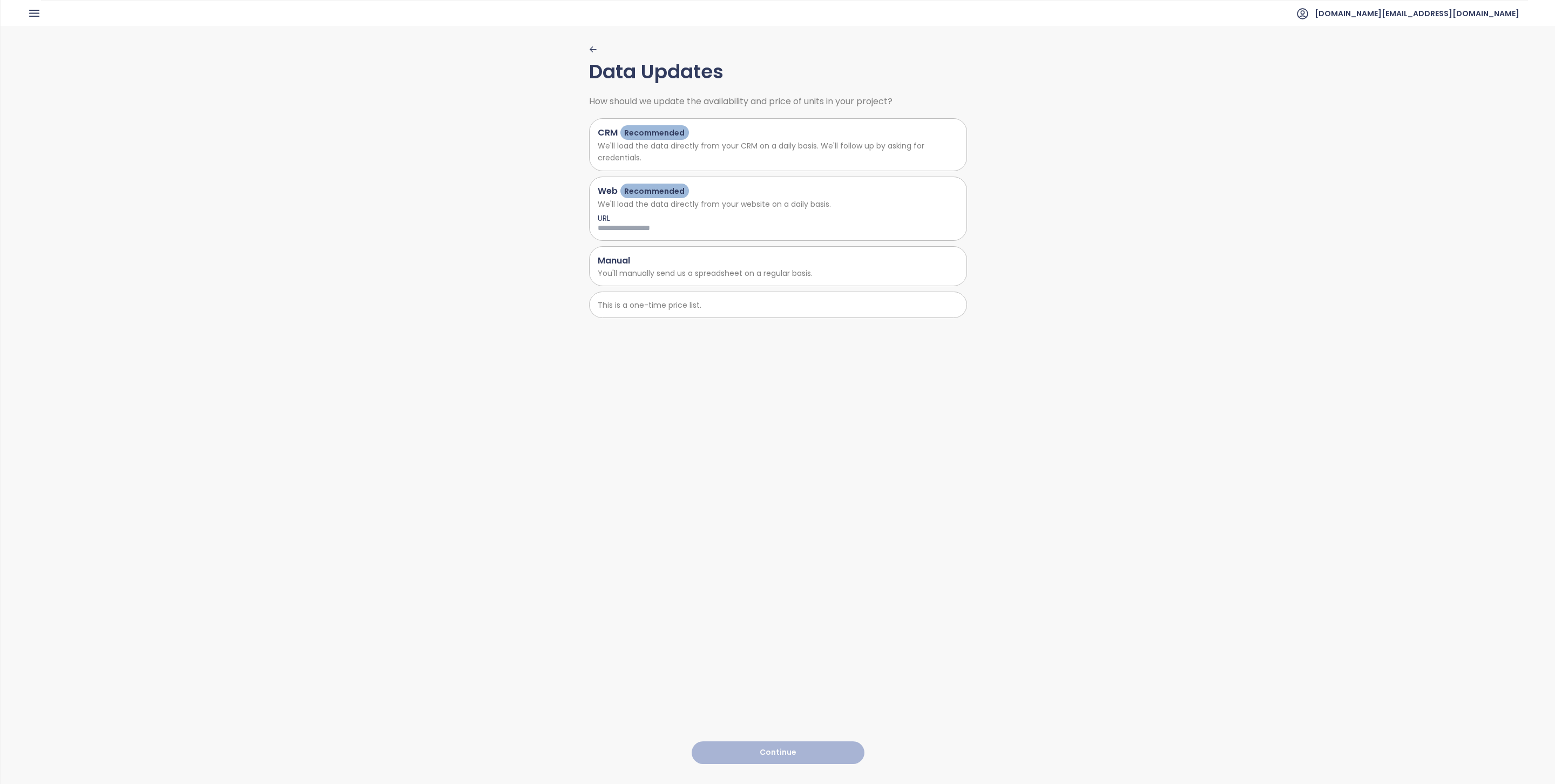
click at [738, 263] on div "Manual" at bounding box center [778, 260] width 360 height 13
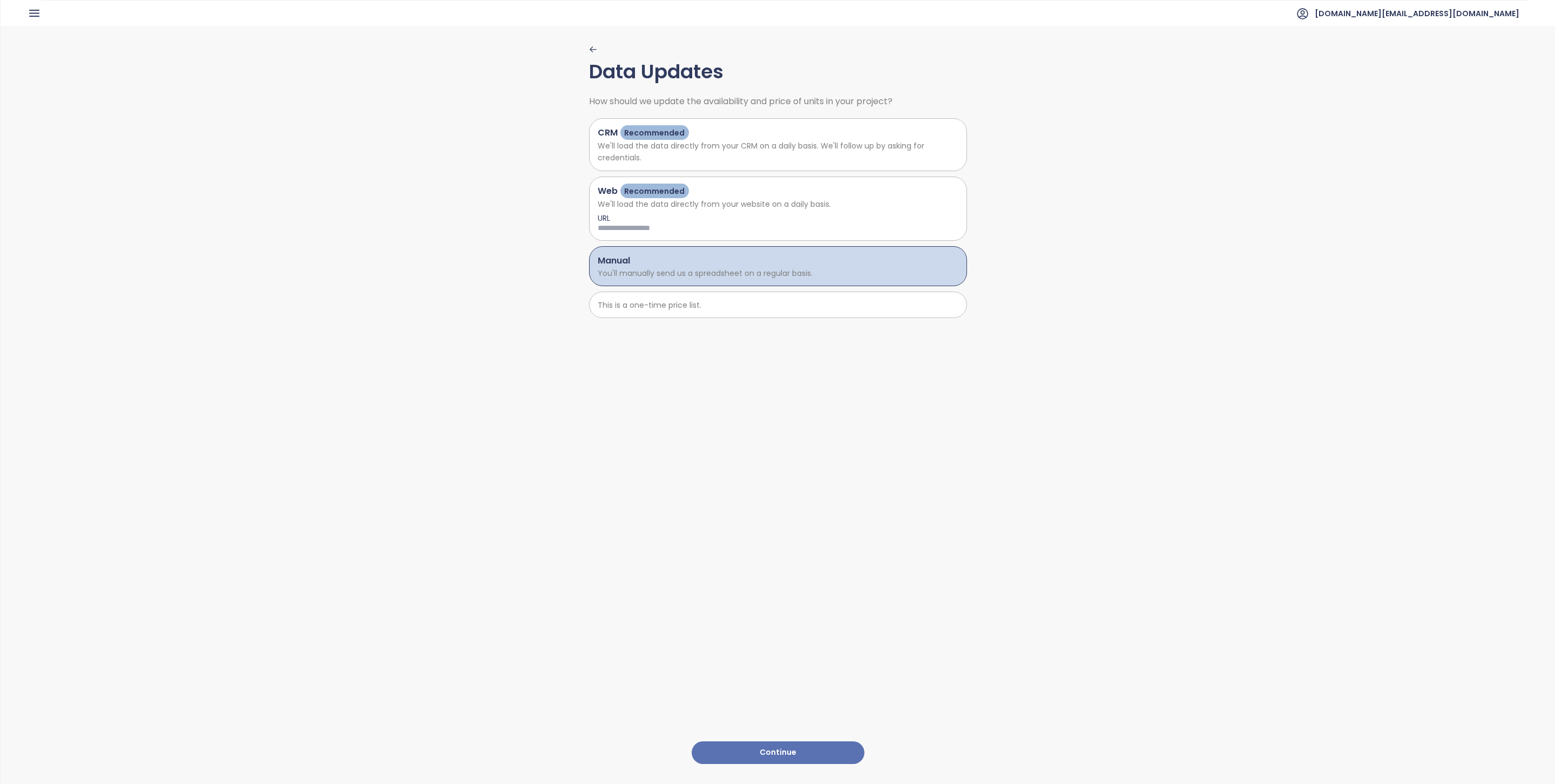
click at [800, 309] on p "This is a one-time price list." at bounding box center [778, 305] width 360 height 12
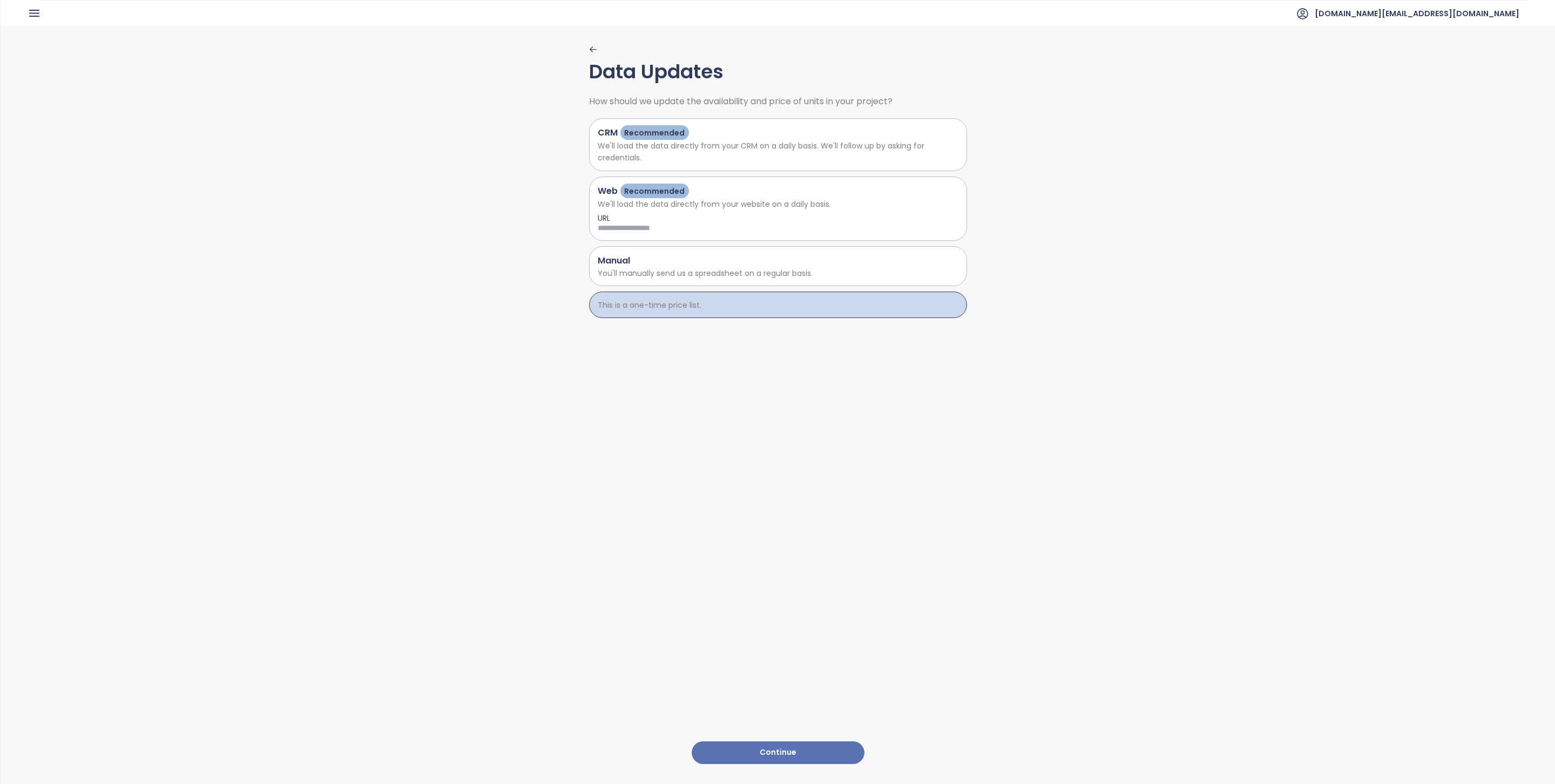
click at [767, 741] on button "Continue" at bounding box center [778, 753] width 173 height 23
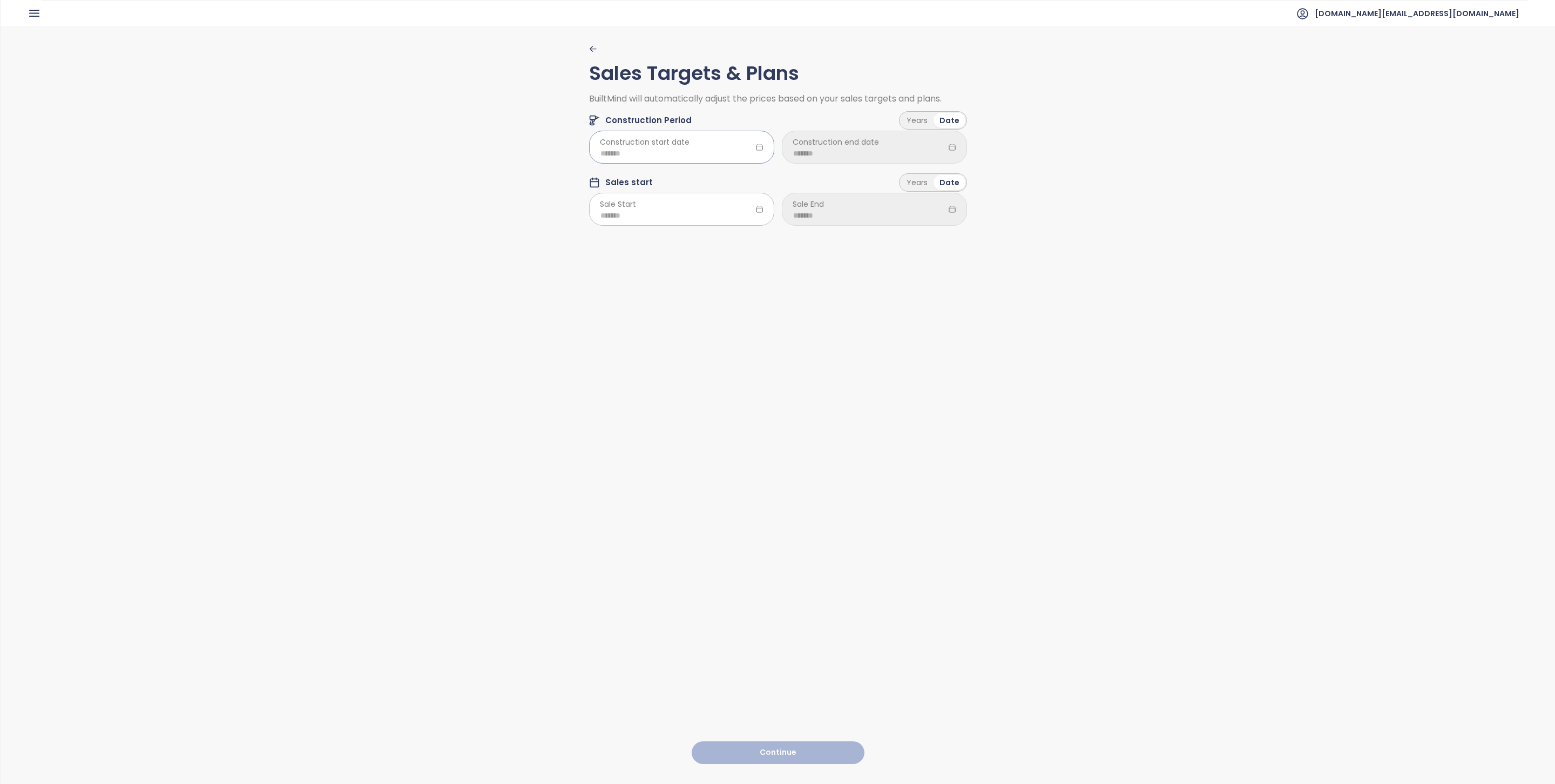
drag, startPoint x: 628, startPoint y: 151, endPoint x: 631, endPoint y: 162, distance: 11.4
click at [628, 151] on input at bounding box center [682, 153] width 162 height 12
type input "*******"
click at [727, 171] on button "button" at bounding box center [728, 176] width 12 height 22
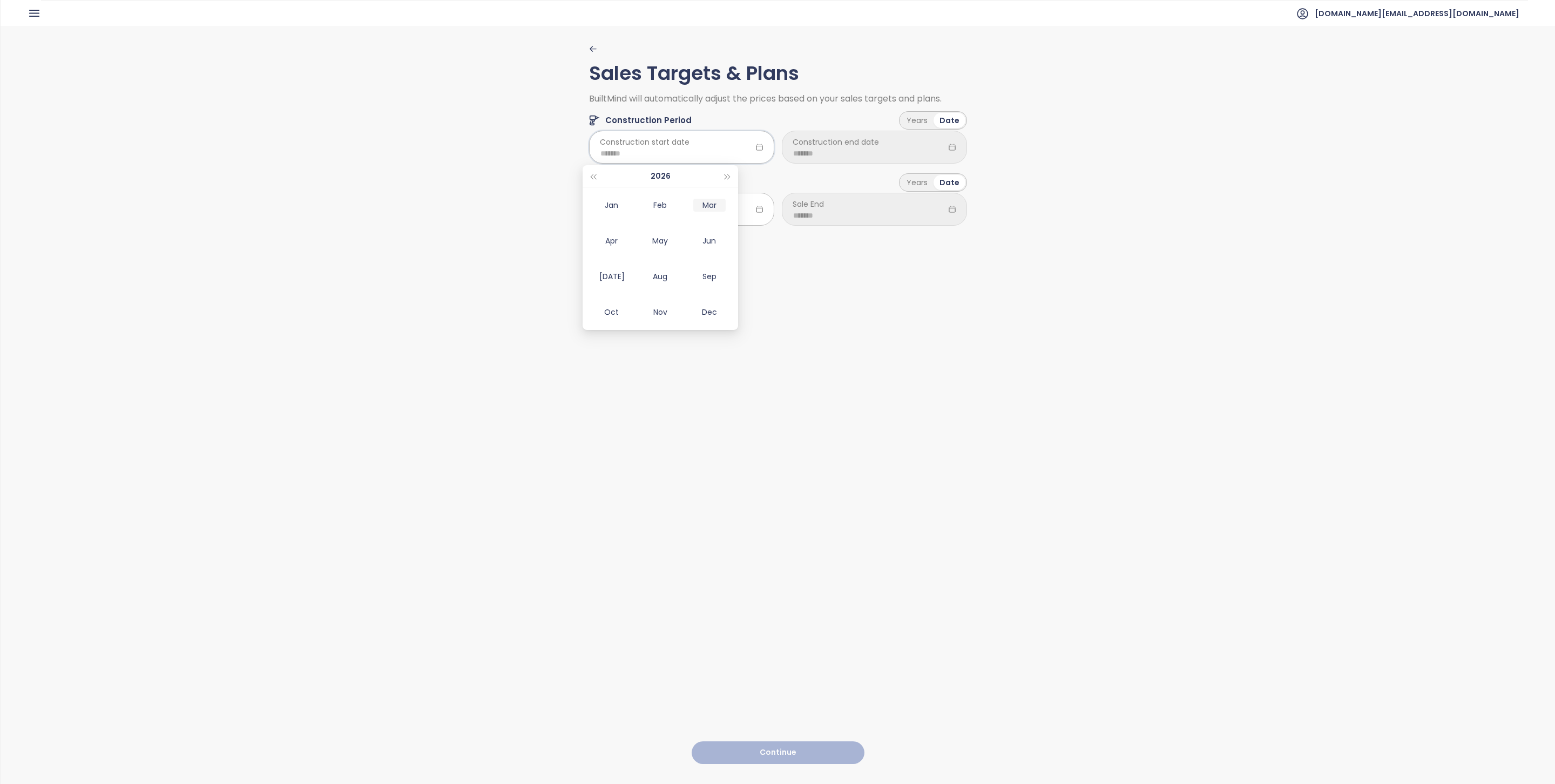
click at [701, 209] on div "Mar" at bounding box center [709, 205] width 33 height 13
type input "*******"
click at [836, 145] on span "Construction end date" at bounding box center [835, 142] width 86 height 12
click at [840, 153] on input at bounding box center [874, 153] width 162 height 12
click at [919, 174] on span "button" at bounding box center [921, 177] width 5 height 5
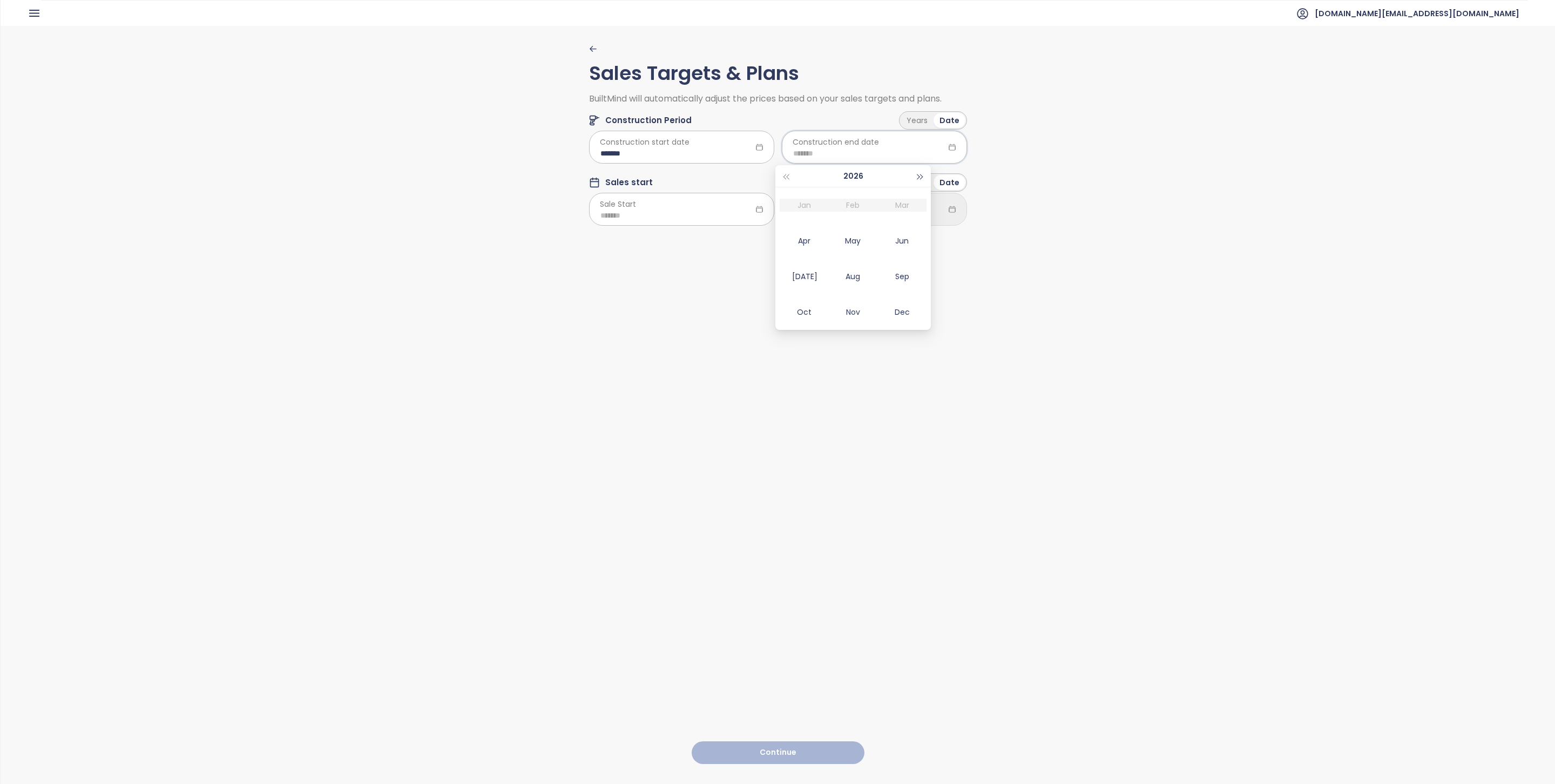
click at [919, 175] on span "button" at bounding box center [921, 177] width 5 height 5
click at [920, 174] on span "button" at bounding box center [921, 177] width 5 height 5
click at [848, 282] on div "Aug" at bounding box center [853, 276] width 33 height 13
type input "*******"
click at [677, 218] on input at bounding box center [682, 215] width 162 height 12
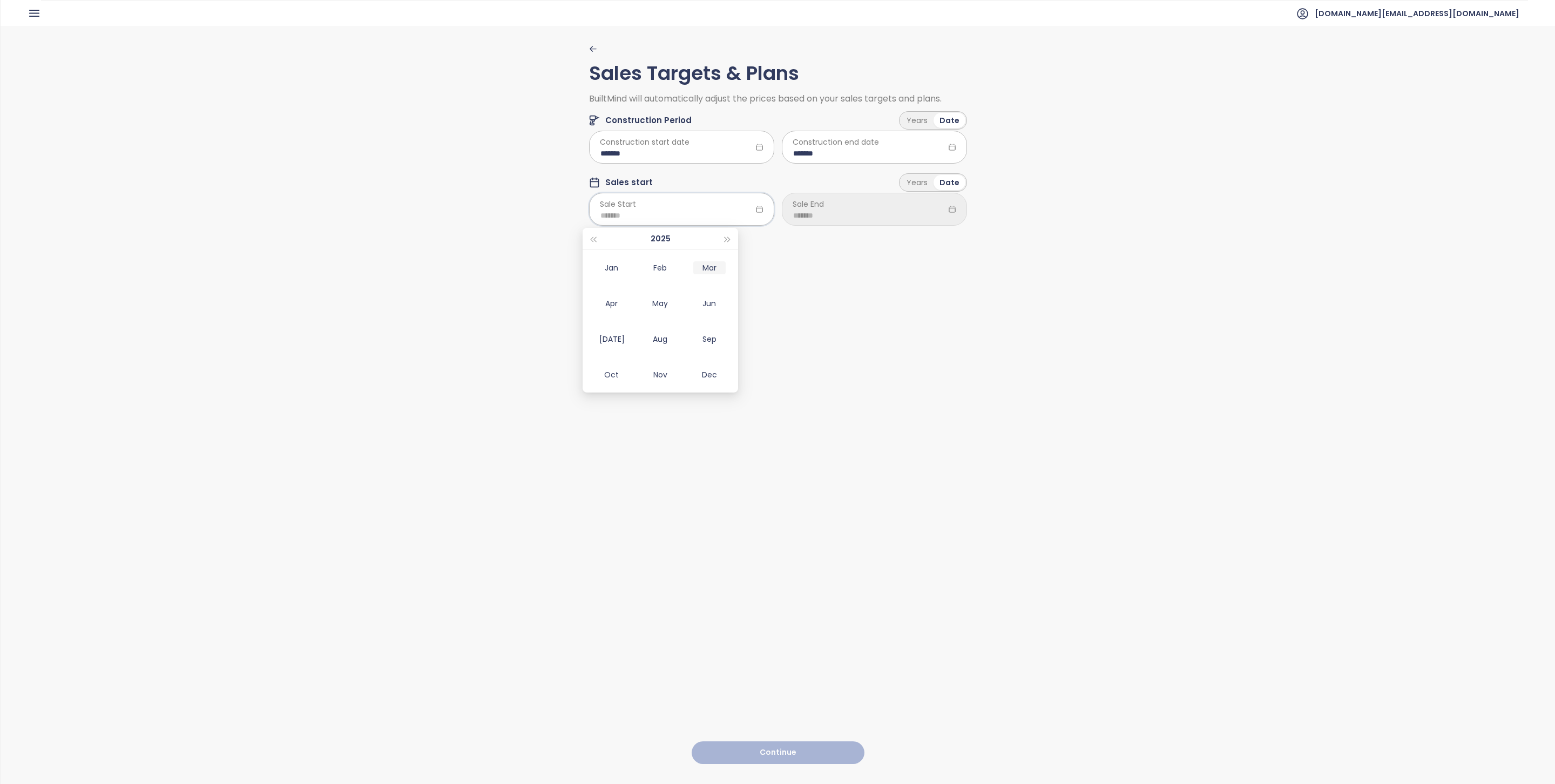
type input "*******"
click at [726, 239] on span "button" at bounding box center [727, 240] width 5 height 5
click at [703, 264] on div "Mar" at bounding box center [709, 267] width 33 height 13
type input "*******"
click at [821, 220] on input at bounding box center [874, 215] width 162 height 12
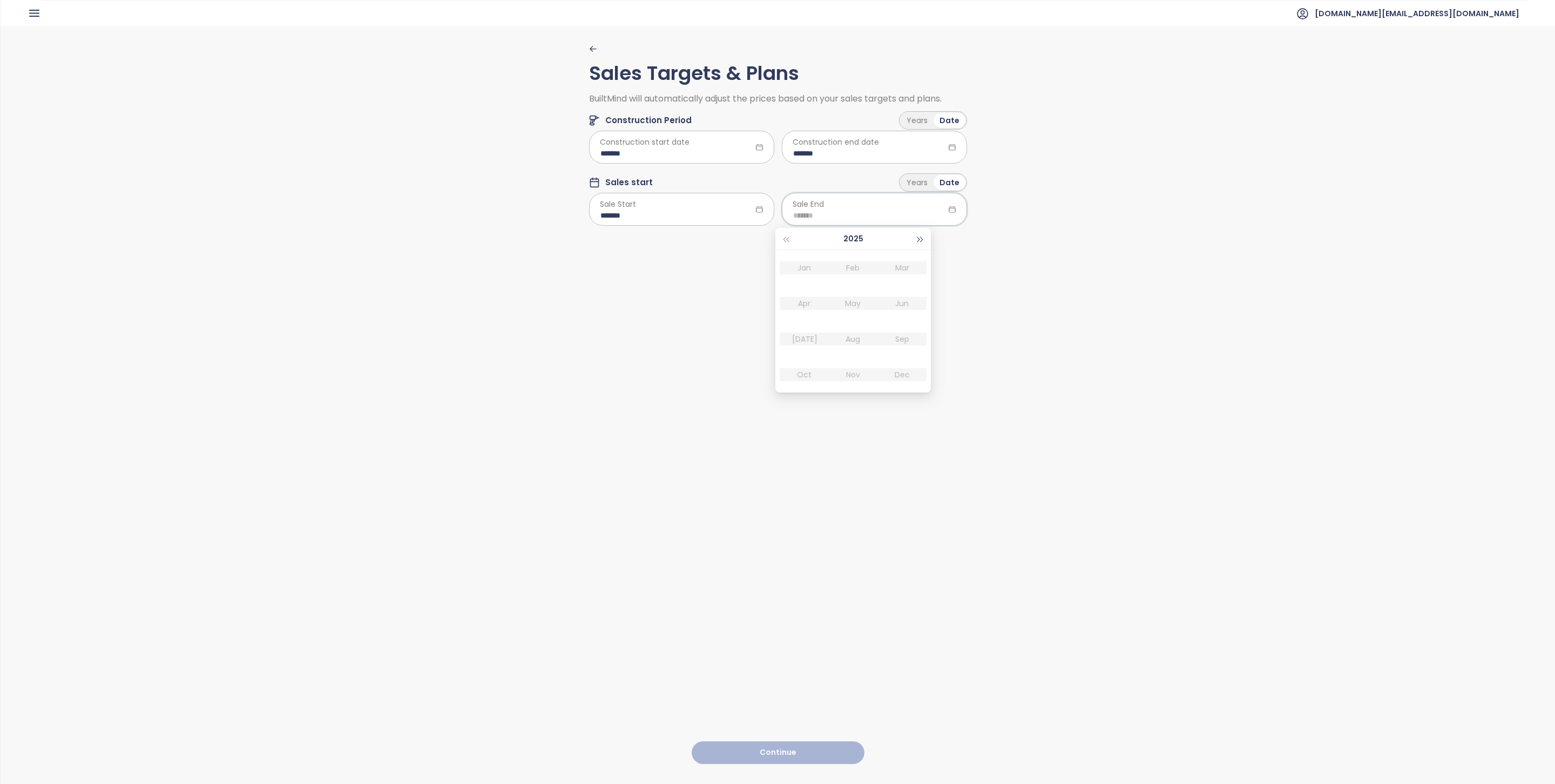
click at [918, 237] on span "button" at bounding box center [921, 240] width 5 height 5
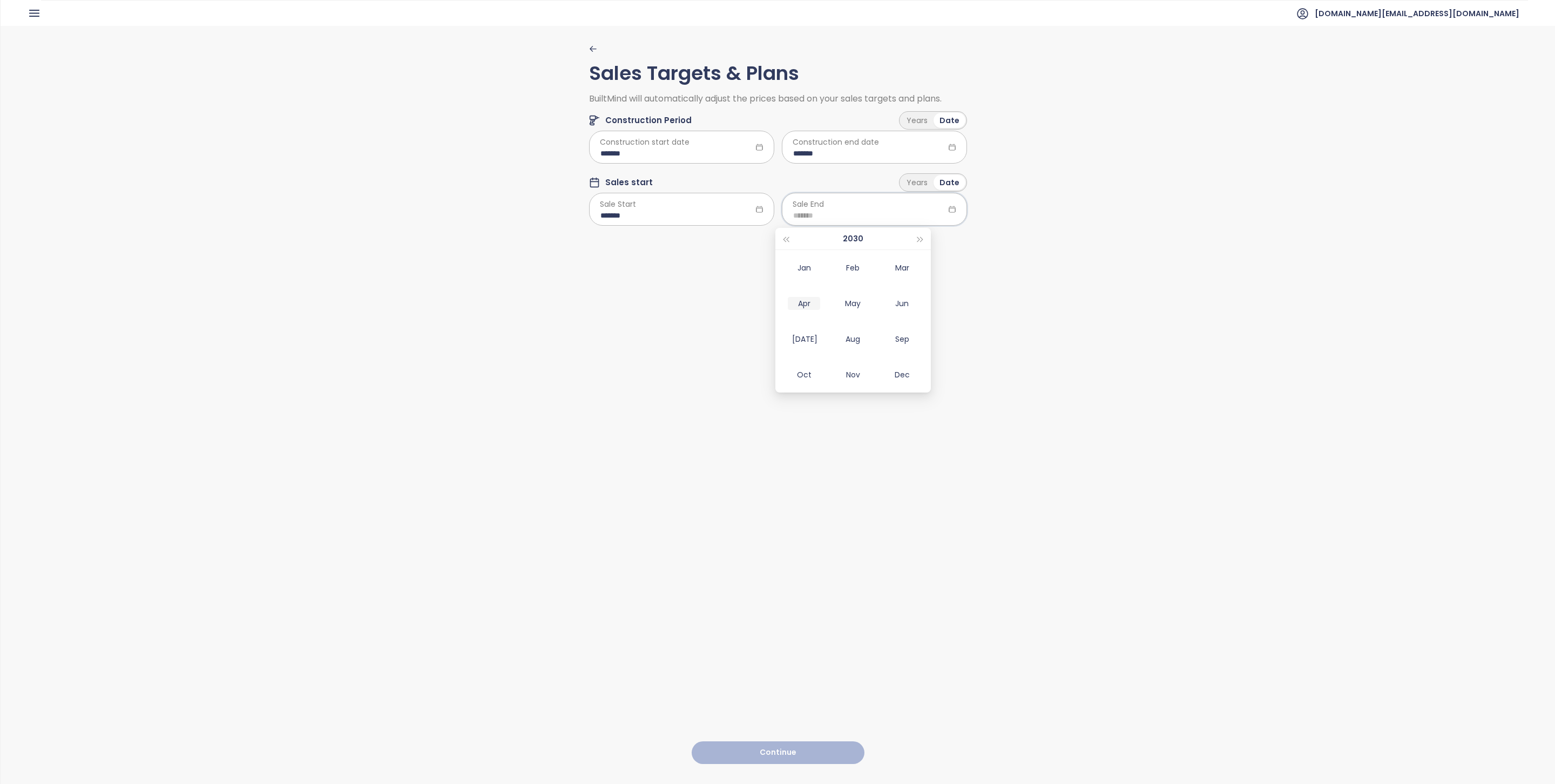
click at [800, 308] on div "Apr" at bounding box center [804, 303] width 33 height 13
type input "*******"
click at [788, 742] on button "Continue" at bounding box center [778, 753] width 173 height 23
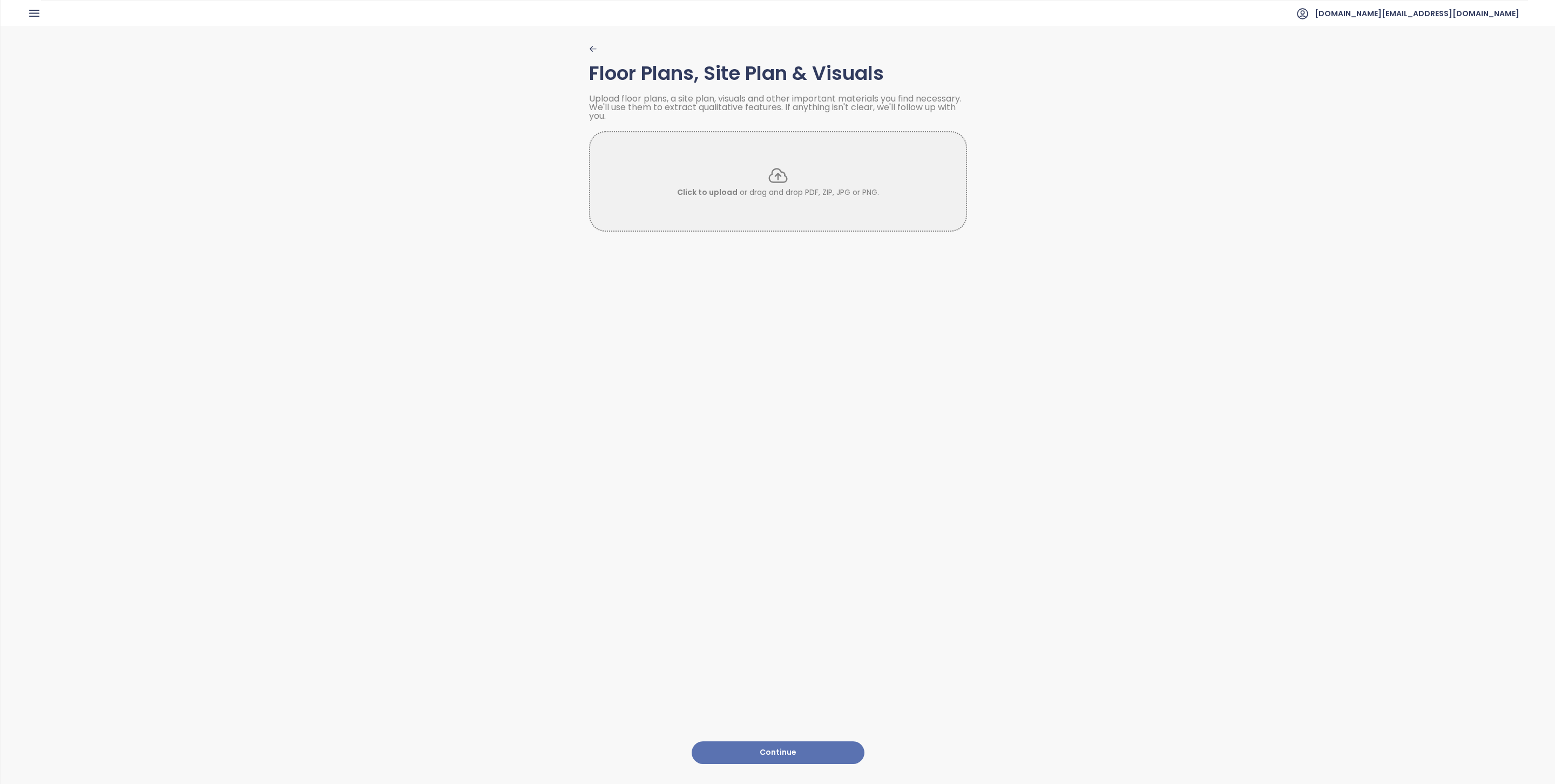
click at [771, 741] on button "Continue" at bounding box center [778, 753] width 173 height 23
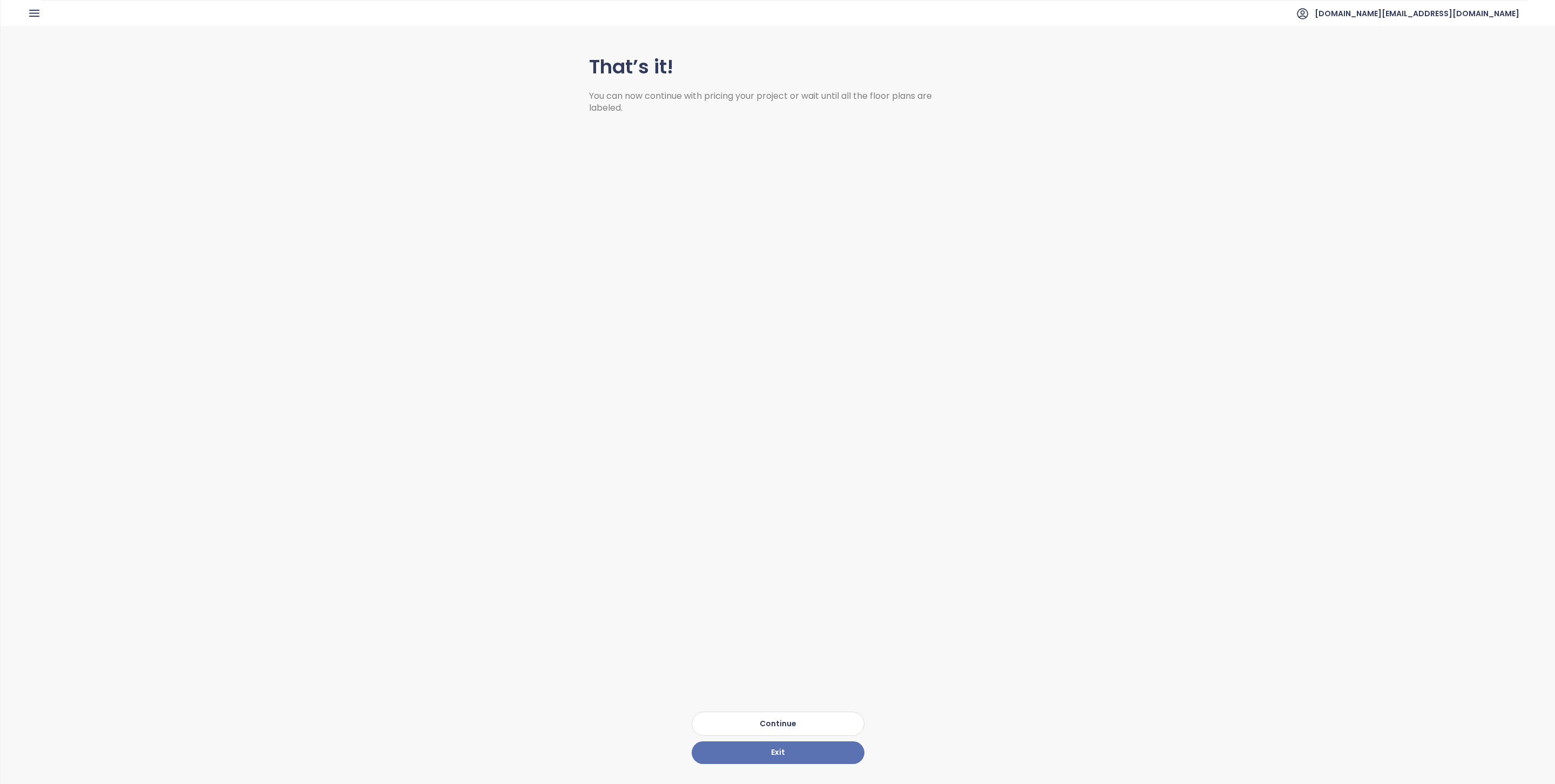
click at [787, 712] on button "Continue" at bounding box center [778, 724] width 173 height 24
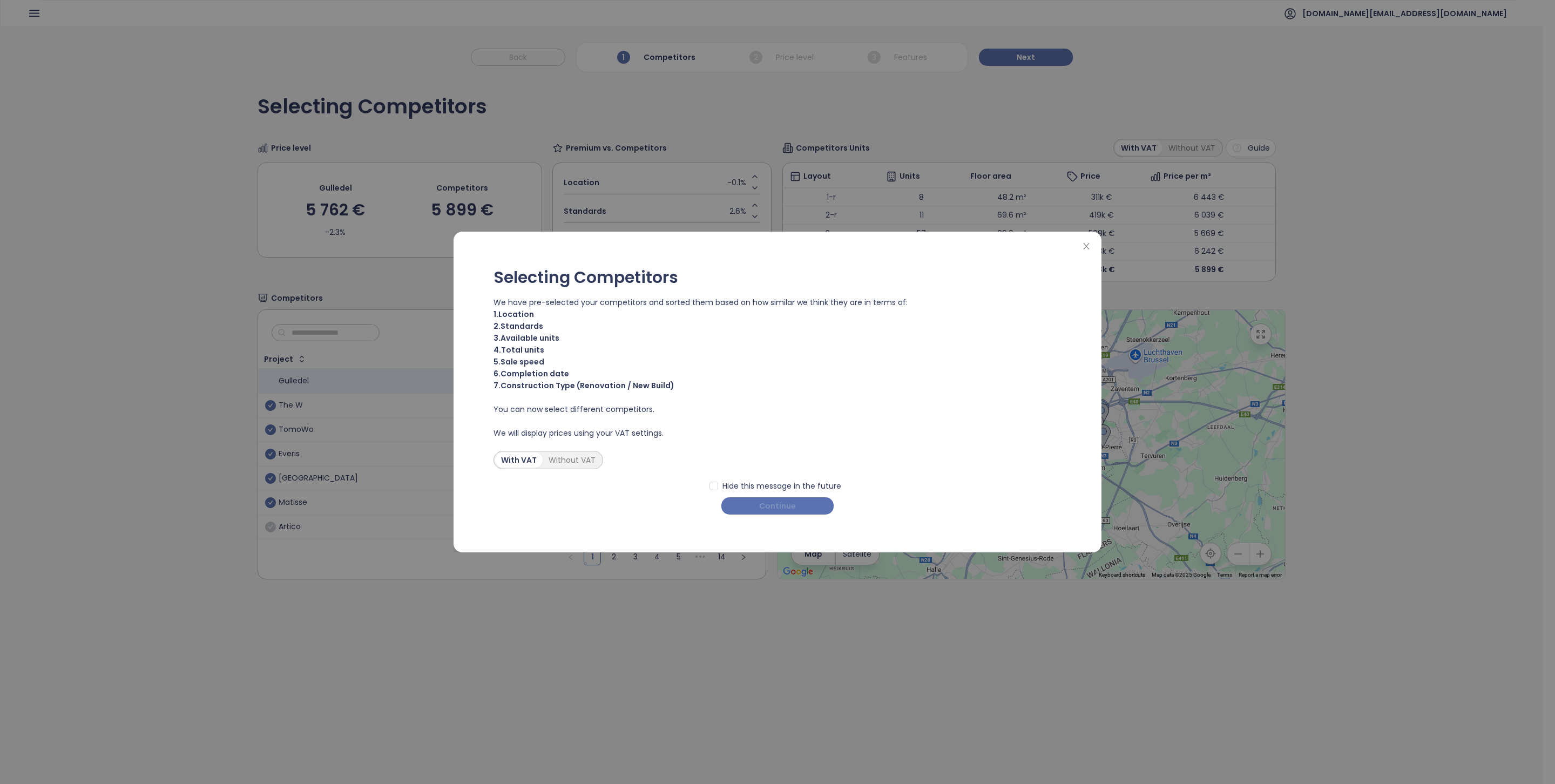
click at [788, 505] on span "Continue" at bounding box center [778, 506] width 37 height 12
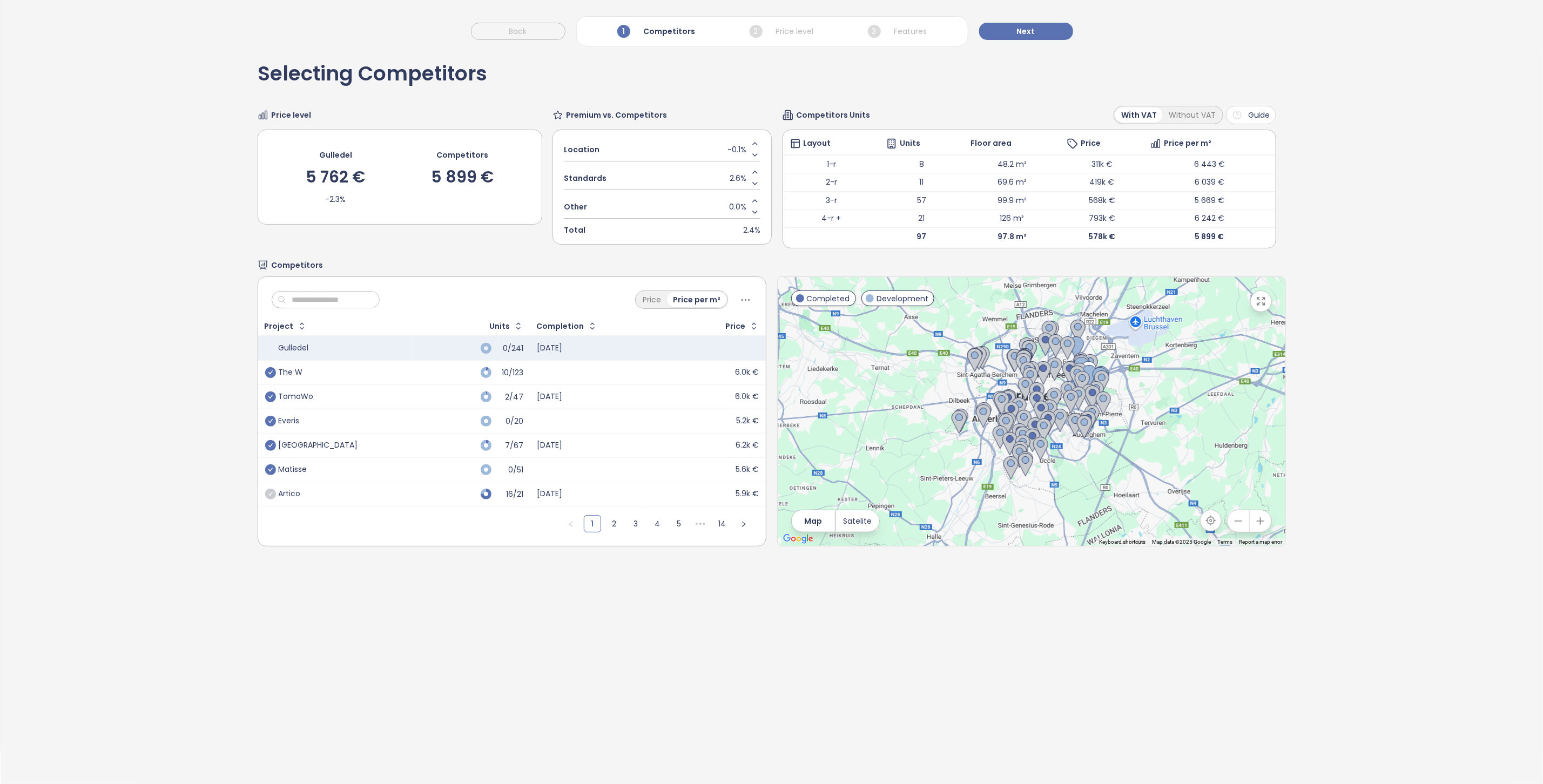
scroll to position [42, 0]
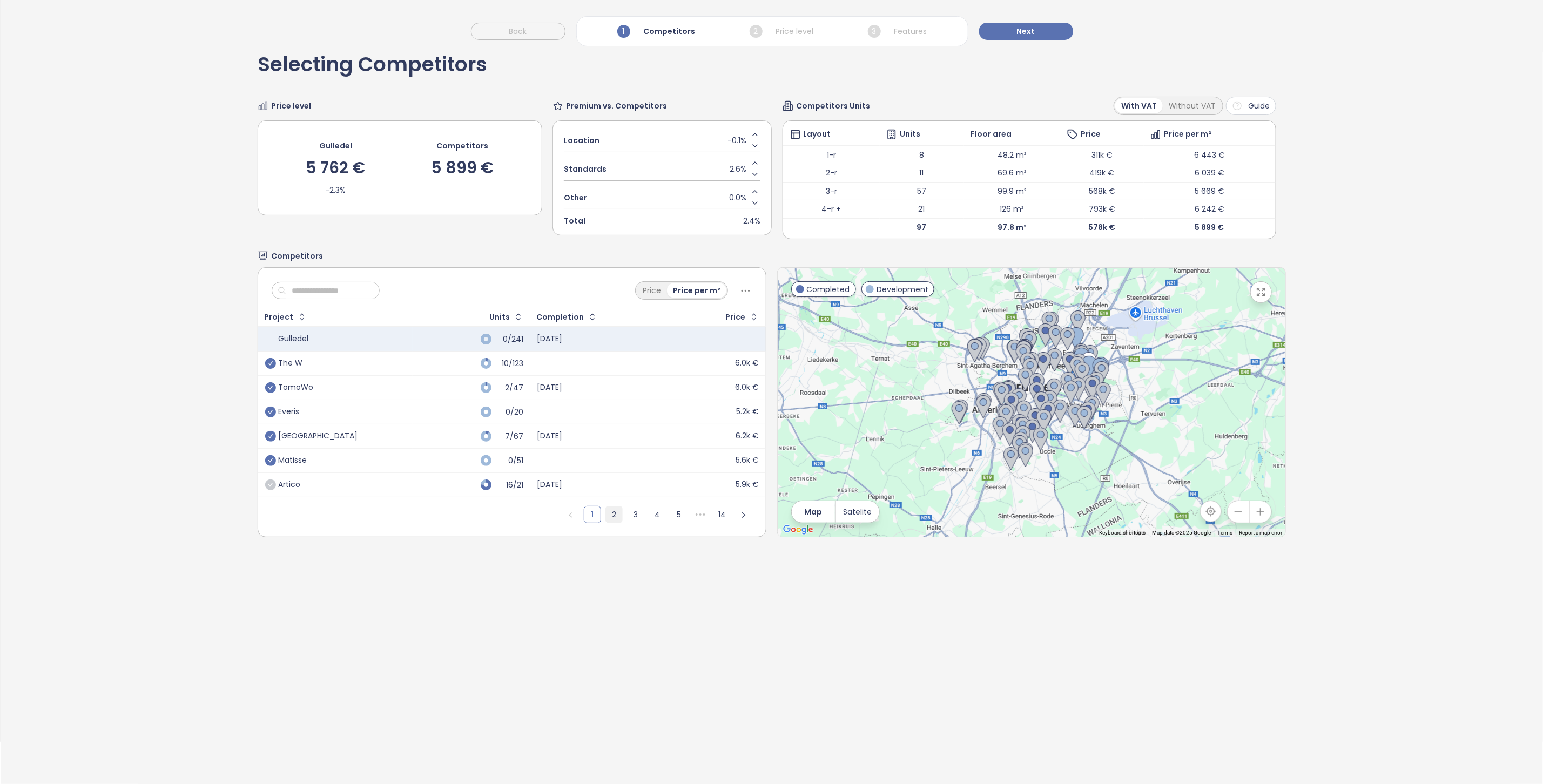
click at [609, 520] on link "2" at bounding box center [614, 514] width 16 height 16
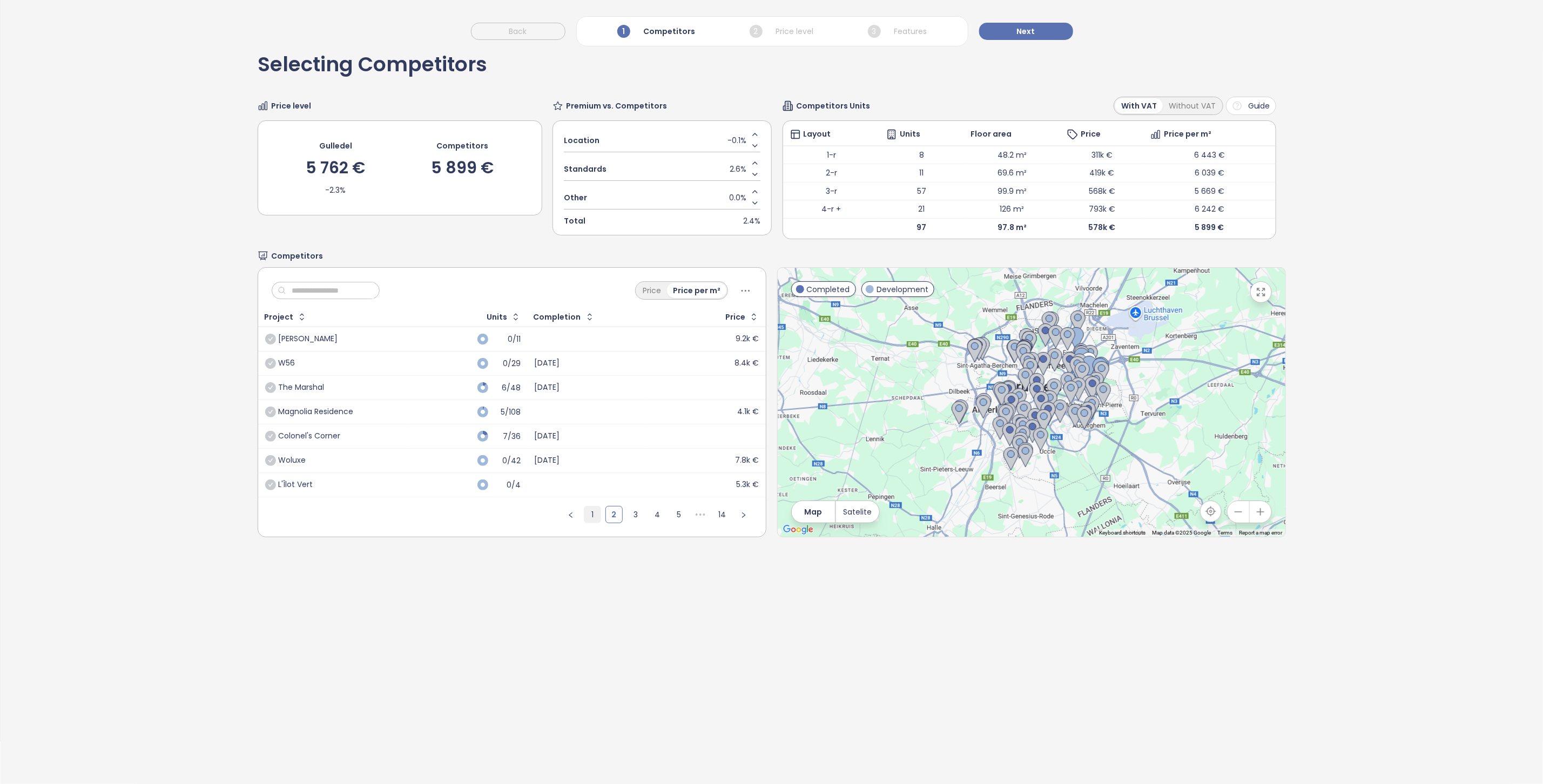
click at [592, 521] on link "1" at bounding box center [592, 514] width 16 height 16
